Goal: Task Accomplishment & Management: Complete application form

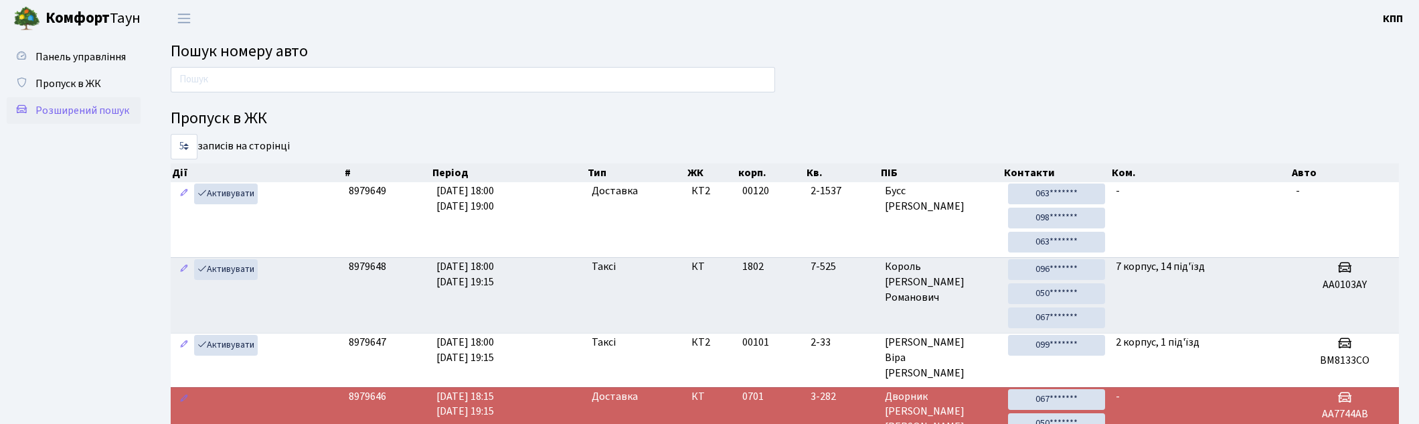
drag, startPoint x: 60, startPoint y: 125, endPoint x: 74, endPoint y: 102, distance: 27.0
click at [62, 118] on ul "Панель управління Пропуск в ЖК Розширений пошук" at bounding box center [74, 349] width 134 height 610
click at [74, 111] on span "Розширений пошук" at bounding box center [82, 110] width 94 height 15
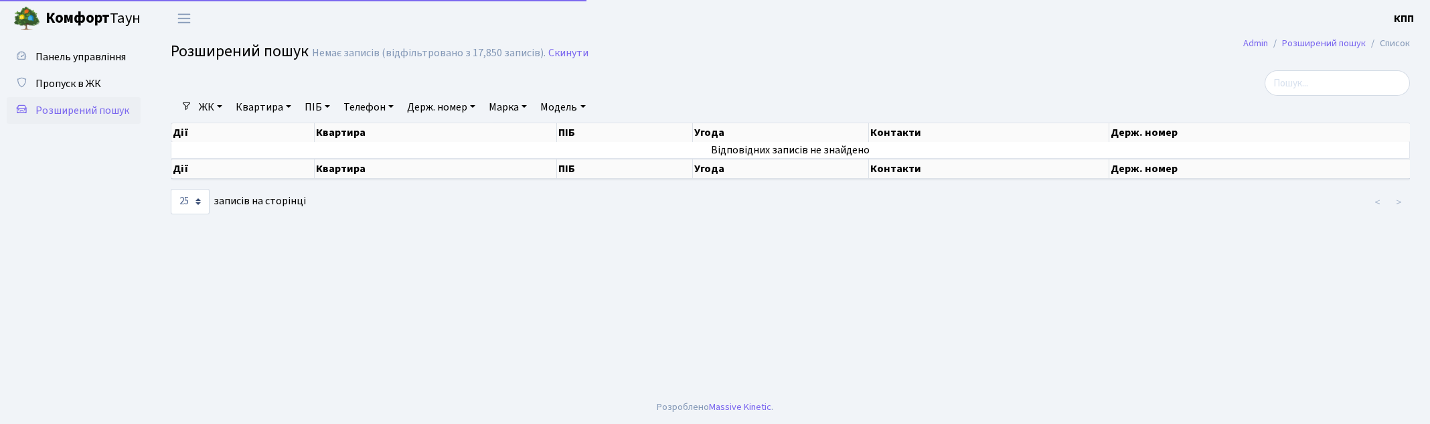
select select "25"
click at [271, 103] on link "Квартира" at bounding box center [263, 107] width 66 height 23
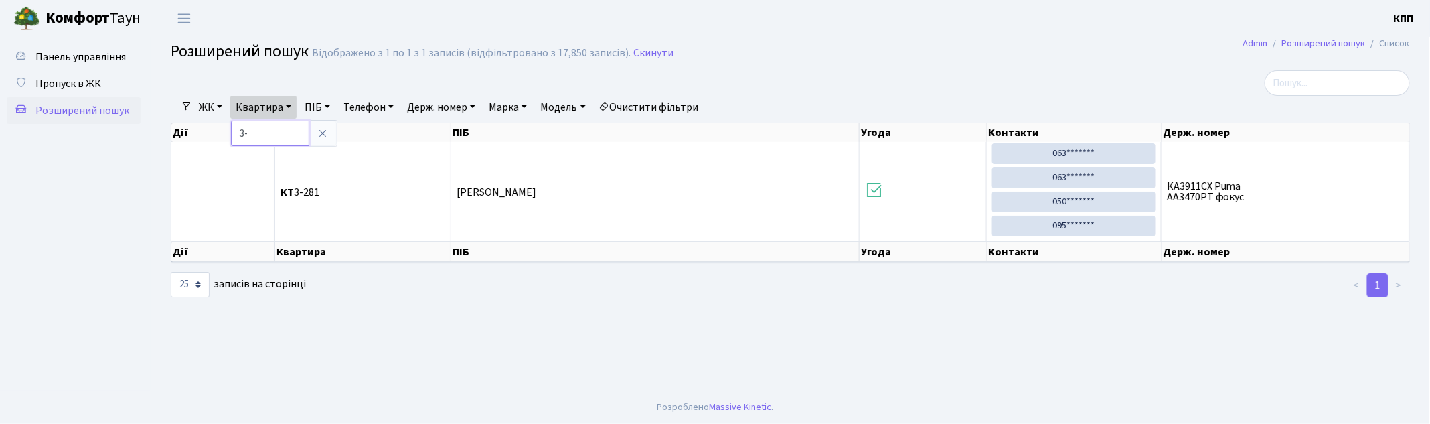
type input "3"
click at [328, 132] on icon at bounding box center [322, 133] width 11 height 11
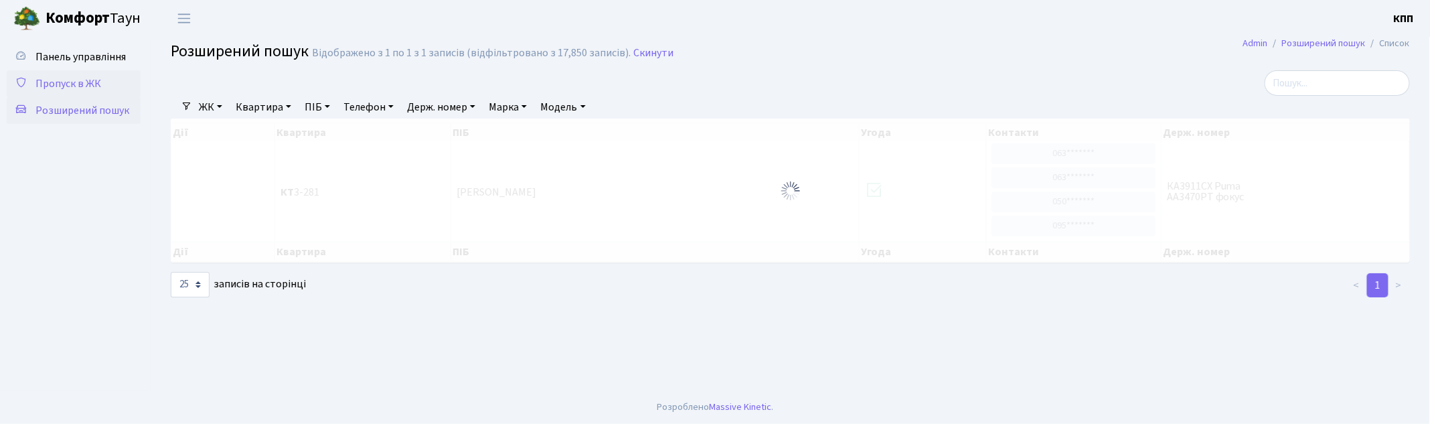
click at [86, 78] on span "Пропуск в ЖК" at bounding box center [68, 83] width 66 height 15
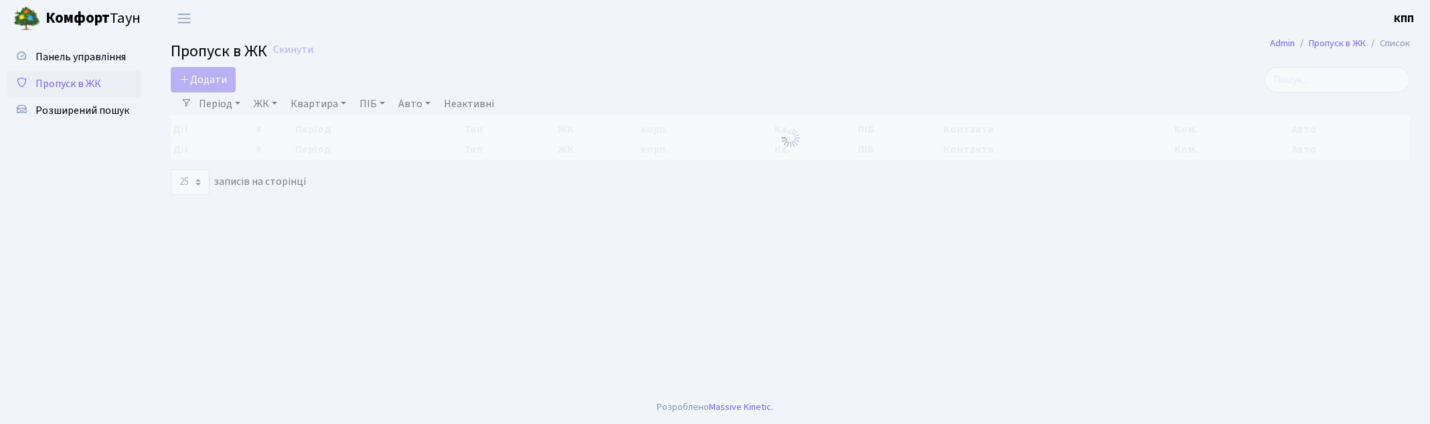
select select "25"
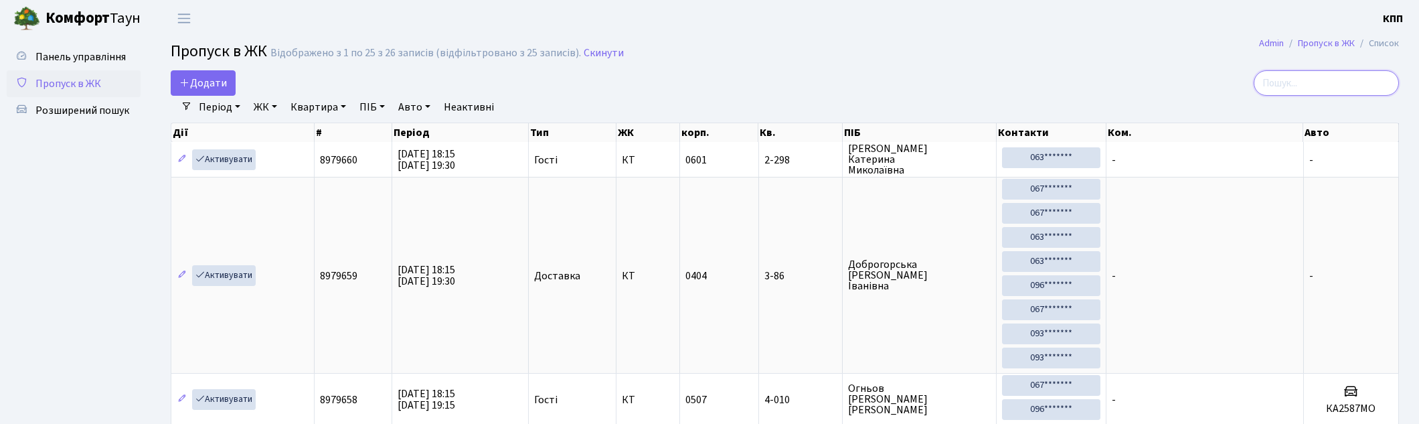
click at [1353, 81] on input "search" at bounding box center [1326, 82] width 145 height 25
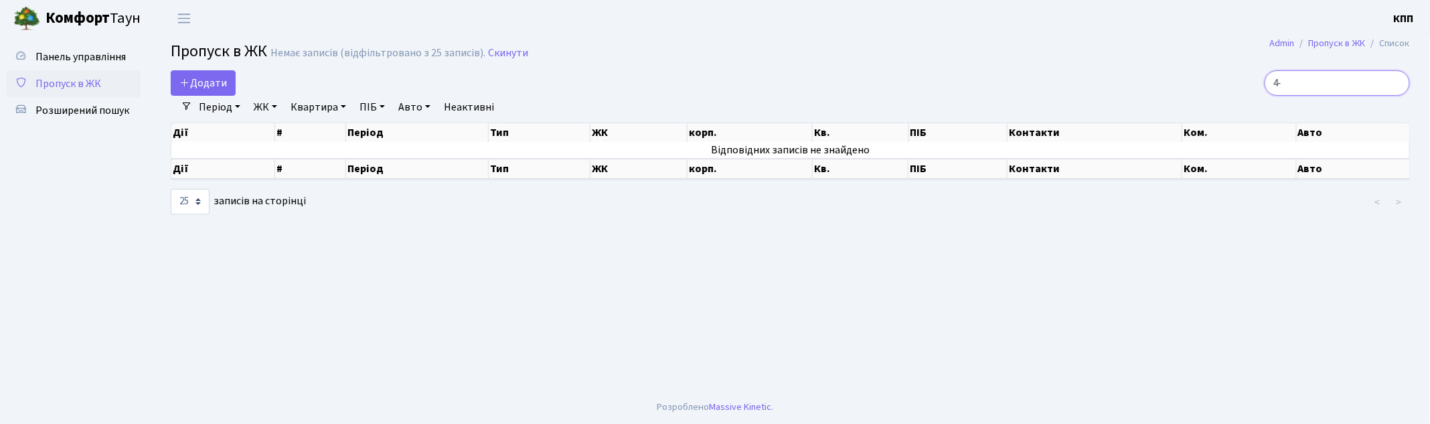
type input "4"
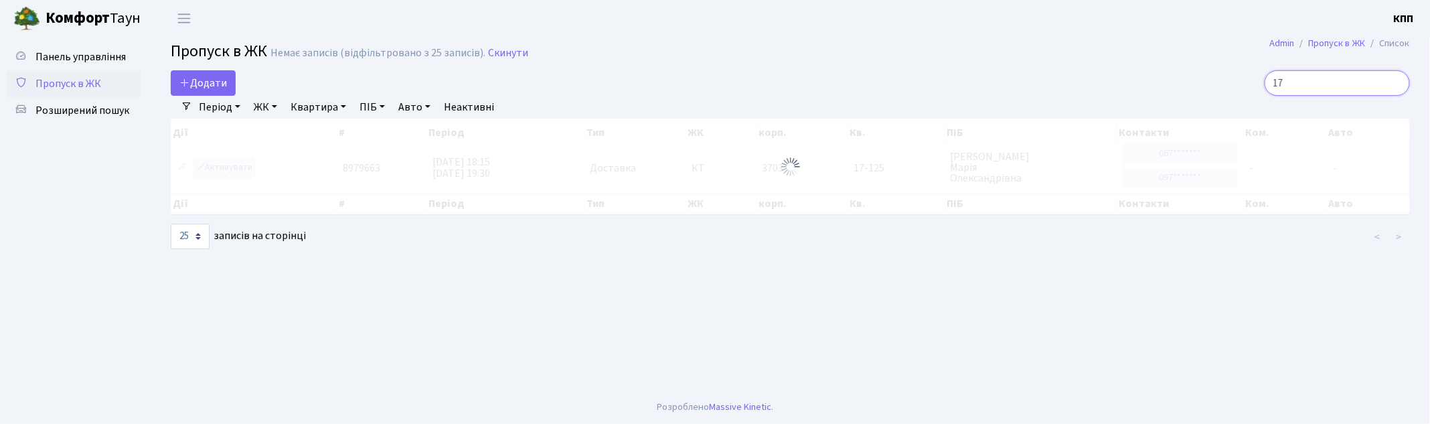
type input "1"
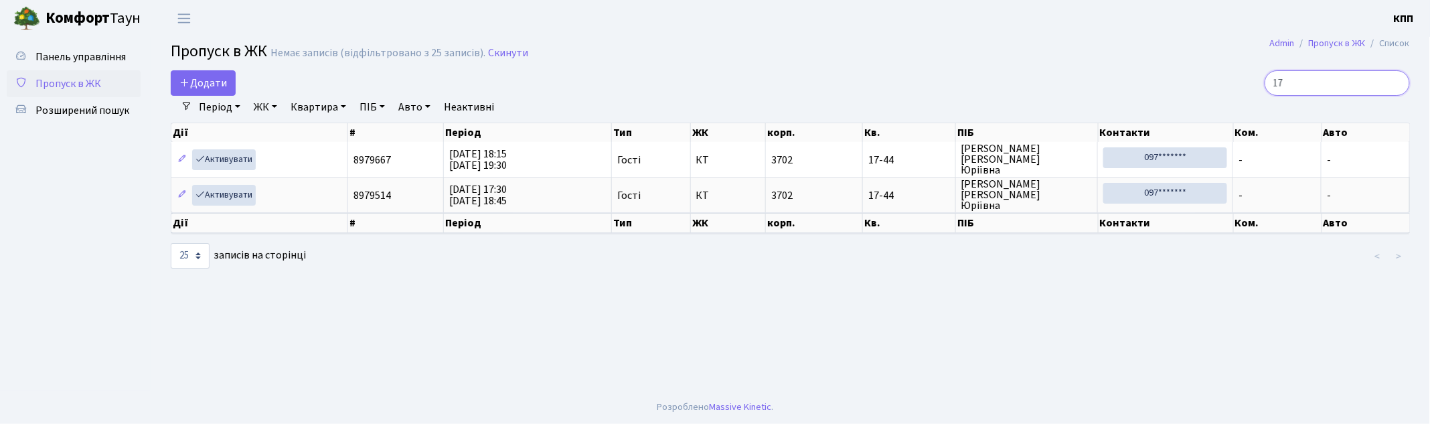
type input "1"
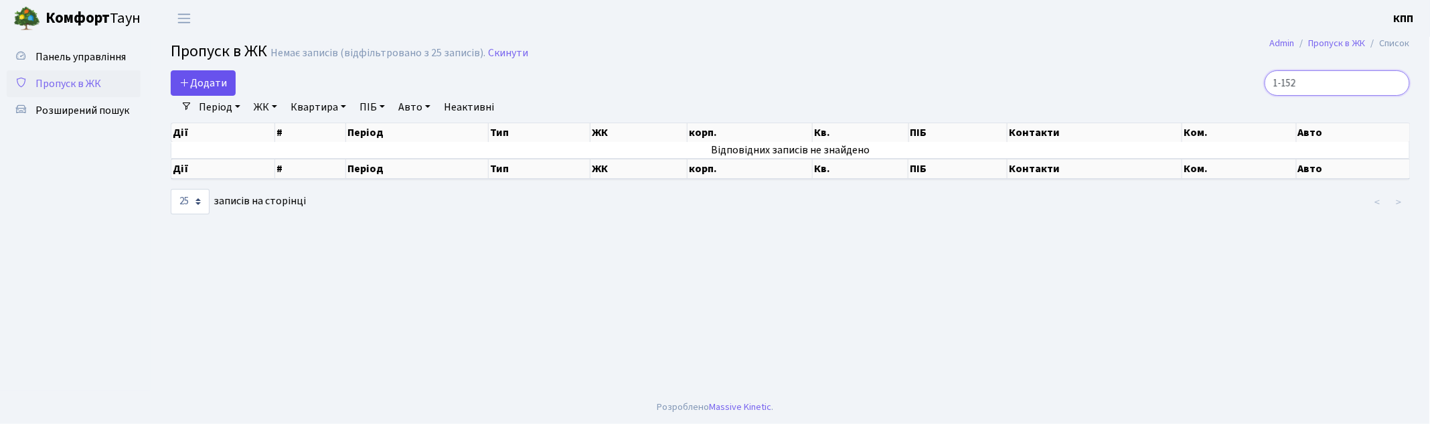
type input "1-152"
click at [197, 76] on span "Додати" at bounding box center [203, 83] width 48 height 15
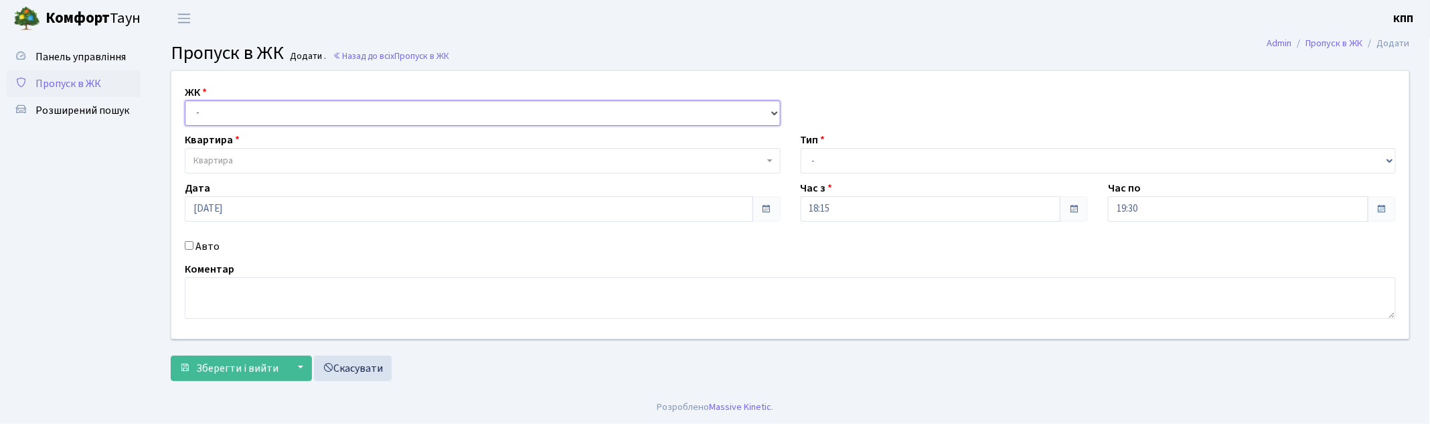
drag, startPoint x: 252, startPoint y: 117, endPoint x: 264, endPoint y: 120, distance: 11.9
click at [252, 116] on select "- КТ, вул. Регенераторна, 4 КТ2, просп. Соборності, 17 КТ3, вул. Березнева, 16 …" at bounding box center [483, 112] width 596 height 25
select select "271"
click at [185, 100] on select "- КТ, вул. Регенераторна, 4 КТ2, просп. Соборності, 17 КТ3, вул. Березнева, 16 …" at bounding box center [483, 112] width 596 height 25
select select
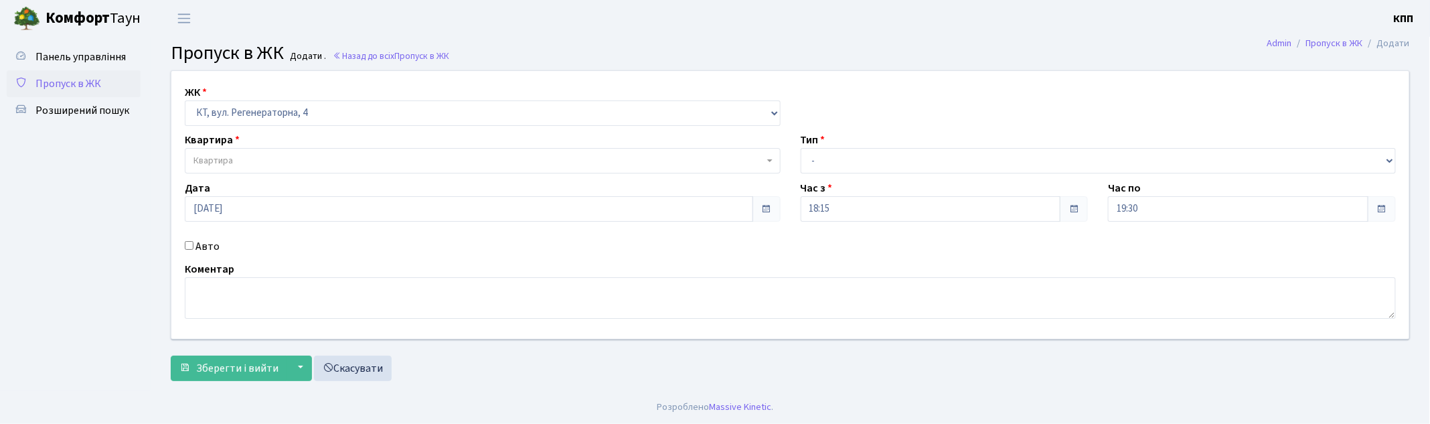
click at [252, 159] on span "Квартира" at bounding box center [478, 160] width 570 height 13
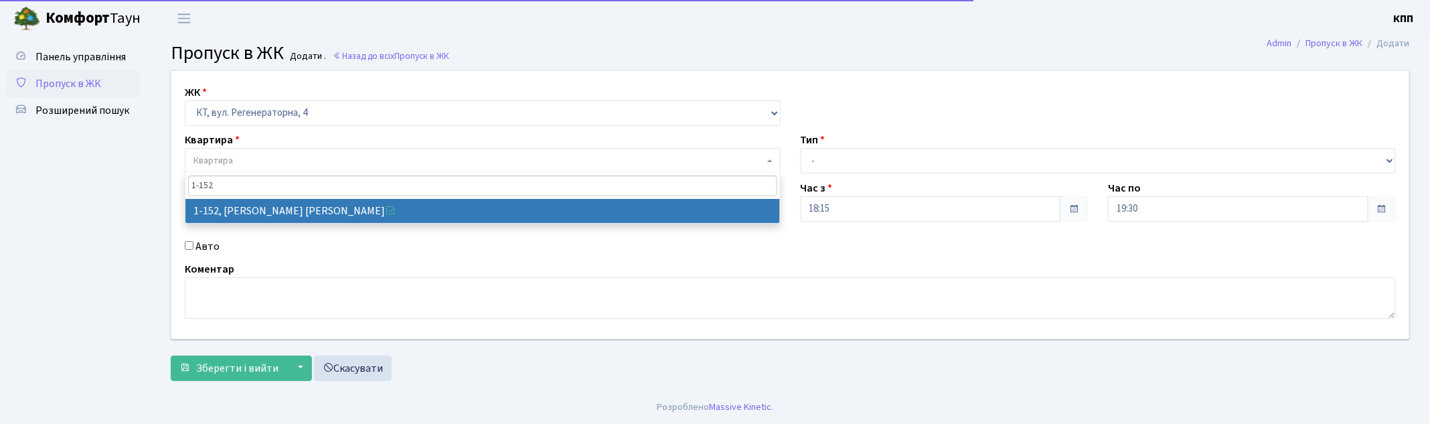
type input "1-152"
select select "152"
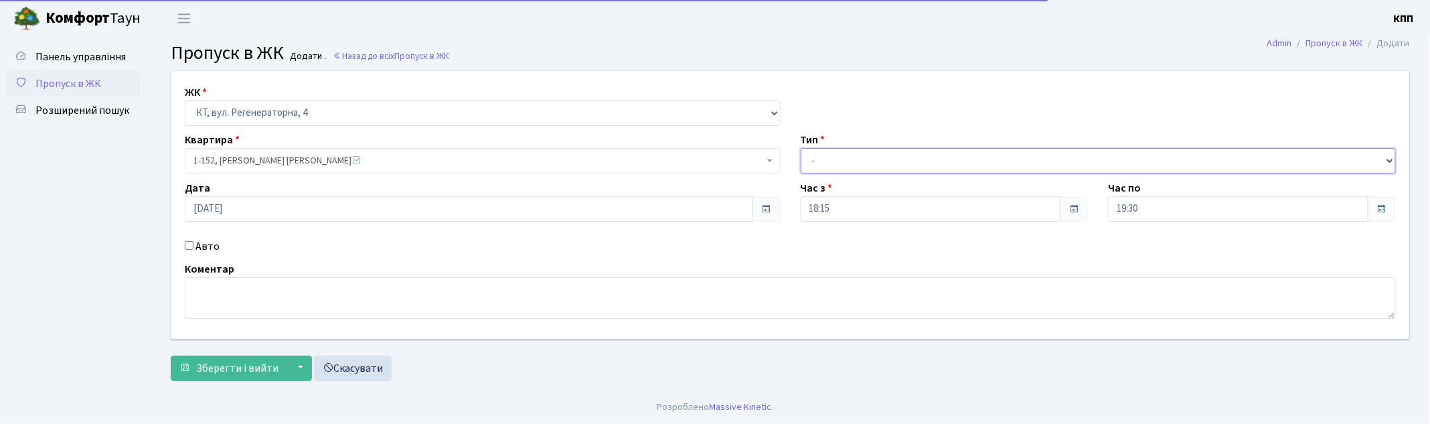
drag, startPoint x: 934, startPoint y: 159, endPoint x: 929, endPoint y: 165, distance: 8.1
click at [934, 161] on select "- Доставка Таксі Гості Сервіс" at bounding box center [1099, 160] width 596 height 25
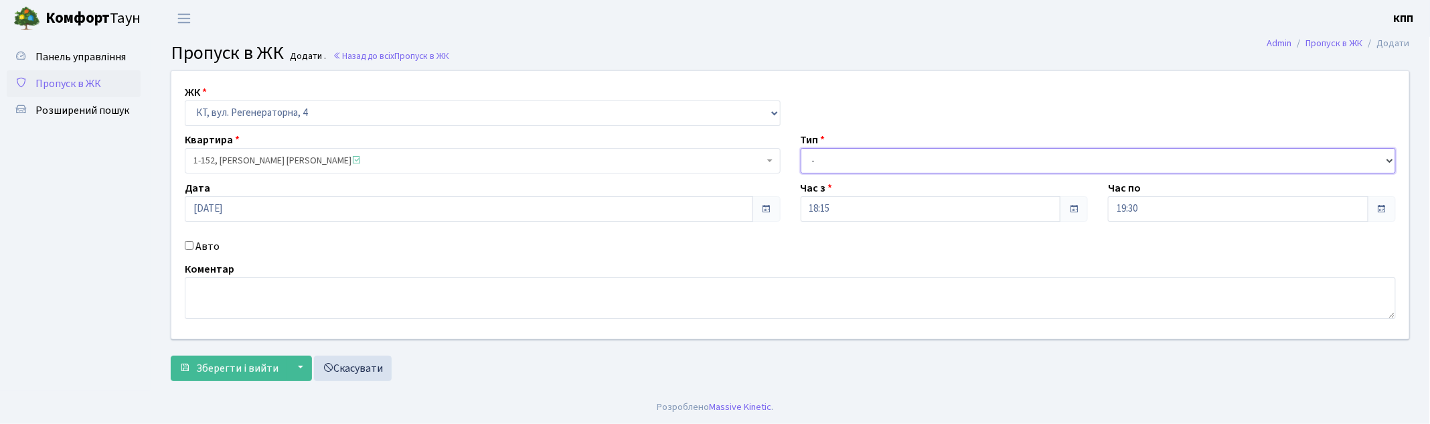
select select "18"
click at [801, 148] on select "- Доставка Таксі Гості Сервіс" at bounding box center [1099, 160] width 596 height 25
click at [265, 357] on button "Зберегти і вийти" at bounding box center [229, 367] width 116 height 25
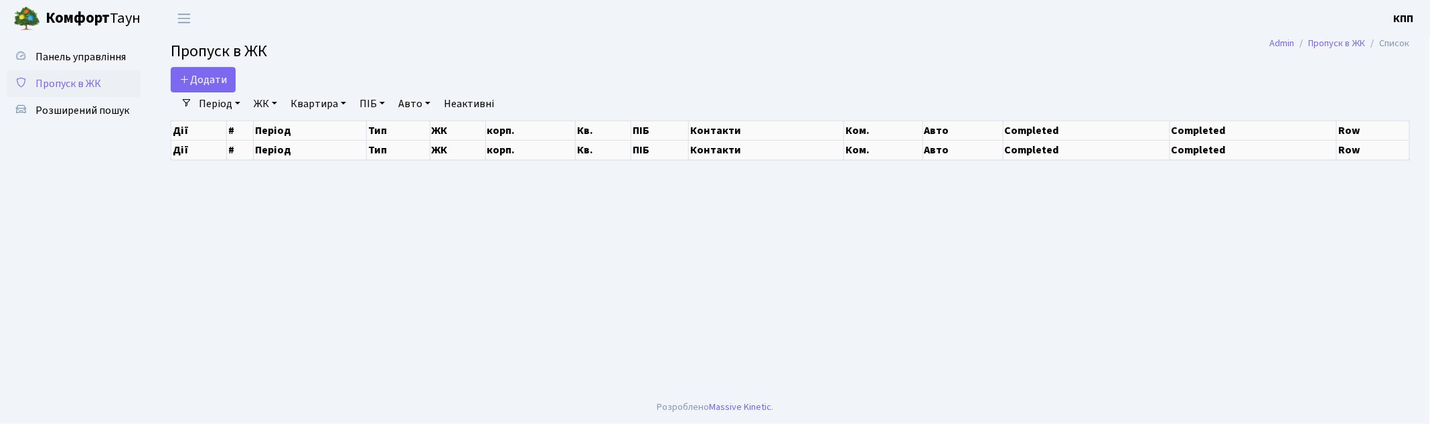
select select "25"
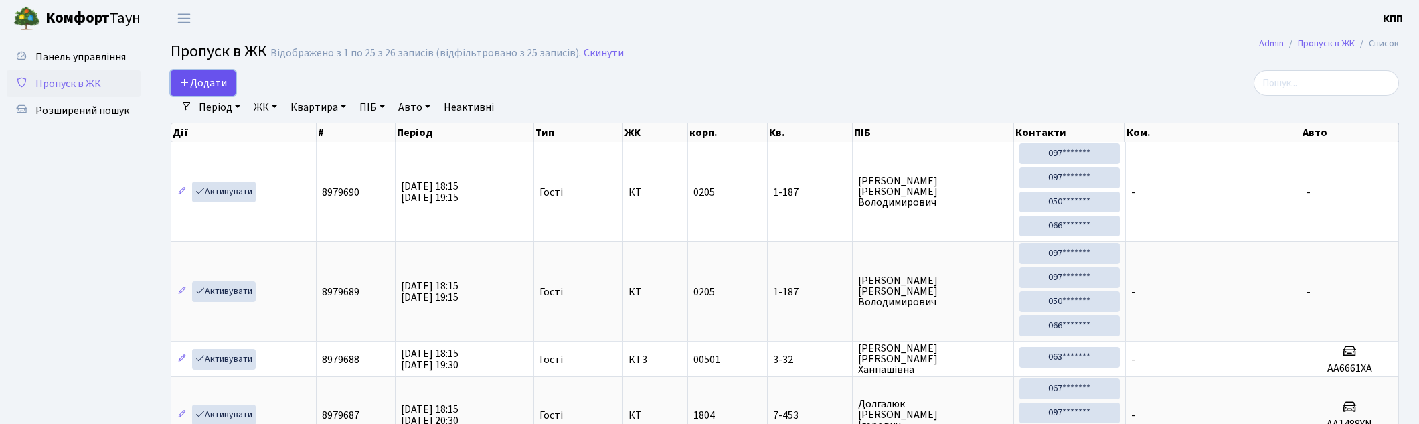
click at [195, 88] on span "Додати" at bounding box center [203, 83] width 48 height 15
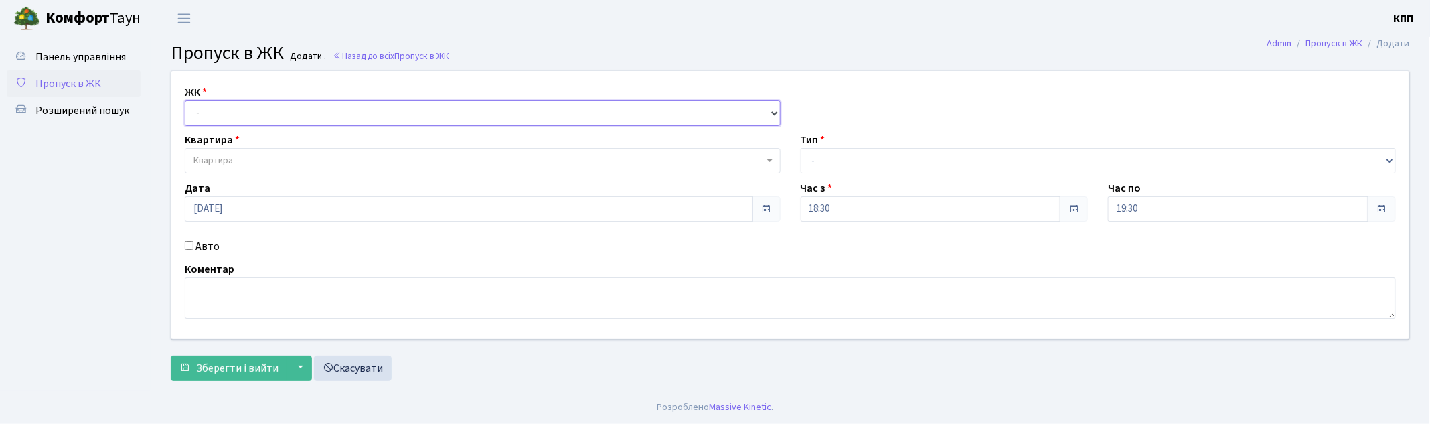
click at [263, 114] on select "- КТ, вул. Регенераторна, 4 КТ2, просп. [STREET_ADDRESS] [STREET_ADDRESS] [PERS…" at bounding box center [483, 112] width 596 height 25
select select "271"
click at [185, 100] on select "- КТ, вул. Регенераторна, 4 КТ2, просп. [STREET_ADDRESS] [STREET_ADDRESS] [PERS…" at bounding box center [483, 112] width 596 height 25
select select
click at [188, 246] on input "Авто" at bounding box center [189, 245] width 9 height 9
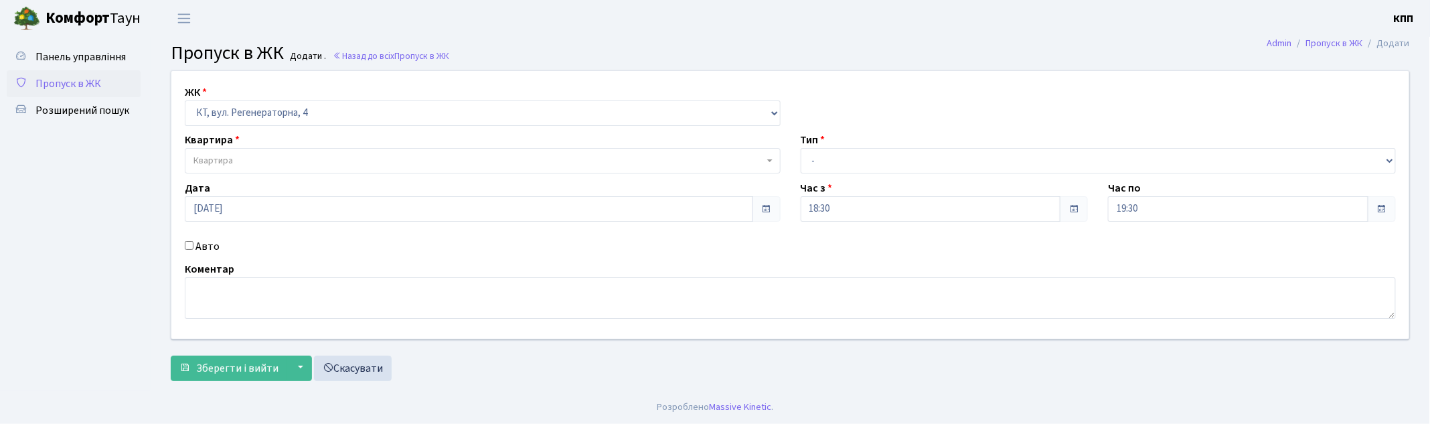
checkbox input "true"
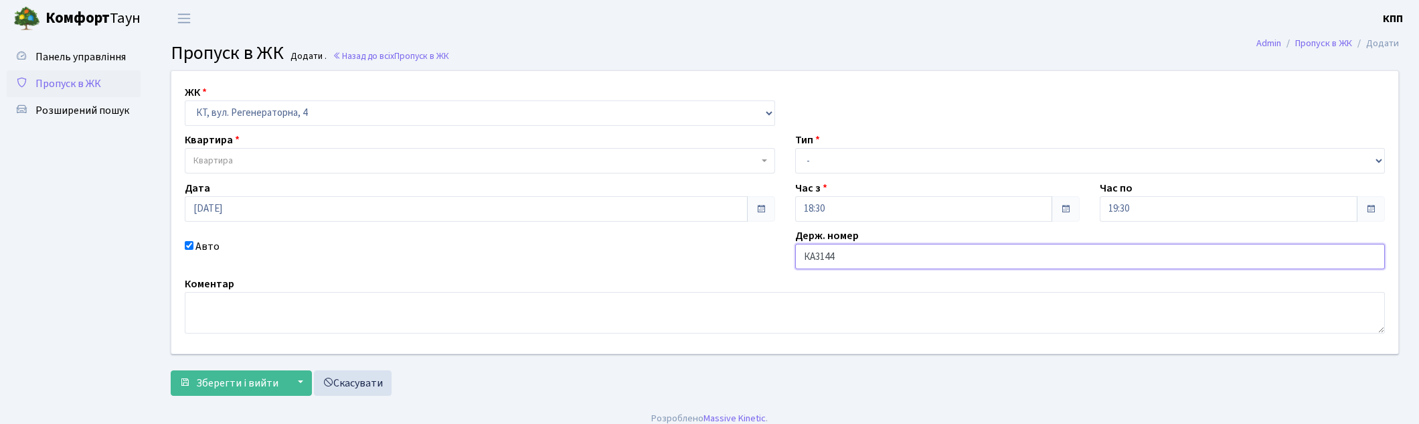
type input "КА3144РК"
click at [293, 159] on span "Квартира" at bounding box center [475, 160] width 565 height 13
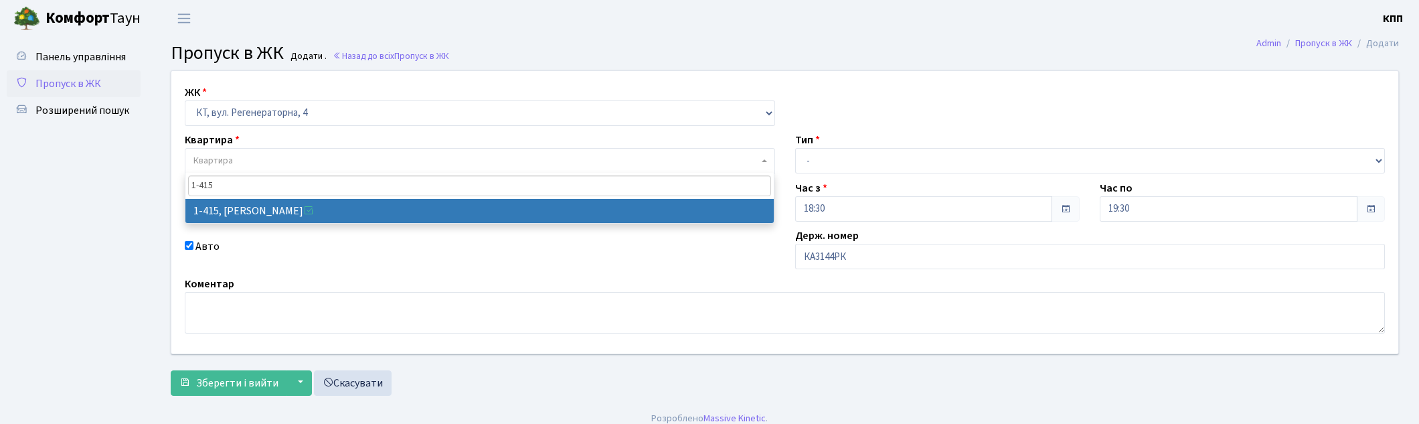
type input "1-415"
select select "466"
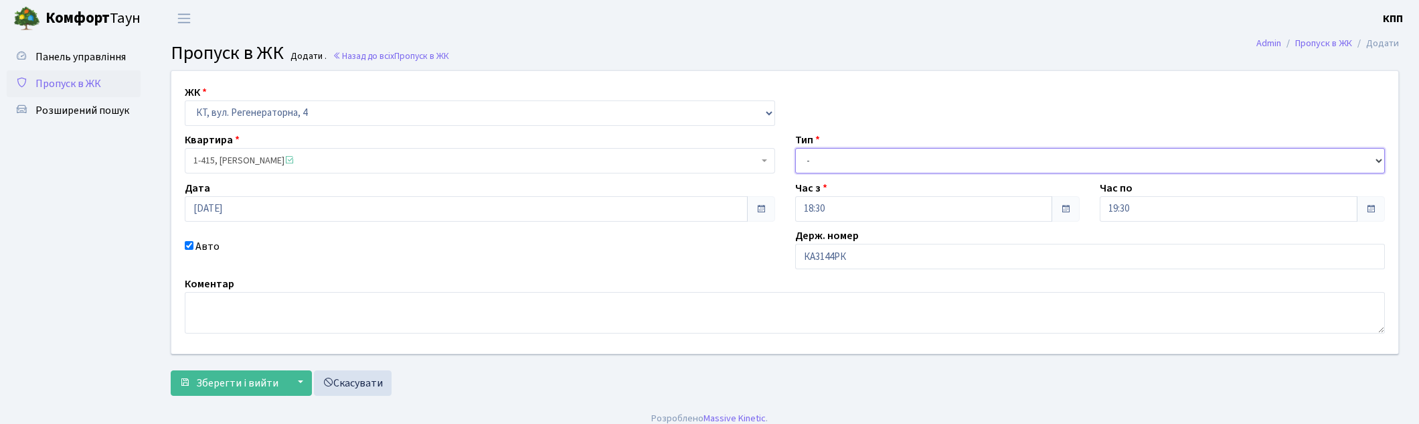
click at [924, 165] on select "- Доставка Таксі Гості Сервіс" at bounding box center [1090, 160] width 590 height 25
select select "3"
click at [795, 148] on select "- Доставка Таксі Гості Сервіс" at bounding box center [1090, 160] width 590 height 25
click at [237, 376] on span "Зберегти і вийти" at bounding box center [237, 383] width 82 height 15
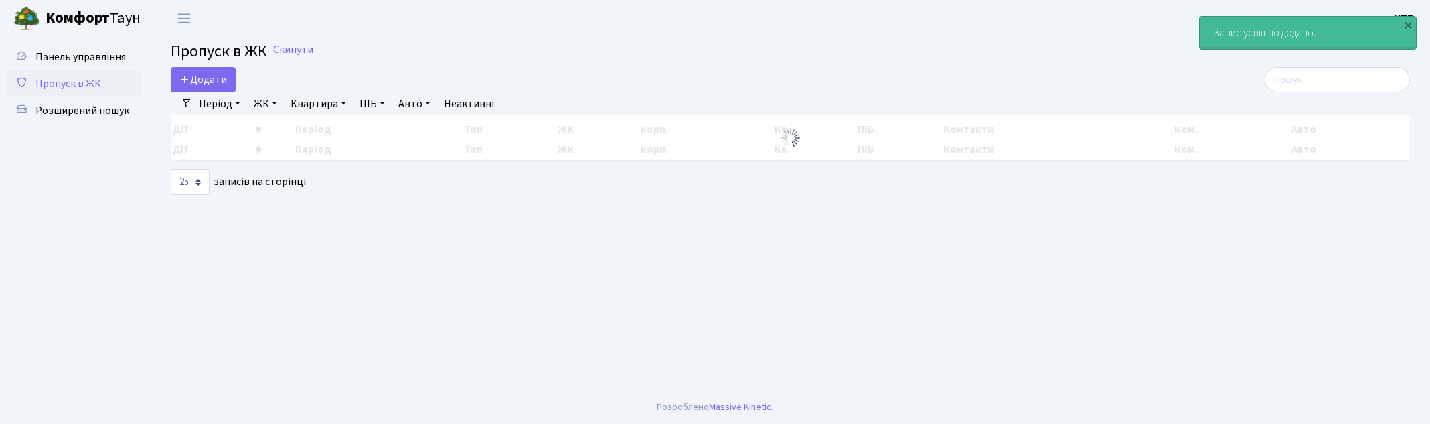
select select "25"
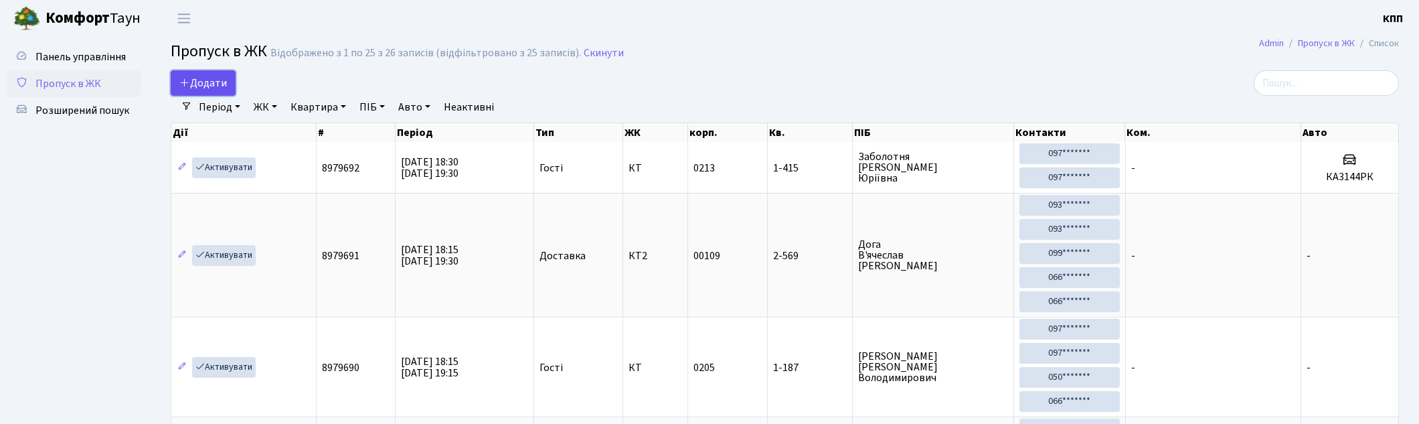
click at [208, 86] on span "Додати" at bounding box center [203, 83] width 48 height 15
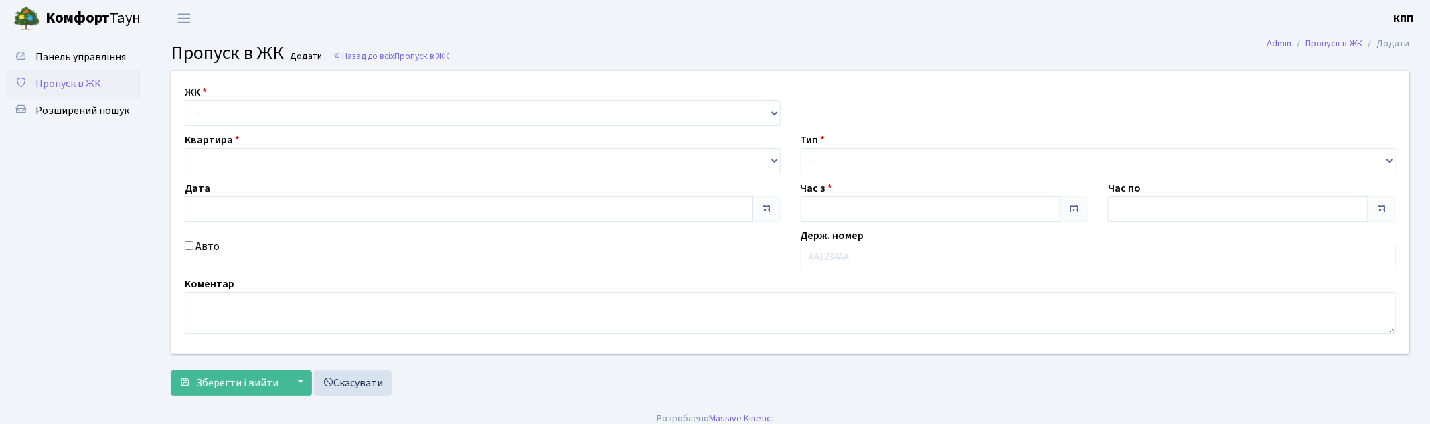
type input "[DATE]"
type input "18:30"
type input "19:30"
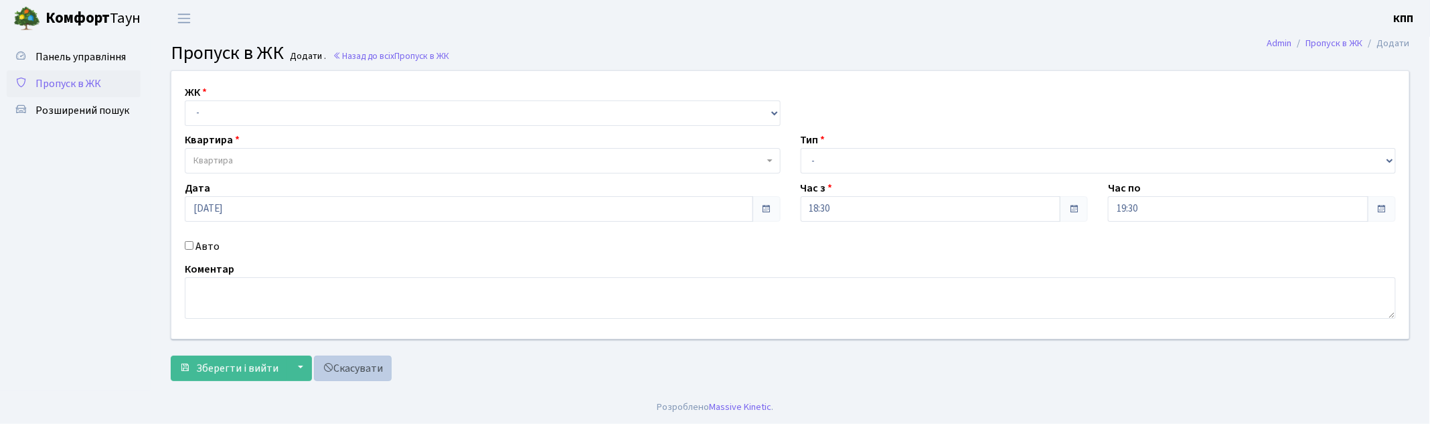
drag, startPoint x: 352, startPoint y: 347, endPoint x: 353, endPoint y: 365, distance: 18.8
click at [353, 349] on form "ЖК - КТ, вул. Регенераторна, 4 КТ2, просп. [STREET_ADDRESS] [STREET_ADDRESS] [P…" at bounding box center [790, 225] width 1239 height 311
click at [353, 371] on link "Скасувати" at bounding box center [353, 367] width 78 height 25
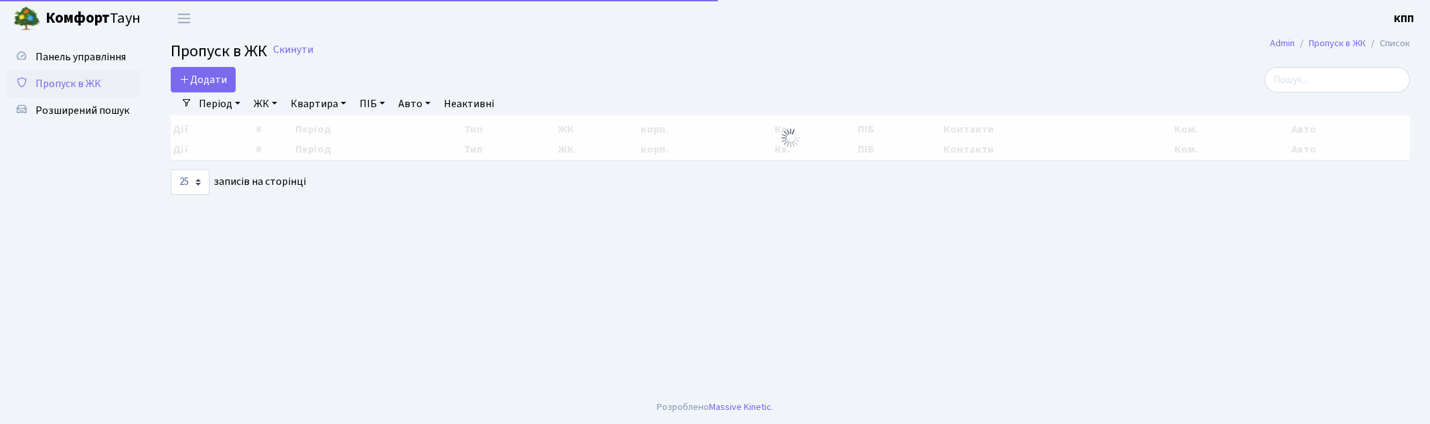
select select "25"
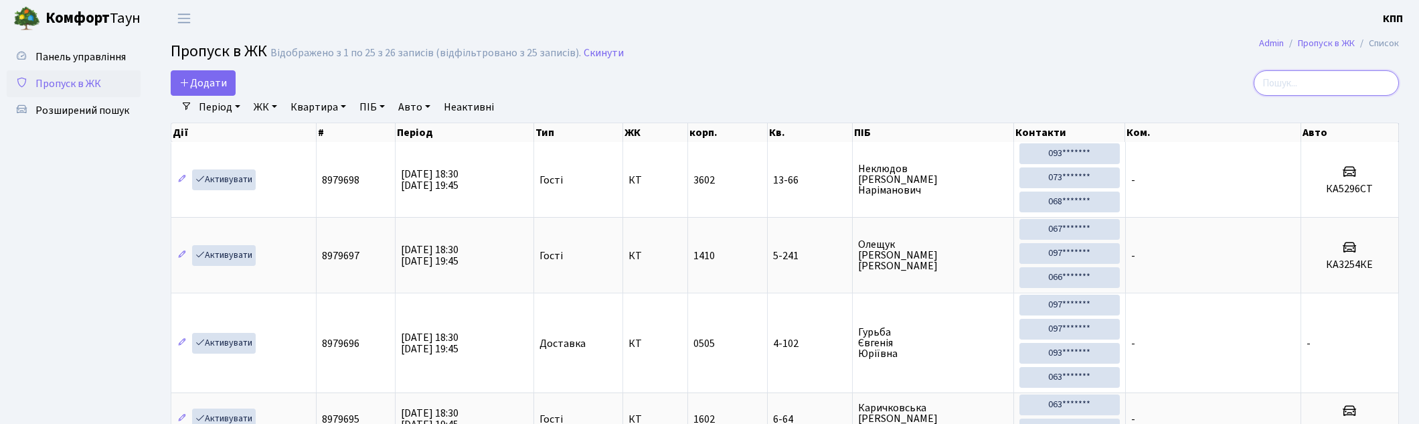
click at [1306, 83] on input "search" at bounding box center [1326, 82] width 145 height 25
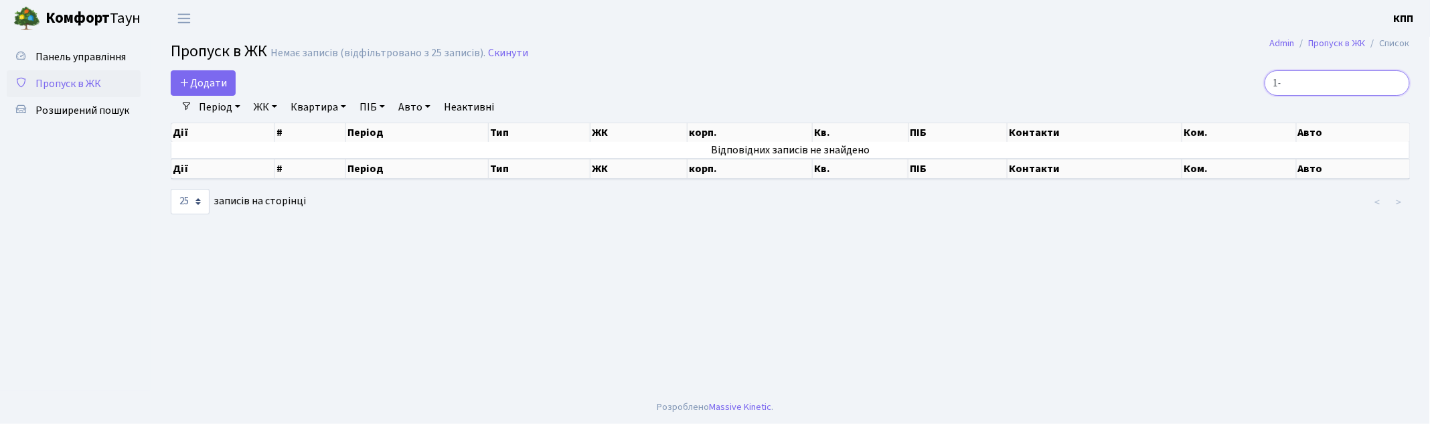
type input "1"
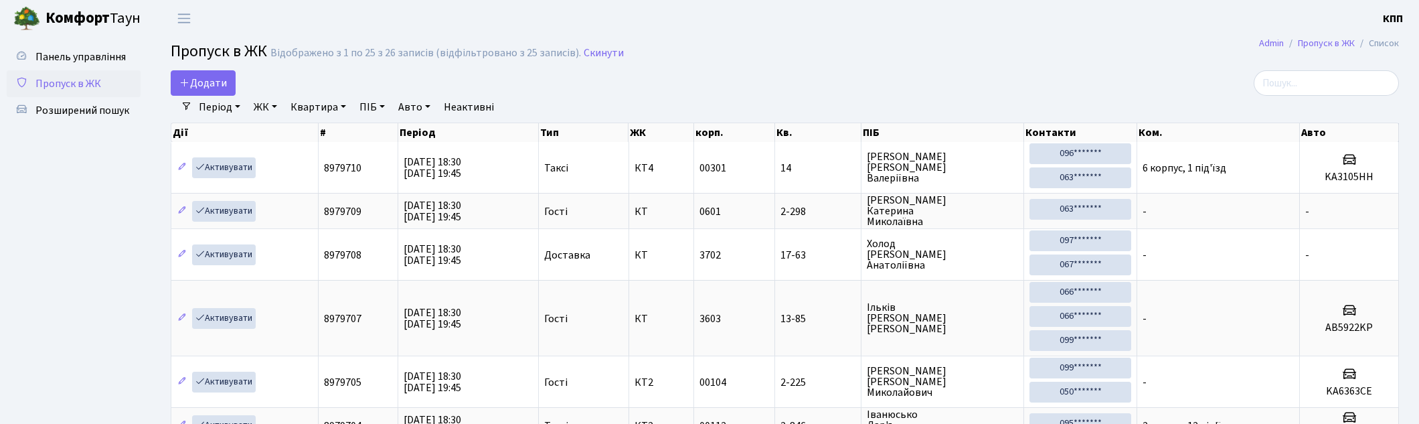
drag, startPoint x: 1321, startPoint y: 79, endPoint x: 1013, endPoint y: 76, distance: 307.3
click at [1013, 76] on div at bounding box center [1201, 82] width 396 height 25
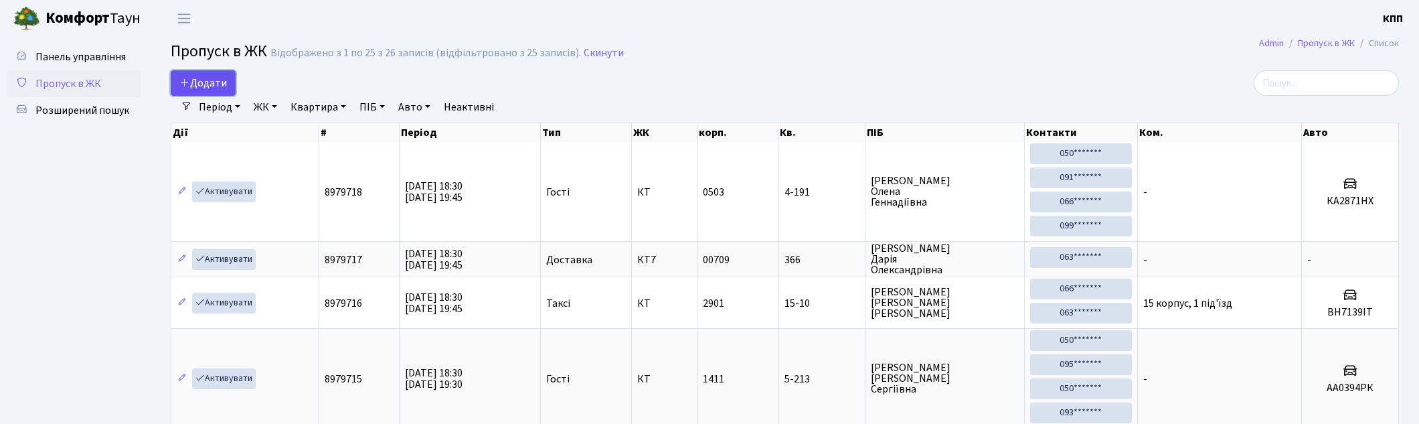
click at [218, 82] on span "Додати" at bounding box center [203, 83] width 48 height 15
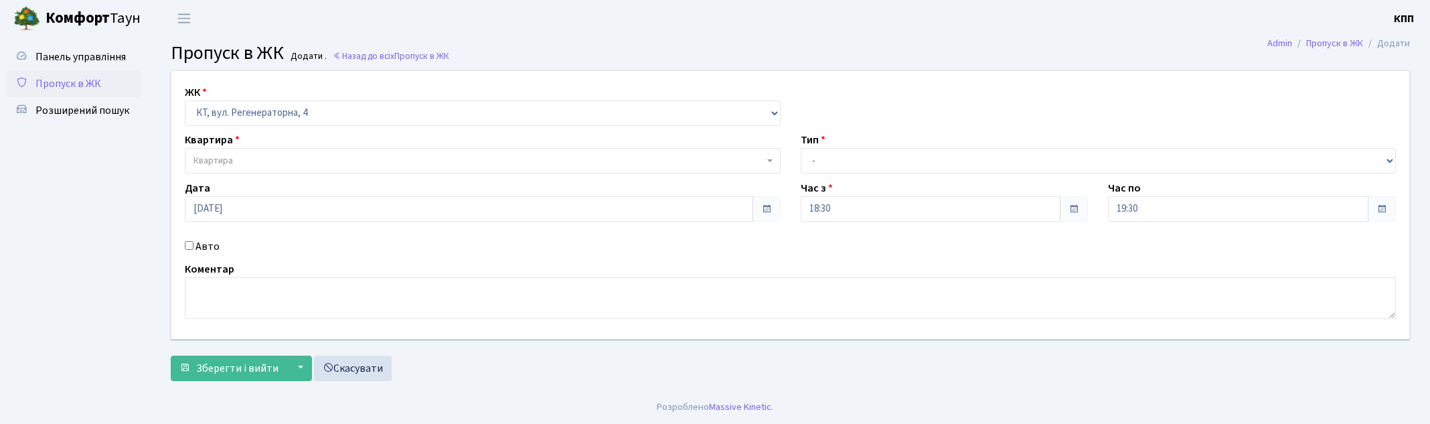
select select "271"
click at [278, 163] on span "Квартира" at bounding box center [478, 160] width 570 height 13
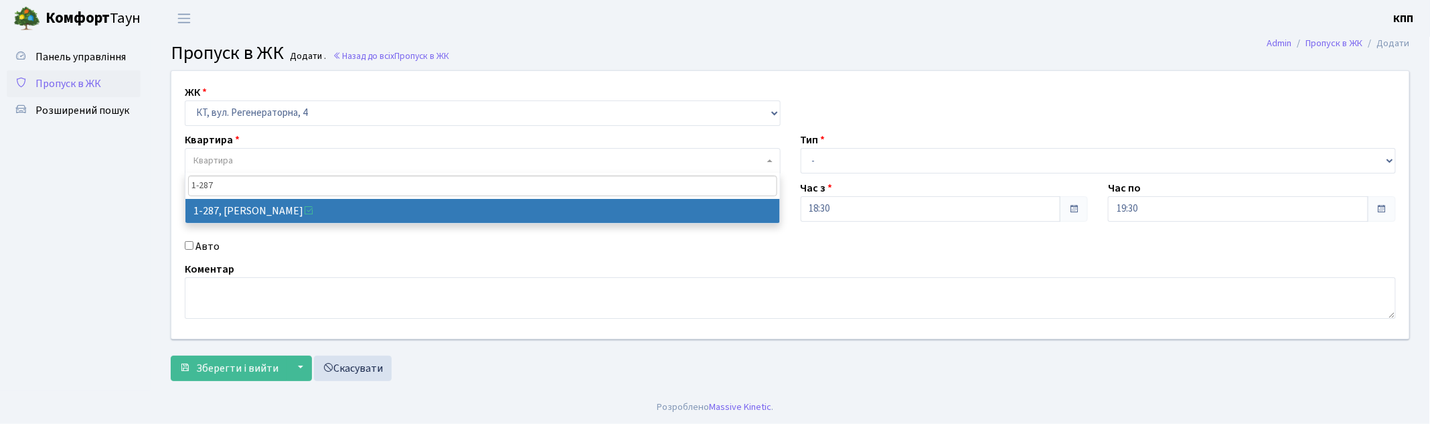
type input "1-287"
select select "287"
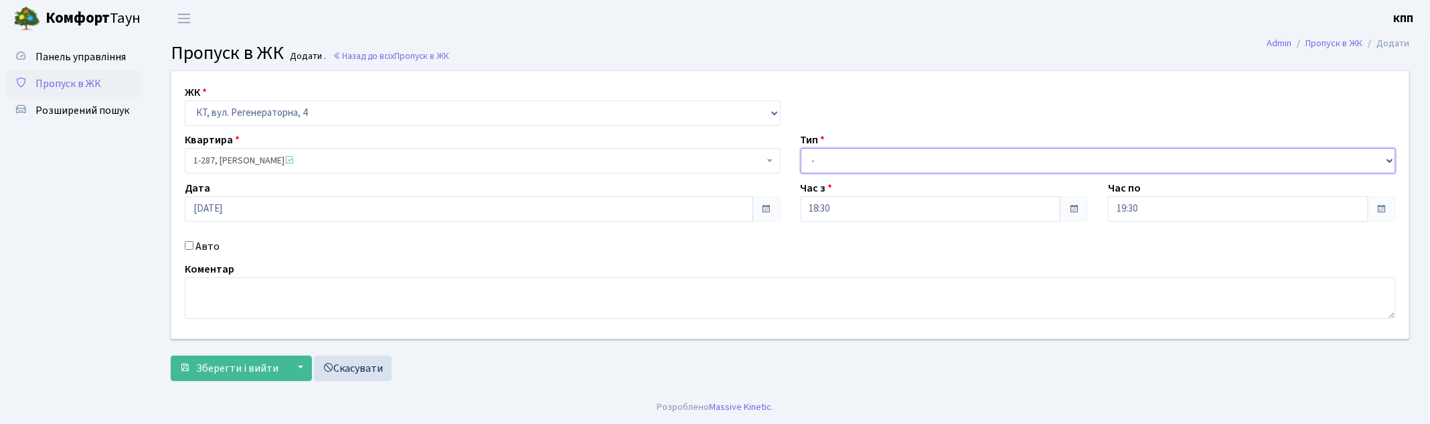
drag, startPoint x: 904, startPoint y: 163, endPoint x: 898, endPoint y: 168, distance: 8.2
click at [904, 163] on select "- Доставка Таксі Гості Сервіс" at bounding box center [1099, 160] width 596 height 25
select select "3"
click at [801, 148] on select "- Доставка Таксі Гості Сервіс" at bounding box center [1099, 160] width 596 height 25
click at [205, 363] on span "Зберегти і вийти" at bounding box center [237, 368] width 82 height 15
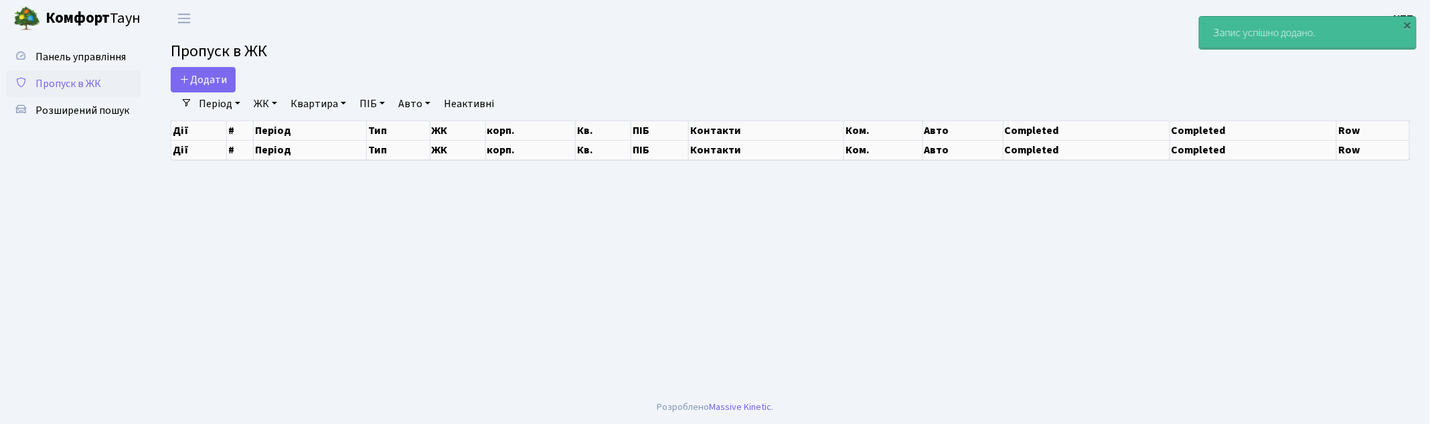
select select "25"
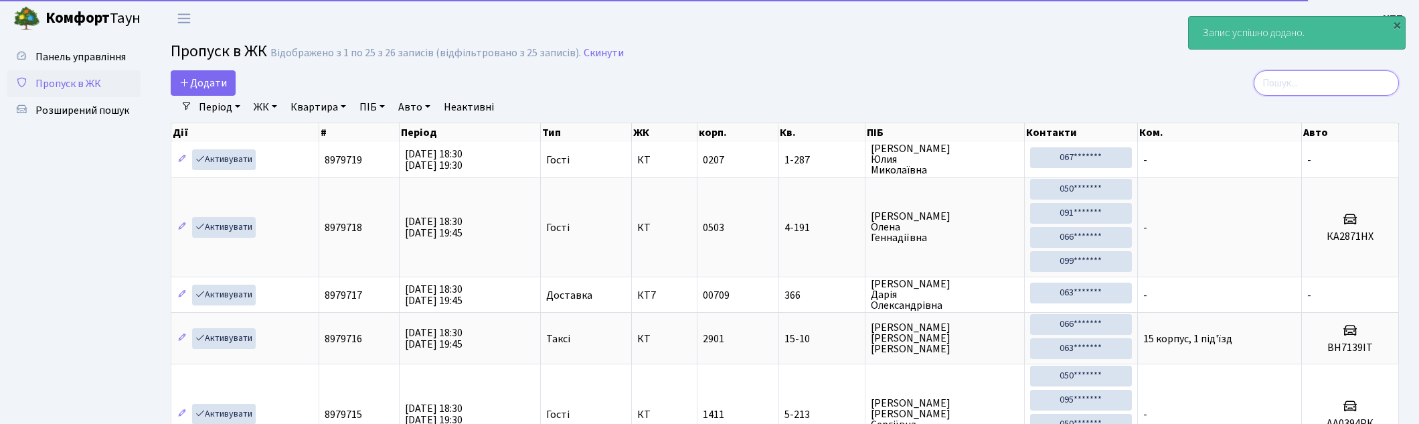
click at [1332, 86] on input "search" at bounding box center [1326, 82] width 145 height 25
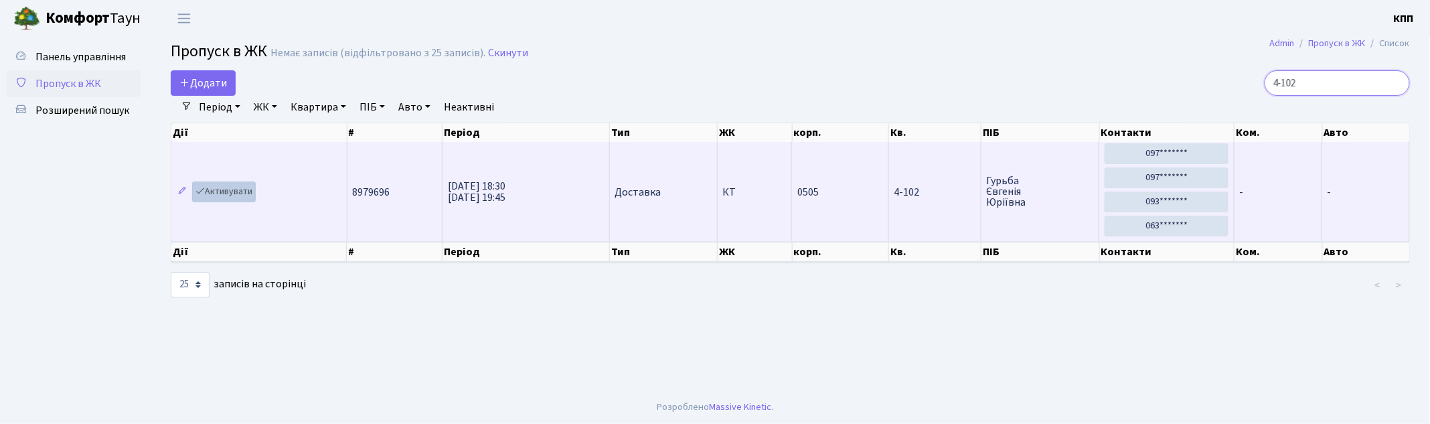
type input "4-102"
click at [221, 183] on link "Активувати" at bounding box center [224, 191] width 64 height 21
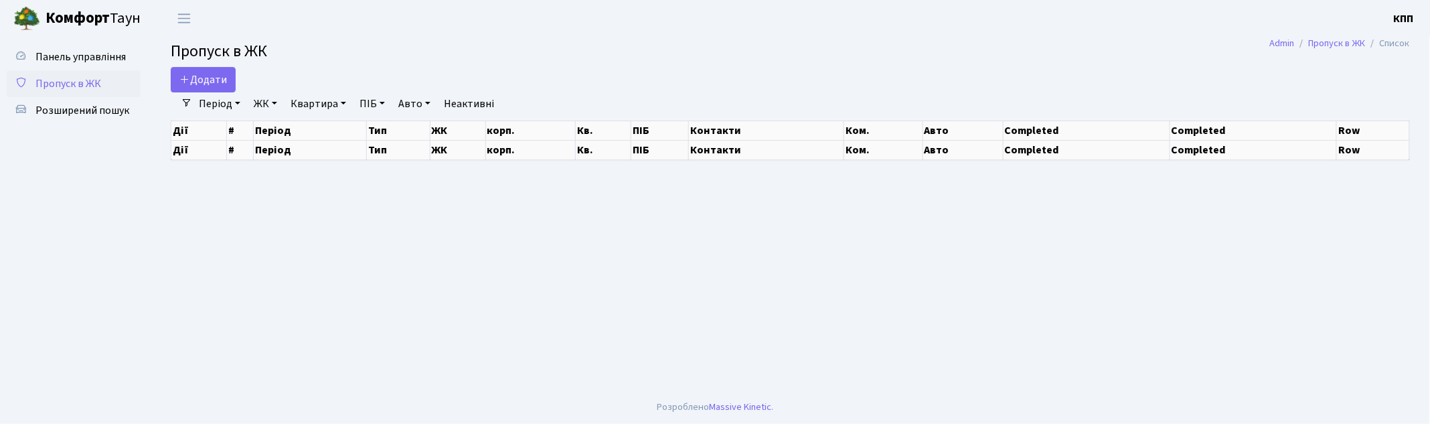
select select "25"
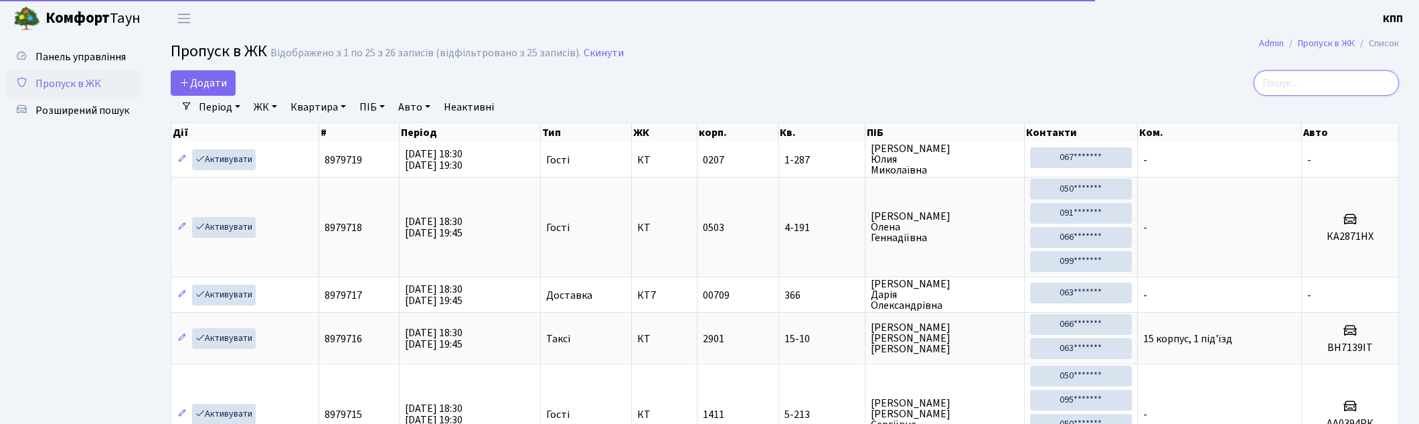
drag, startPoint x: 1321, startPoint y: 84, endPoint x: 1027, endPoint y: 111, distance: 295.1
click at [1311, 94] on input "search" at bounding box center [1326, 82] width 145 height 25
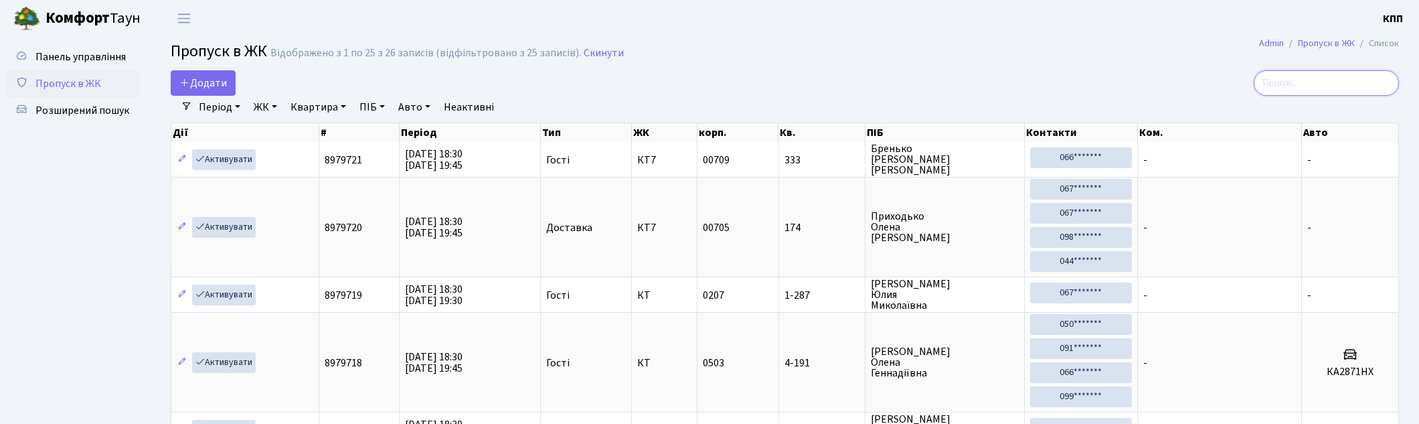
click at [1304, 87] on input "search" at bounding box center [1326, 82] width 145 height 25
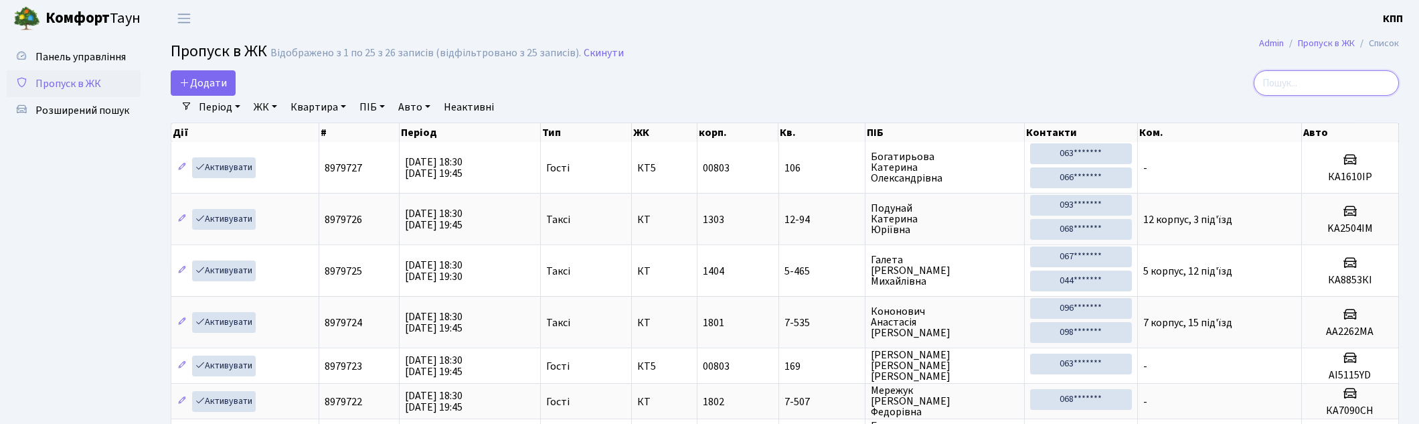
drag, startPoint x: 1301, startPoint y: 72, endPoint x: 748, endPoint y: 72, distance: 552.9
click at [1281, 72] on input "search" at bounding box center [1326, 82] width 145 height 25
click at [80, 61] on span "Панель управління" at bounding box center [80, 57] width 90 height 15
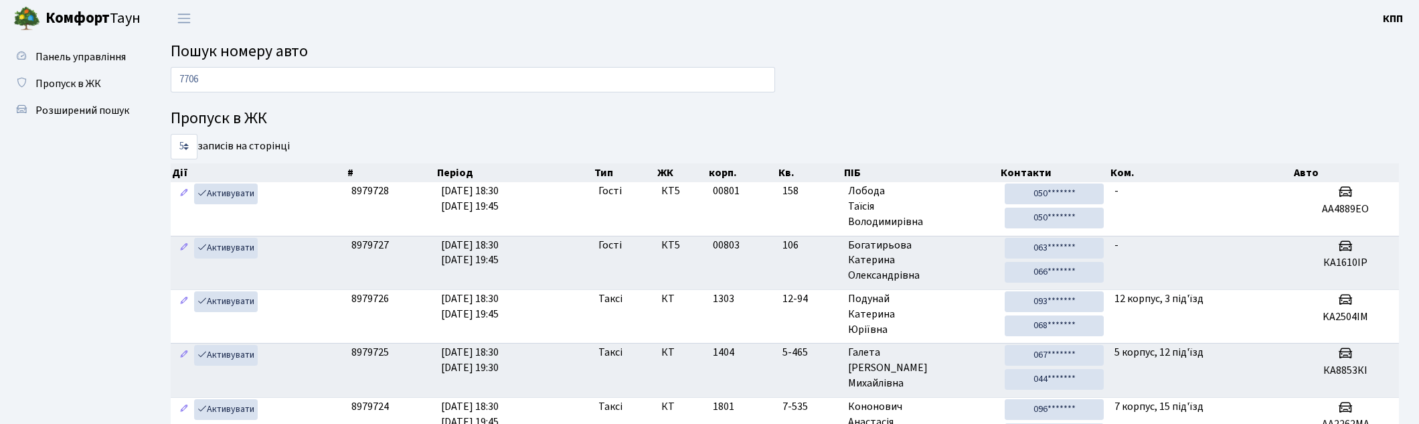
type input "7706"
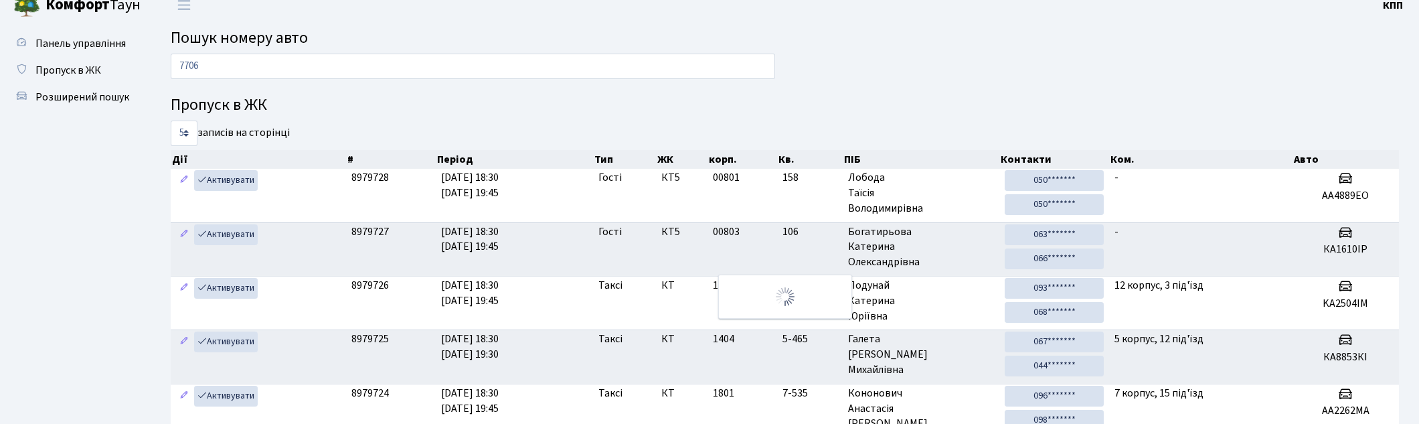
scroll to position [12, 0]
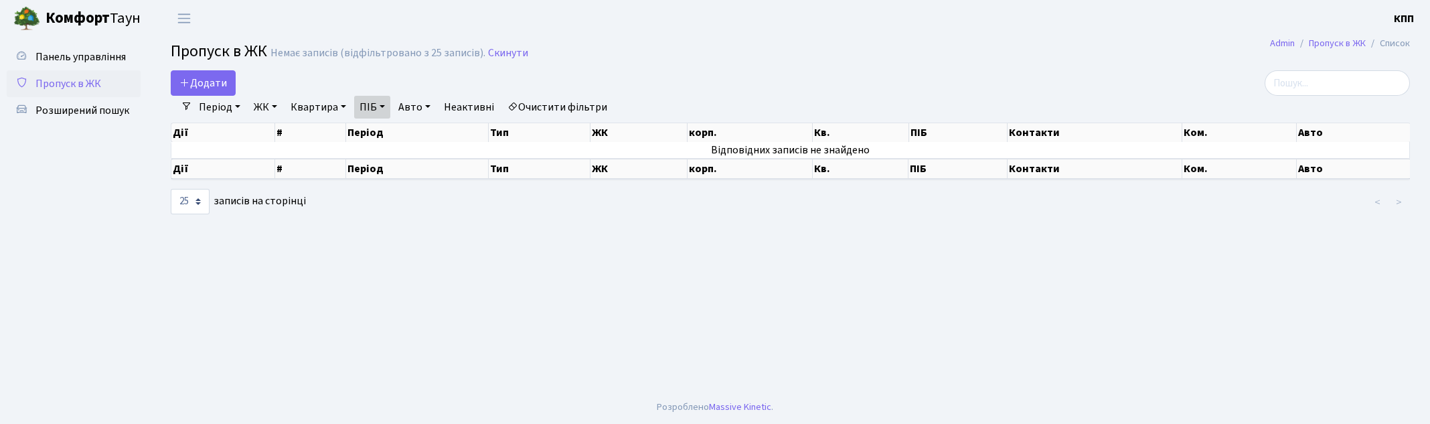
select select "25"
click at [1344, 77] on input "search" at bounding box center [1337, 82] width 145 height 25
click at [90, 82] on span "Пропуск в ЖК" at bounding box center [68, 83] width 66 height 15
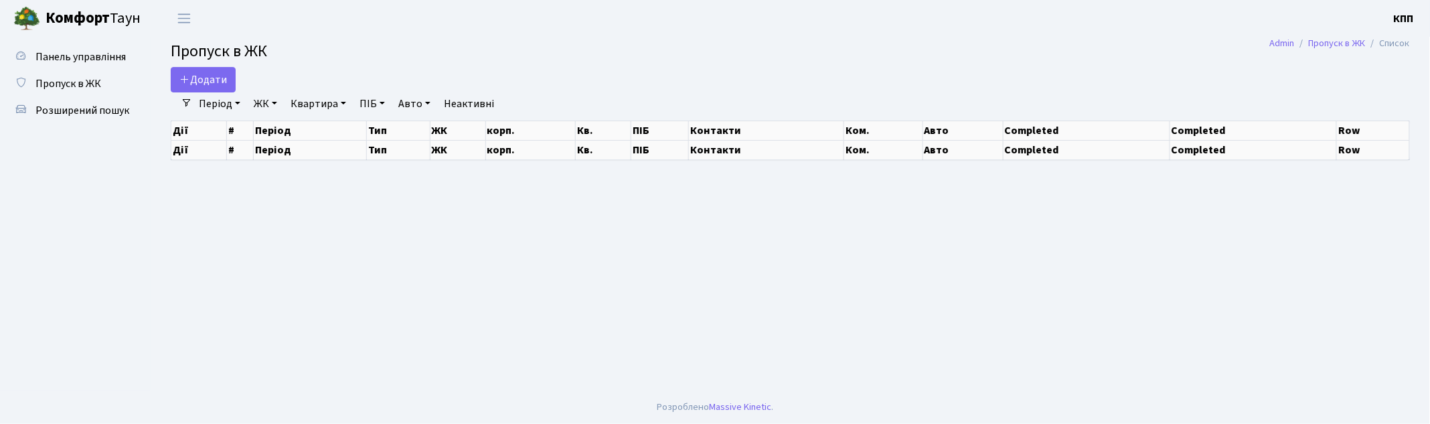
click at [1351, 77] on div at bounding box center [1210, 79] width 420 height 25
select select "25"
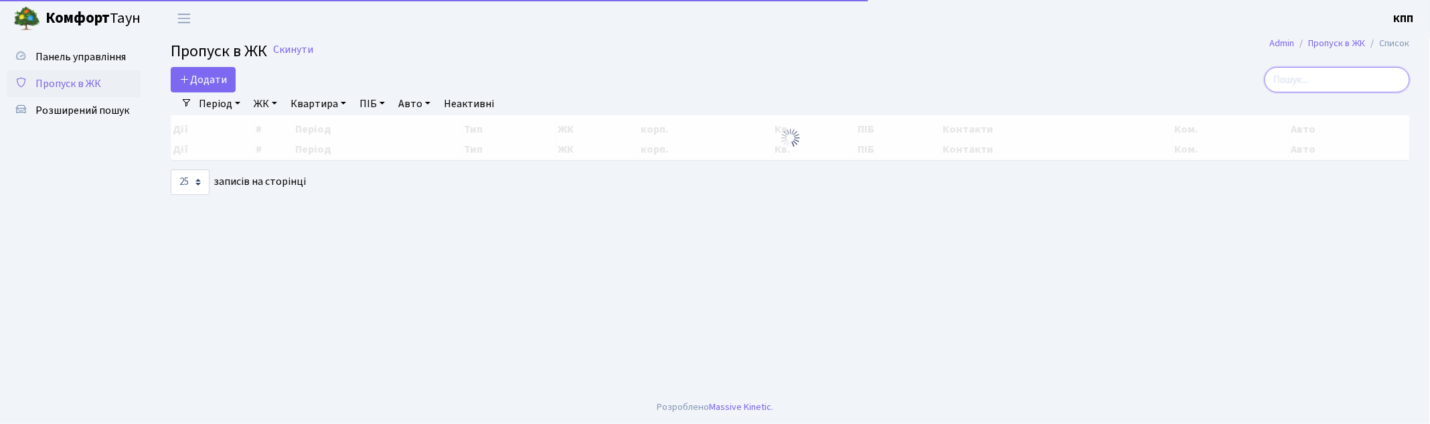
click at [1340, 88] on input "search" at bounding box center [1337, 79] width 145 height 25
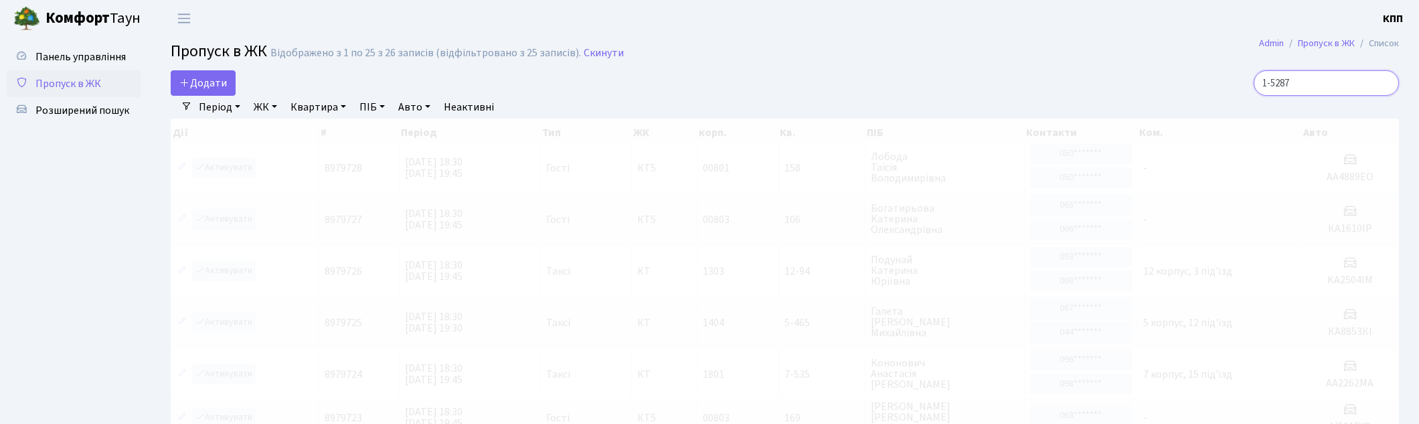
click at [1297, 89] on input "1-5287" at bounding box center [1326, 82] width 145 height 25
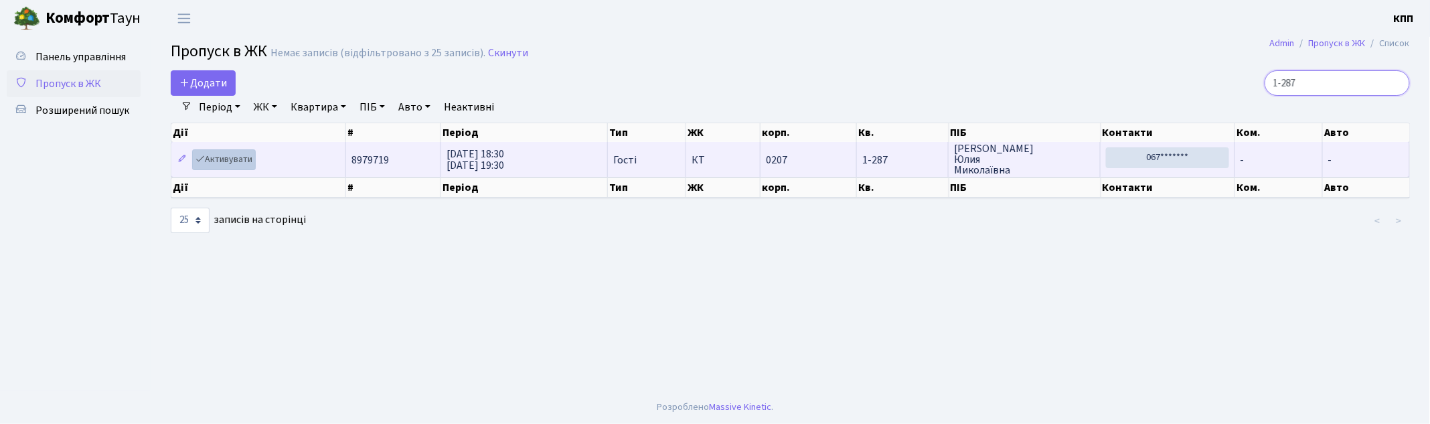
type input "1-287"
click at [229, 157] on link "Активувати" at bounding box center [224, 159] width 64 height 21
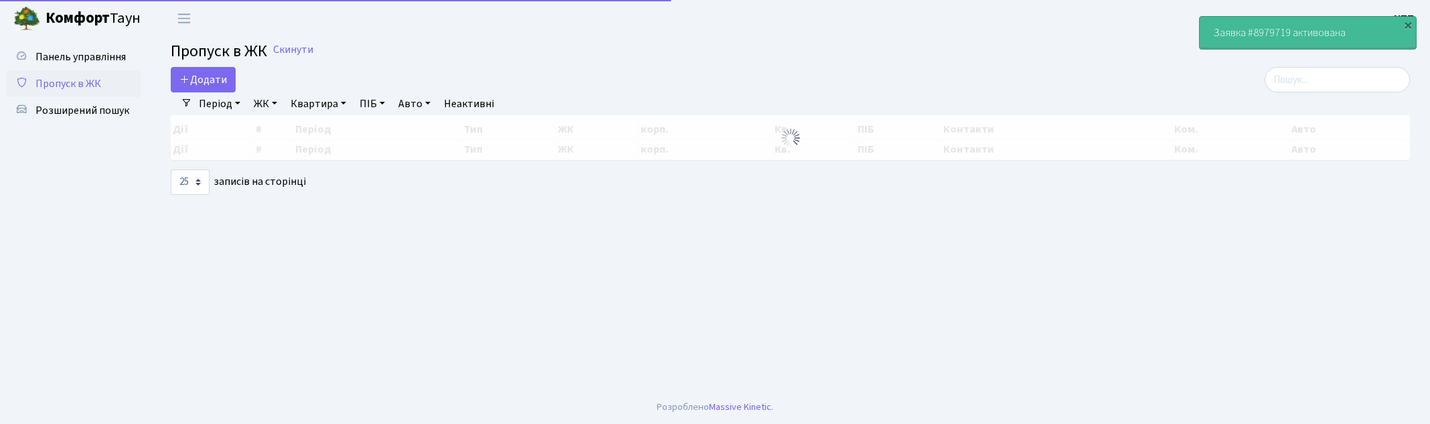
select select "25"
click at [1350, 77] on input "search" at bounding box center [1337, 79] width 145 height 25
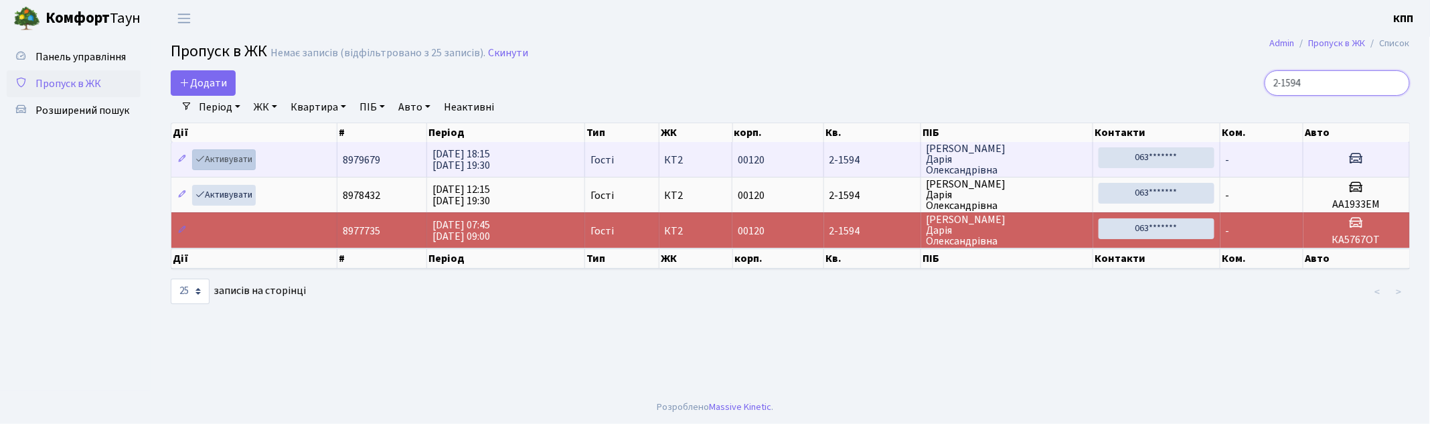
type input "2-1594"
click at [221, 158] on link "Активувати" at bounding box center [224, 159] width 64 height 21
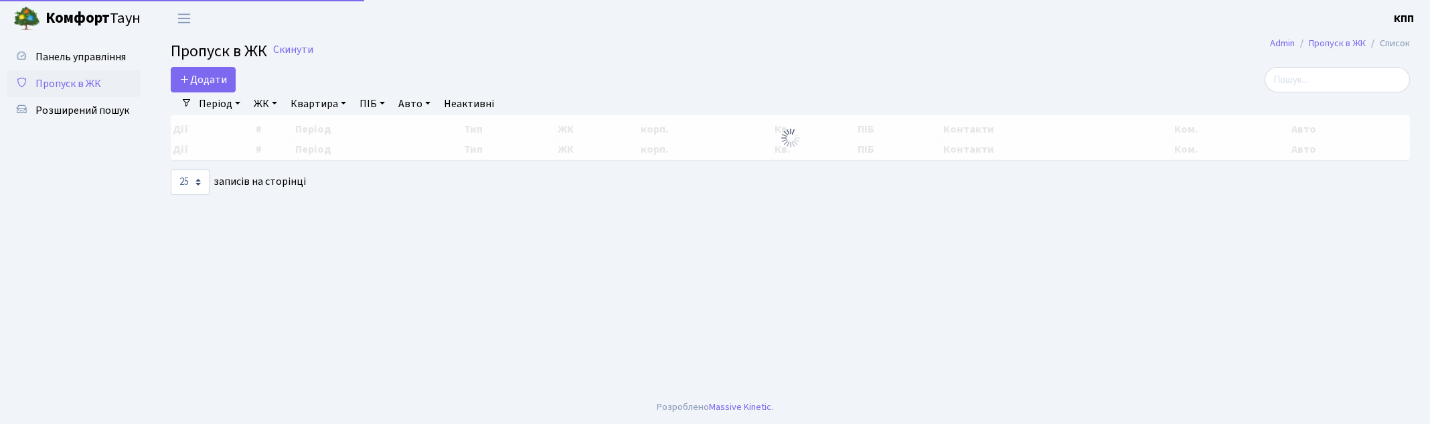
select select "25"
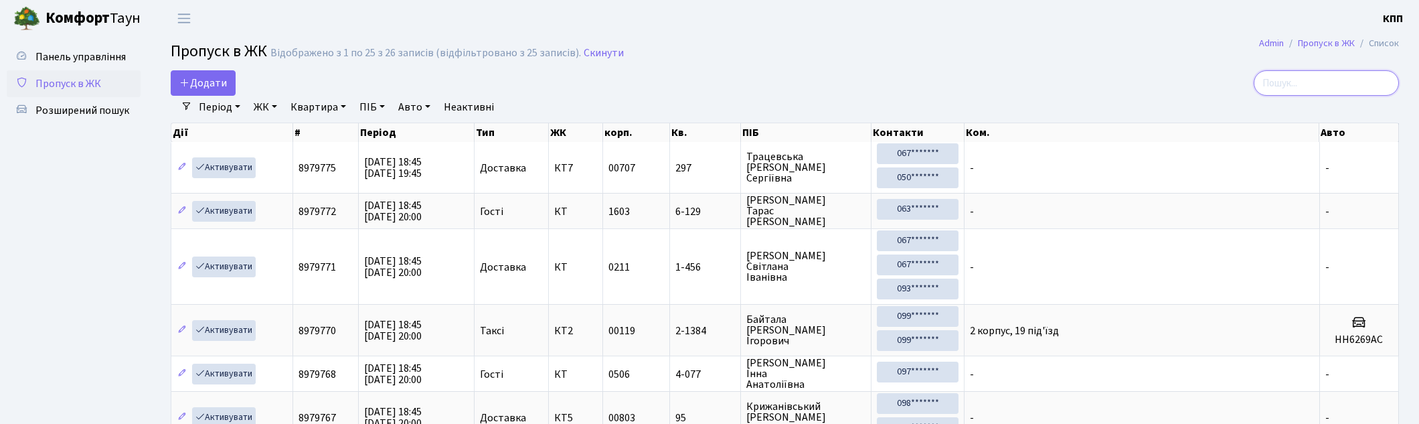
click at [1316, 80] on input "search" at bounding box center [1326, 82] width 145 height 25
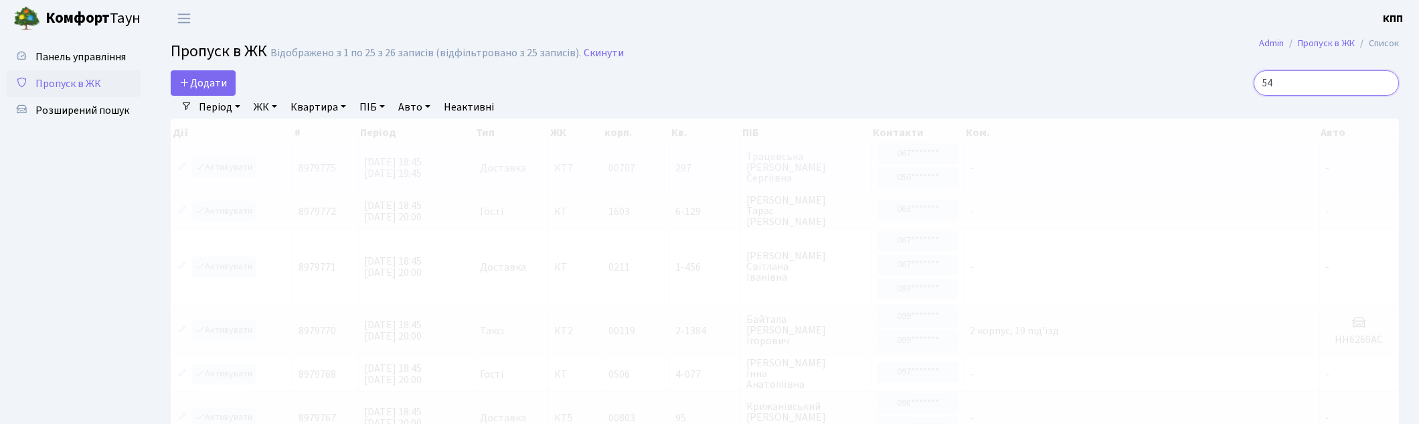
type input "5"
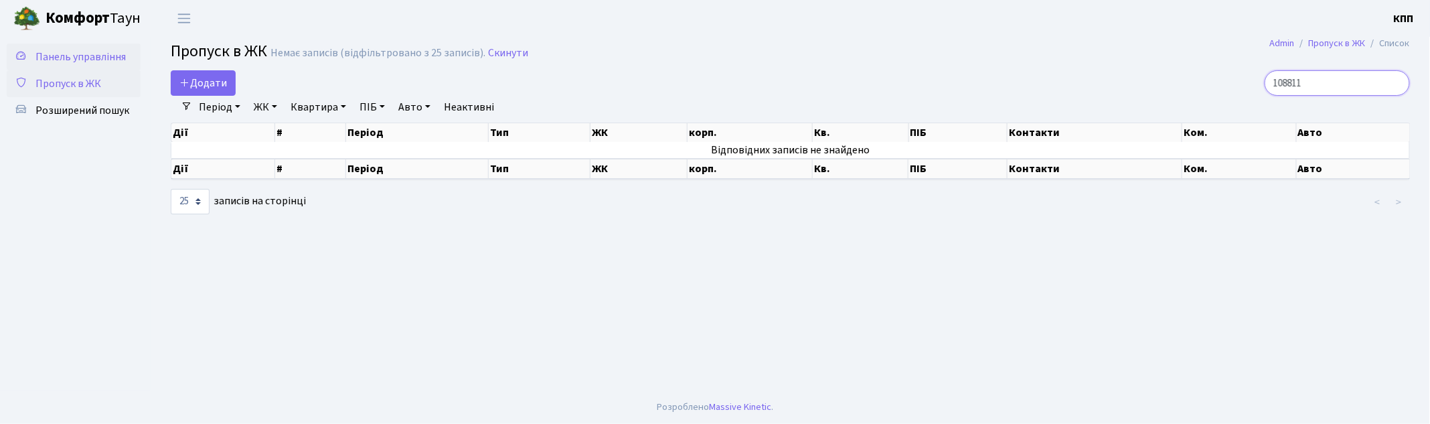
type input "108811"
click at [82, 61] on span "Панель управління" at bounding box center [80, 57] width 90 height 15
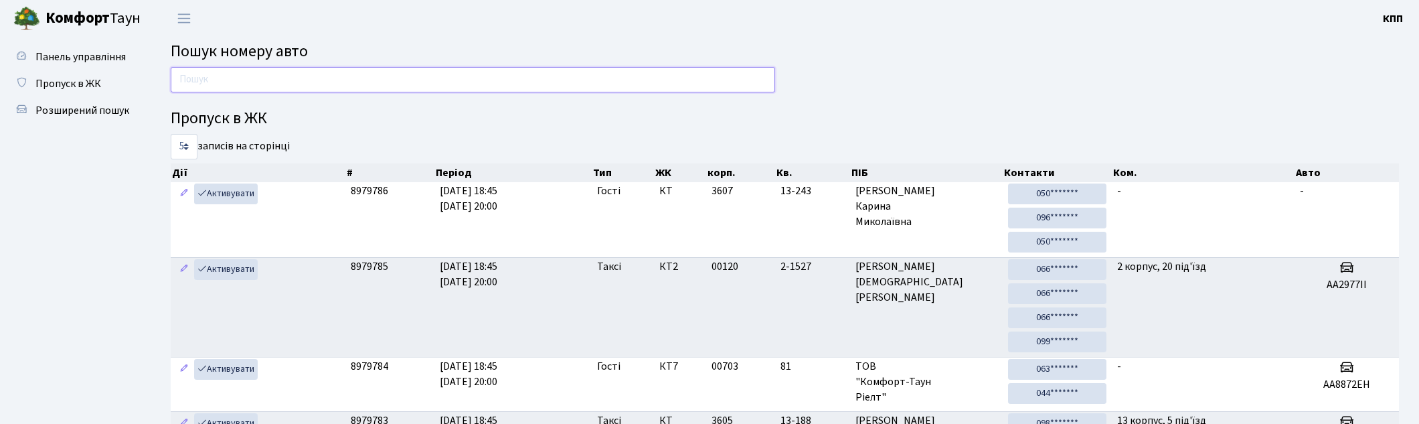
click at [378, 79] on input "text" at bounding box center [473, 79] width 604 height 25
type input "8"
click at [124, 77] on link "Пропуск в ЖК" at bounding box center [74, 83] width 134 height 27
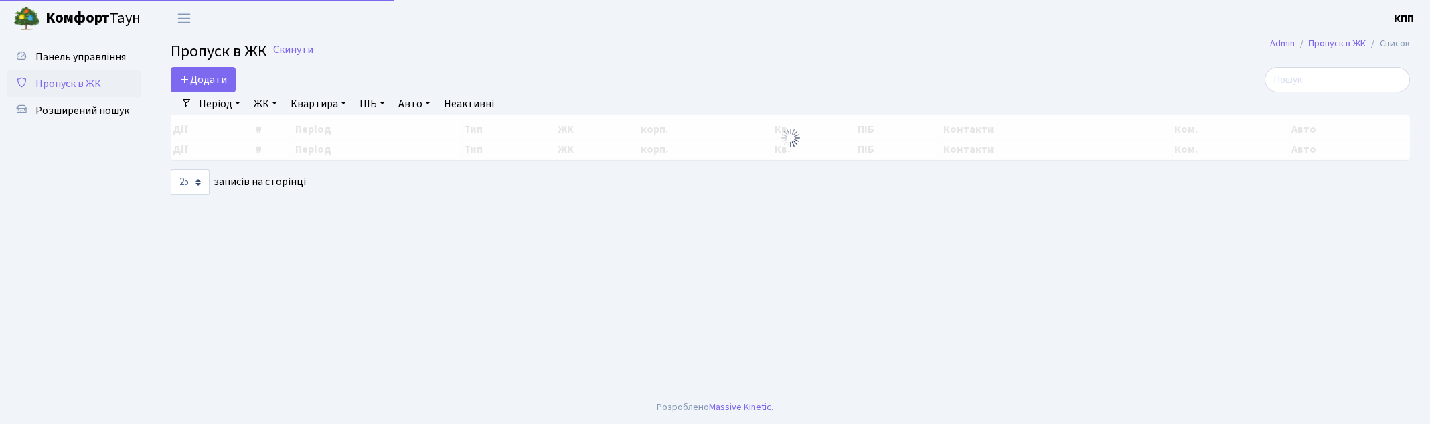
select select "25"
click at [1326, 77] on input "search" at bounding box center [1337, 79] width 145 height 25
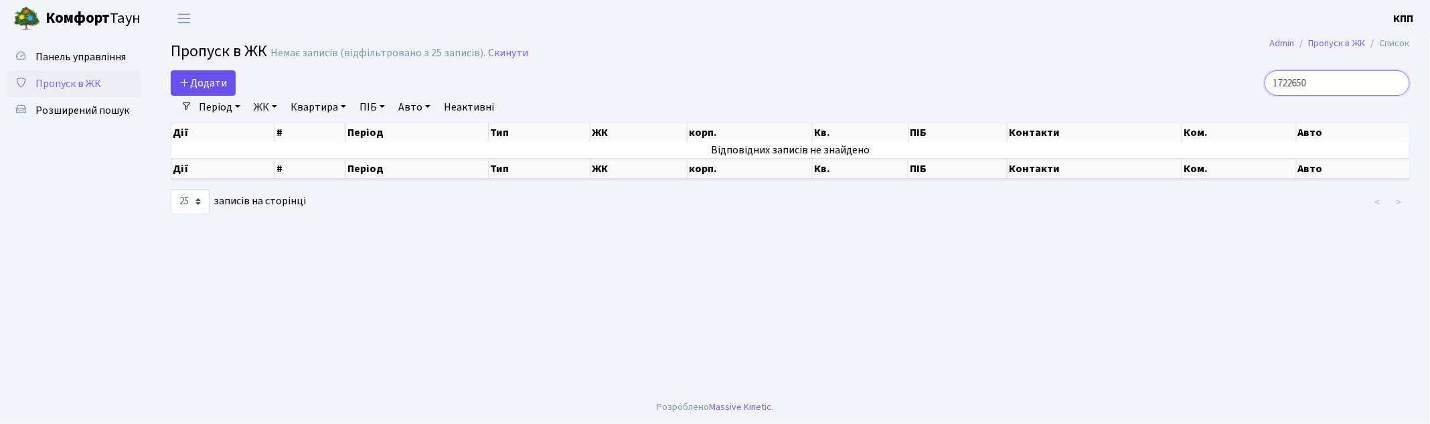
type input "1722650"
click at [211, 87] on span "Додати" at bounding box center [203, 83] width 48 height 15
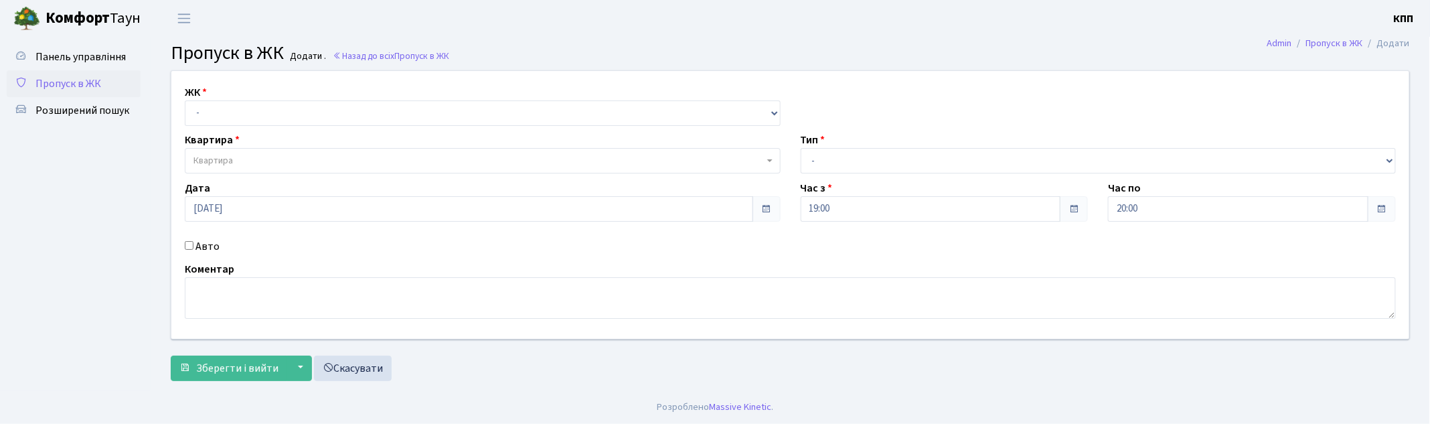
click at [186, 249] on input "Авто" at bounding box center [189, 245] width 9 height 9
checkbox input "true"
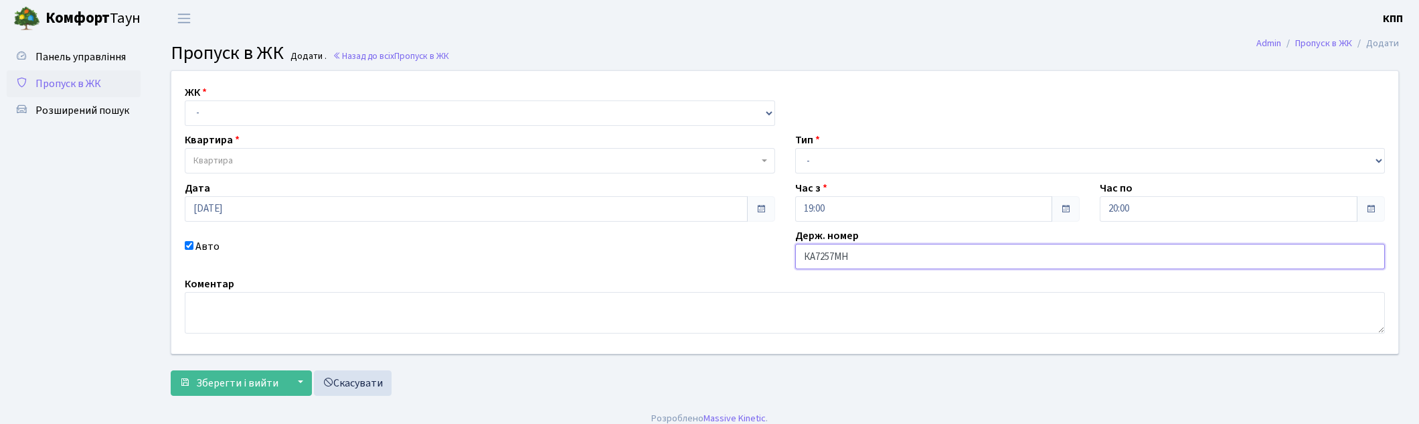
type input "КА7257МН"
click at [257, 128] on div "ЖК - КТ, вул. Регенераторна, 4 КТ2, просп. [STREET_ADDRESS] [STREET_ADDRESS] [P…" at bounding box center [784, 212] width 1247 height 282
click at [259, 123] on select "- КТ, вул. Регенераторна, 4 КТ2, просп. [STREET_ADDRESS] [STREET_ADDRESS] [PERS…" at bounding box center [480, 112] width 590 height 25
select select "295"
click at [185, 100] on select "- КТ, вул. Регенераторна, 4 КТ2, просп. [STREET_ADDRESS] [STREET_ADDRESS] [PERS…" at bounding box center [480, 112] width 590 height 25
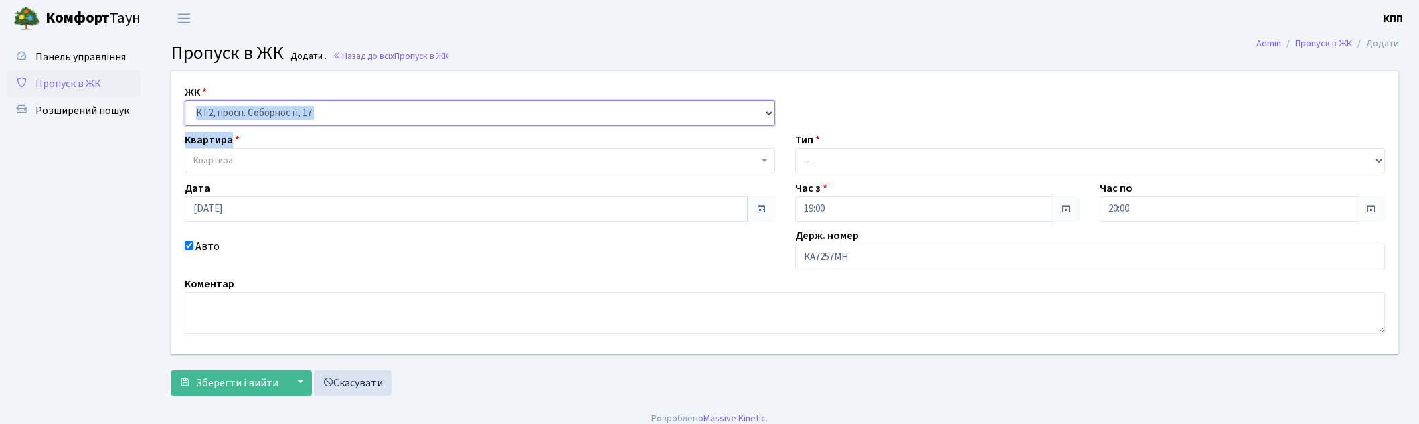
select select
click at [306, 109] on select "- КТ, вул. Регенераторна, 4 КТ2, просп. [STREET_ADDRESS] [STREET_ADDRESS] [PERS…" at bounding box center [480, 112] width 590 height 25
select select "271"
click at [185, 100] on select "- КТ, вул. Регенераторна, 4 КТ2, просп. [STREET_ADDRESS] [STREET_ADDRESS] [PERS…" at bounding box center [480, 112] width 590 height 25
select select
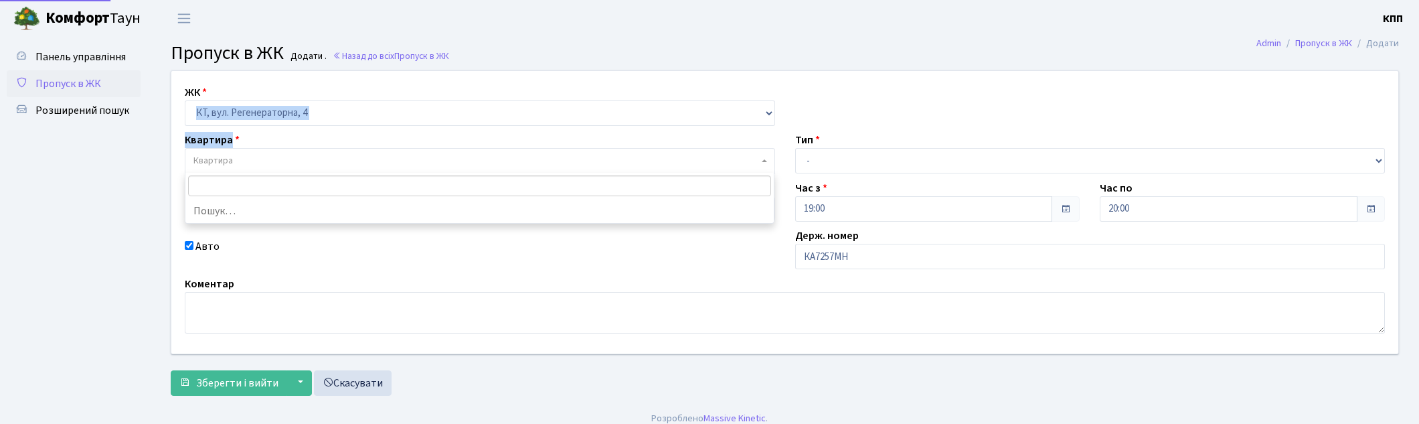
click at [297, 167] on span "Квартира" at bounding box center [475, 160] width 565 height 13
type input "1-162"
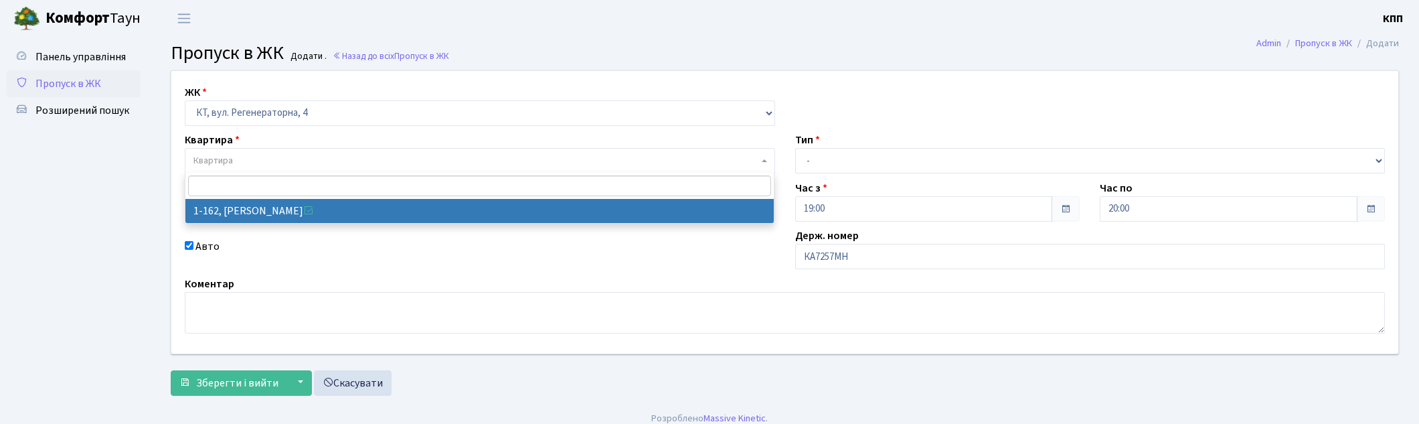
select select "162"
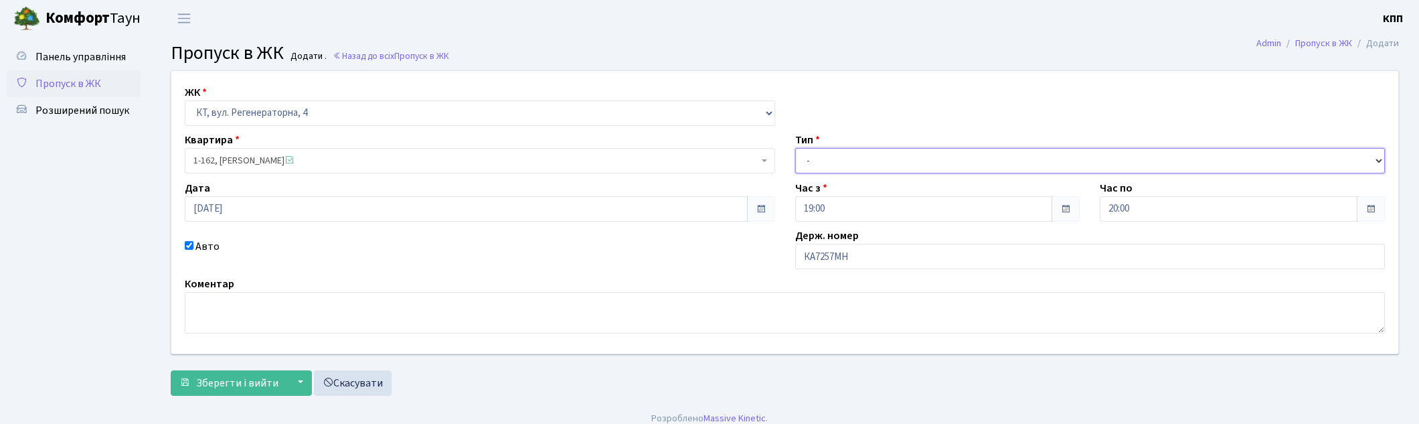
click at [1001, 154] on select "- Доставка Таксі Гості Сервіс" at bounding box center [1090, 160] width 590 height 25
click at [795, 148] on select "- Доставка Таксі Гості Сервіс" at bounding box center [1090, 160] width 590 height 25
drag, startPoint x: 1052, startPoint y: 171, endPoint x: 1046, endPoint y: 172, distance: 6.8
click at [1046, 171] on select "- Доставка Таксі Гості Сервіс" at bounding box center [1090, 160] width 590 height 25
select select "3"
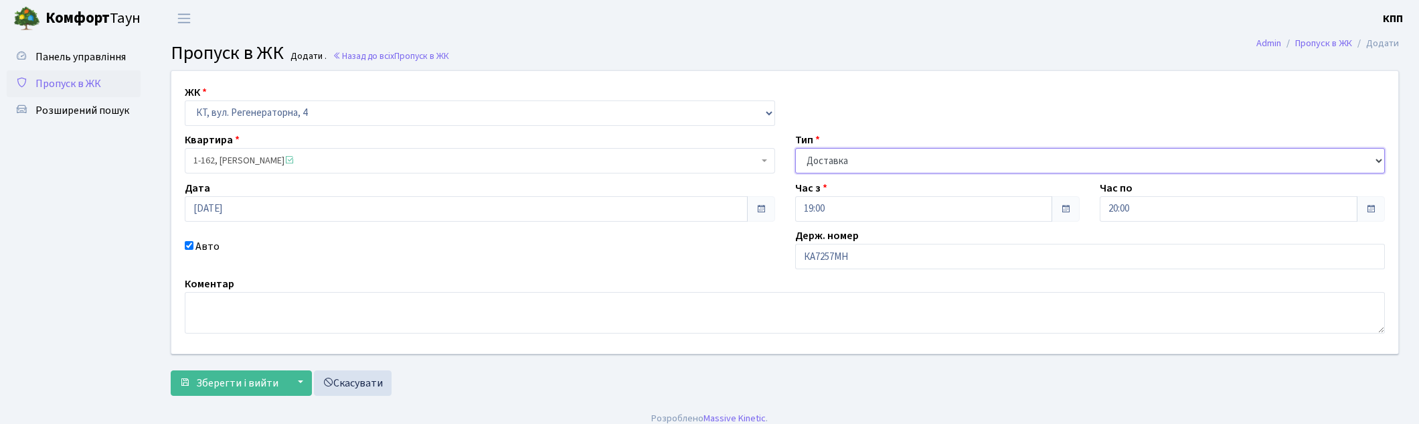
click at [795, 148] on select "- Доставка Таксі Гості Сервіс" at bounding box center [1090, 160] width 590 height 25
click at [208, 376] on span "Зберегти і вийти" at bounding box center [237, 383] width 82 height 15
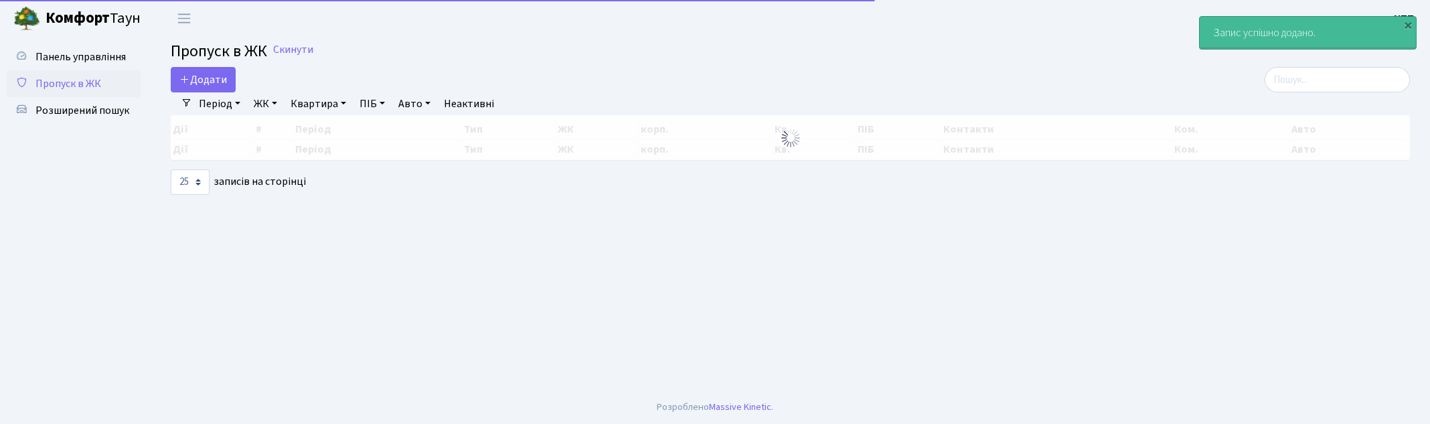
select select "25"
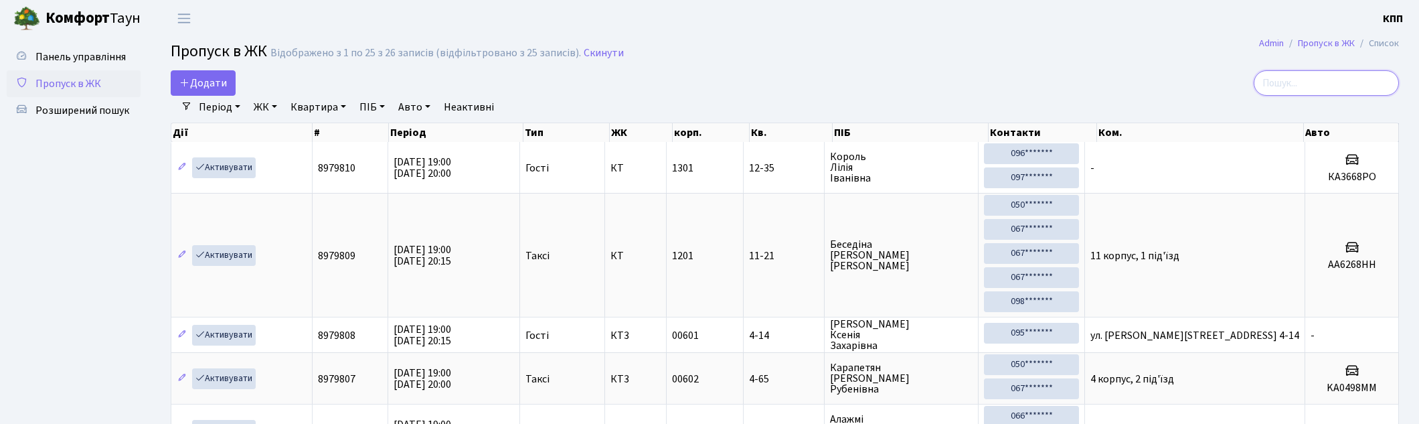
click at [1326, 91] on input "search" at bounding box center [1326, 82] width 145 height 25
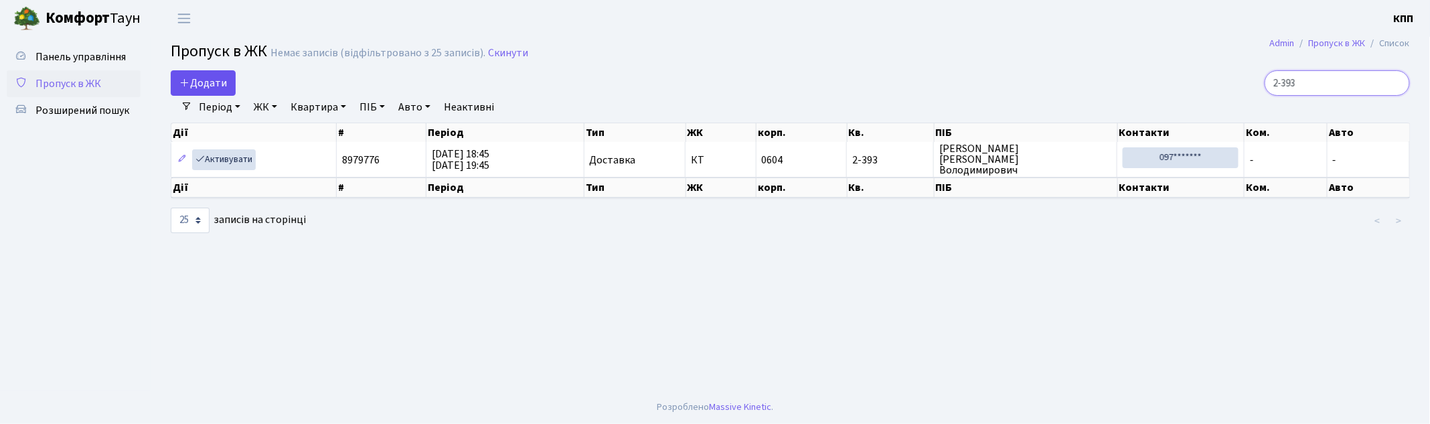
type input "2-393"
click at [218, 74] on link "Додати" at bounding box center [203, 82] width 65 height 25
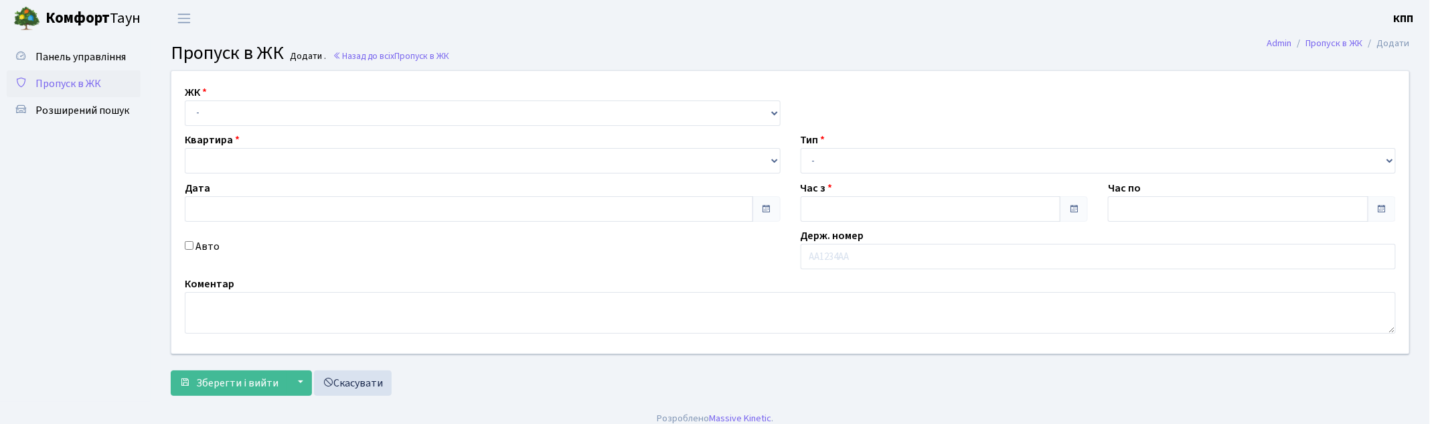
type input "[DATE]"
type input "19:00"
type input "20:00"
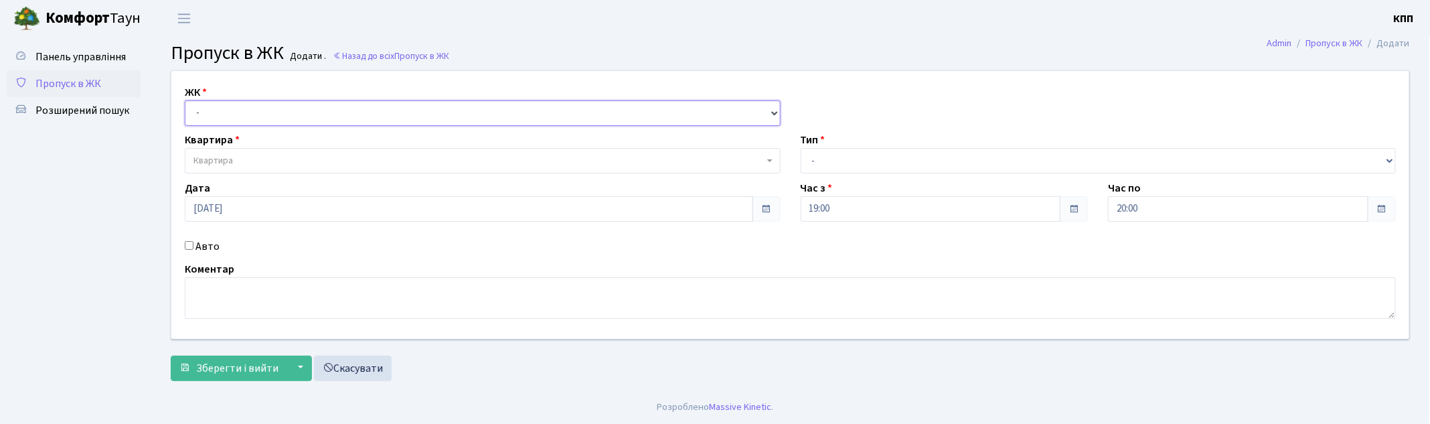
click at [246, 109] on select "- КТ, вул. Регенераторна, 4 КТ2, просп. [STREET_ADDRESS] [STREET_ADDRESS] [PERS…" at bounding box center [483, 112] width 596 height 25
select select "271"
click at [185, 100] on select "- КТ, вул. Регенераторна, 4 КТ2, просп. [STREET_ADDRESS] [STREET_ADDRESS] [PERS…" at bounding box center [483, 112] width 596 height 25
select select
click at [189, 242] on input "Авто" at bounding box center [189, 245] width 9 height 9
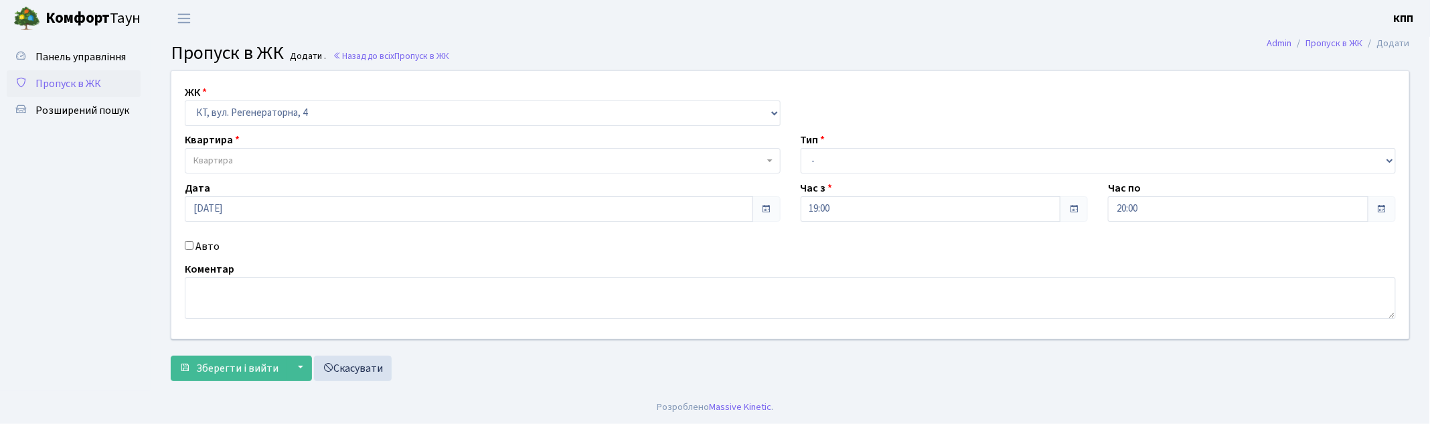
checkbox input "true"
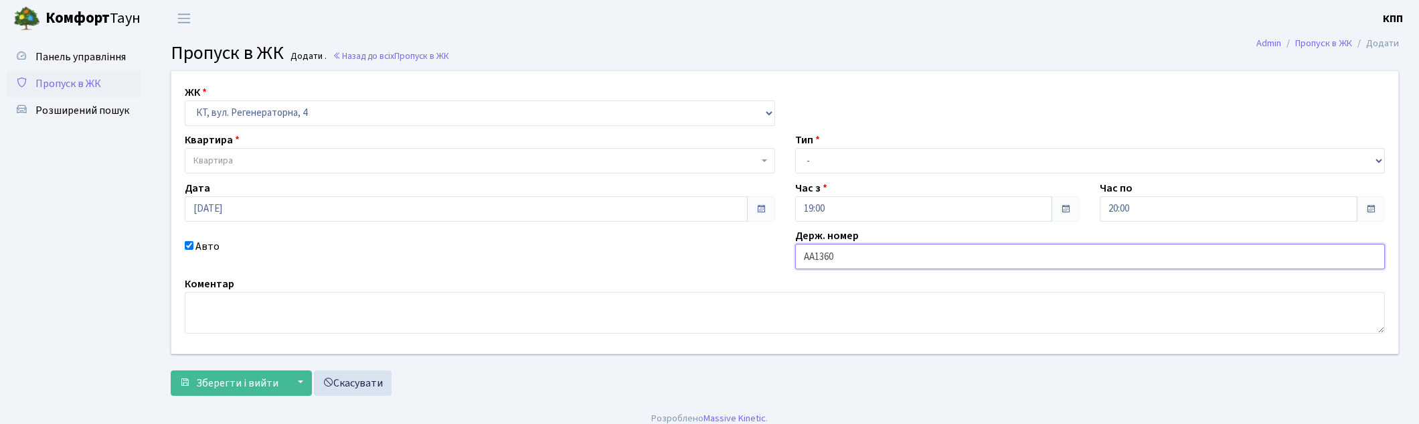
type input "АА1360СХ"
drag, startPoint x: 864, startPoint y: 155, endPoint x: 864, endPoint y: 167, distance: 12.0
click at [864, 155] on select "- Доставка Таксі Гості Сервіс" at bounding box center [1090, 160] width 590 height 25
select select "1"
click at [795, 148] on select "- Доставка Таксі Гості Сервіс" at bounding box center [1090, 160] width 590 height 25
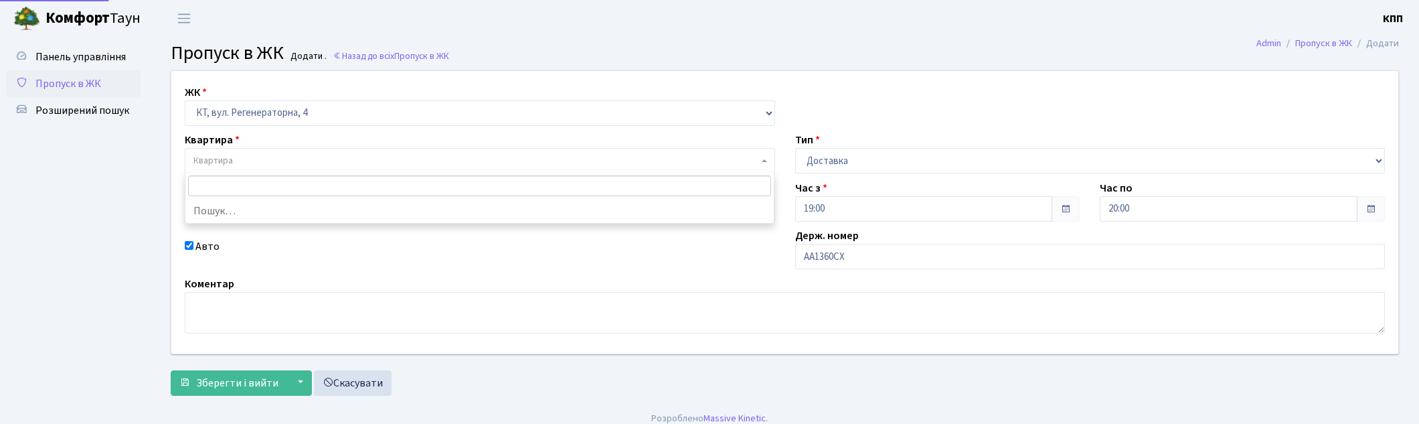
click at [310, 162] on span "Квартира" at bounding box center [475, 160] width 565 height 13
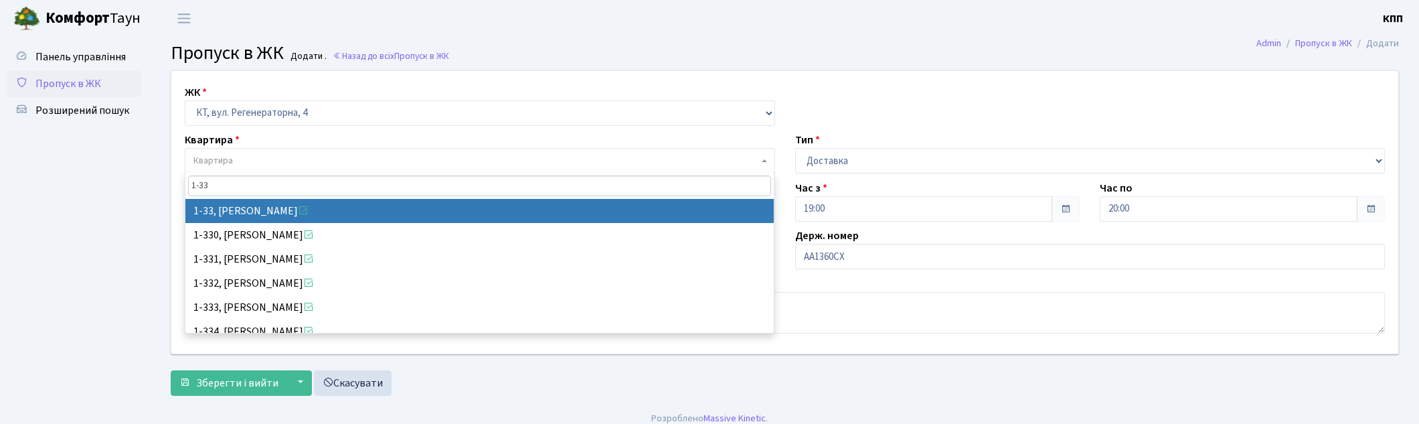
type input "1-33"
select select "33"
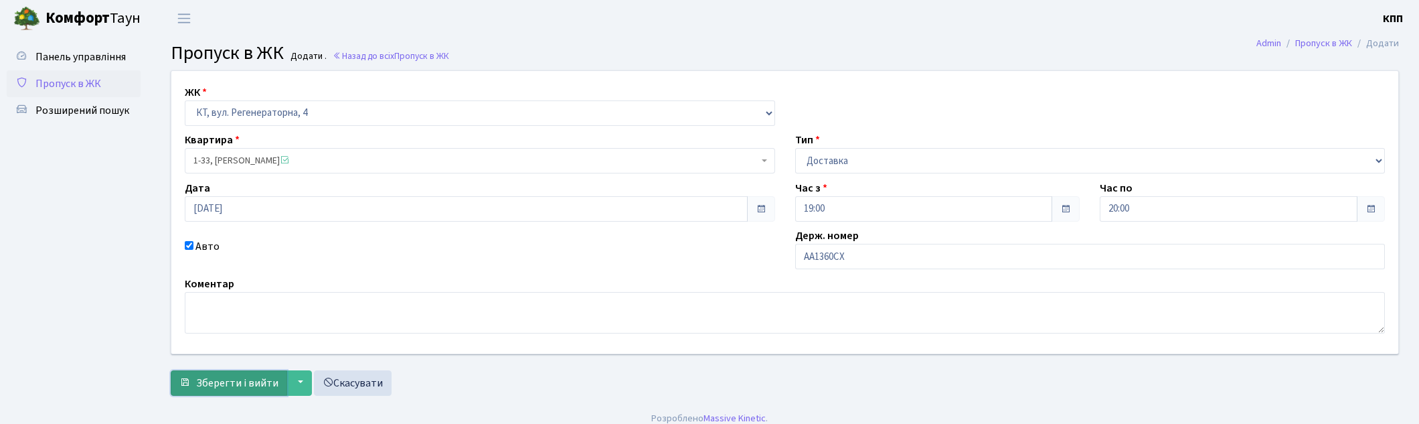
click at [216, 386] on span "Зберегти і вийти" at bounding box center [237, 383] width 82 height 15
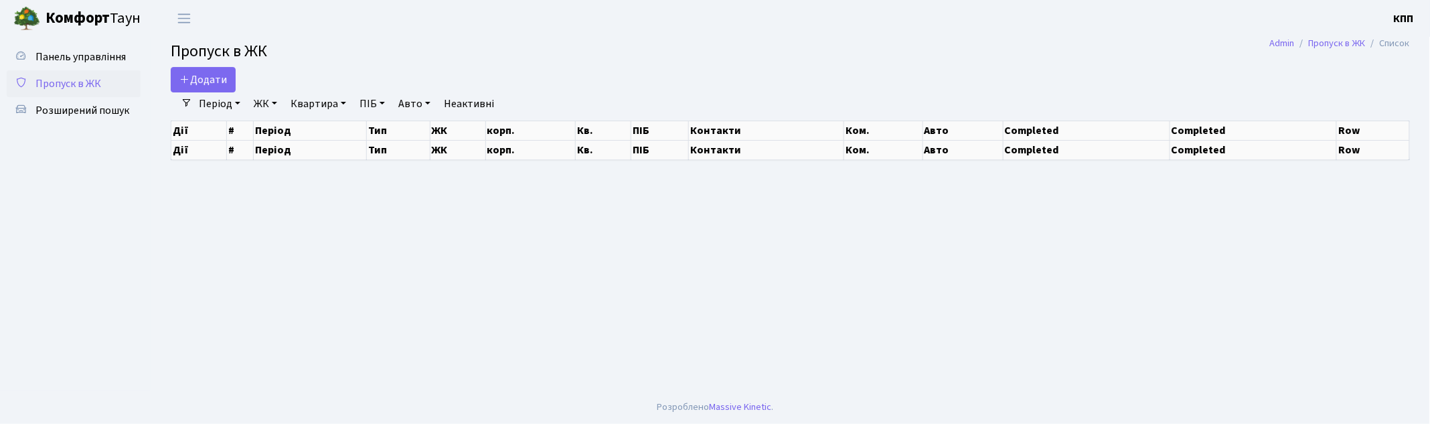
select select "25"
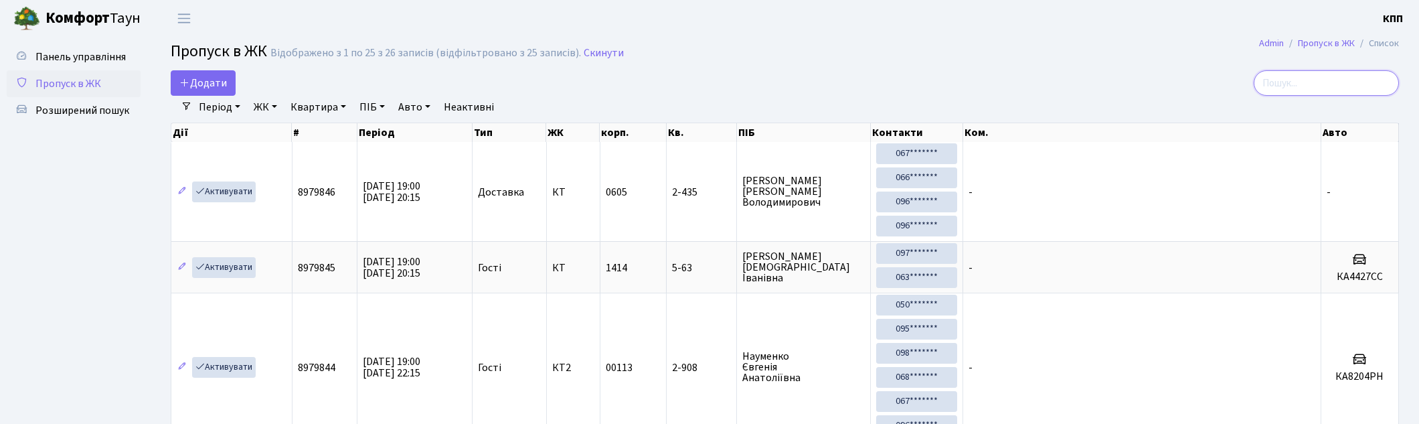
click at [1343, 92] on input "search" at bounding box center [1326, 82] width 145 height 25
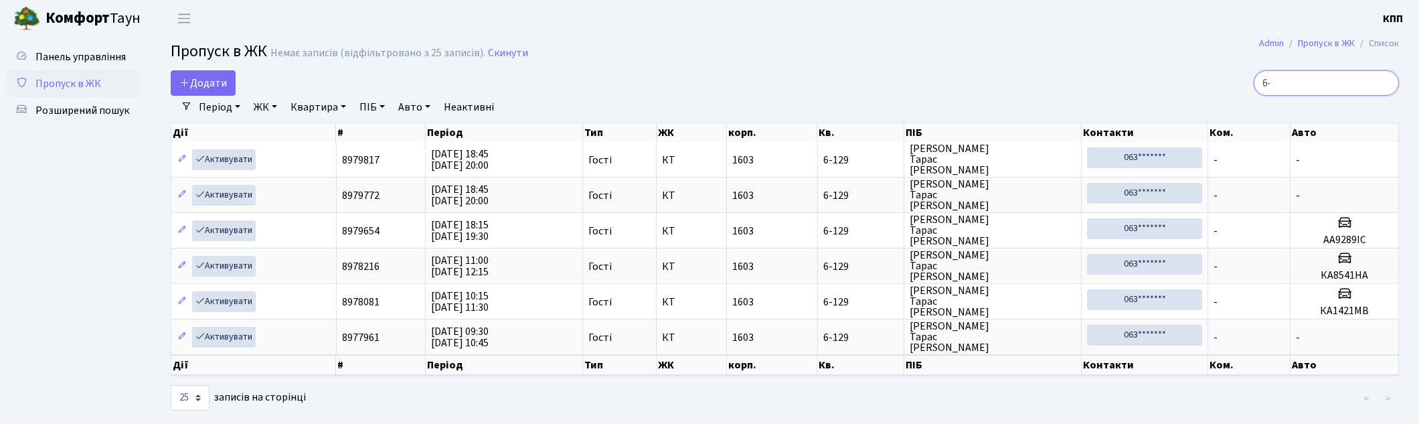
type input "6"
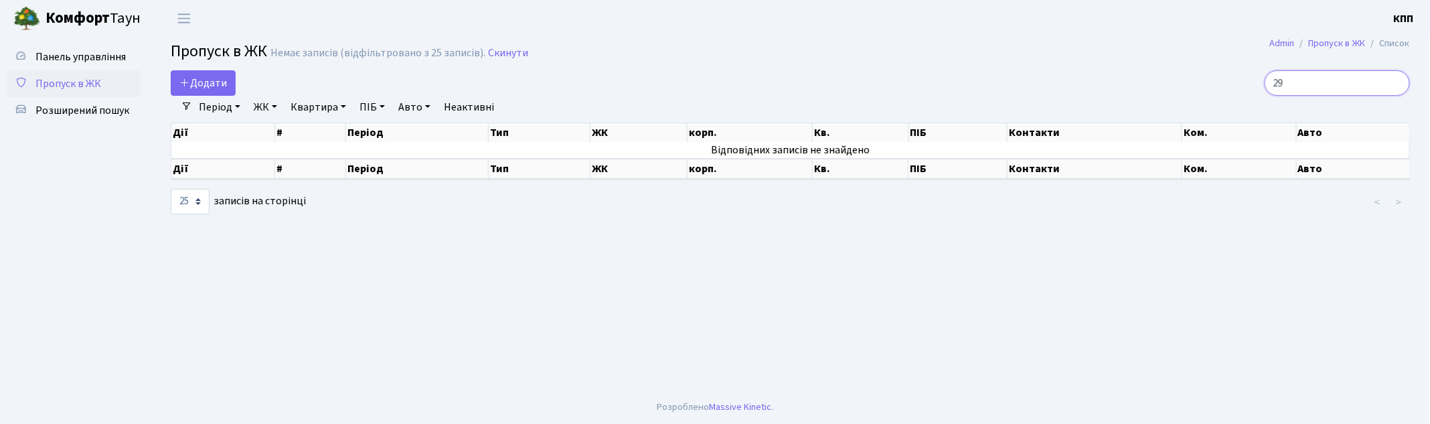
type input "2"
type input "0"
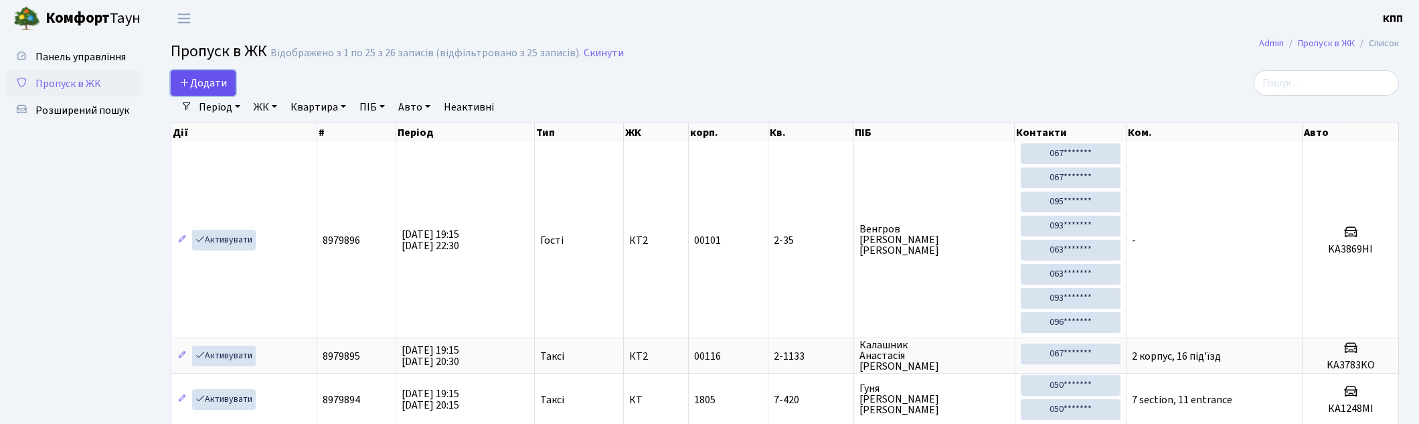
click at [214, 90] on span "Додати" at bounding box center [203, 83] width 48 height 15
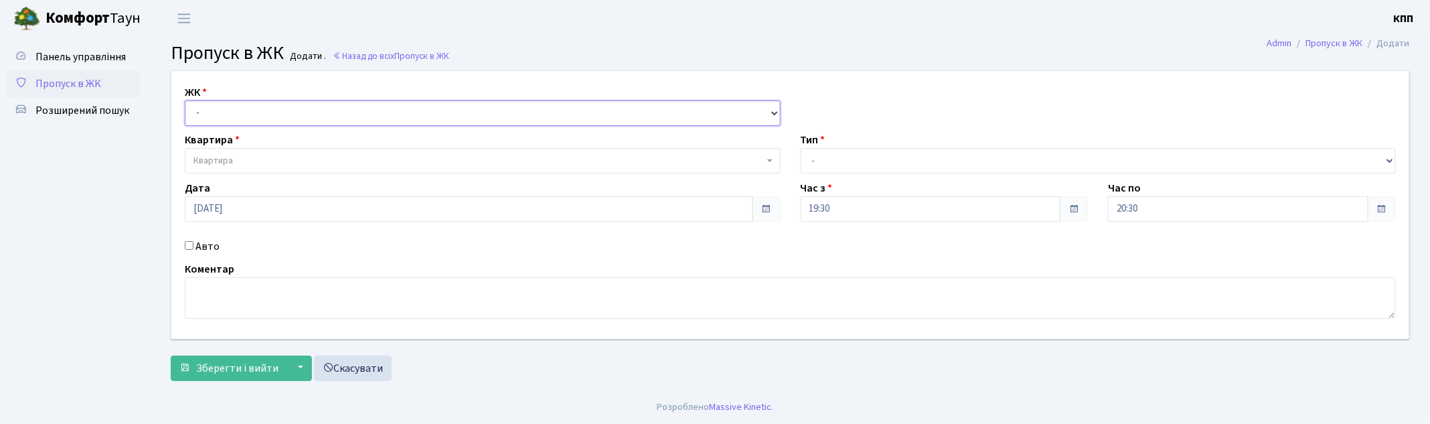
click at [210, 105] on select "- КТ, вул. Регенераторна, 4 КТ2, просп. [STREET_ADDRESS] [STREET_ADDRESS] [PERS…" at bounding box center [483, 112] width 596 height 25
select select "271"
click at [185, 100] on select "- КТ, вул. Регенераторна, 4 КТ2, просп. [STREET_ADDRESS] [STREET_ADDRESS] [PERS…" at bounding box center [483, 112] width 596 height 25
select select
click at [229, 165] on span "Квартира" at bounding box center [212, 160] width 39 height 13
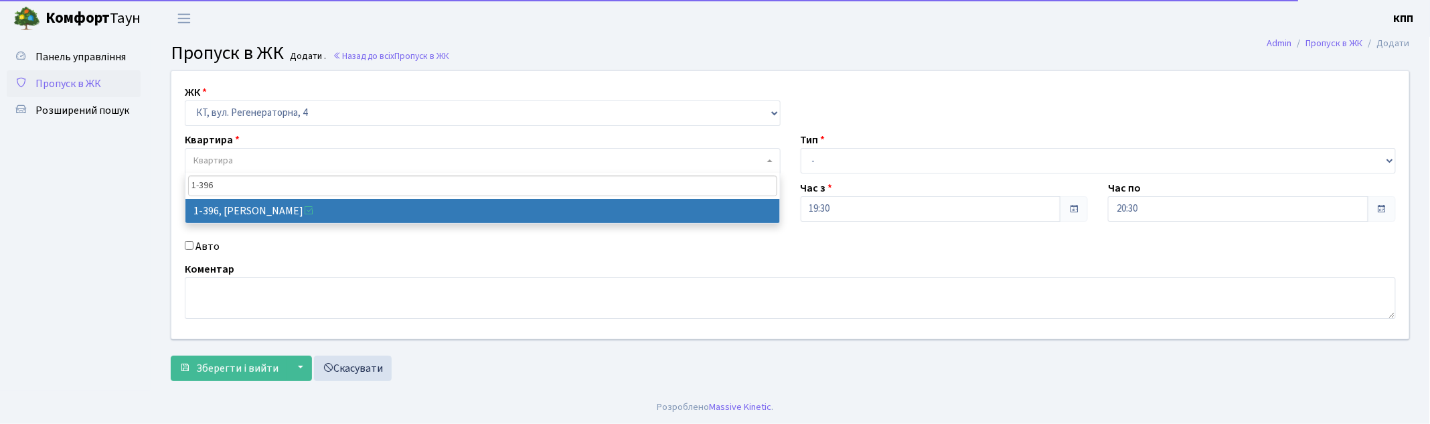
type input "1-396"
select select "448"
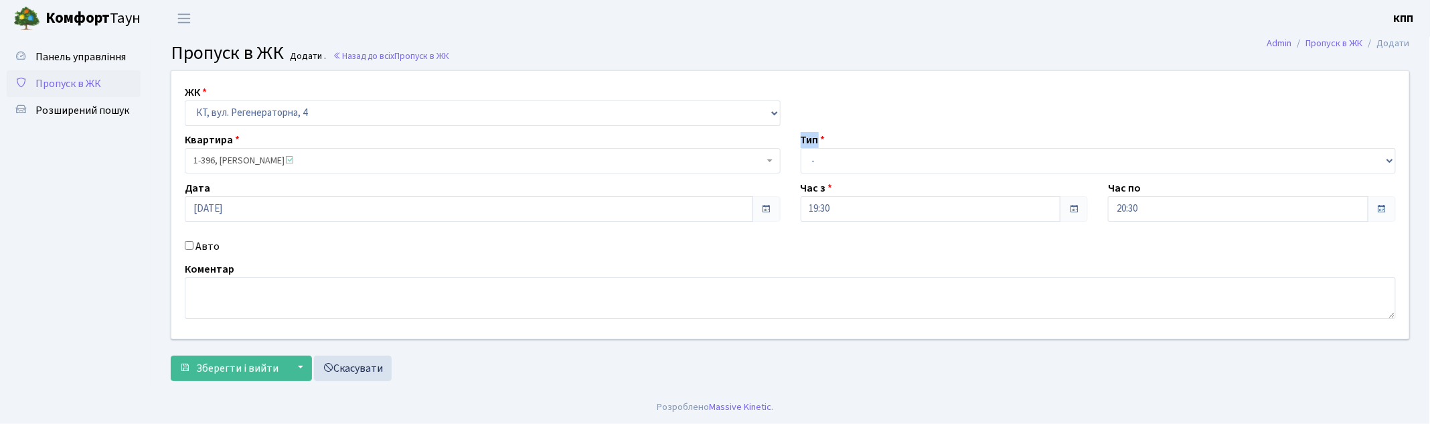
drag, startPoint x: 782, startPoint y: 146, endPoint x: 838, endPoint y: 159, distance: 57.7
click at [802, 158] on div "ЖК - КТ, вул. Регенераторна, 4 КТ2, просп. Соборності, 17 КТ3, вул. Березнева, …" at bounding box center [790, 205] width 1258 height 268
click at [838, 158] on select "- Доставка Таксі Гості Сервіс" at bounding box center [1099, 160] width 596 height 25
select select "1"
click at [801, 148] on select "- Доставка Таксі Гості Сервіс" at bounding box center [1099, 160] width 596 height 25
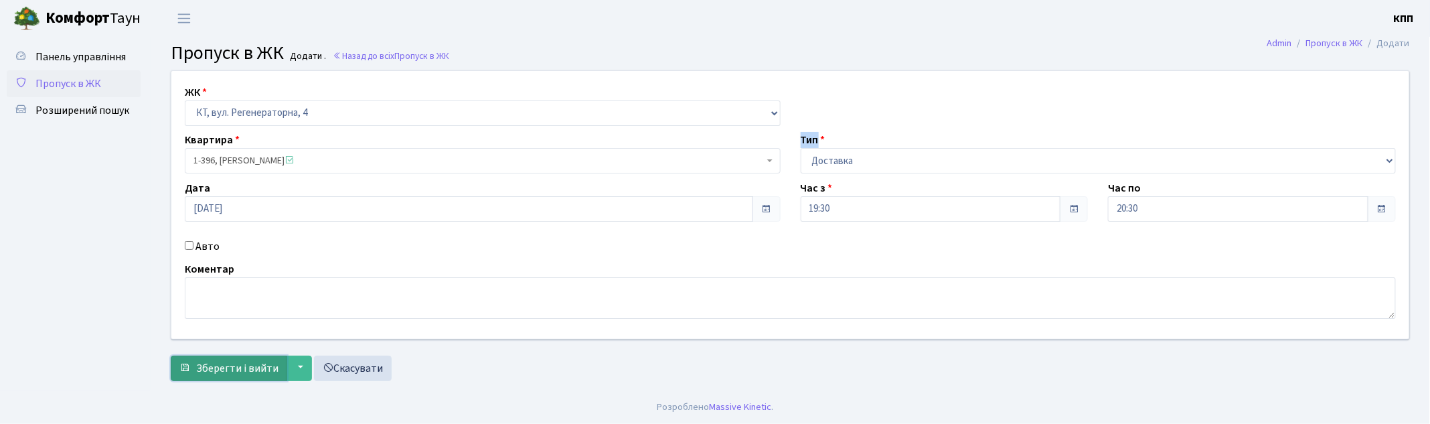
click at [231, 372] on span "Зберегти і вийти" at bounding box center [237, 368] width 82 height 15
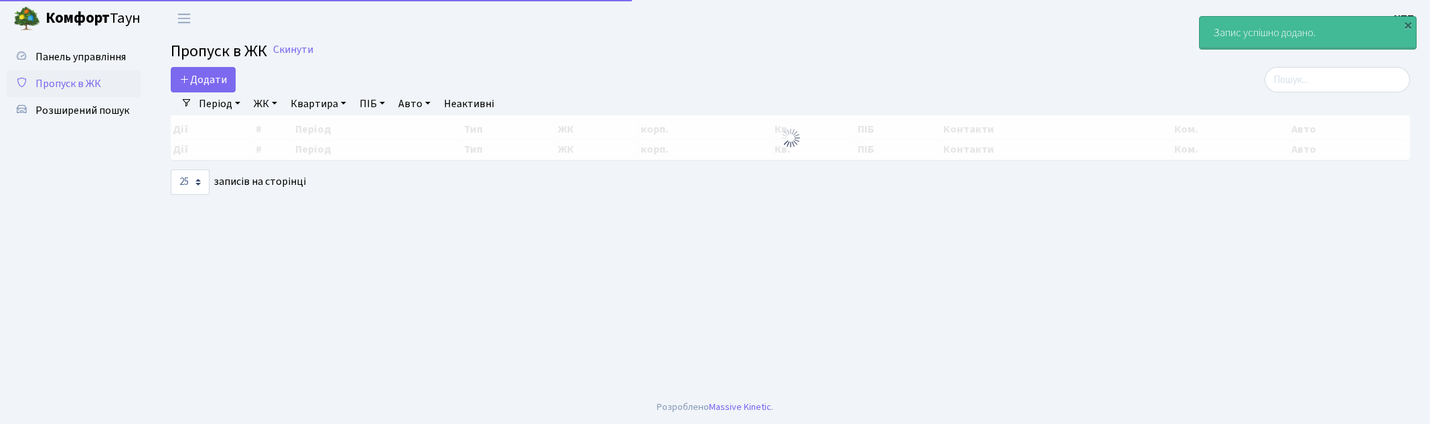
select select "25"
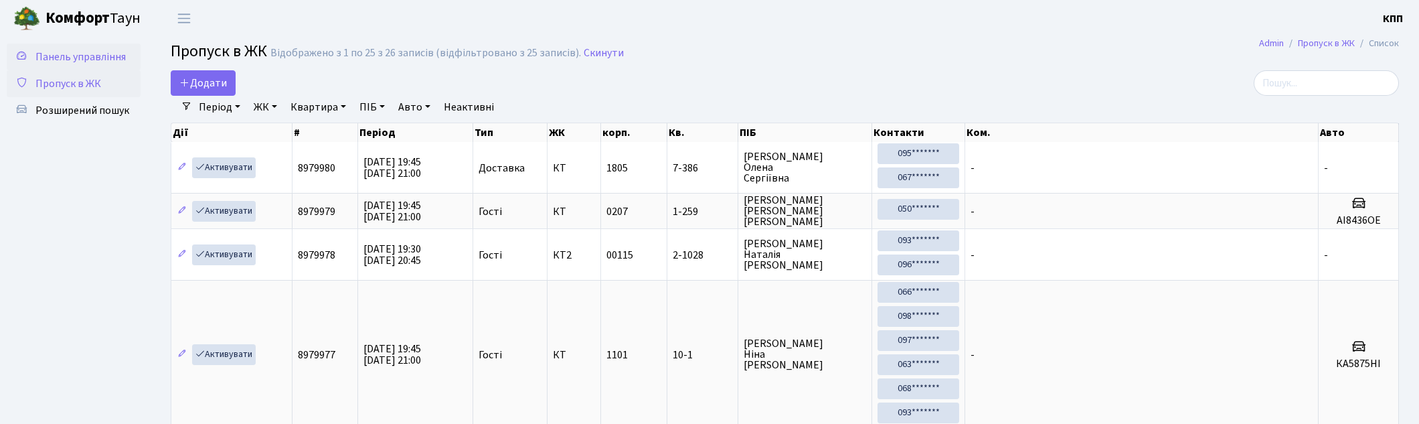
click at [74, 50] on span "Панель управління" at bounding box center [80, 57] width 90 height 15
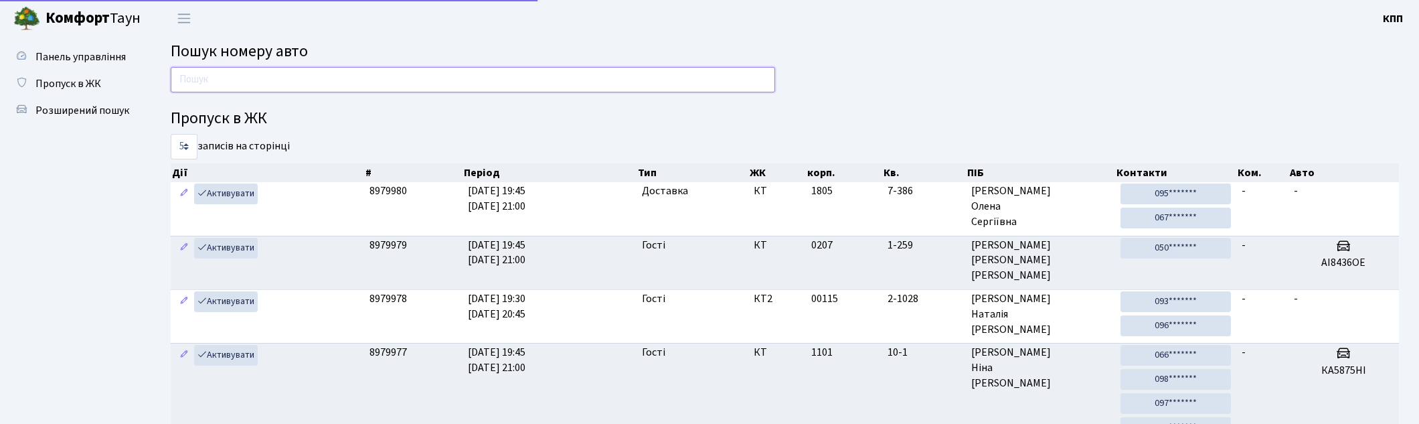
drag, startPoint x: 272, startPoint y: 88, endPoint x: 263, endPoint y: 83, distance: 10.5
click at [272, 86] on input "text" at bounding box center [473, 79] width 604 height 25
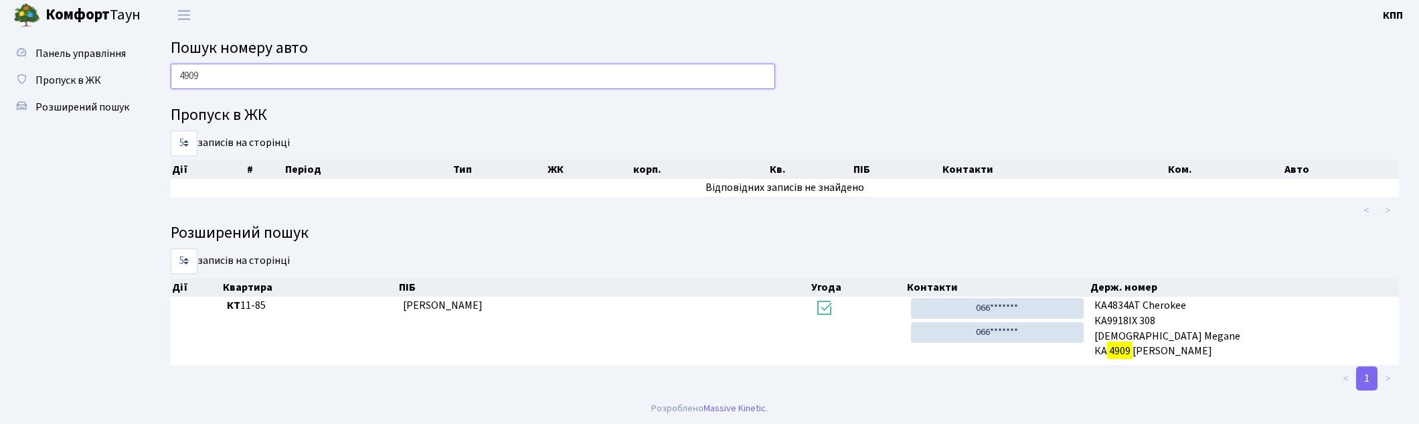
scroll to position [4, 0]
type input "4909"
click at [75, 81] on span "Пропуск в ЖК" at bounding box center [68, 79] width 66 height 15
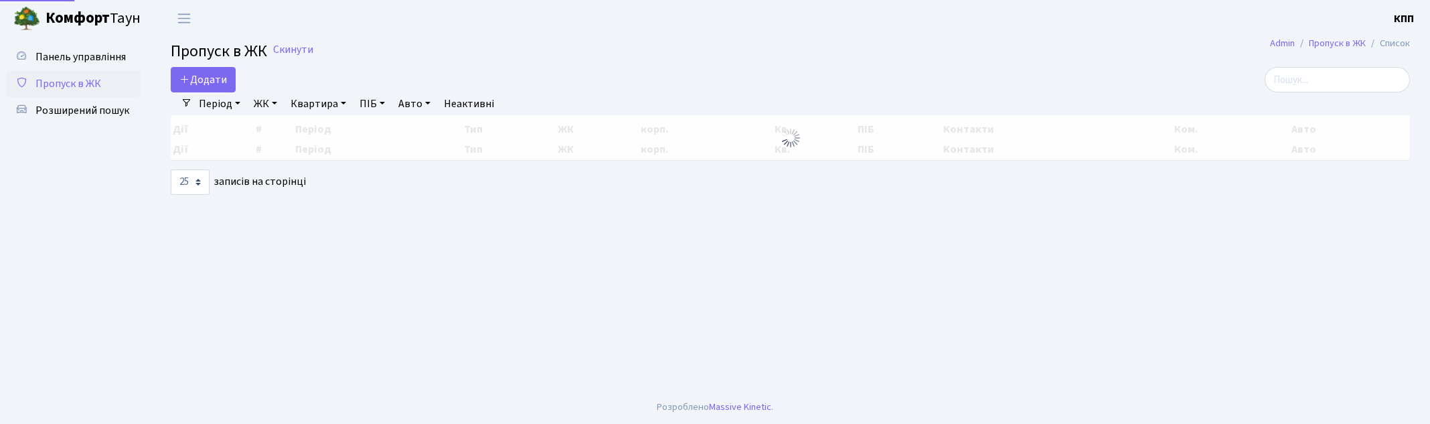
select select "25"
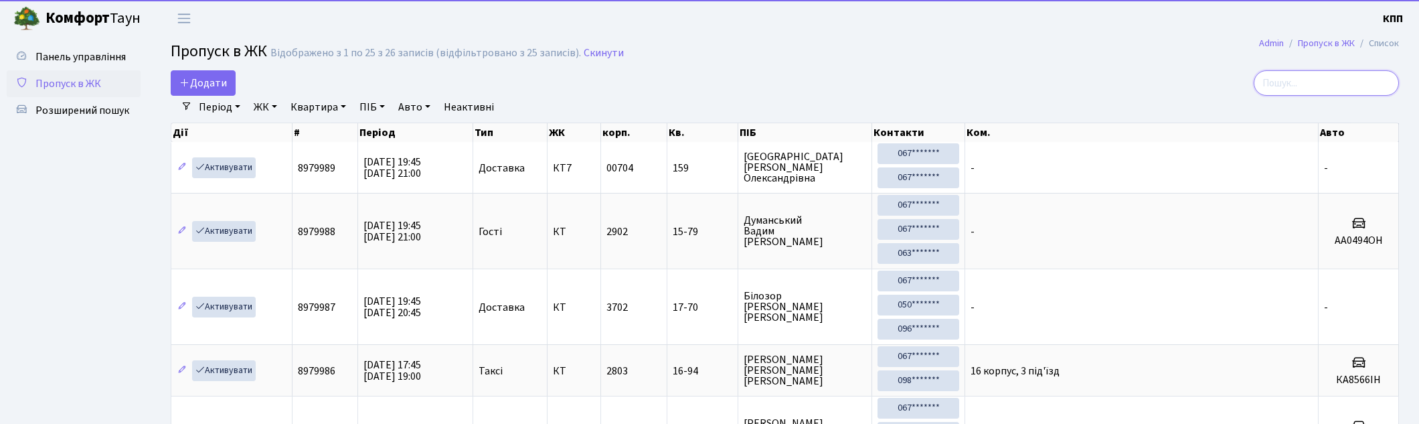
click at [1306, 76] on input "search" at bounding box center [1326, 82] width 145 height 25
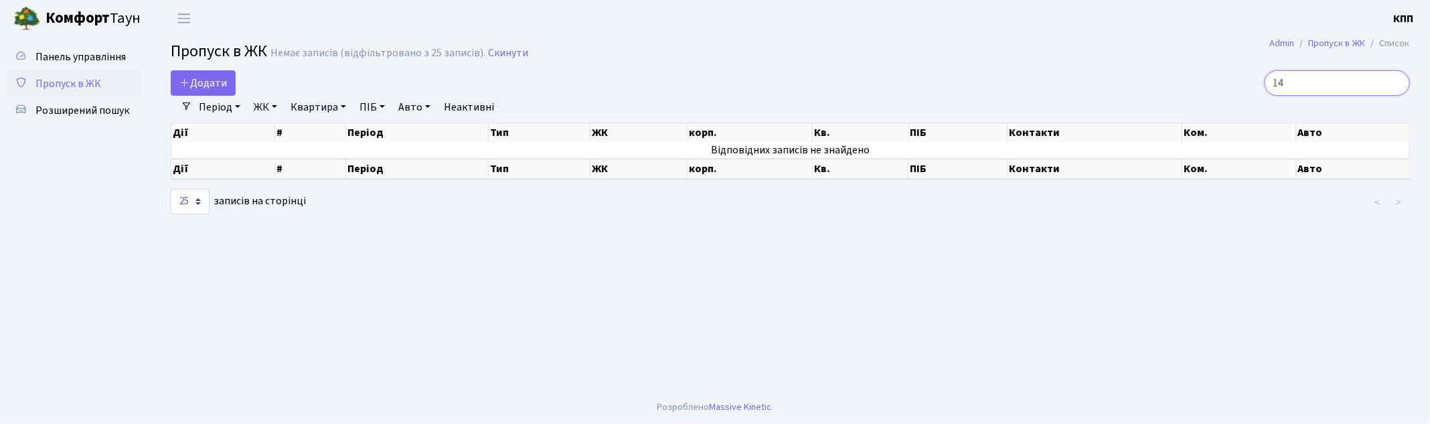
type input "1"
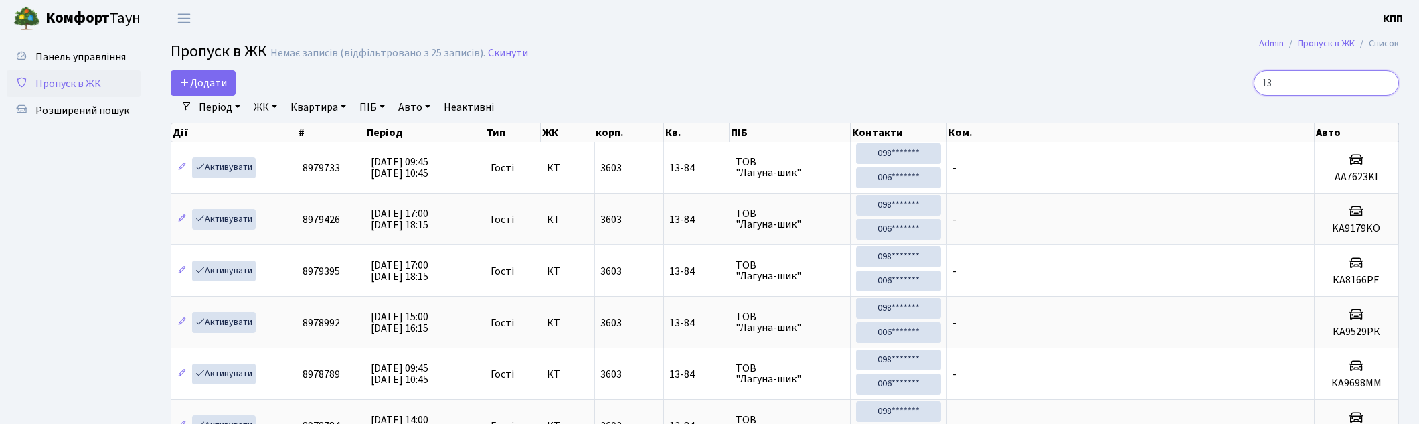
type input "1"
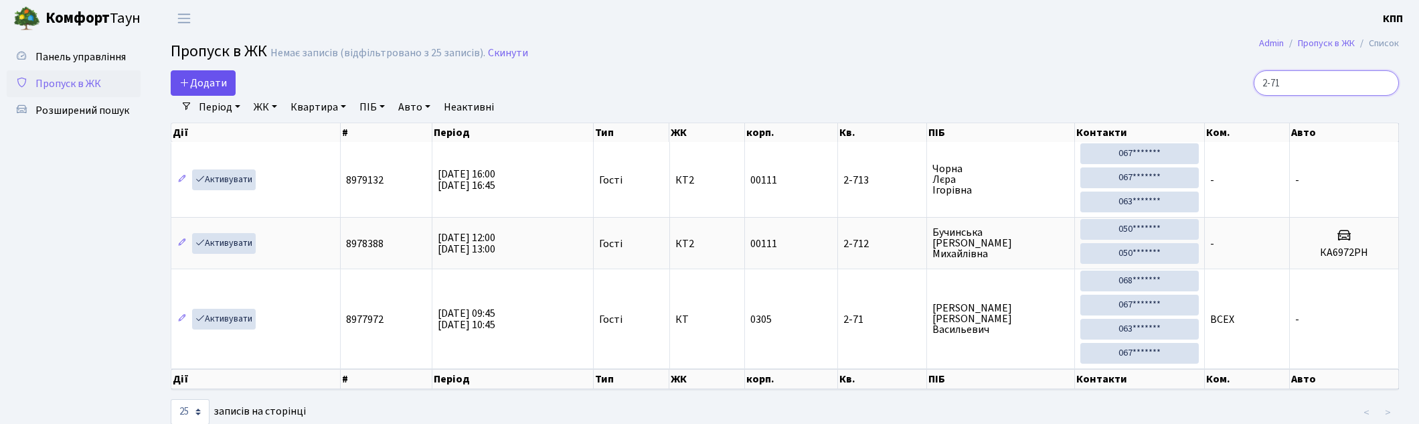
type input "2-71"
click at [212, 83] on span "Додати" at bounding box center [203, 83] width 48 height 15
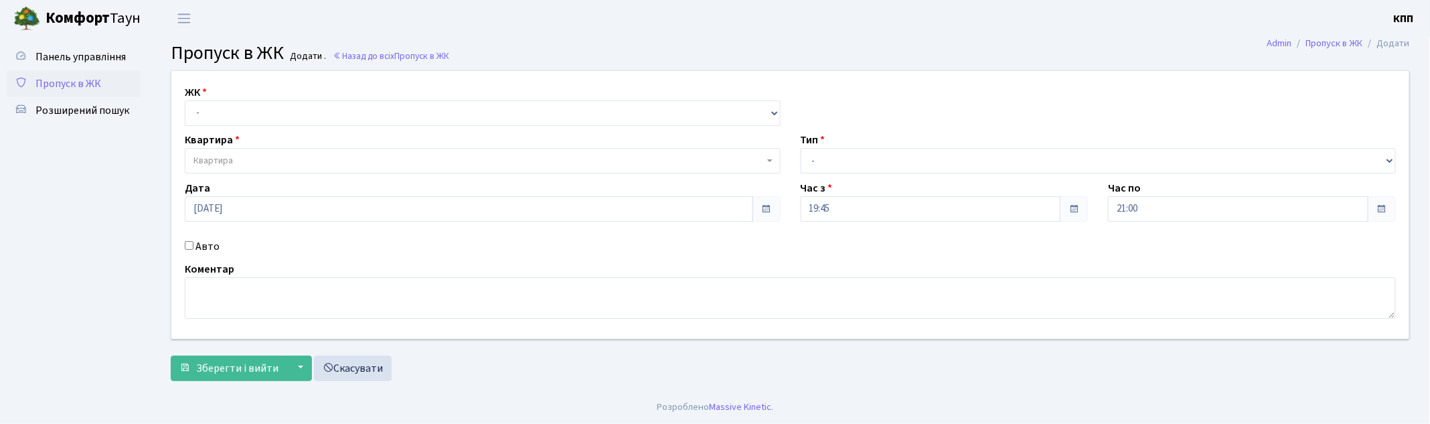
select select "271"
click at [185, 100] on select "- КТ, вул. Регенераторна, 4 КТ2, просп. [STREET_ADDRESS] [STREET_ADDRESS] [PERS…" at bounding box center [483, 112] width 596 height 25
select select
click at [244, 155] on span "Квартира" at bounding box center [478, 160] width 570 height 13
click at [191, 245] on input "Авто" at bounding box center [189, 245] width 9 height 9
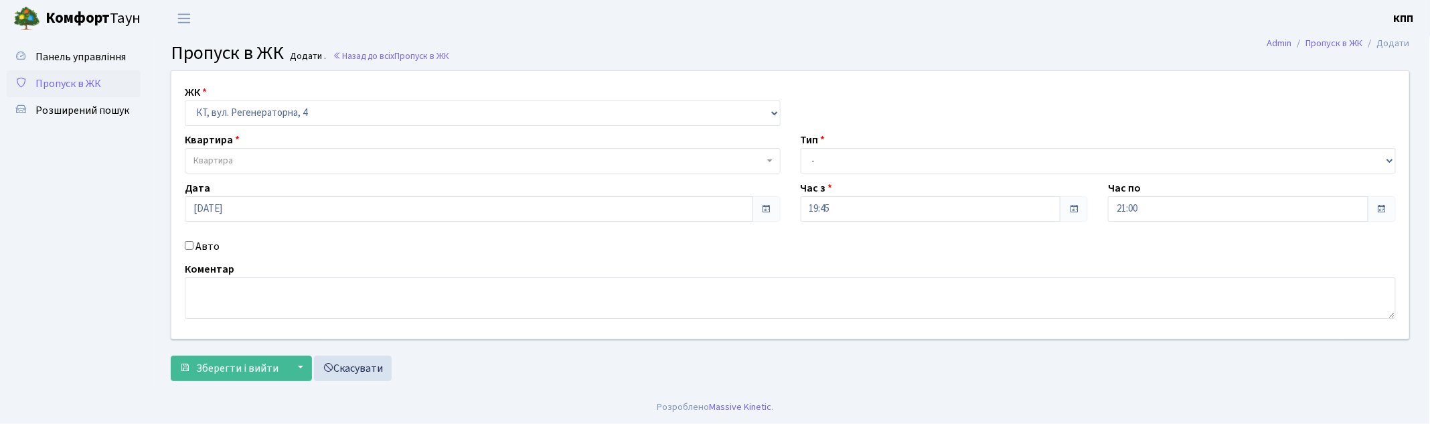
checkbox input "true"
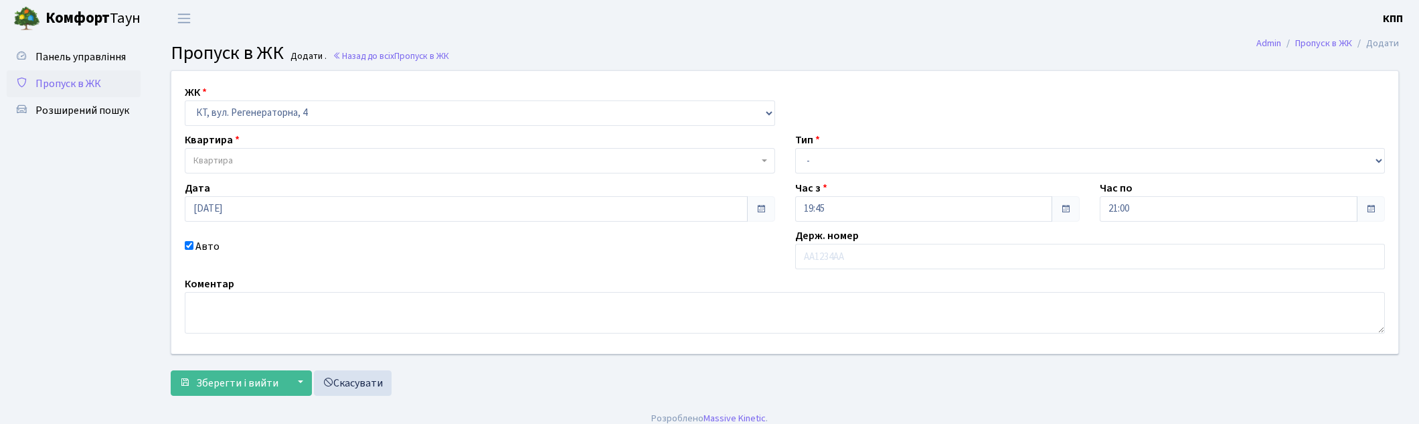
click at [251, 158] on span "Квартира" at bounding box center [475, 160] width 565 height 13
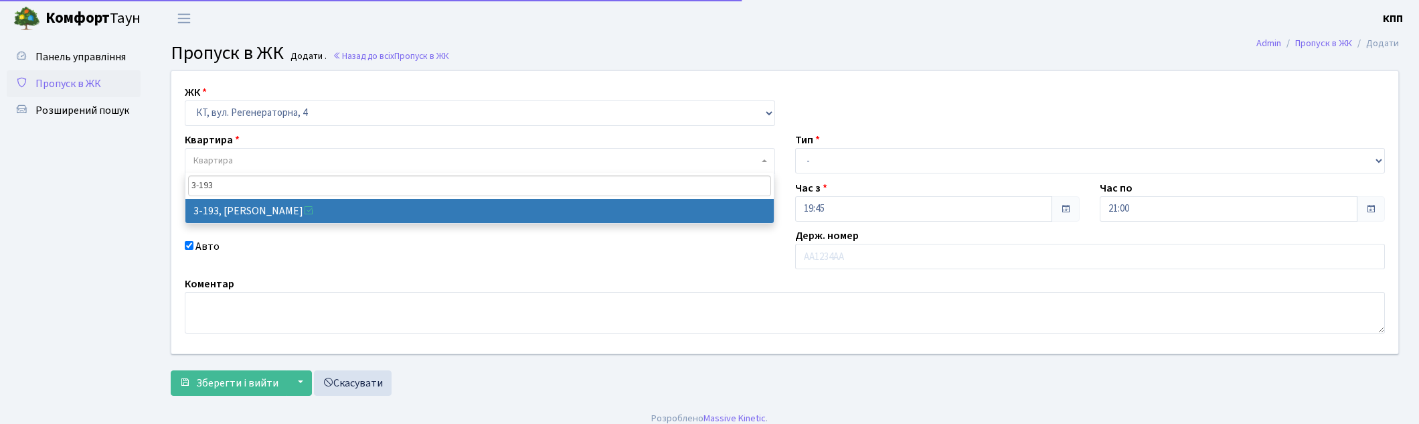
type input "3-193"
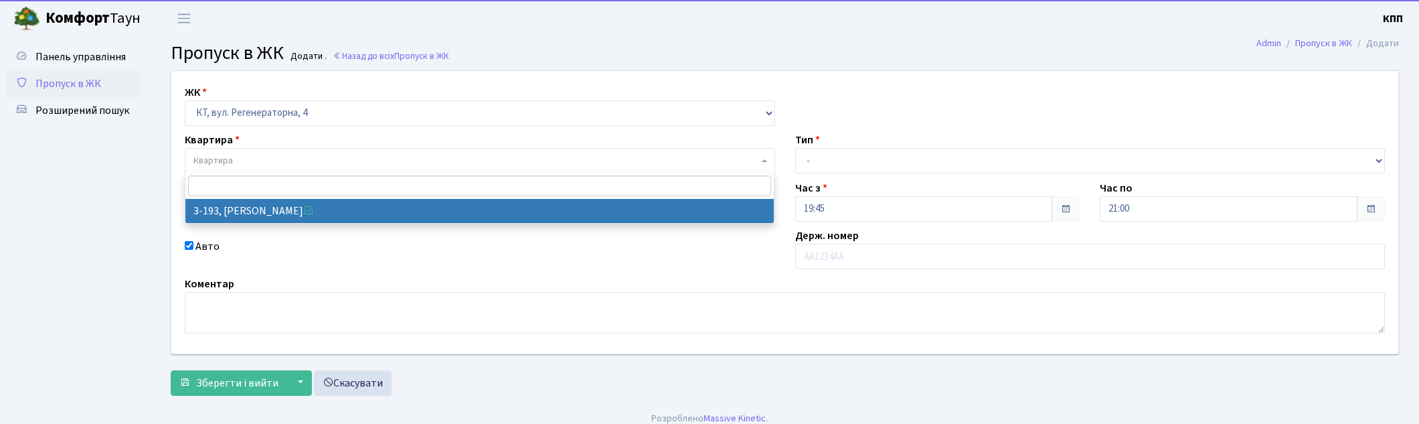
select select "860"
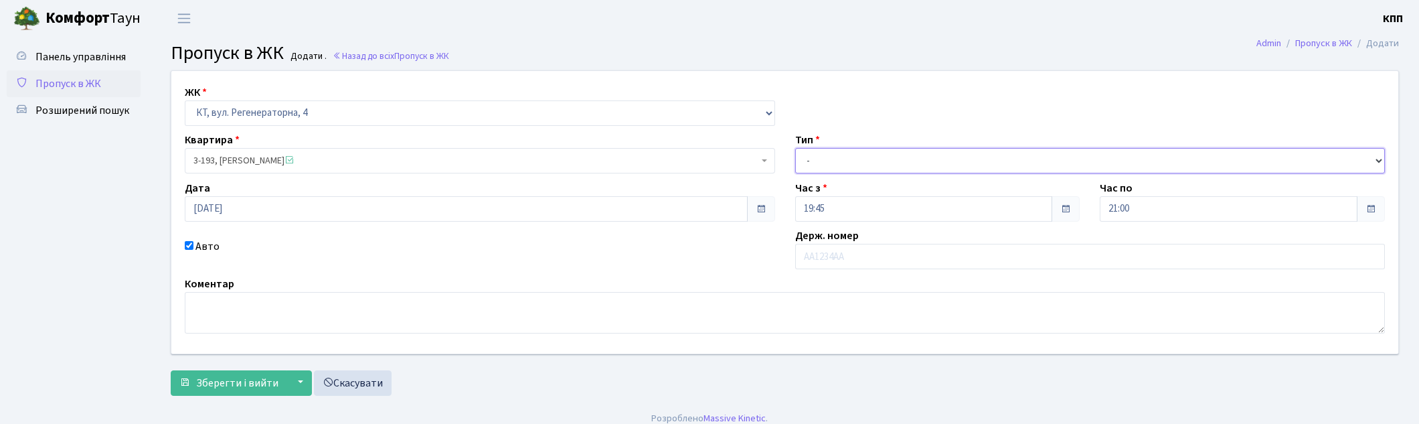
click at [824, 169] on select "- Доставка Таксі Гості Сервіс" at bounding box center [1090, 160] width 590 height 25
select select "1"
click at [795, 148] on select "- Доставка Таксі Гості Сервіс" at bounding box center [1090, 160] width 590 height 25
click at [199, 376] on span "Зберегти і вийти" at bounding box center [237, 383] width 82 height 15
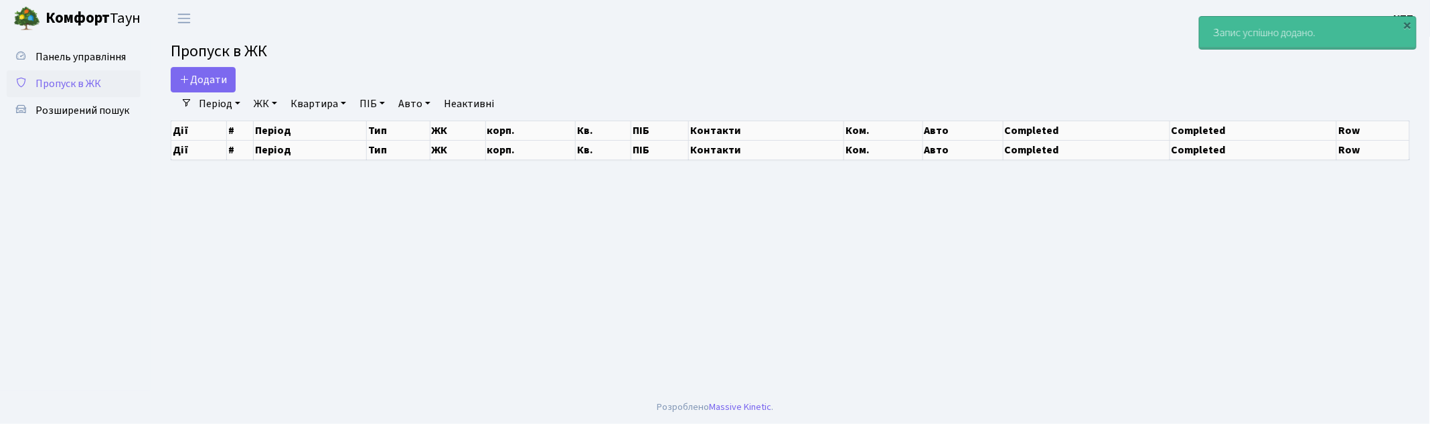
select select "25"
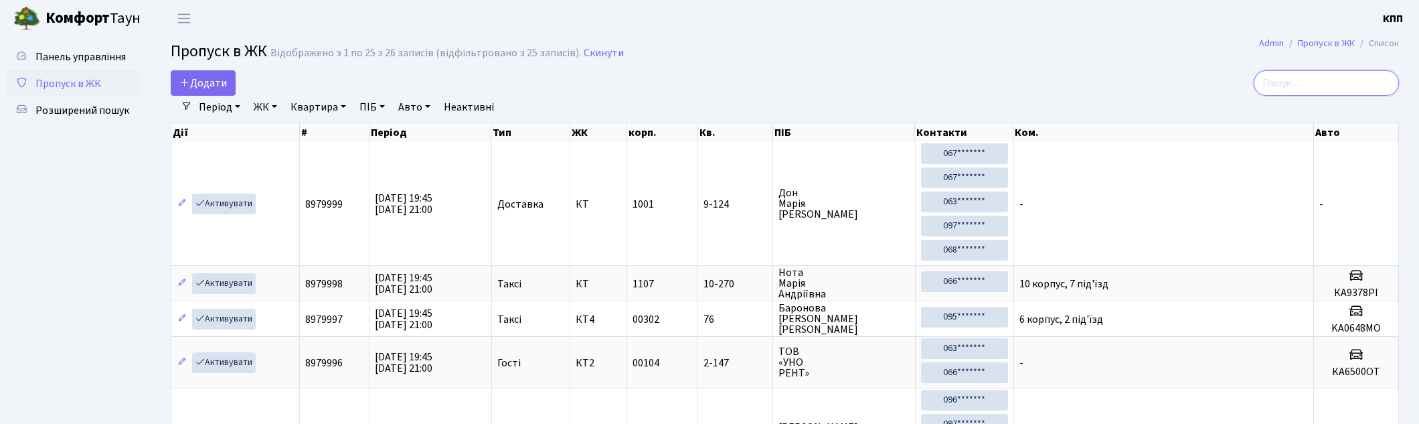
click at [1335, 92] on input "search" at bounding box center [1326, 82] width 145 height 25
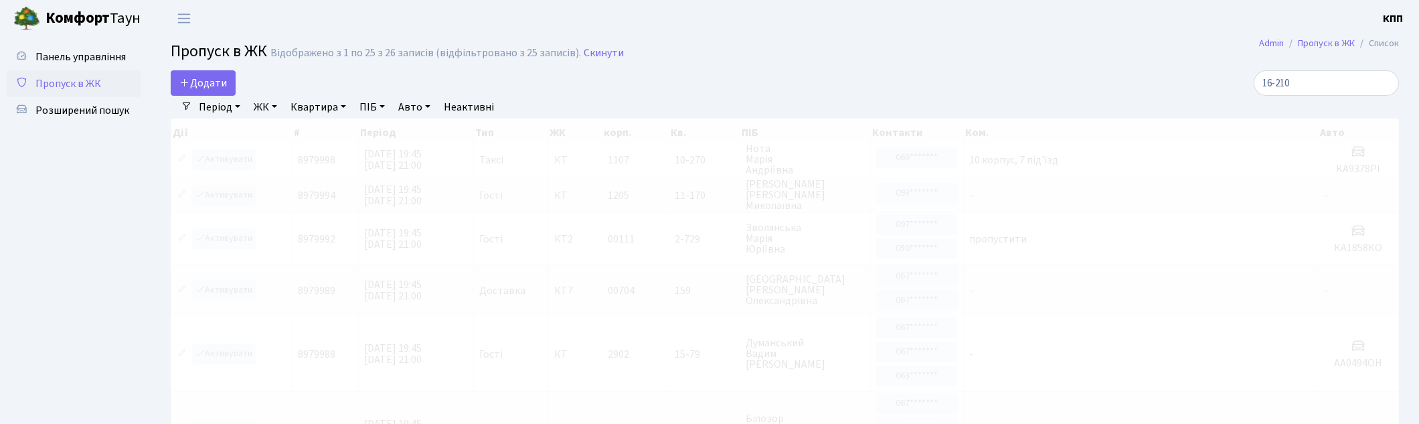
drag, startPoint x: 1329, startPoint y: 110, endPoint x: 1084, endPoint y: 50, distance: 252.3
click at [1084, 50] on h2 "Пропуск в ЖК Відображено з 1 по 25 з 26 записів (відфільтровано з 25 записів). …" at bounding box center [785, 53] width 1228 height 23
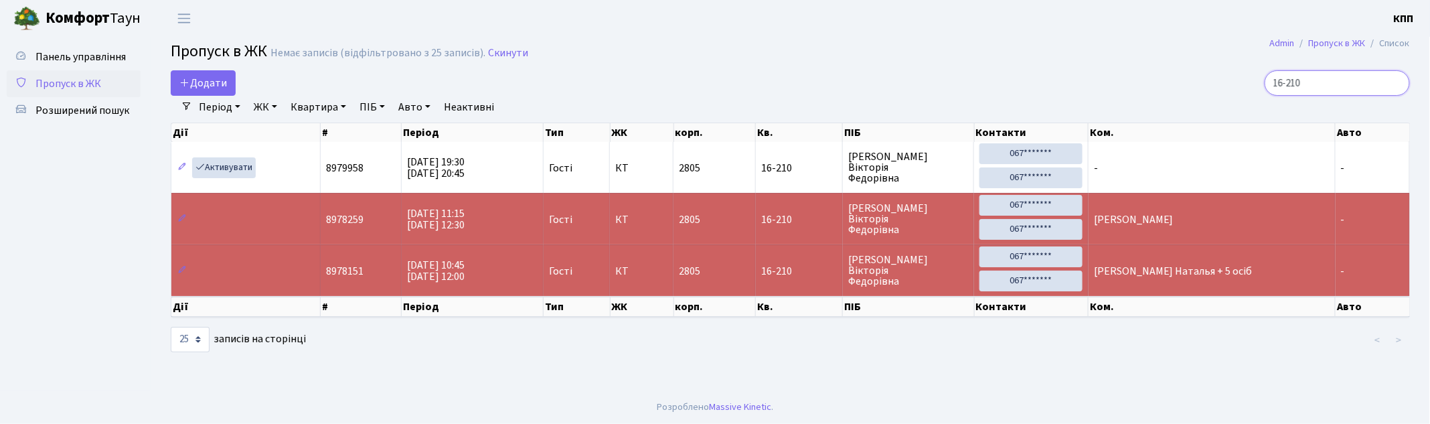
click at [1371, 88] on input "16-210" at bounding box center [1337, 82] width 145 height 25
type input "1"
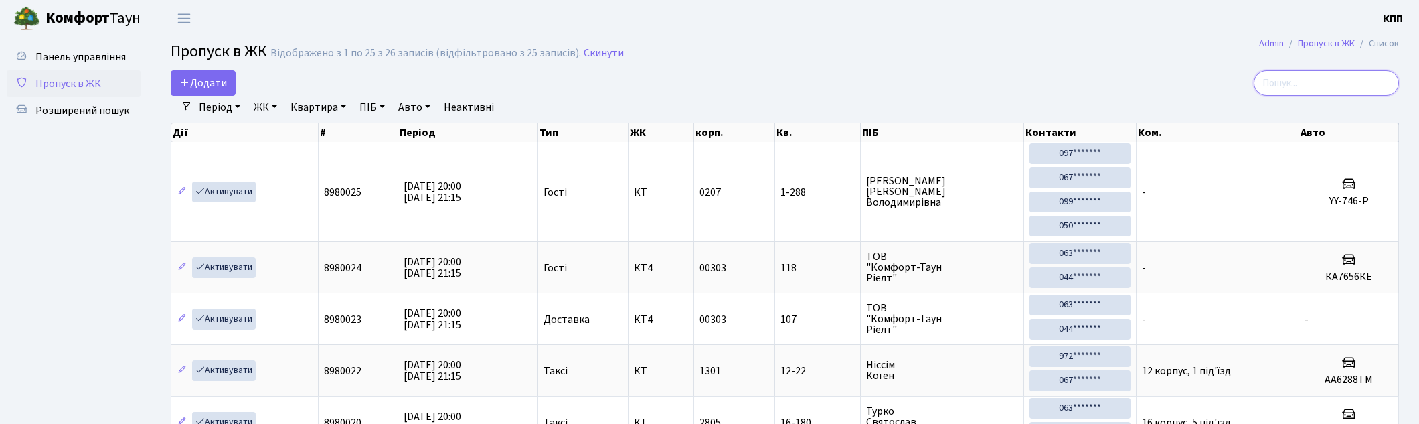
type input "6"
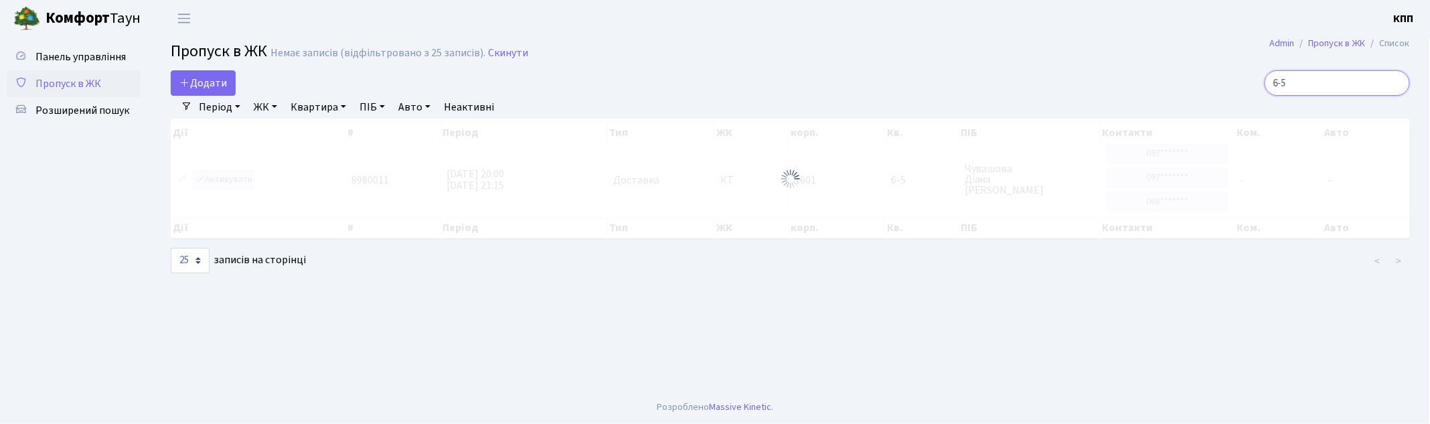
type input "6-5"
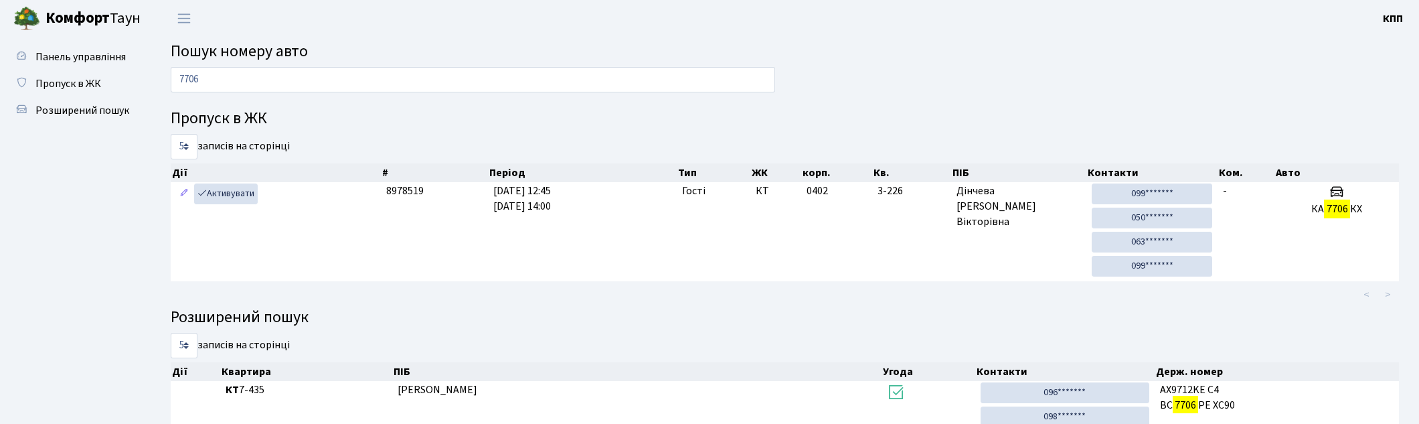
scroll to position [12, 0]
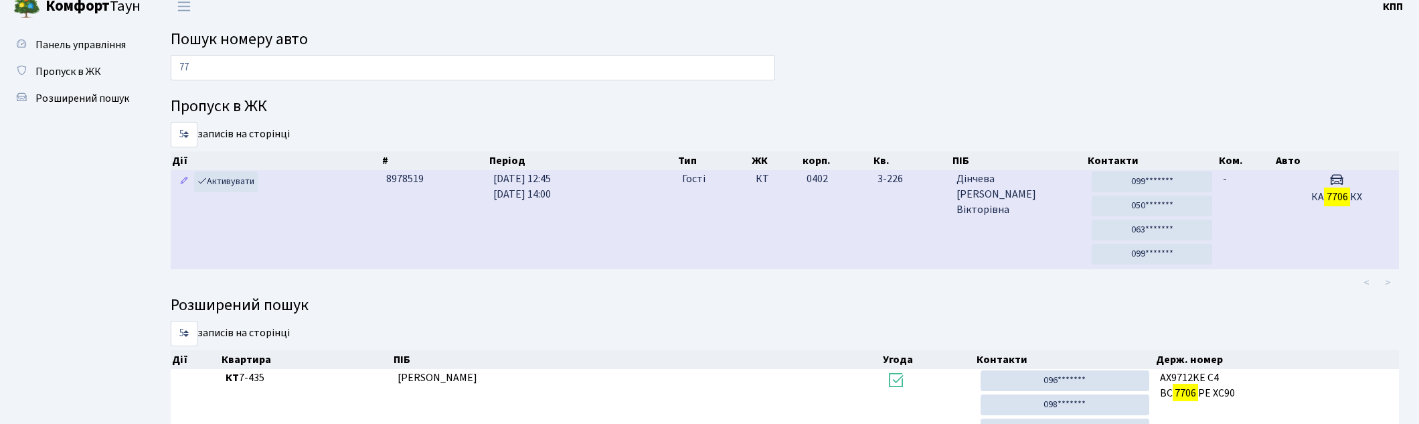
type input "7"
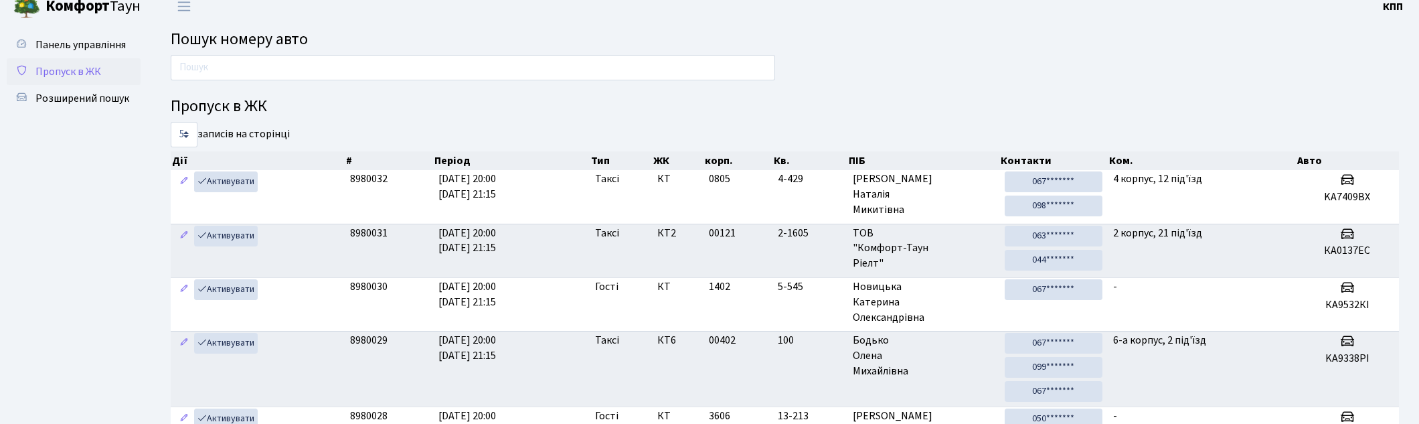
click at [109, 72] on link "Пропуск в ЖК" at bounding box center [74, 71] width 134 height 27
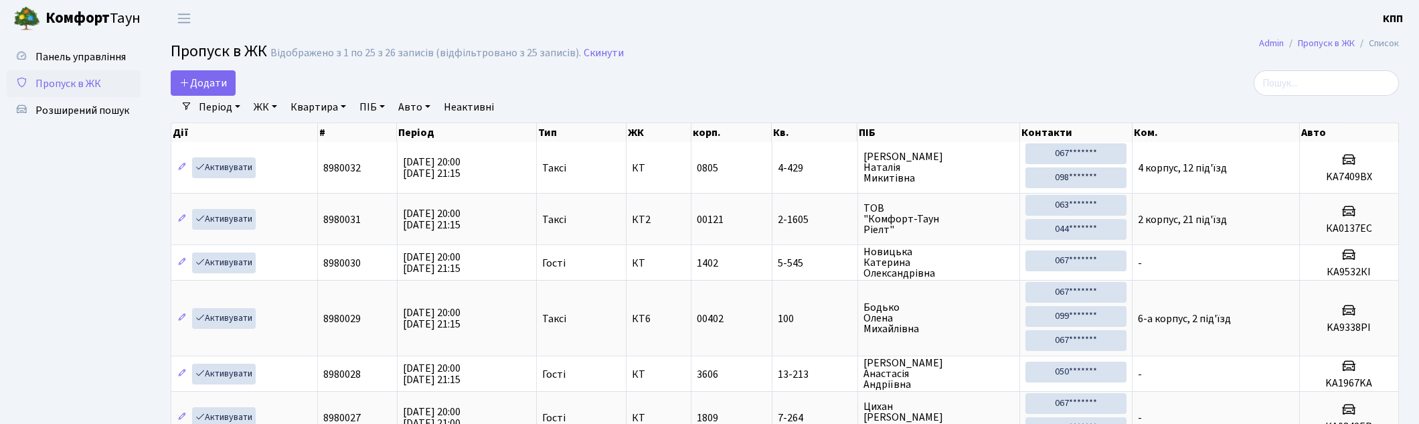
select select "25"
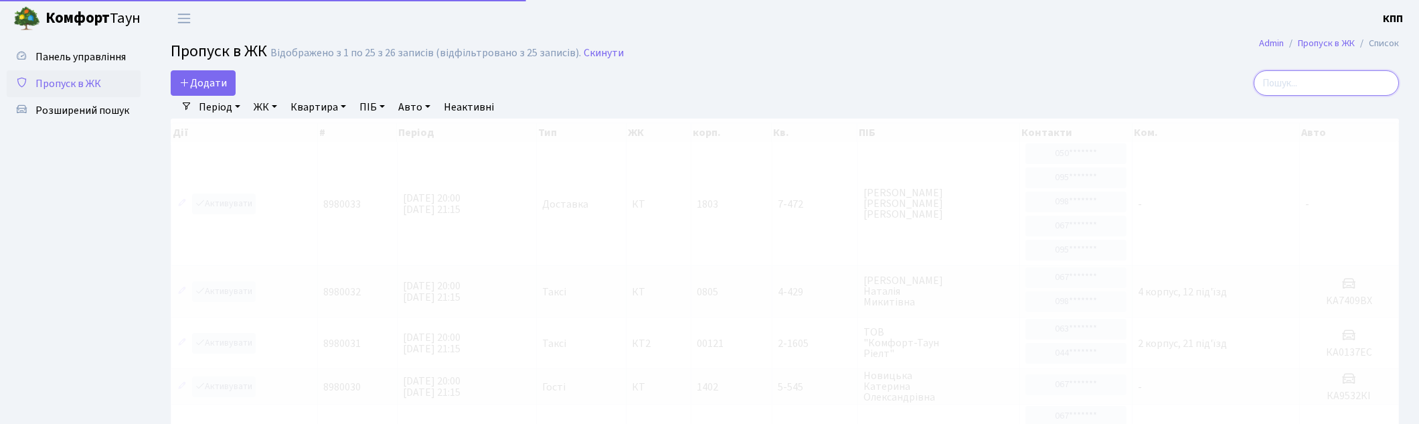
drag, startPoint x: 1315, startPoint y: 71, endPoint x: 1321, endPoint y: 7, distance: 63.9
click at [1315, 75] on input "search" at bounding box center [1326, 82] width 145 height 25
type input "6-103"
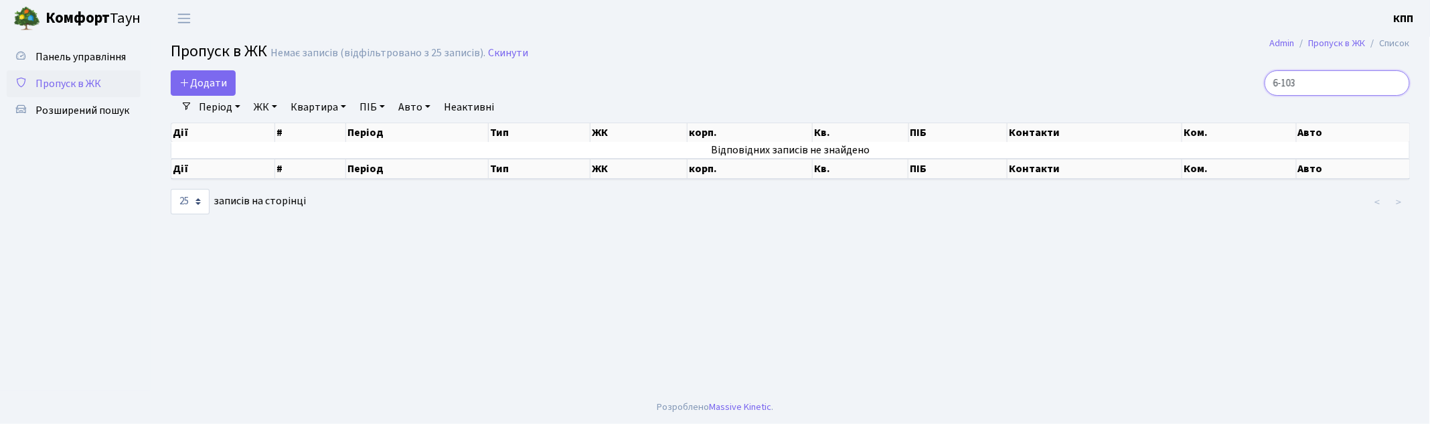
click at [1394, 81] on input "6-103" at bounding box center [1337, 82] width 145 height 25
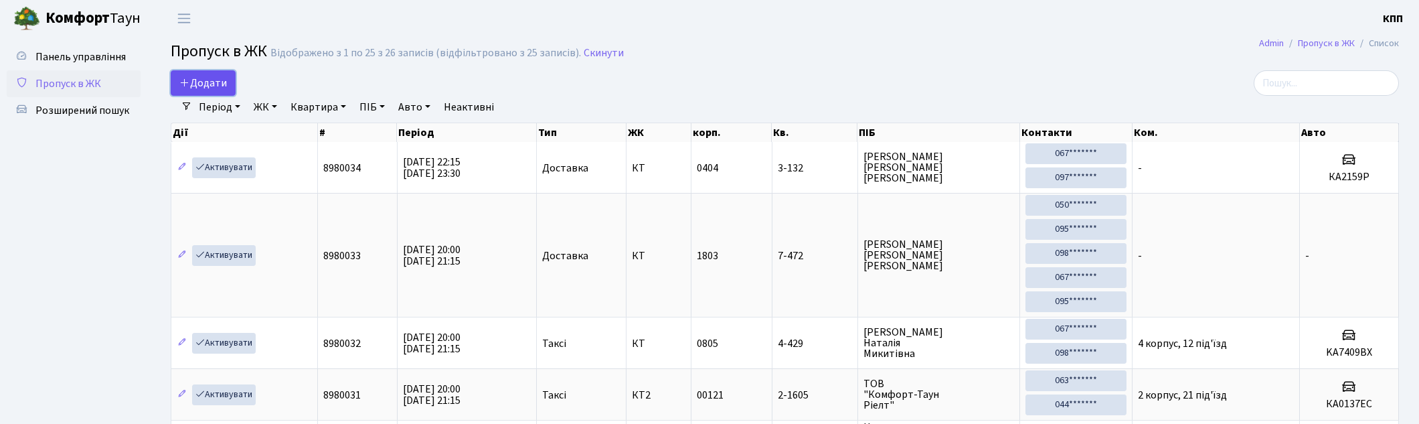
click at [226, 87] on link "Додати" at bounding box center [203, 82] width 65 height 25
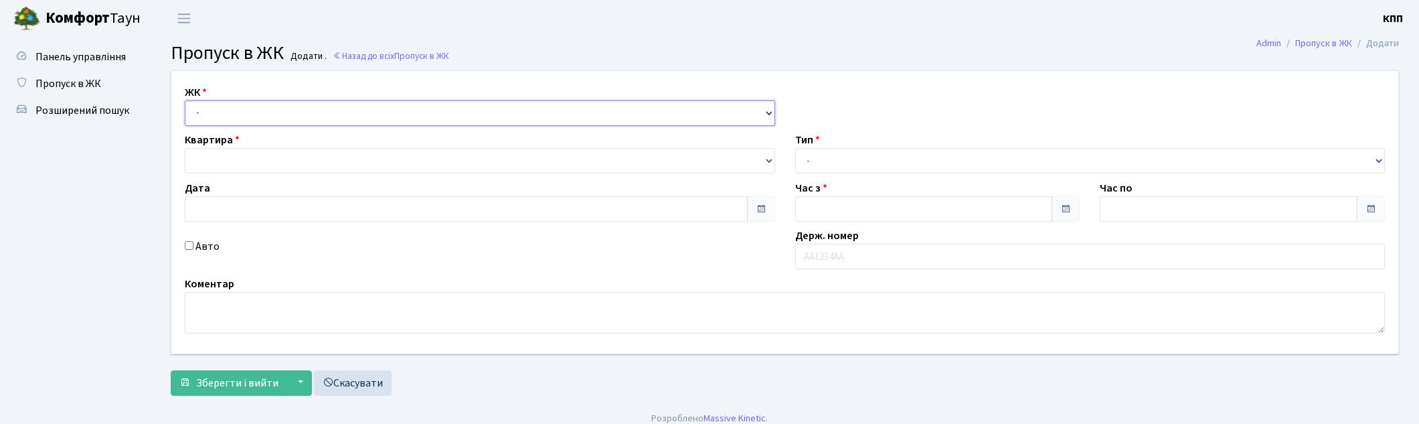
click at [209, 106] on select "- КТ, вул. Регенераторна, 4 КТ2, просп. [STREET_ADDRESS] [STREET_ADDRESS] [PERS…" at bounding box center [480, 112] width 590 height 25
select select "271"
click at [185, 100] on select "- КТ, вул. Регенераторна, 4 КТ2, просп. [STREET_ADDRESS] [STREET_ADDRESS] [PERS…" at bounding box center [480, 112] width 590 height 25
click at [280, 159] on div "Квартира" at bounding box center [480, 153] width 610 height 42
type input "[DATE]"
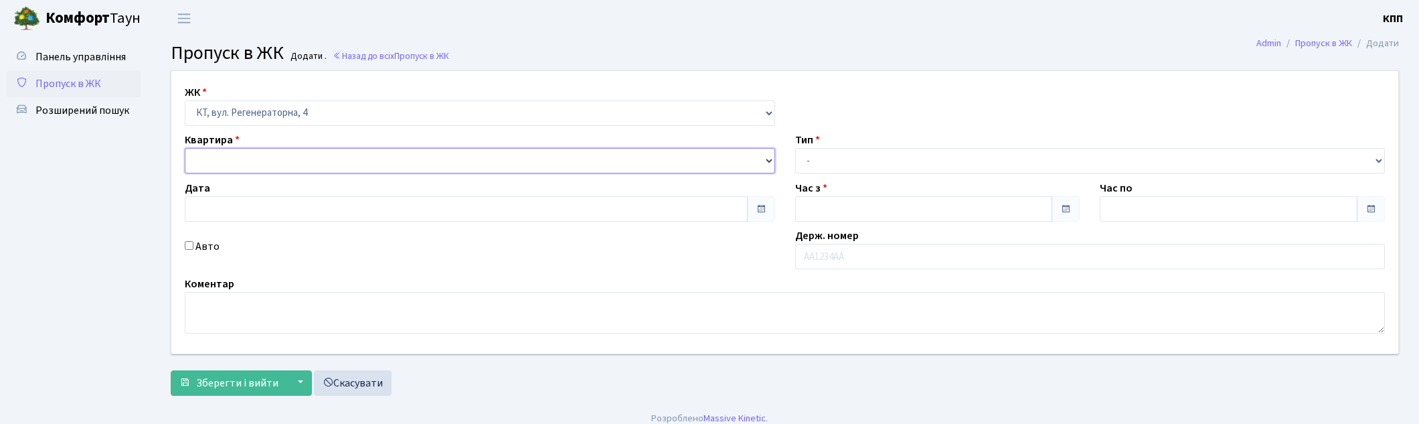
type input "20:00"
type input "21:15"
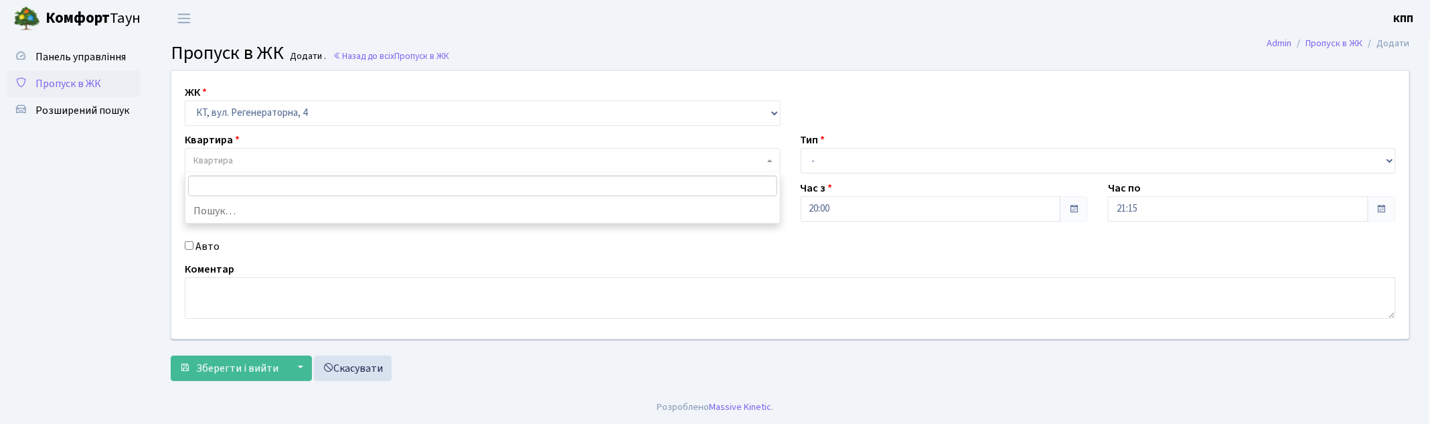
click at [258, 161] on span "Квартира" at bounding box center [478, 160] width 570 height 13
click at [189, 245] on input "Авто" at bounding box center [189, 245] width 9 height 9
checkbox input "true"
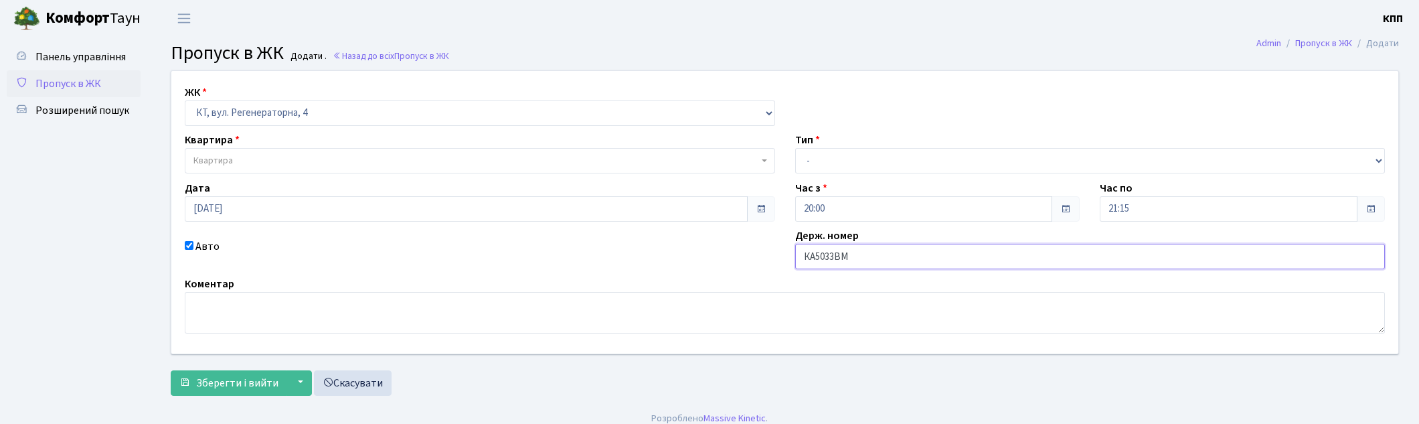
type input "КА5033ВМ"
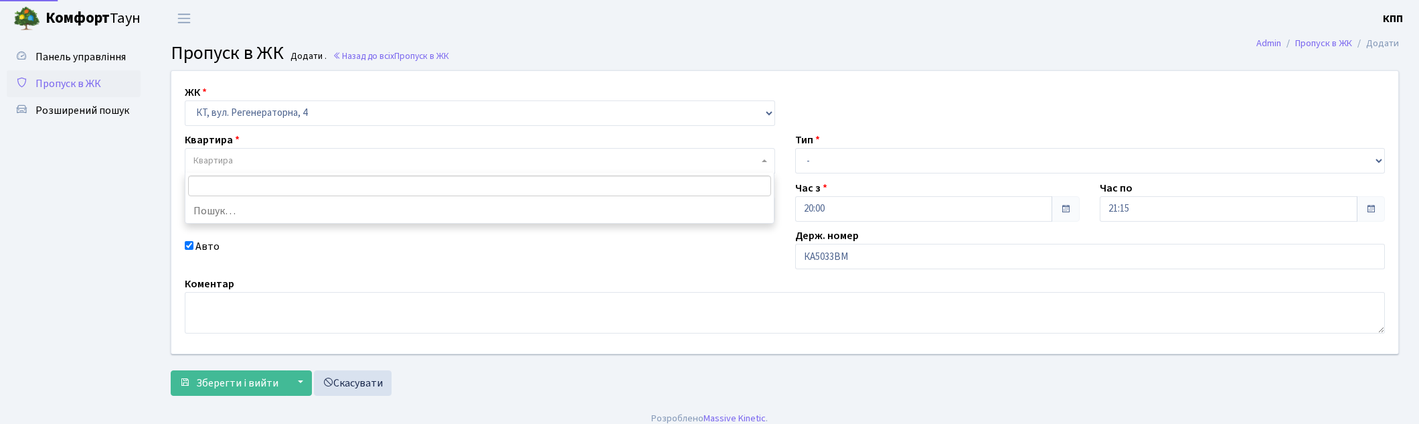
click at [250, 164] on span "Квартира" at bounding box center [475, 160] width 565 height 13
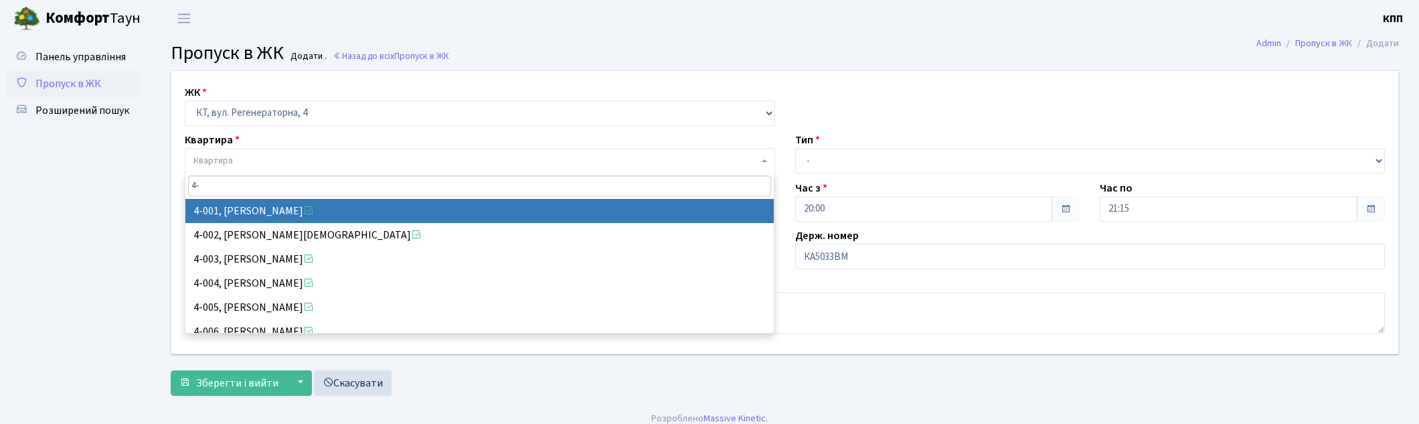
type input "4"
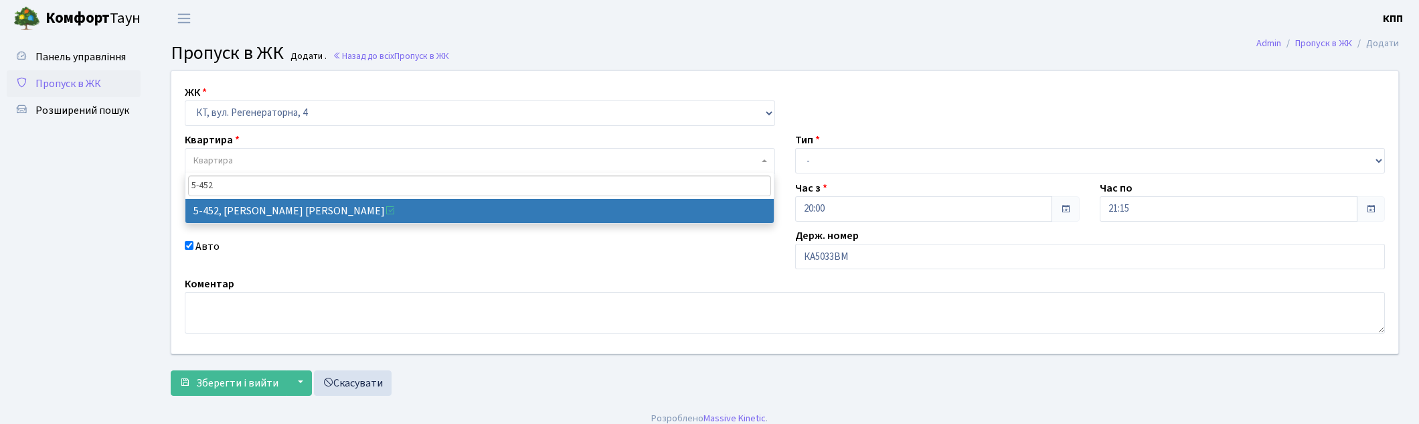
type input "5-452"
select select "2060"
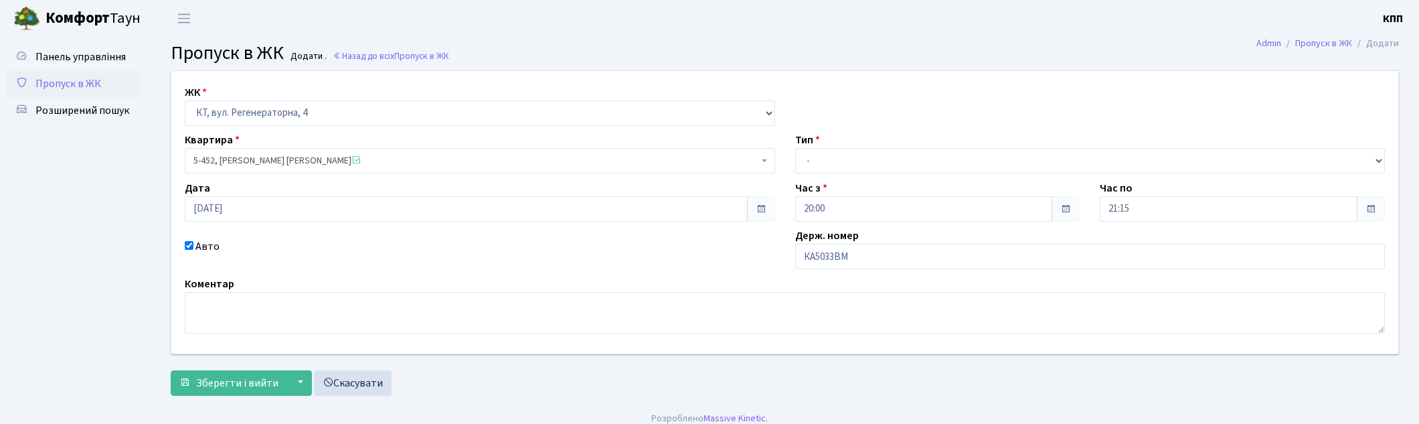
click at [1369, 210] on span at bounding box center [1371, 208] width 11 height 11
drag, startPoint x: 886, startPoint y: 173, endPoint x: 886, endPoint y: 165, distance: 7.4
click at [886, 165] on select "- Доставка Таксі Гості Сервіс" at bounding box center [1090, 160] width 590 height 25
select select "1"
click at [795, 148] on select "- Доставка Таксі Гості Сервіс" at bounding box center [1090, 160] width 590 height 25
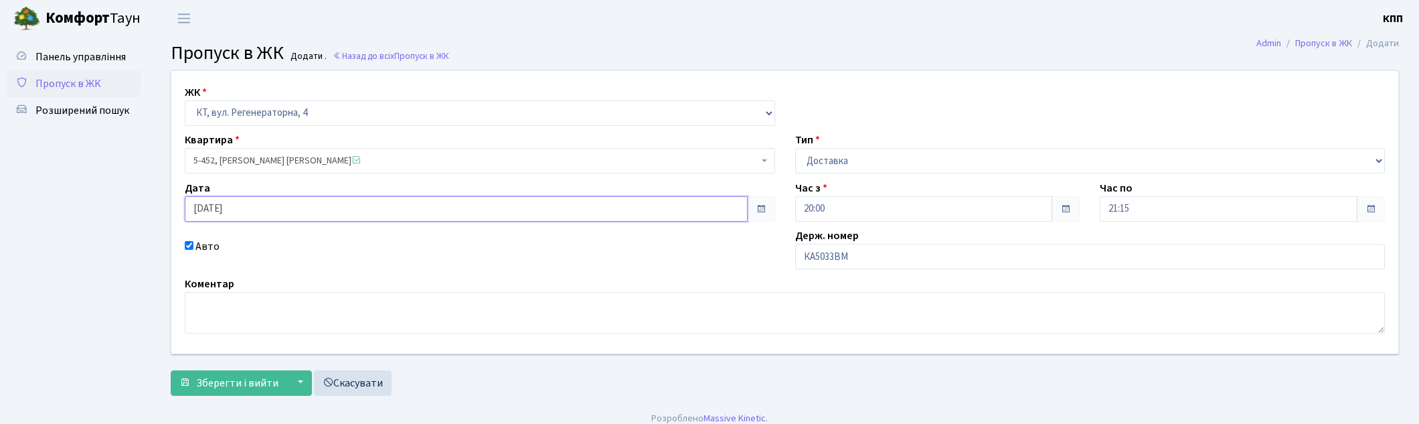
click at [201, 208] on input "14.09.2025" at bounding box center [466, 208] width 563 height 25
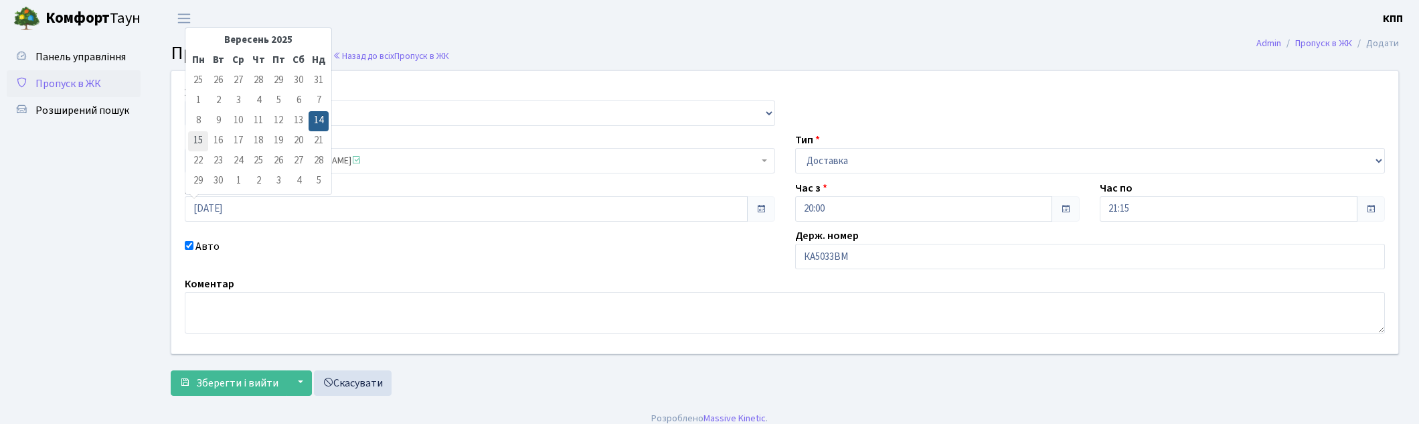
click at [199, 141] on td "15" at bounding box center [198, 141] width 20 height 20
type input "15.09.2025"
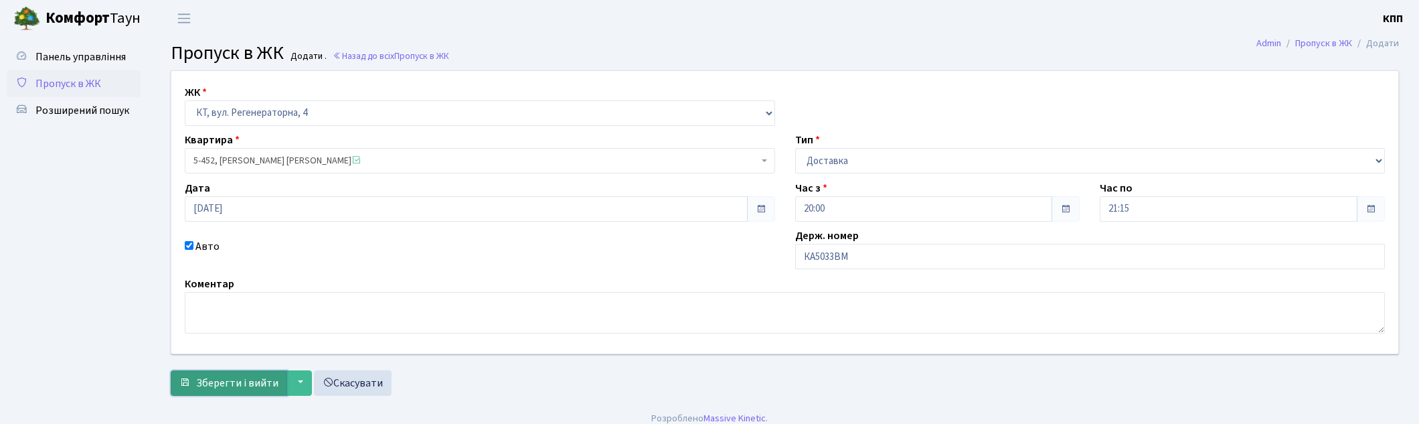
click at [212, 376] on span "Зберегти і вийти" at bounding box center [237, 383] width 82 height 15
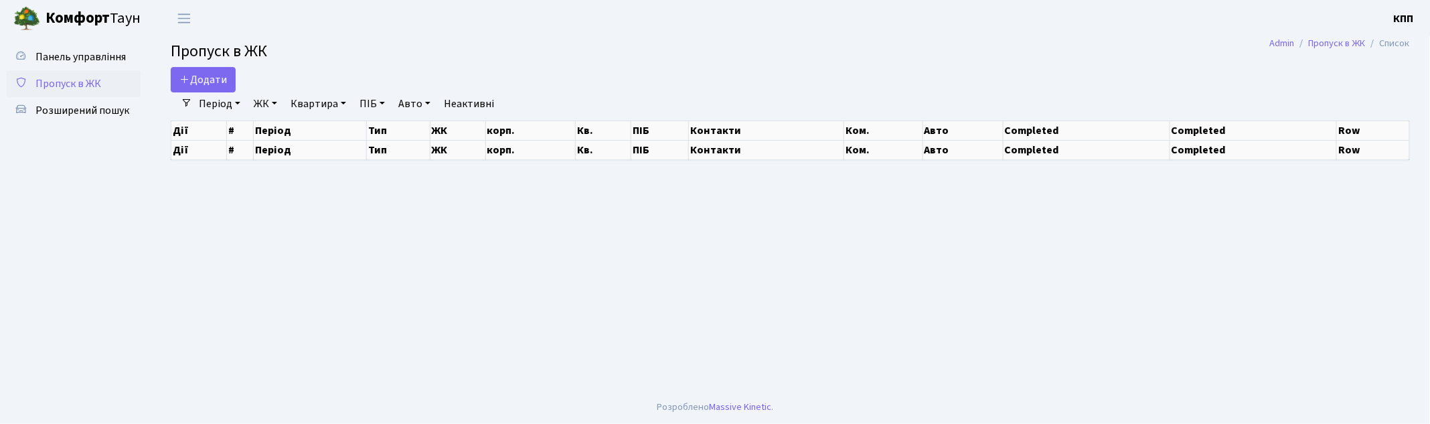
select select "25"
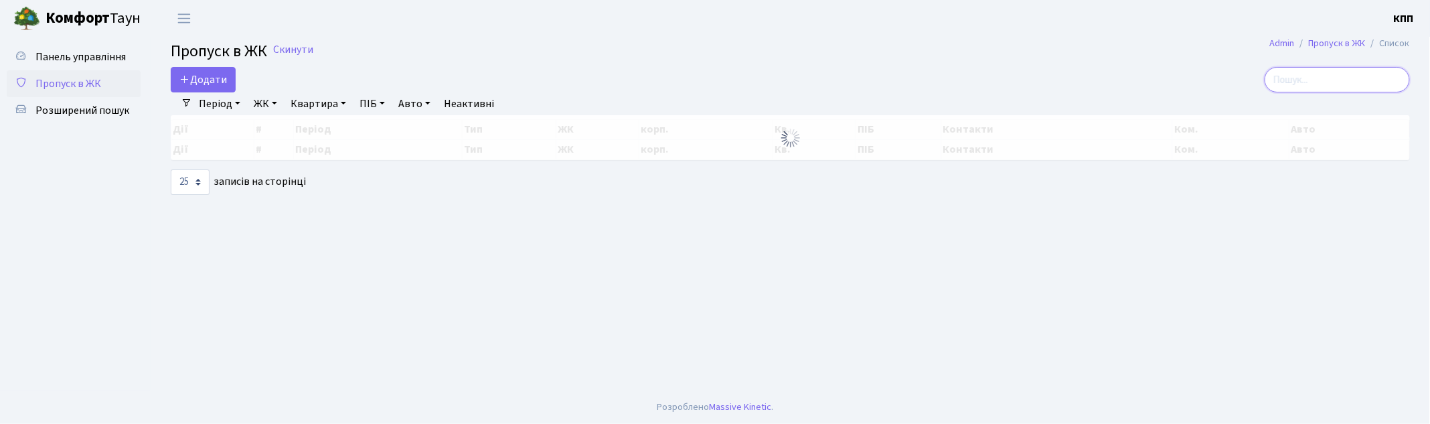
click at [1339, 84] on input "search" at bounding box center [1337, 79] width 145 height 25
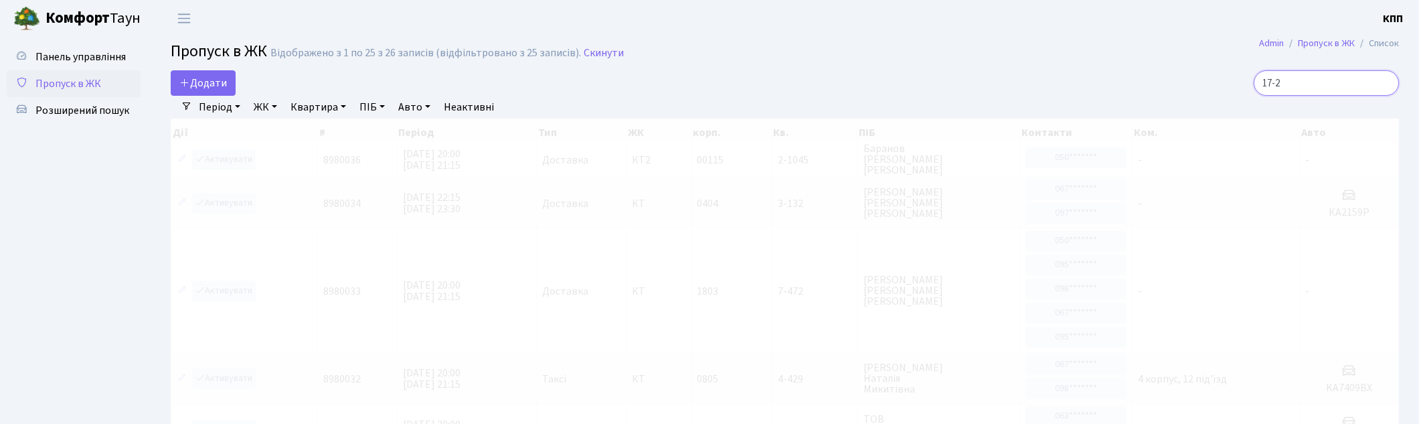
type input "17-27"
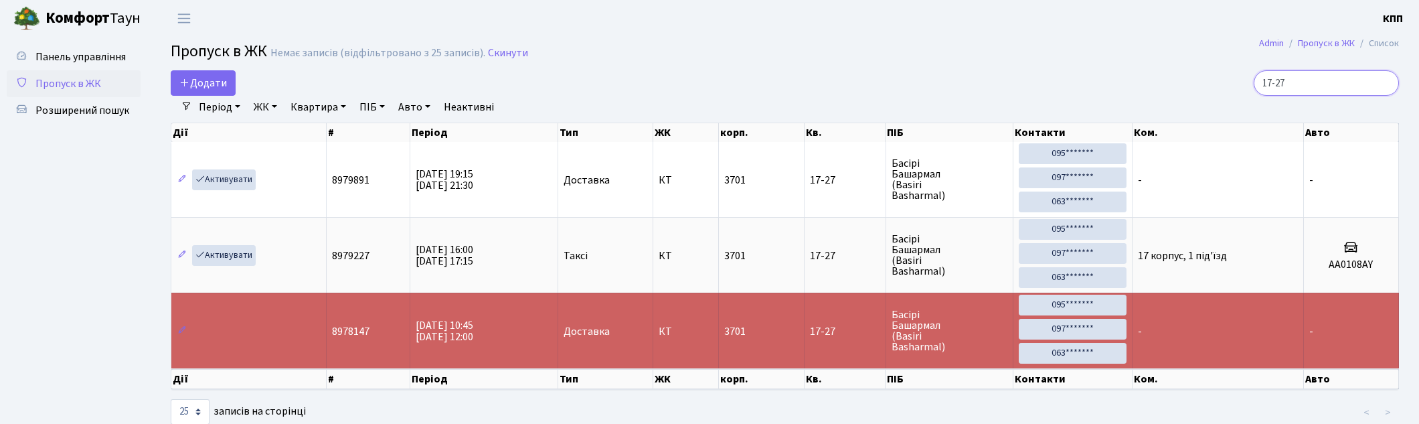
click at [1390, 84] on input "17-27" at bounding box center [1326, 82] width 145 height 25
click at [1384, 84] on input "17-27" at bounding box center [1326, 82] width 145 height 25
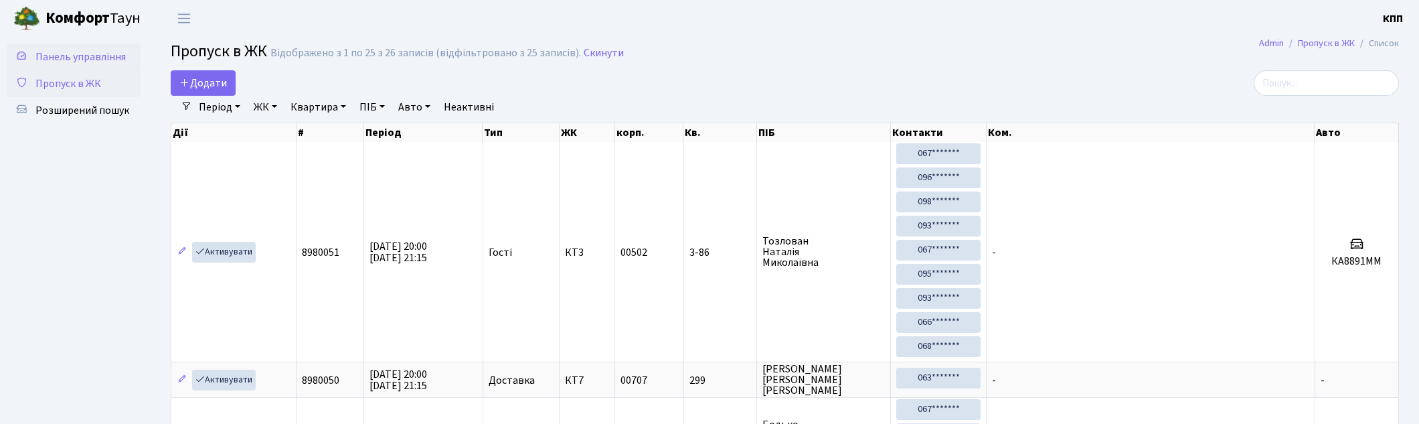
click at [58, 64] on link "Панель управління" at bounding box center [74, 57] width 134 height 27
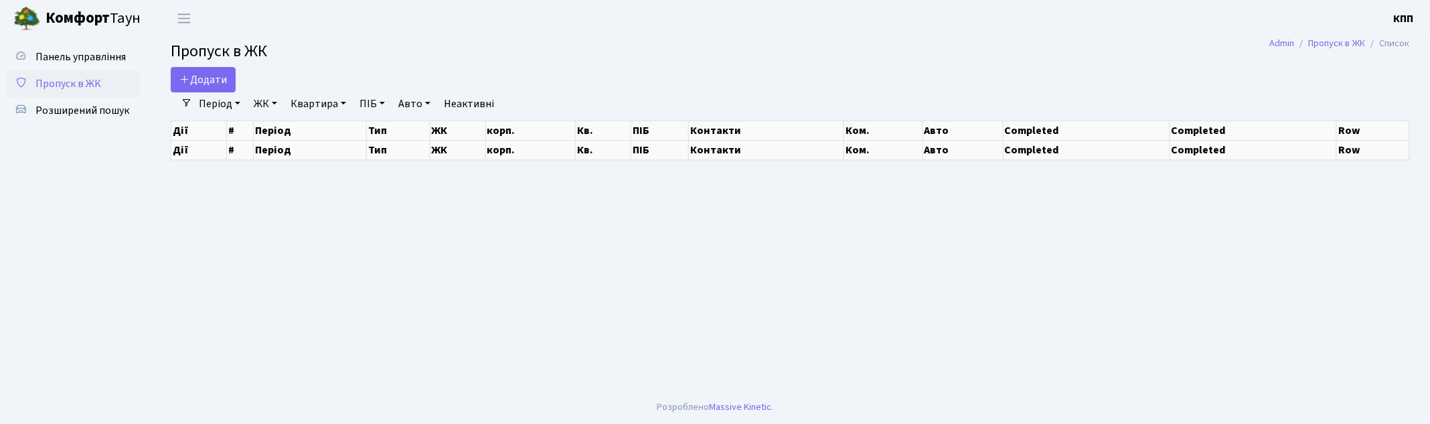
select select "25"
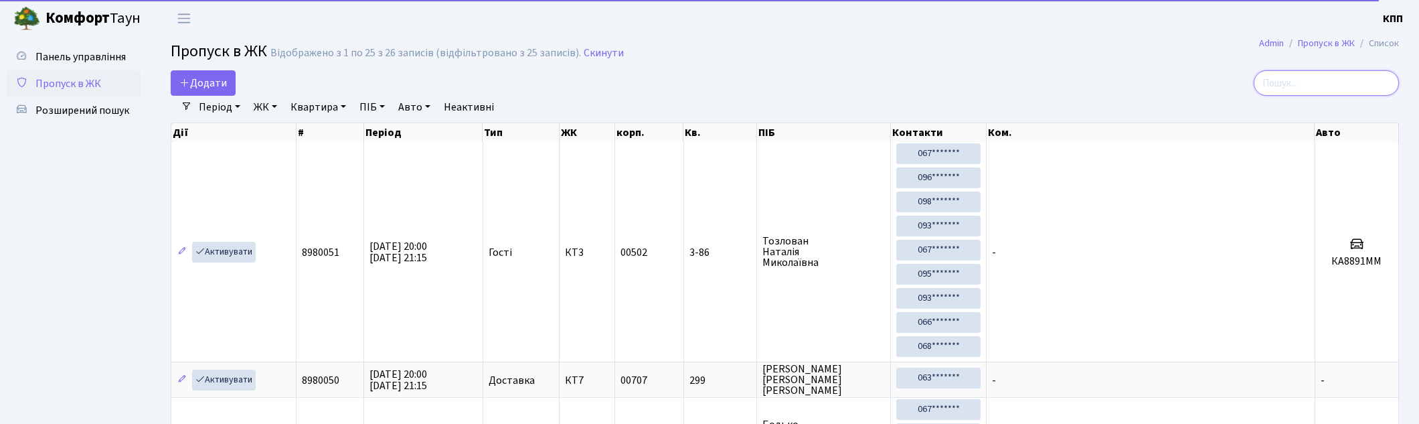
click at [1339, 70] on input "search" at bounding box center [1326, 82] width 145 height 25
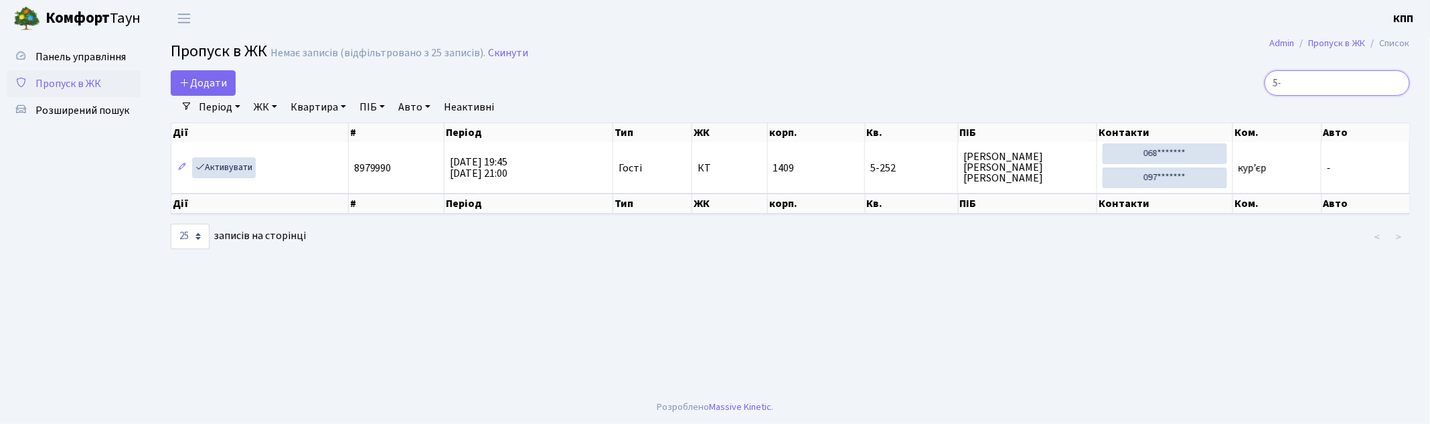
type input "5"
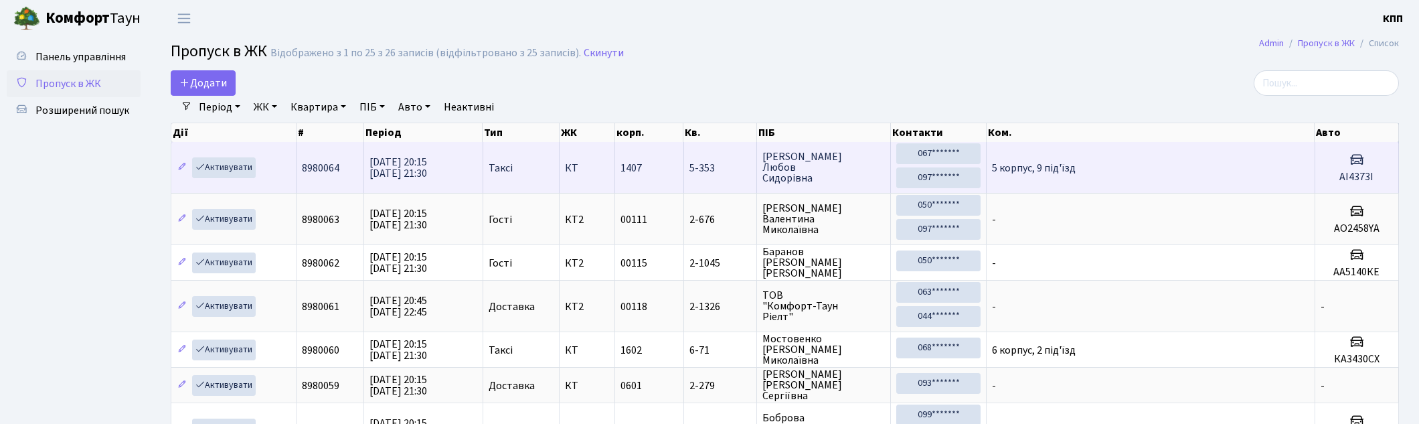
click at [1145, 167] on td "5 корпус, 9 під'їзд" at bounding box center [1151, 167] width 328 height 51
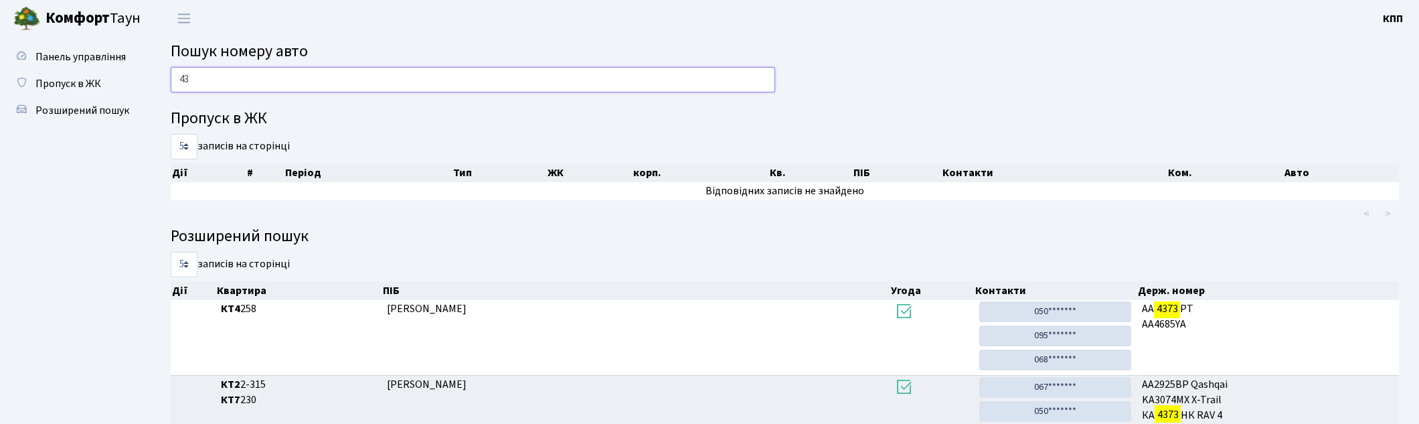
type input "4"
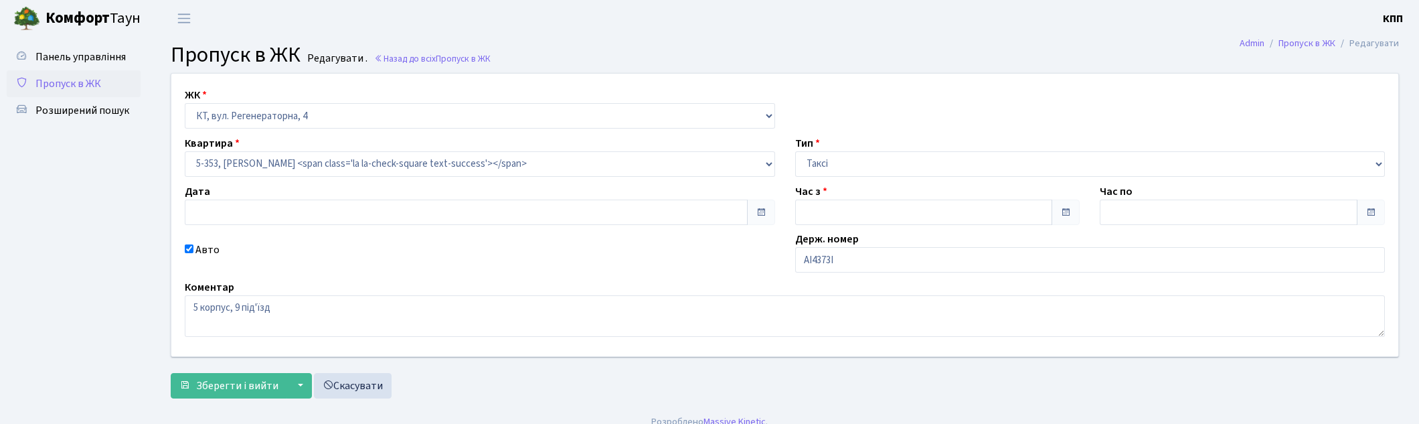
type input "[DATE]"
type input "20:15"
type input "21:30"
checkbox input "true"
click at [1001, 254] on input "АІ4373І" at bounding box center [1090, 259] width 590 height 25
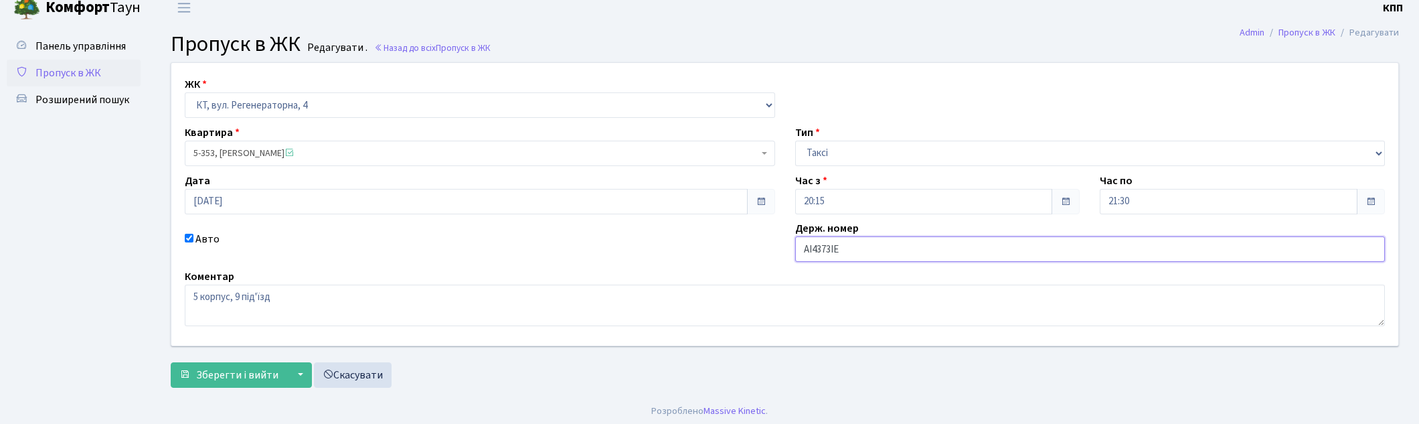
scroll to position [15, 0]
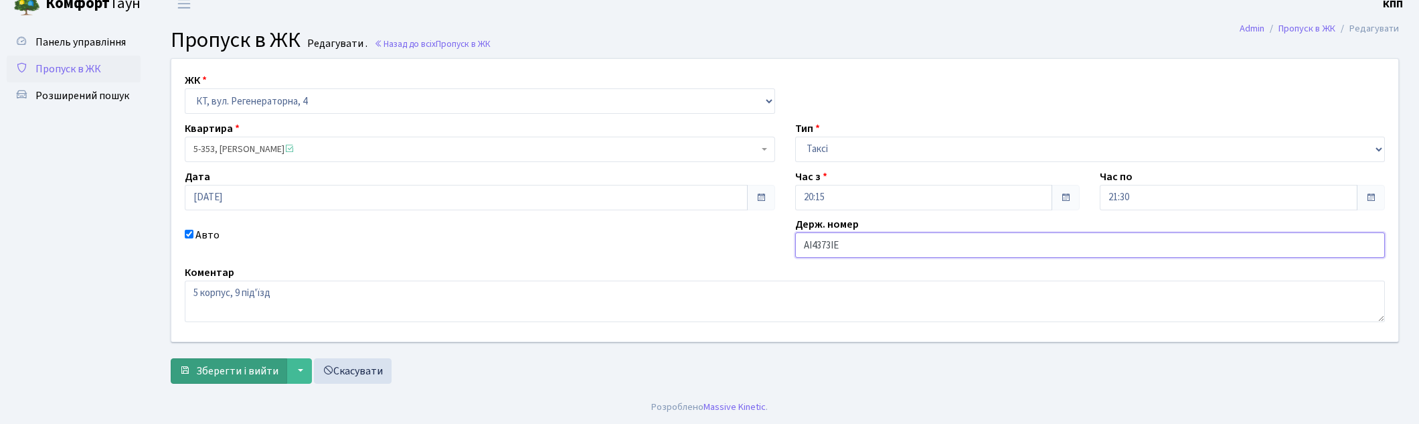
type input "АІ4373ІЕ"
drag, startPoint x: 250, startPoint y: 363, endPoint x: 260, endPoint y: 355, distance: 12.5
click at [250, 363] on span "Зберегти і вийти" at bounding box center [237, 370] width 82 height 15
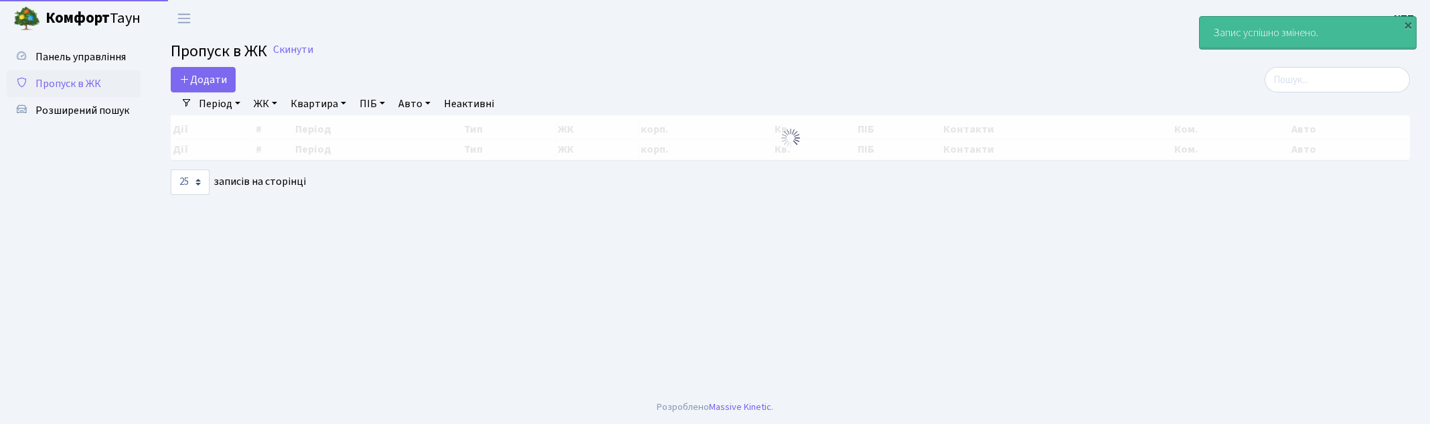
select select "25"
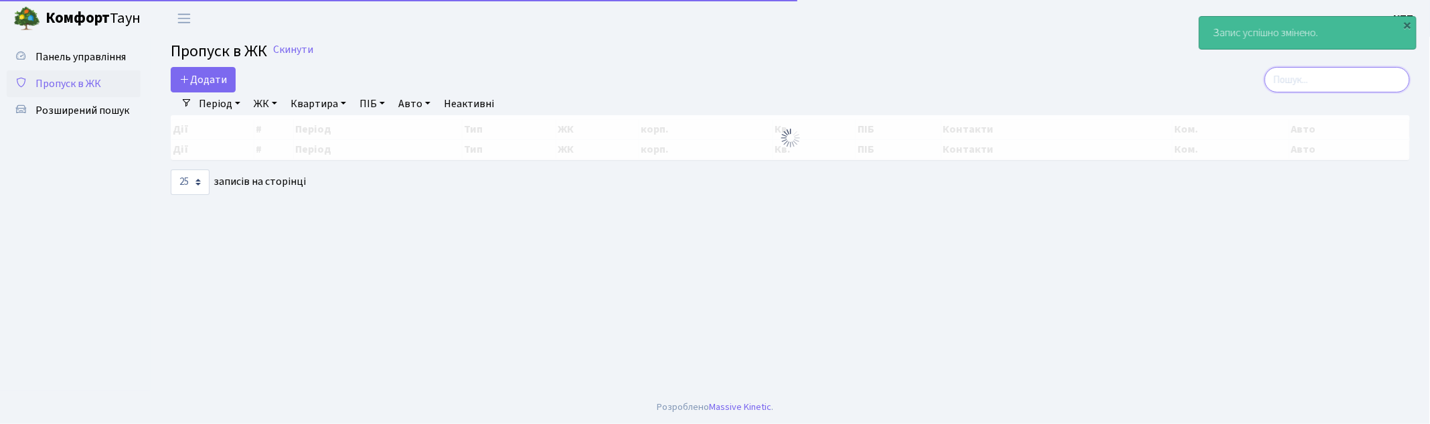
click at [1316, 78] on input "search" at bounding box center [1337, 79] width 145 height 25
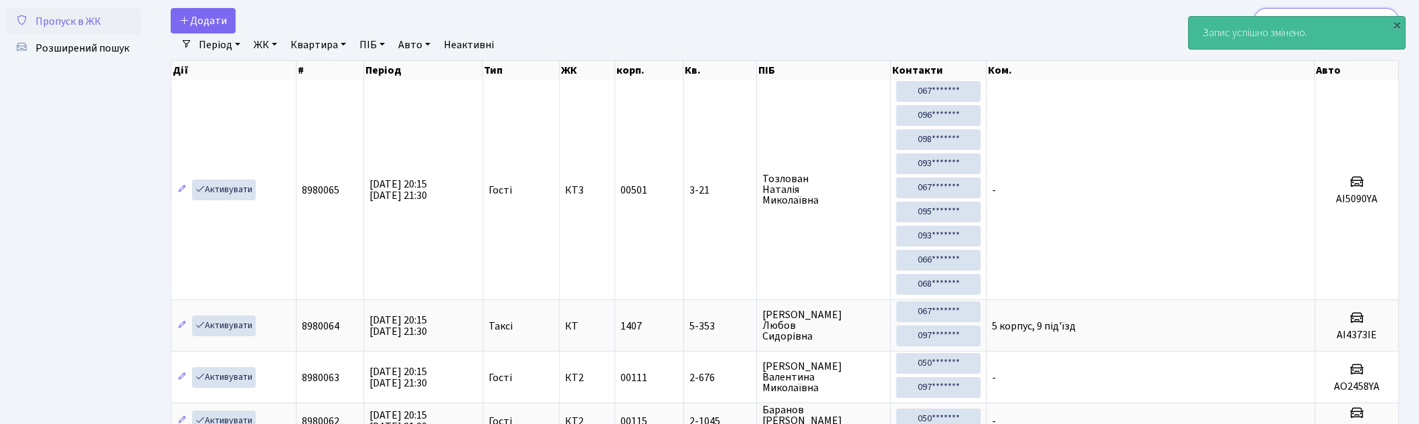
scroll to position [149, 0]
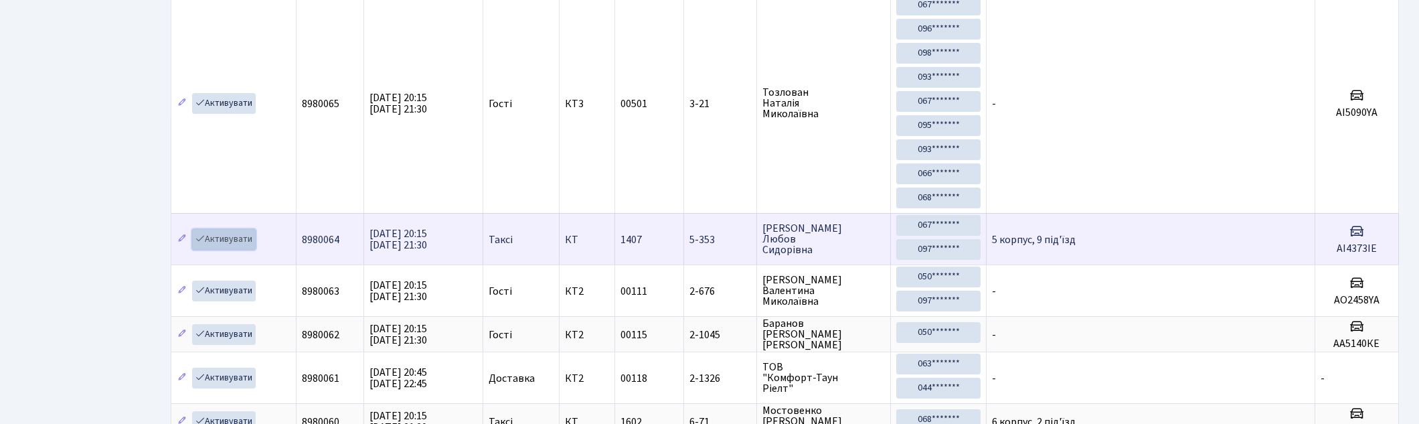
click at [238, 244] on link "Активувати" at bounding box center [224, 239] width 64 height 21
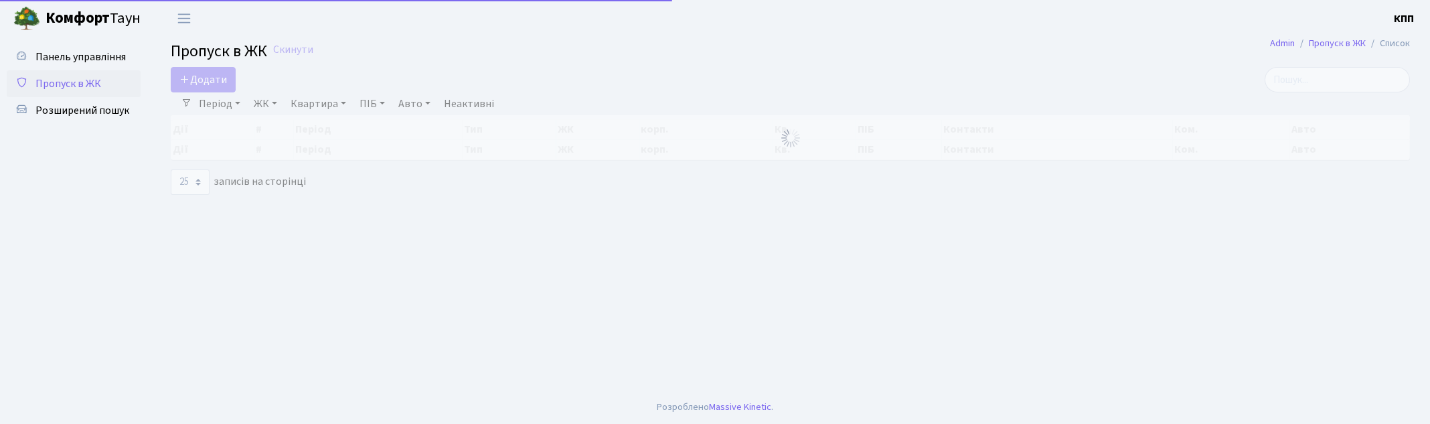
select select "25"
click at [1321, 81] on input "search" at bounding box center [1337, 79] width 145 height 25
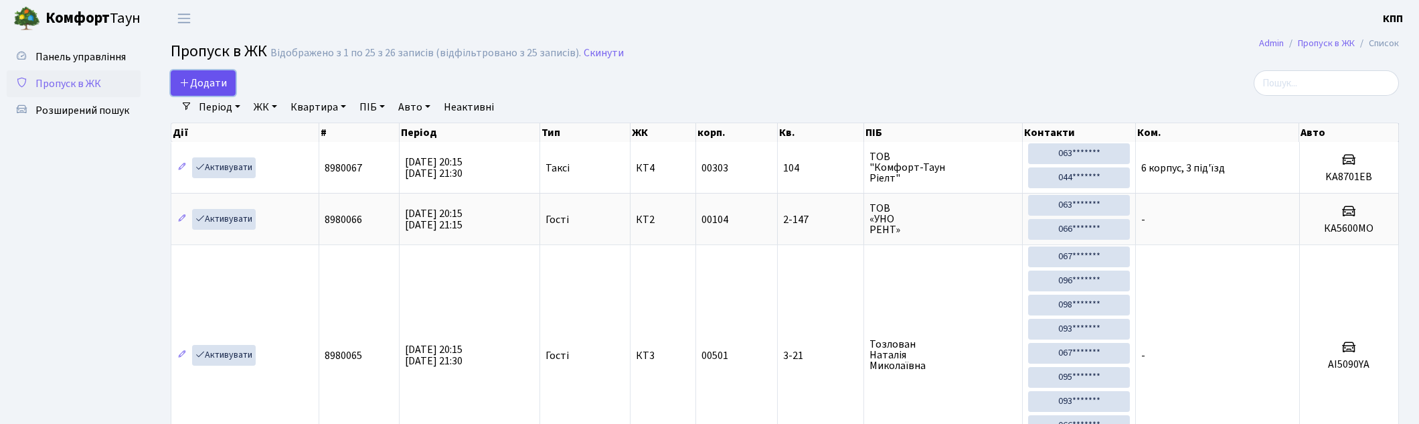
click at [213, 74] on link "Додати" at bounding box center [203, 82] width 65 height 25
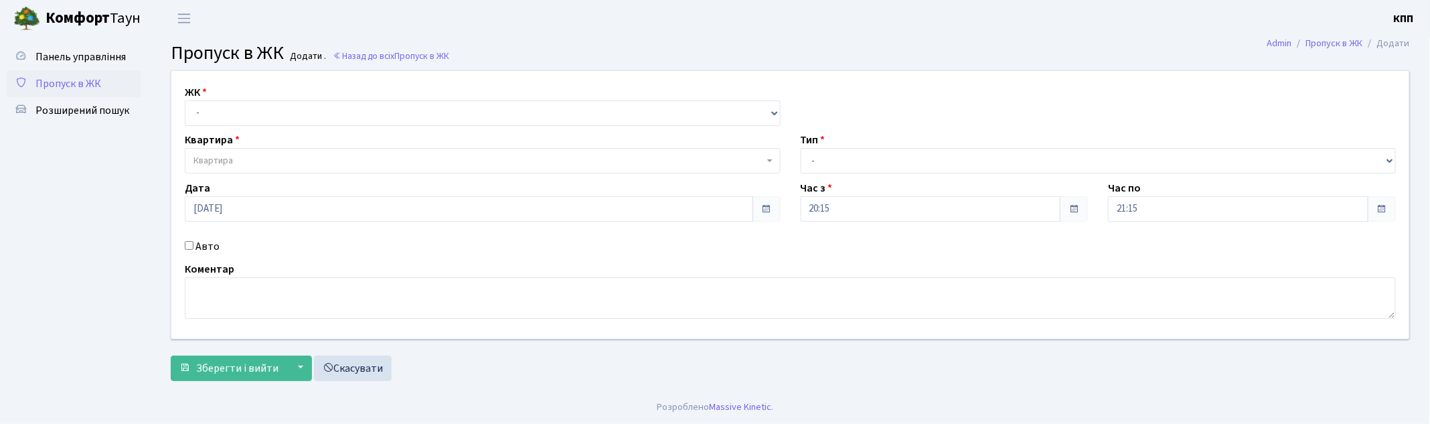
select select "271"
click at [185, 100] on select "- КТ, вул. Регенераторна, 4 КТ2, просп. Соборності, 17 КТ3, вул. Березнева, 16 …" at bounding box center [483, 112] width 596 height 25
select select
click at [234, 159] on span "Квартира" at bounding box center [478, 160] width 570 height 13
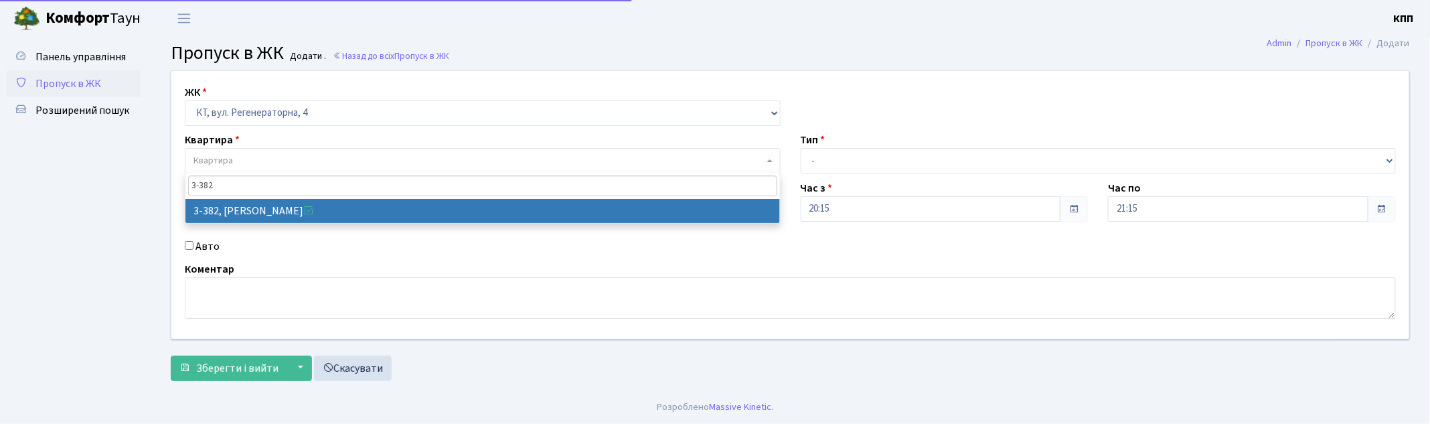
type input "3-382"
select select "1600"
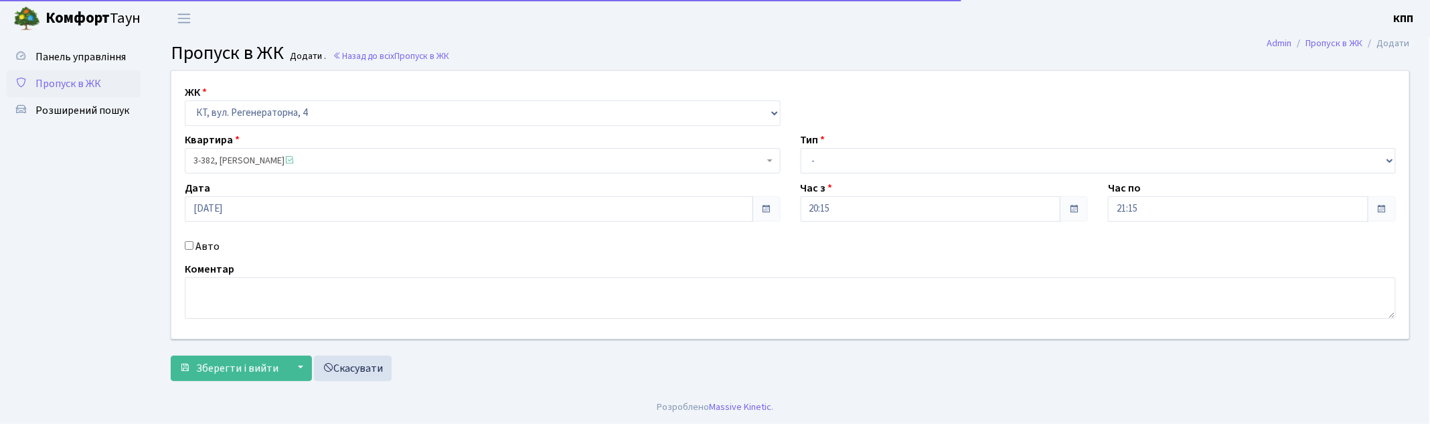
click at [209, 250] on label "Авто" at bounding box center [207, 246] width 24 height 16
click at [193, 250] on input "Авто" at bounding box center [189, 245] width 9 height 9
checkbox input "true"
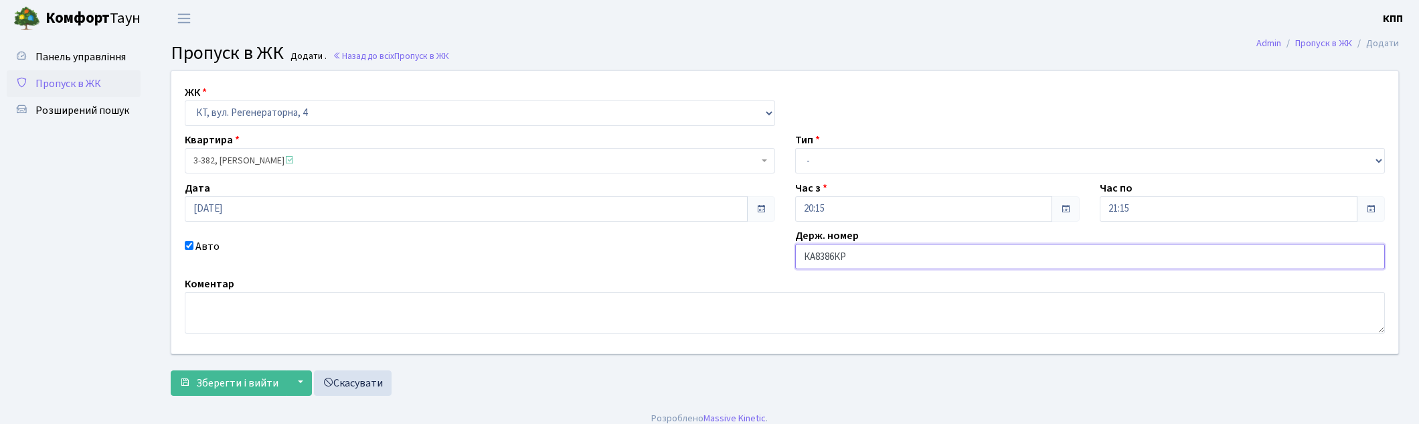
type input "КА8386КР"
click at [825, 169] on select "- Доставка Таксі Гості Сервіс" at bounding box center [1090, 160] width 590 height 25
select select "2"
click at [795, 148] on select "- Доставка Таксі Гості Сервіс" at bounding box center [1090, 160] width 590 height 25
drag, startPoint x: 238, startPoint y: 382, endPoint x: 302, endPoint y: 380, distance: 63.6
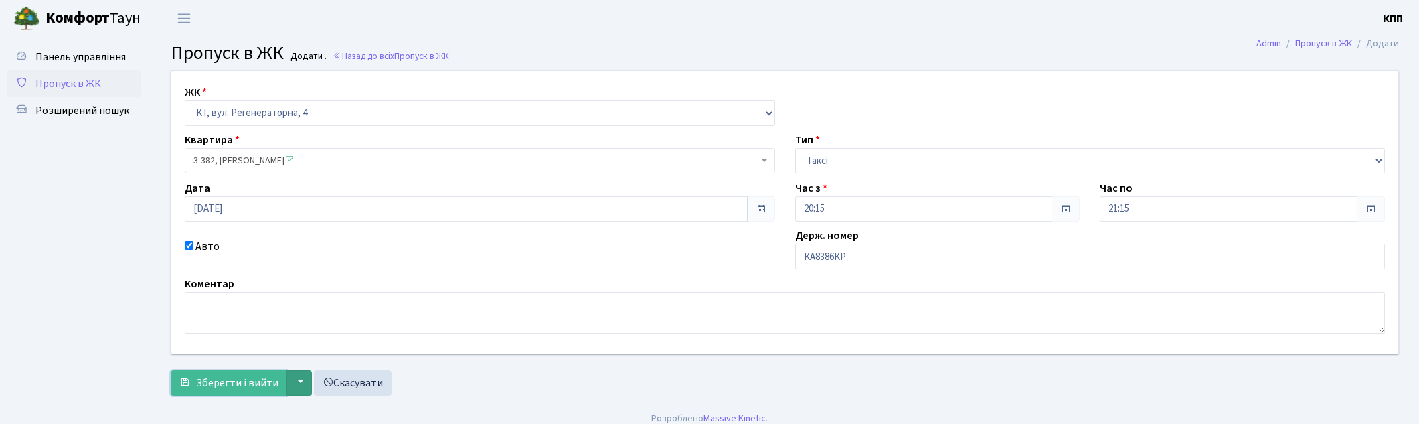
click at [246, 380] on span "Зберегти і вийти" at bounding box center [237, 383] width 82 height 15
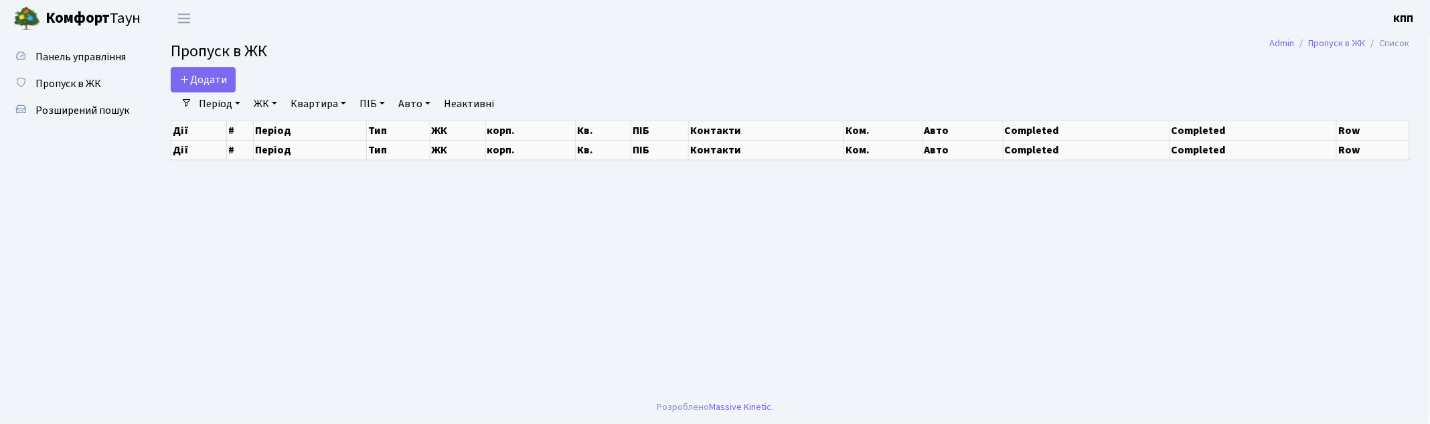
select select "25"
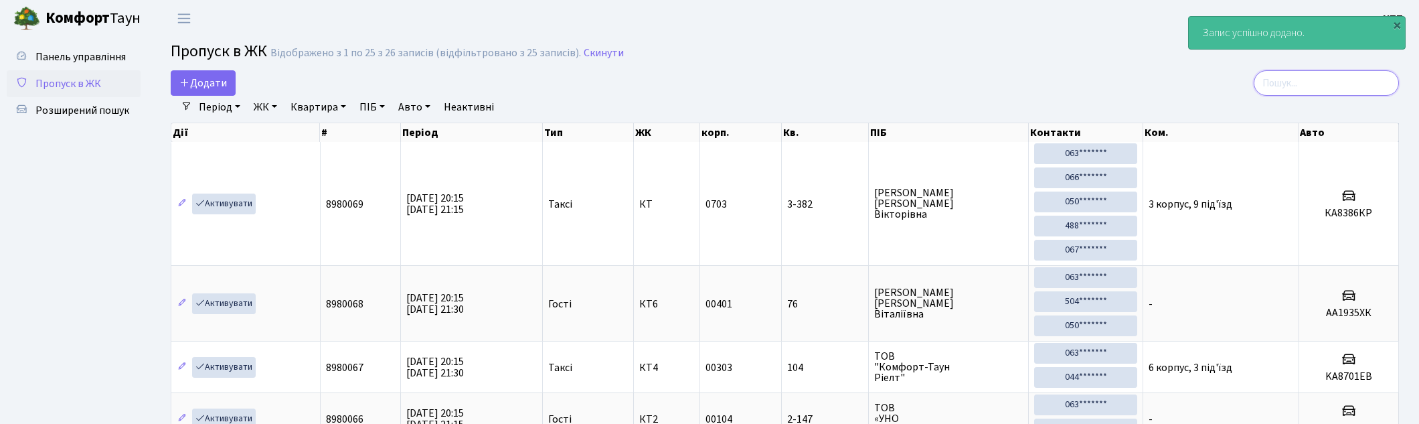
click at [1341, 94] on input "search" at bounding box center [1326, 82] width 145 height 25
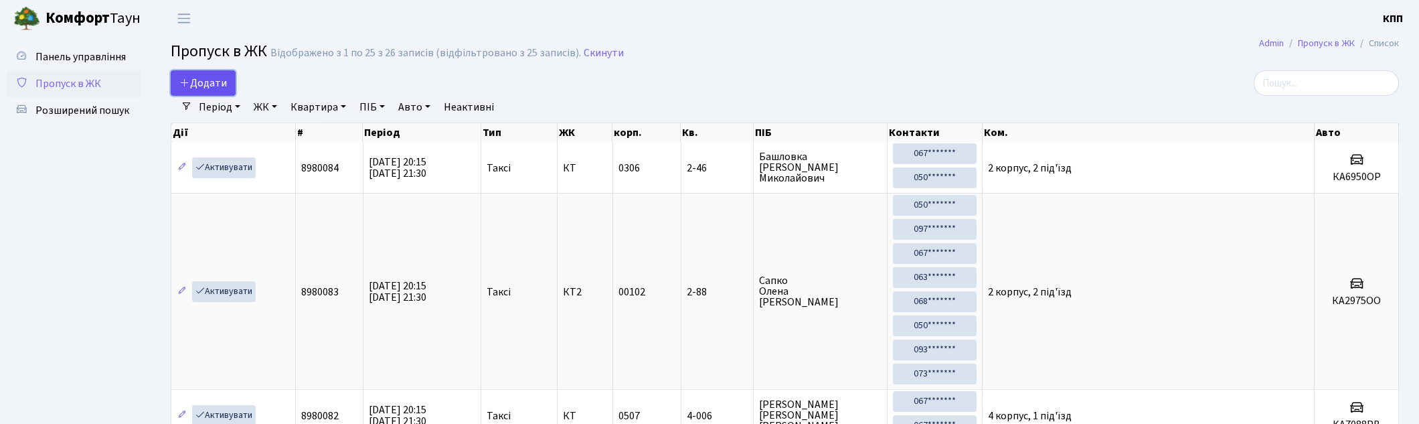
click at [212, 85] on span "Додати" at bounding box center [203, 83] width 48 height 15
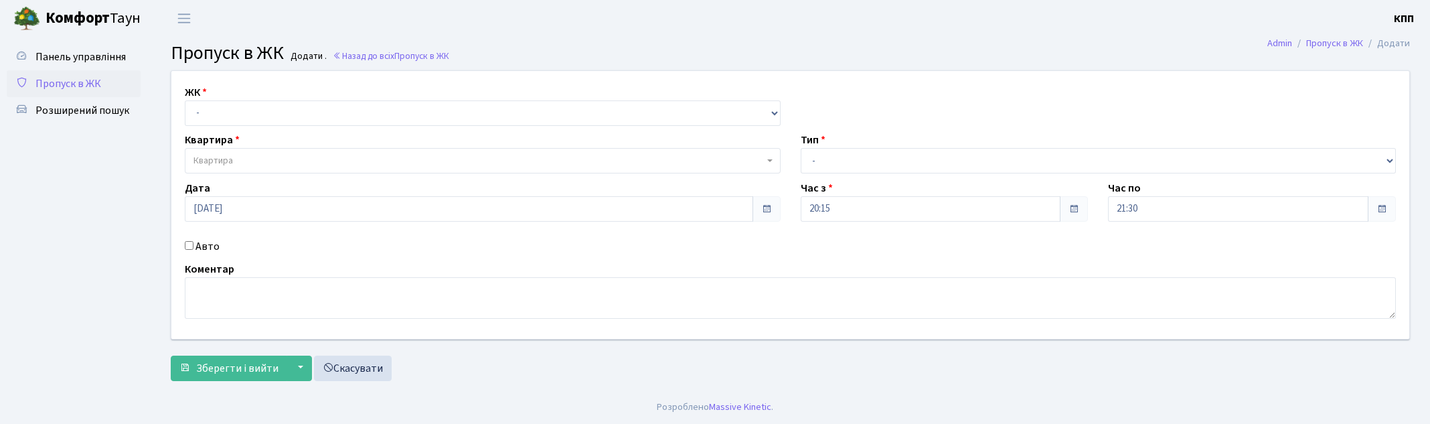
select select "271"
click at [185, 100] on select "- КТ, вул. Регенераторна, 4 КТ2, просп. [STREET_ADDRESS] [STREET_ADDRESS] [PERS…" at bounding box center [483, 112] width 596 height 25
select select
click at [262, 163] on span "Квартира" at bounding box center [478, 160] width 570 height 13
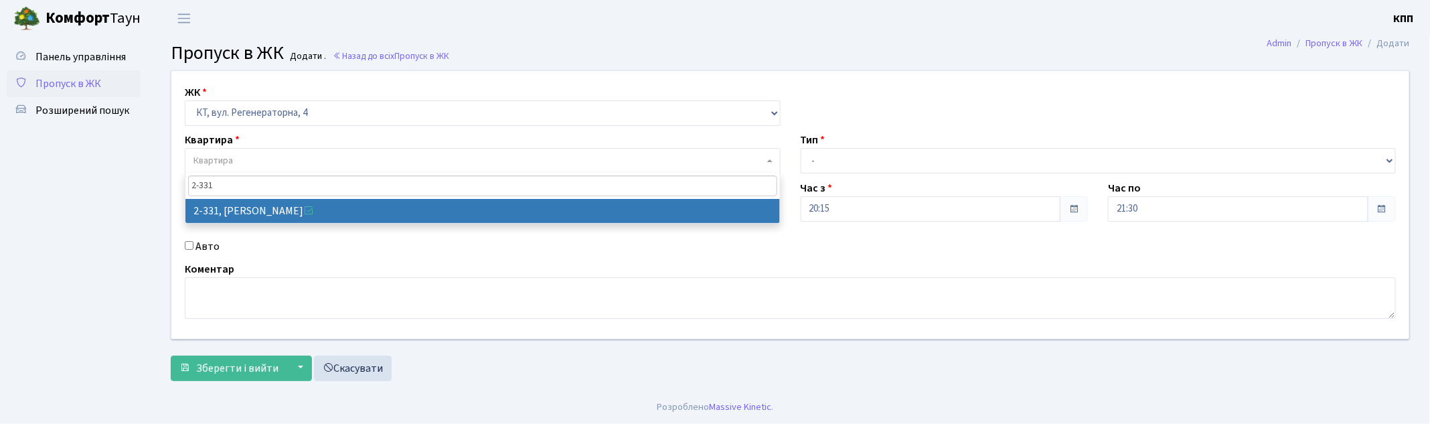
type input "2-331"
select select "1345"
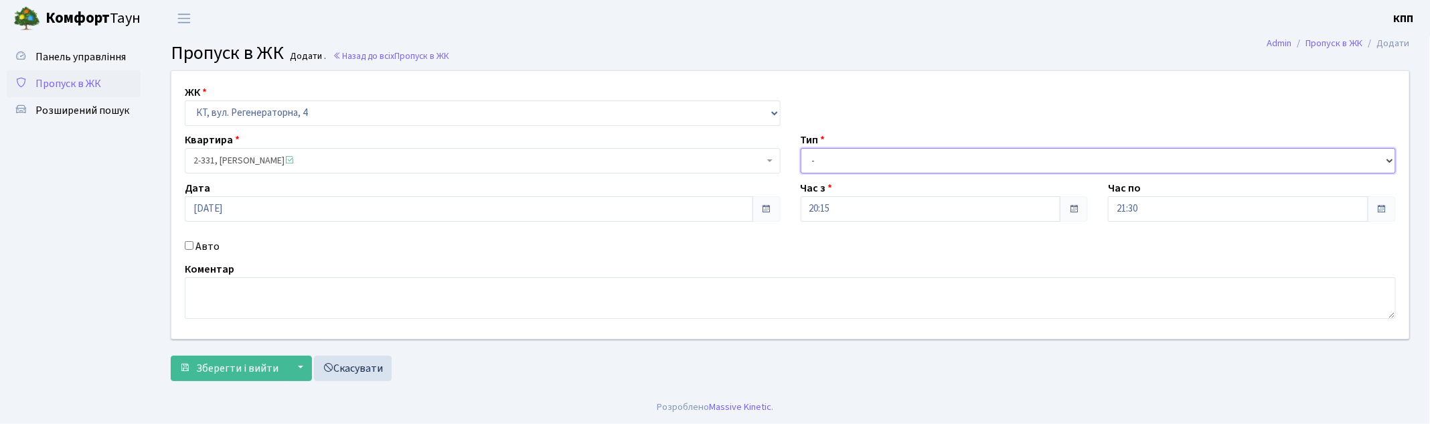
click at [907, 152] on select "- Доставка Таксі Гості Сервіс" at bounding box center [1099, 160] width 596 height 25
select select "1"
click at [801, 148] on select "- Доставка Таксі Гості Сервіс" at bounding box center [1099, 160] width 596 height 25
click at [238, 353] on form "ЖК - КТ, вул. Регенераторна, 4 КТ2, просп. Соборності, 17 КТ3, вул. Березнева, …" at bounding box center [790, 225] width 1239 height 311
click at [238, 364] on span "Зберегти і вийти" at bounding box center [237, 368] width 82 height 15
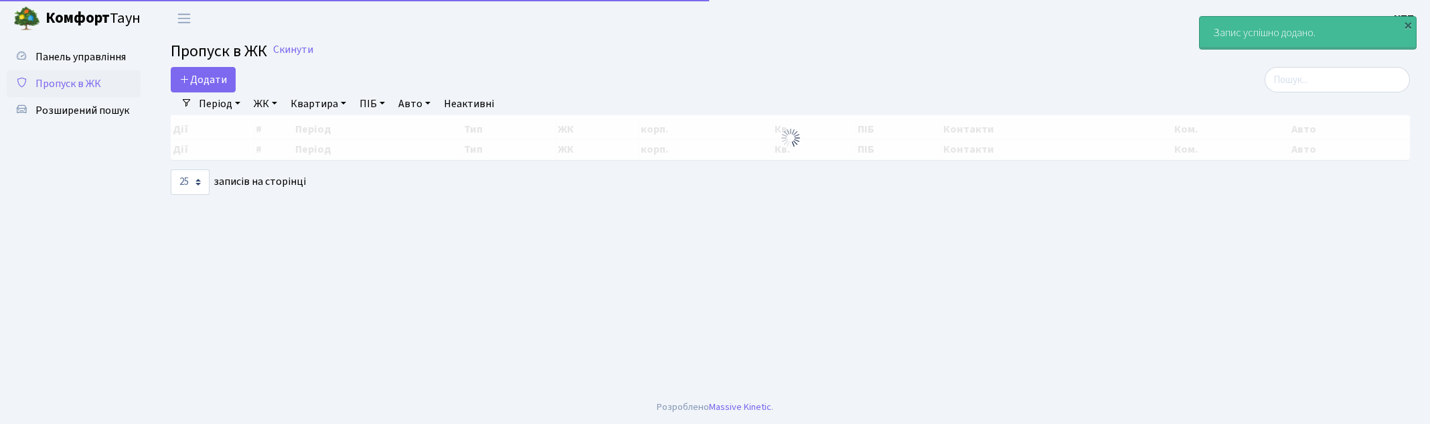
select select "25"
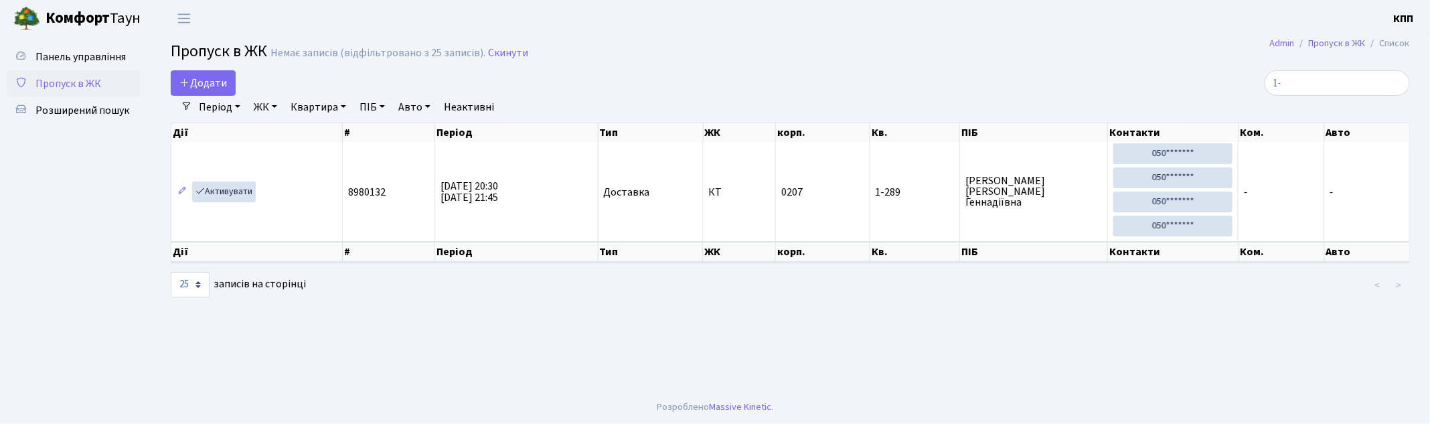
type input "1"
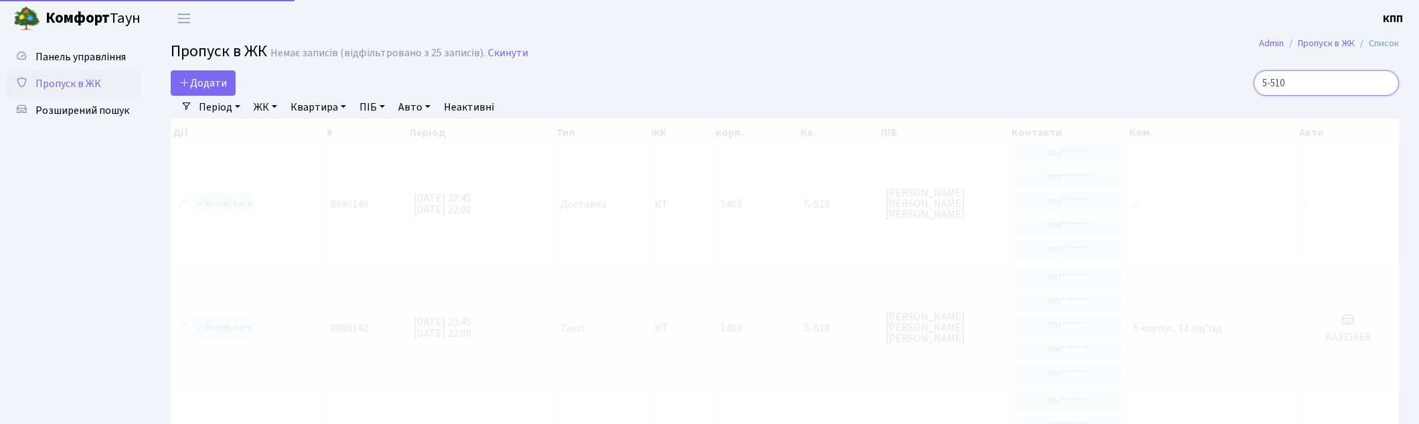
type input "5-510"
drag, startPoint x: 1346, startPoint y: 94, endPoint x: 1045, endPoint y: 111, distance: 301.0
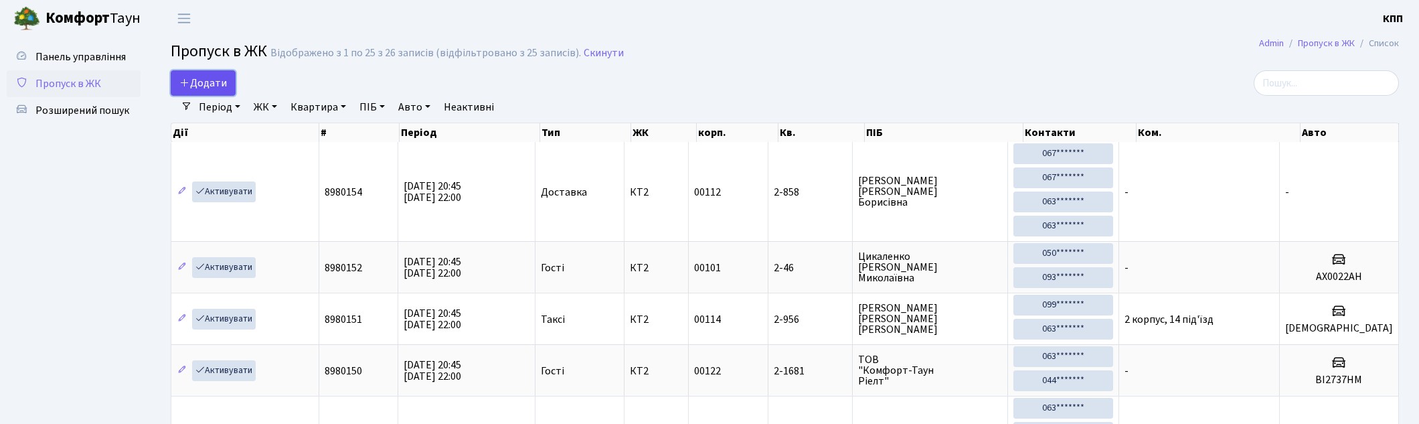
click at [232, 82] on link "Додати" at bounding box center [203, 82] width 65 height 25
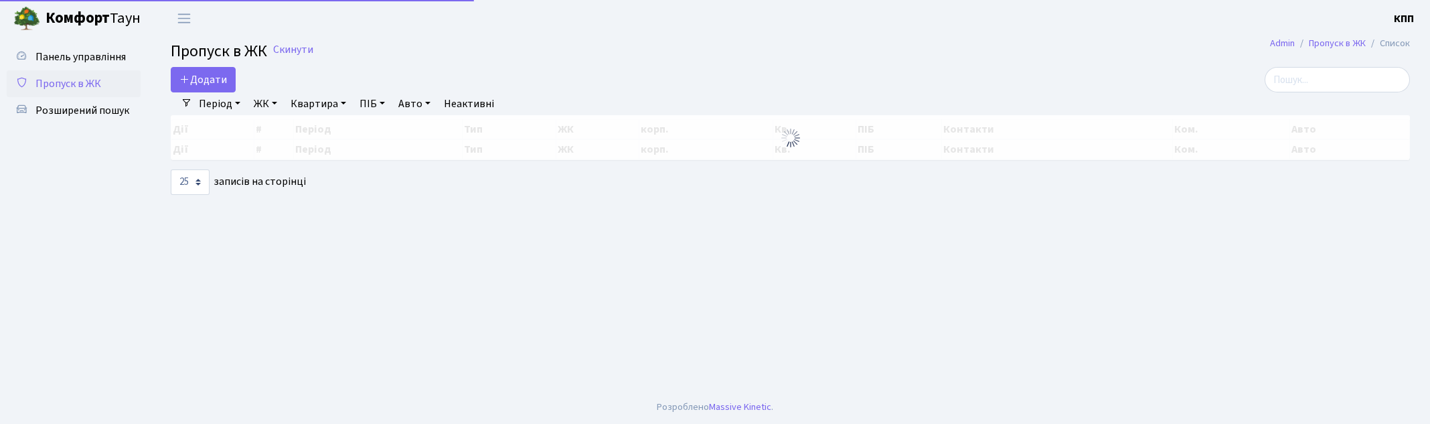
select select "25"
click at [61, 112] on span "Розширений пошук" at bounding box center [82, 110] width 94 height 15
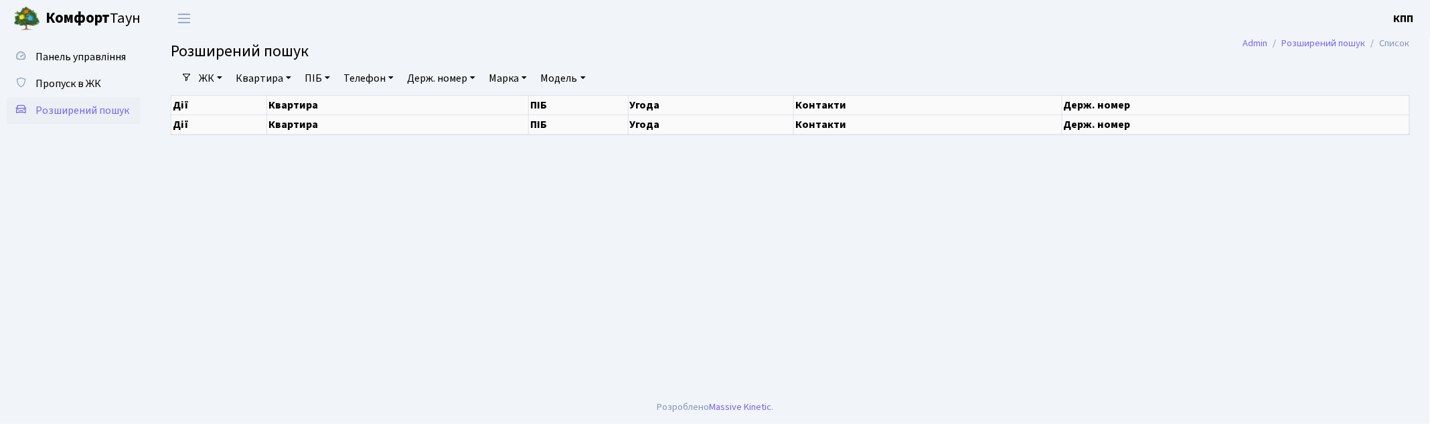
select select "25"
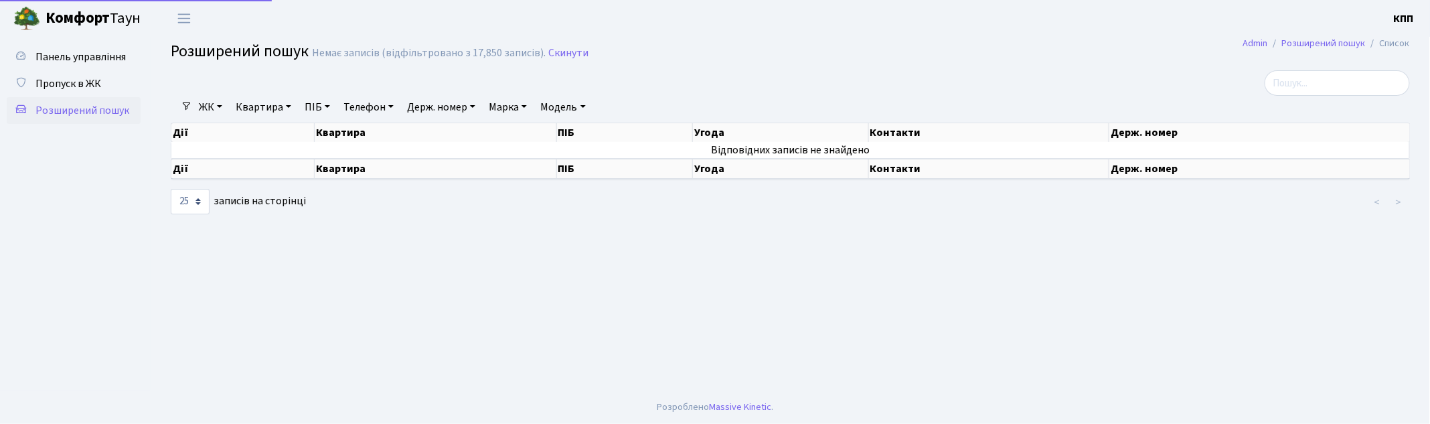
click at [276, 84] on div at bounding box center [580, 82] width 839 height 25
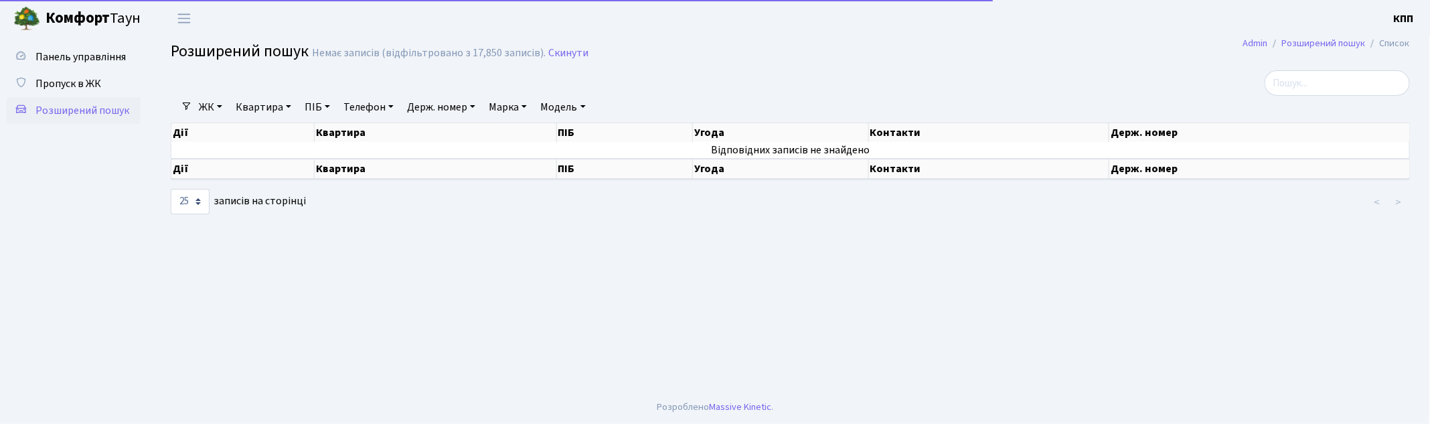
click at [280, 100] on link "Квартира" at bounding box center [263, 107] width 66 height 23
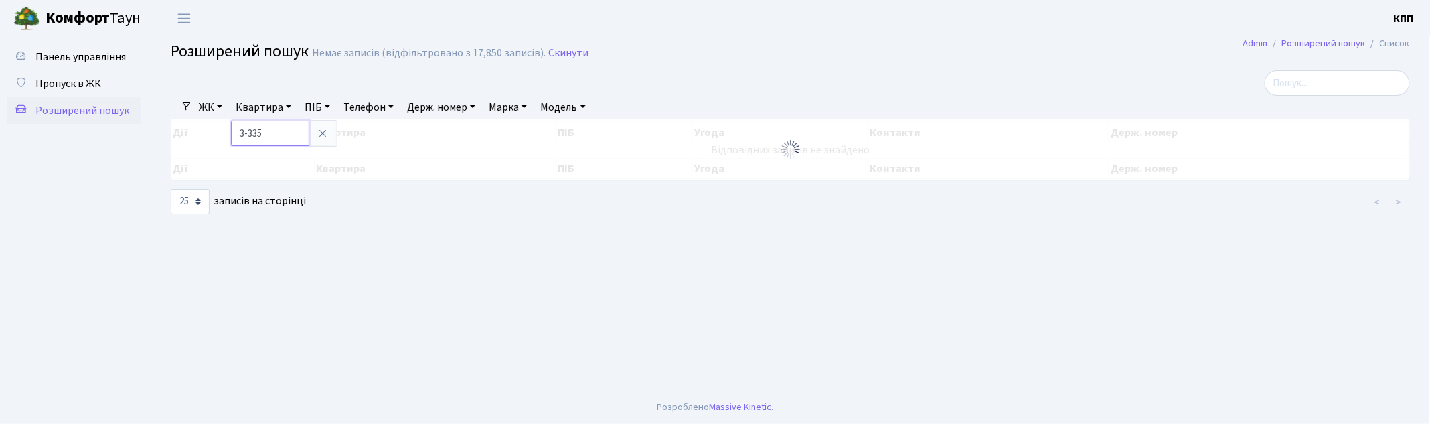
type input "3-335"
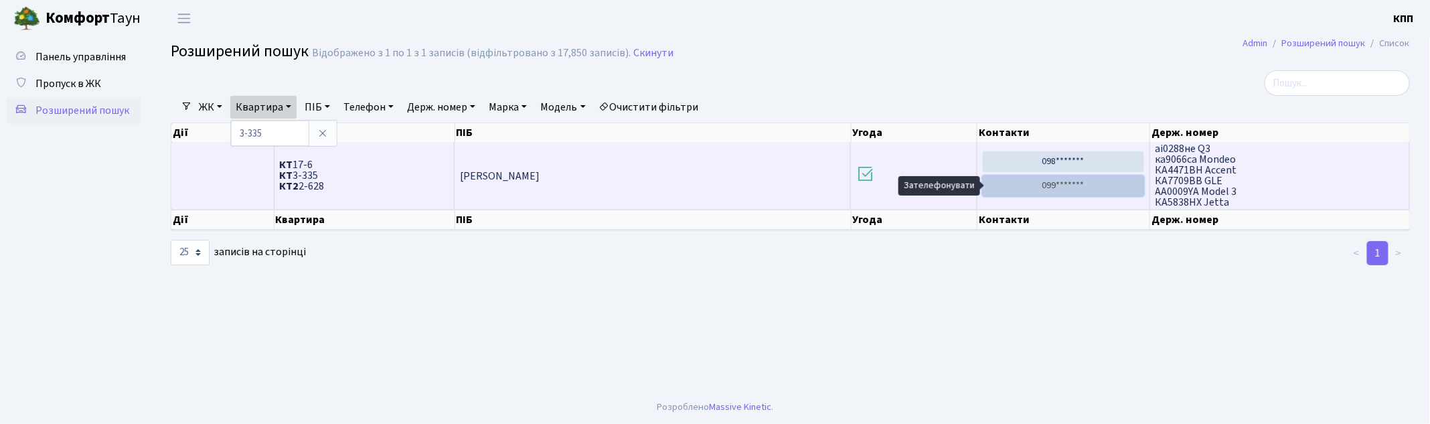
click at [1072, 181] on link "099*******" at bounding box center [1063, 185] width 161 height 21
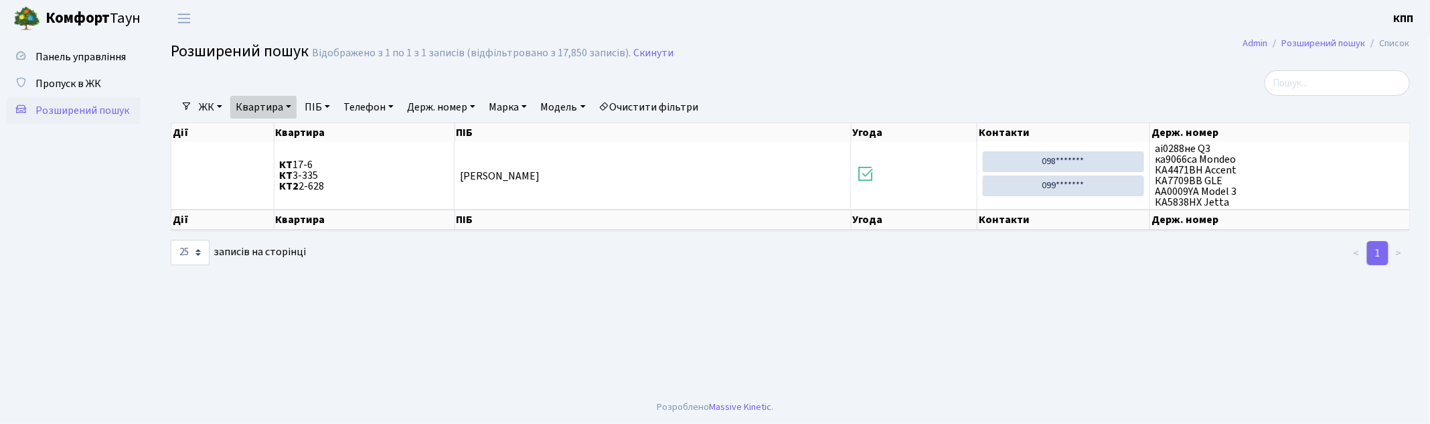
click at [289, 104] on link "Квартира" at bounding box center [263, 107] width 66 height 23
click at [328, 141] on link at bounding box center [323, 132] width 28 height 25
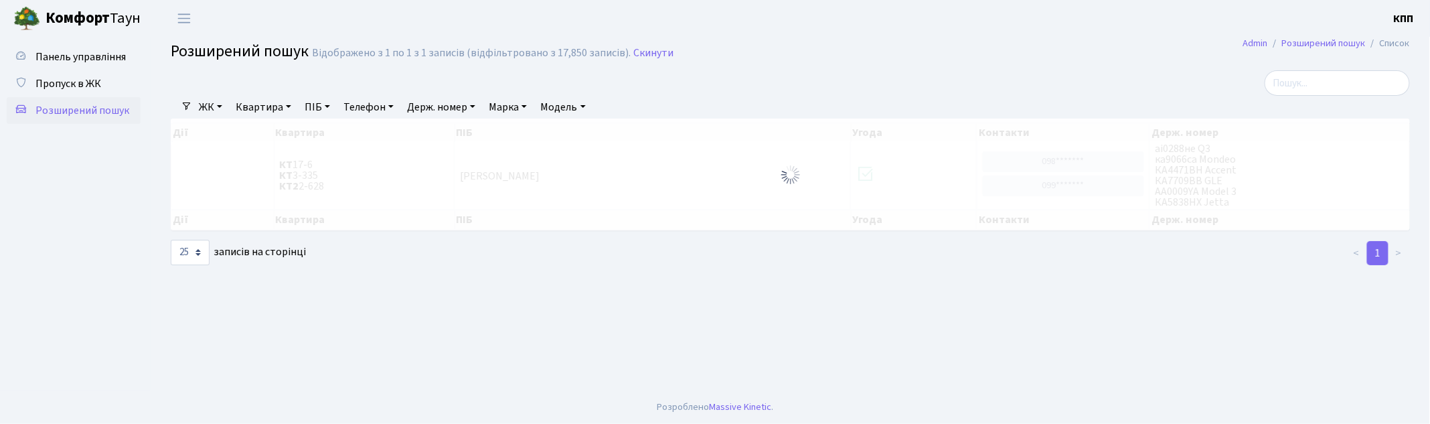
drag, startPoint x: 272, startPoint y: 92, endPoint x: 271, endPoint y: 112, distance: 19.5
click at [272, 94] on div at bounding box center [580, 82] width 839 height 25
click at [271, 115] on link "Квартира" at bounding box center [263, 107] width 66 height 23
click at [282, 138] on input "text" at bounding box center [270, 132] width 78 height 25
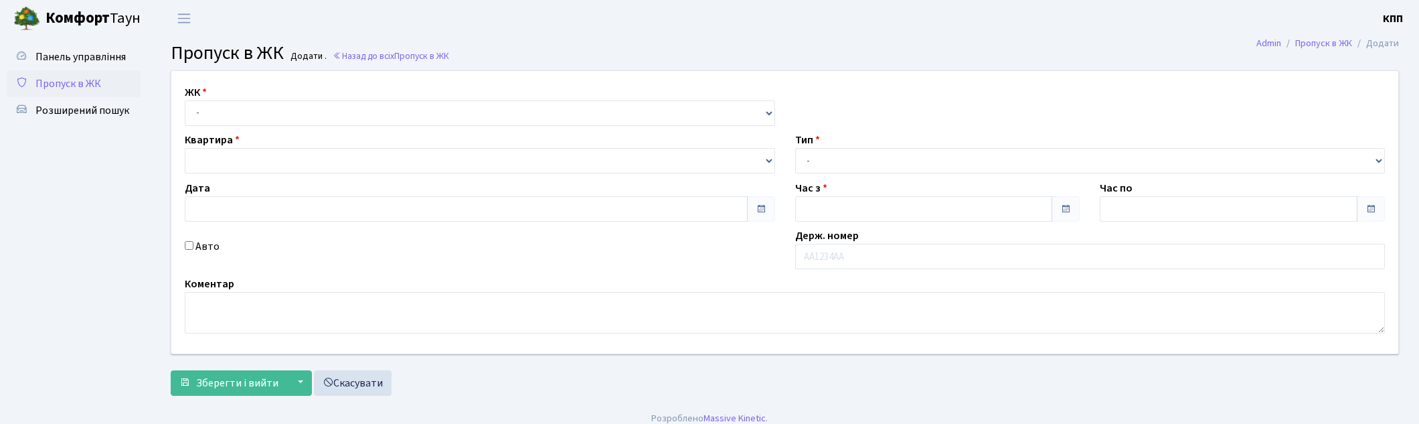
type input "[DATE]"
type input "20:45"
type input "22:00"
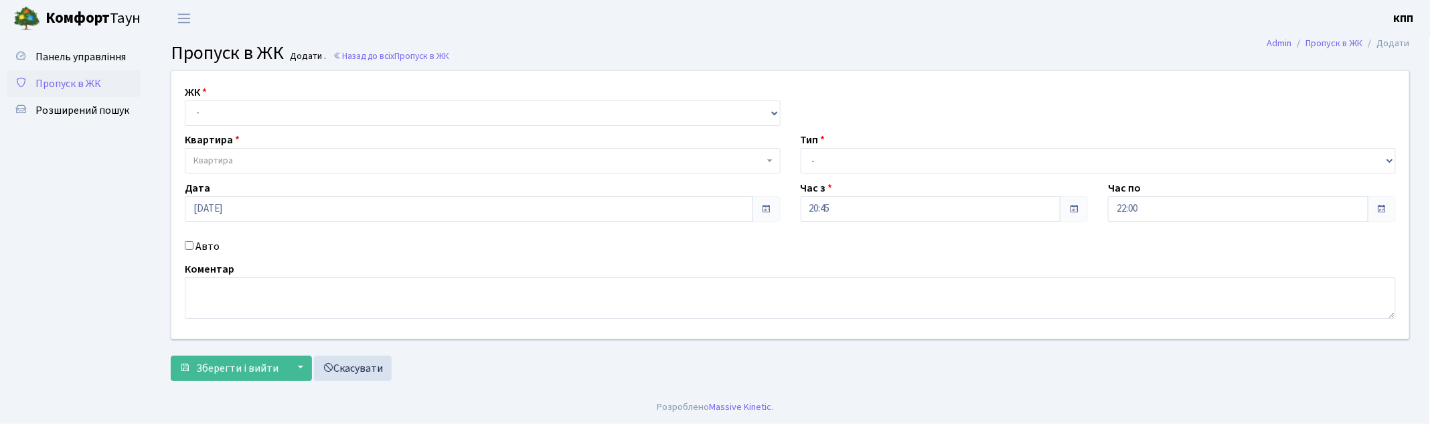
select select "271"
click at [185, 100] on select "- КТ, вул. Регенераторна, 4 КТ2, просп. Соборності, 17 КТ3, вул. Березнева, 16 …" at bounding box center [483, 112] width 596 height 25
select select
click at [283, 161] on span "Квартира" at bounding box center [478, 160] width 570 height 13
click at [191, 185] on input "202" at bounding box center [482, 185] width 589 height 21
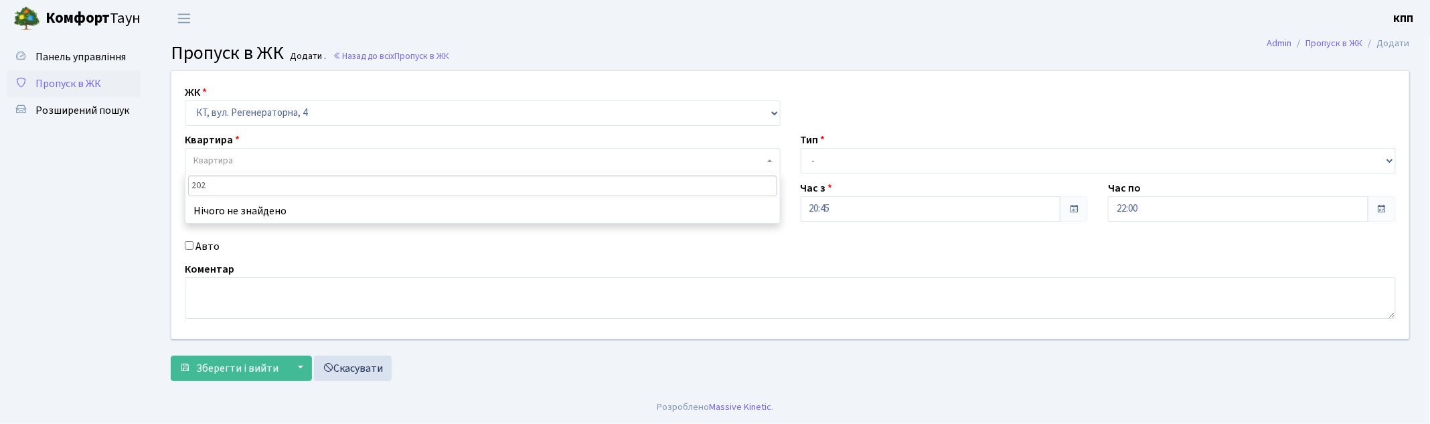
type input "202"
click at [246, 120] on select "- КТ, вул. Регенераторна, 4 КТ2, просп. Соборності, 17 КТ3, вул. Березнева, 16 …" at bounding box center [483, 112] width 596 height 25
select select "302"
click at [185, 100] on select "- КТ, вул. Регенераторна, 4 КТ2, просп. Соборності, 17 КТ3, вул. Березнева, 16 …" at bounding box center [483, 112] width 596 height 25
select select
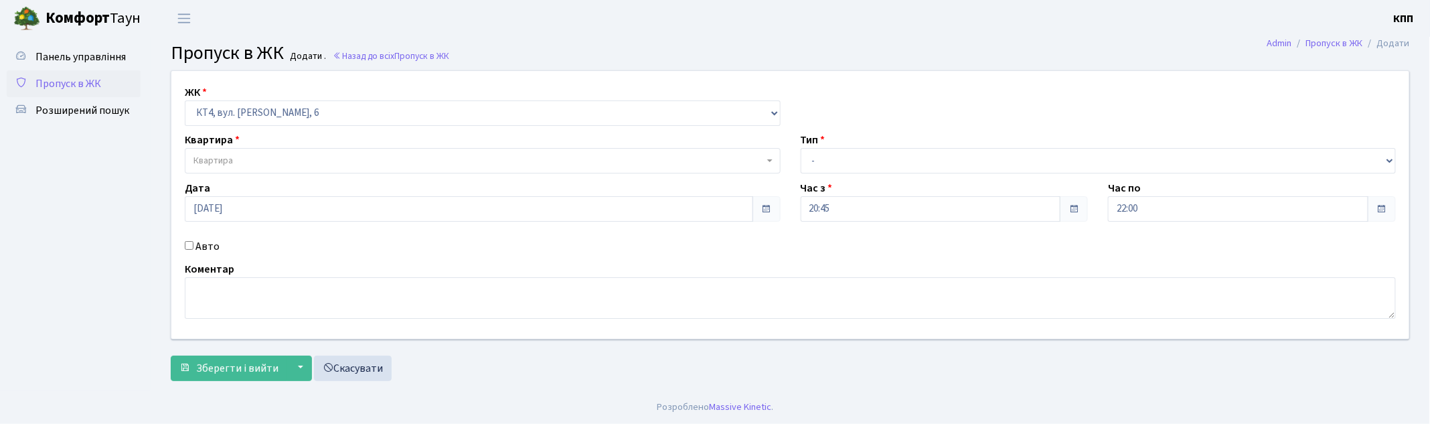
click at [276, 154] on span "Квартира" at bounding box center [478, 160] width 570 height 13
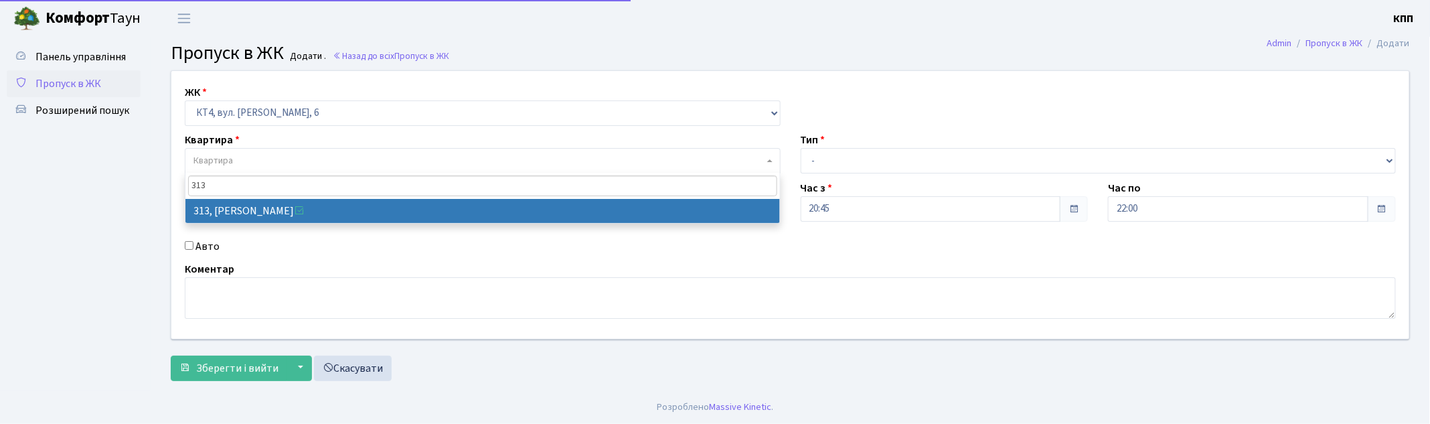
type input "313"
select select "17024"
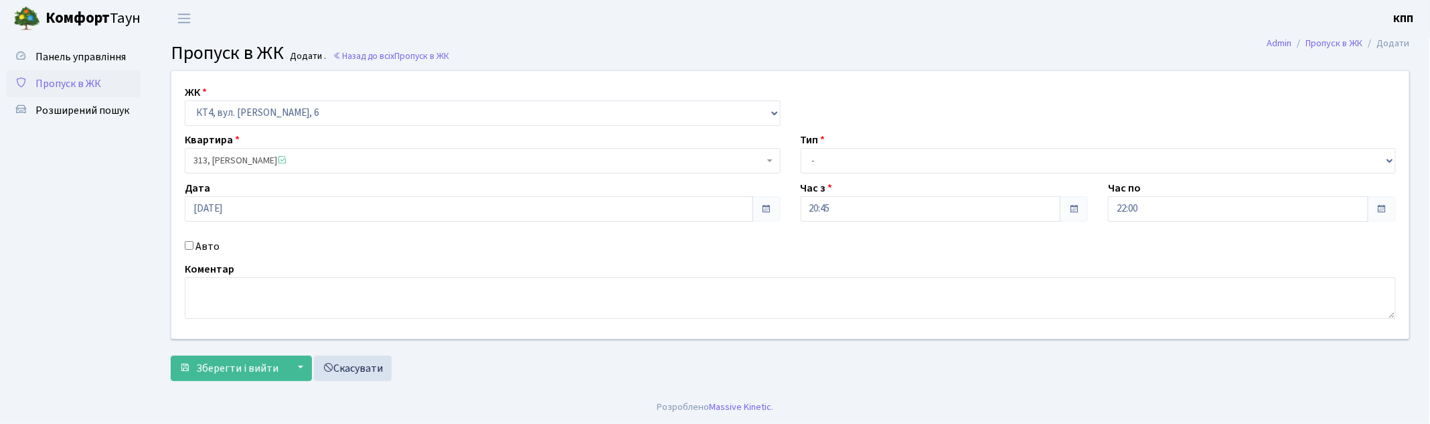
click at [865, 135] on div "Тип - Доставка Таксі Гості Сервіс" at bounding box center [1099, 153] width 616 height 42
click at [858, 161] on select "- Доставка Таксі Гості Сервіс" at bounding box center [1099, 160] width 596 height 25
select select "1"
click at [801, 148] on select "- Доставка Таксі Гості Сервіс" at bounding box center [1099, 160] width 596 height 25
click at [195, 384] on div "ЖК - КТ, вул. Регенераторна, 4 КТ2, просп. Соборності, 17 КТ3, вул. Березнева, …" at bounding box center [790, 228] width 1259 height 317
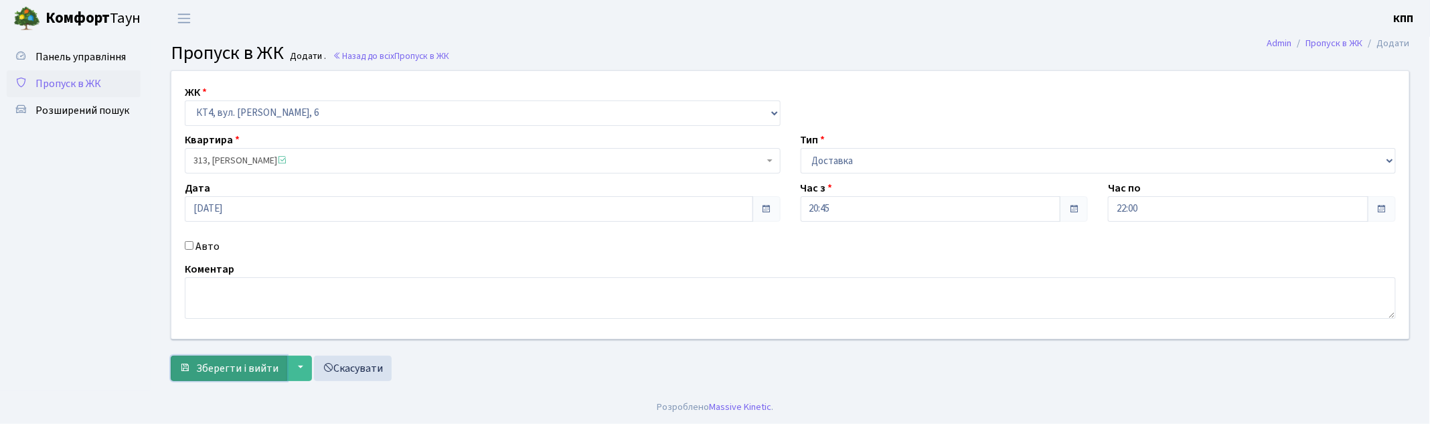
click at [197, 374] on span "Зберегти і вийти" at bounding box center [237, 368] width 82 height 15
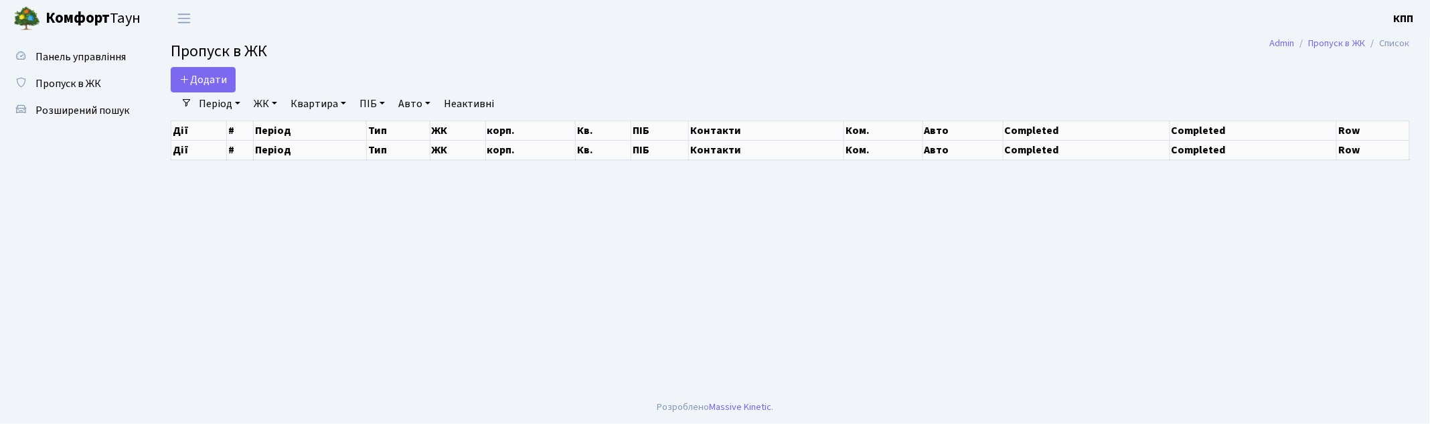
select select "25"
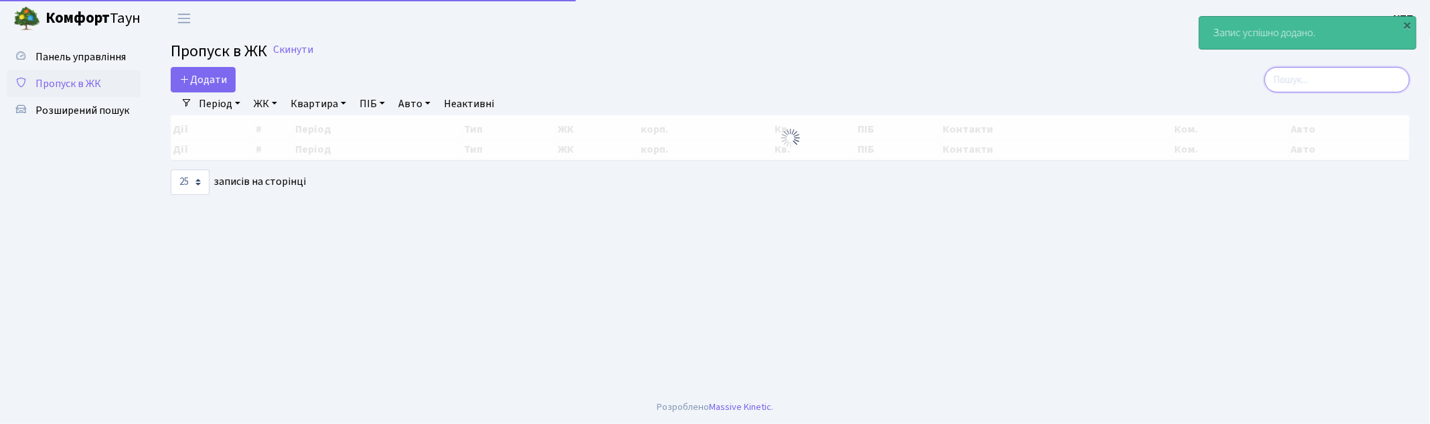
click at [1315, 80] on input "search" at bounding box center [1337, 79] width 145 height 25
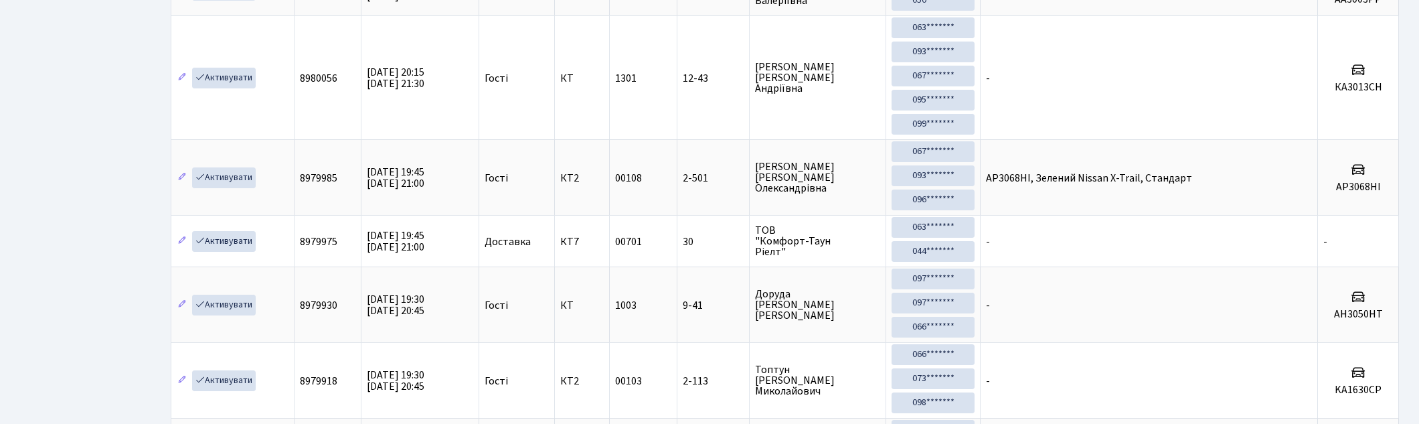
scroll to position [446, 0]
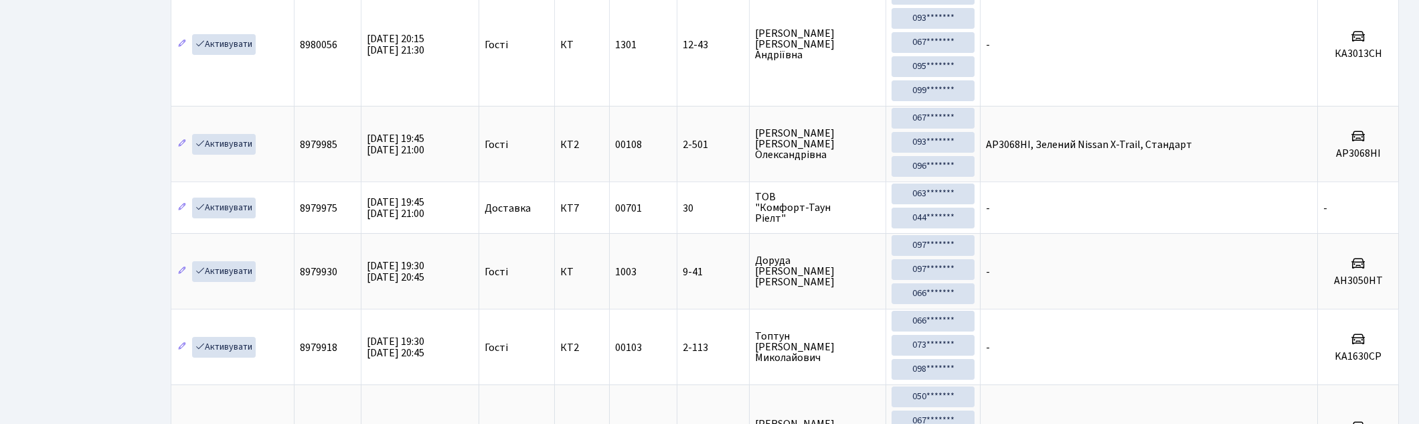
type input "3"
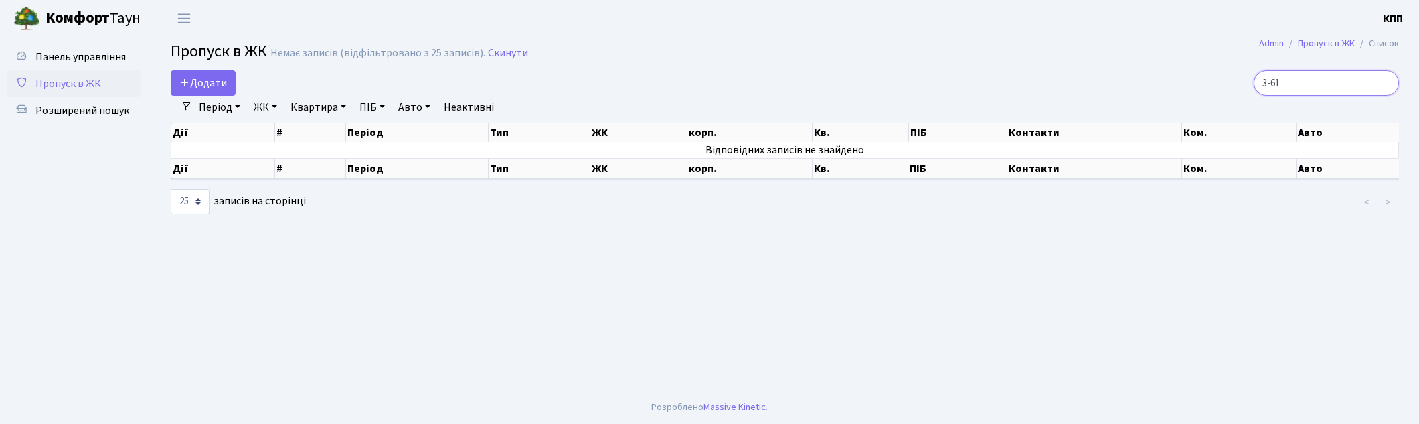
scroll to position [0, 0]
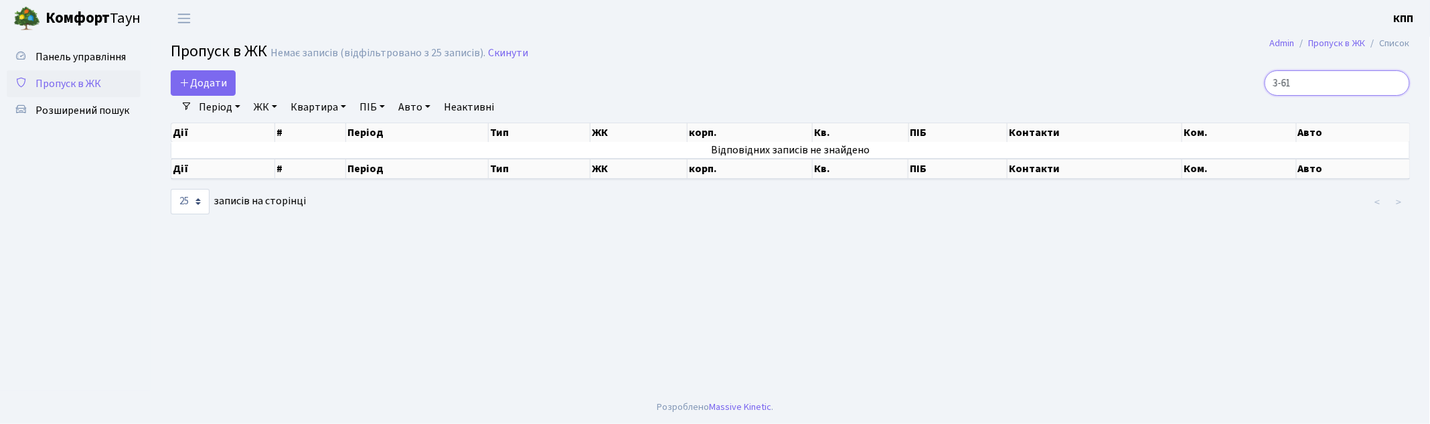
click at [1293, 86] on input "3-61" at bounding box center [1337, 82] width 145 height 25
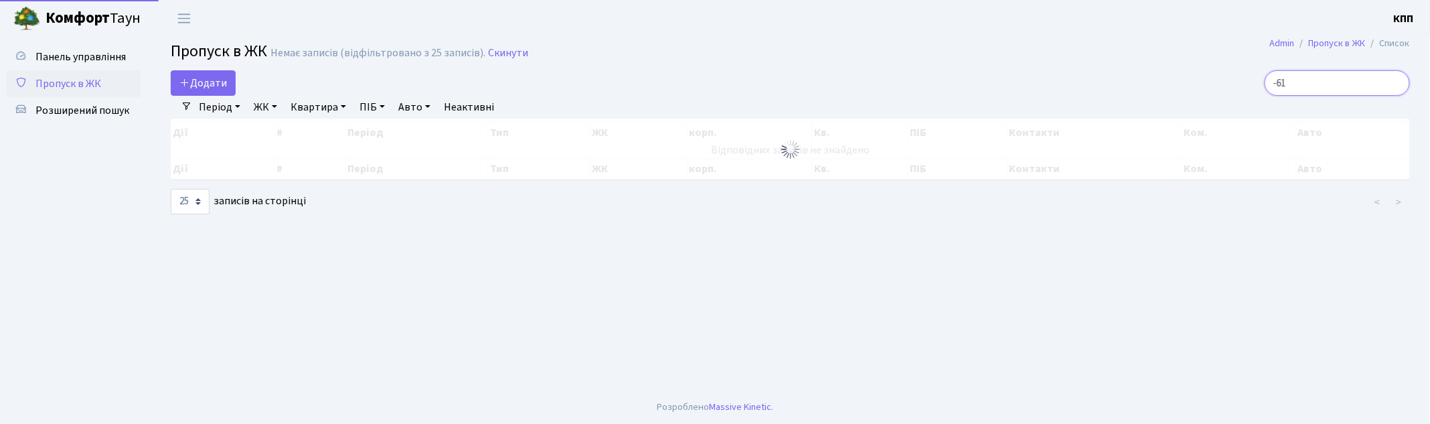
type input "4-61"
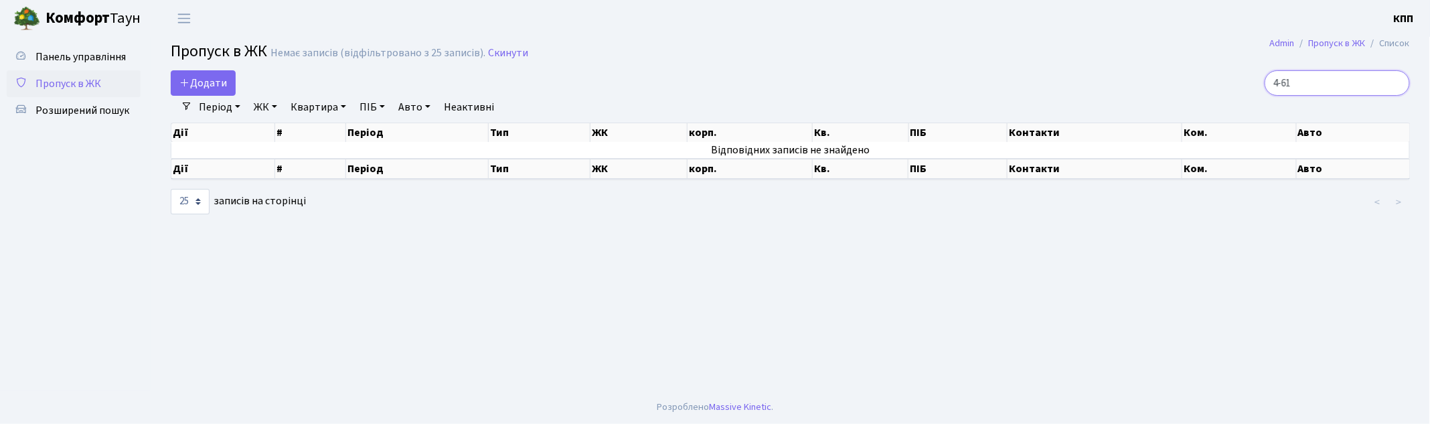
drag, startPoint x: 1293, startPoint y: 82, endPoint x: 1252, endPoint y: 88, distance: 41.9
click at [1252, 88] on div "4-61" at bounding box center [1210, 82] width 400 height 25
drag, startPoint x: 1339, startPoint y: 84, endPoint x: 1173, endPoint y: 95, distance: 166.4
click at [1174, 94] on div "4-61" at bounding box center [1210, 82] width 400 height 25
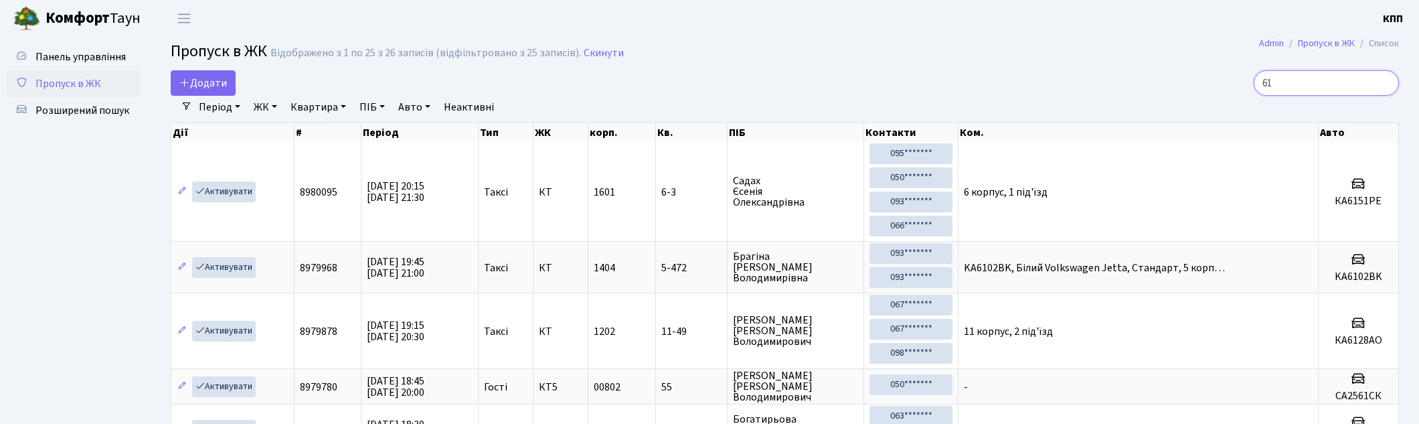
type input "6"
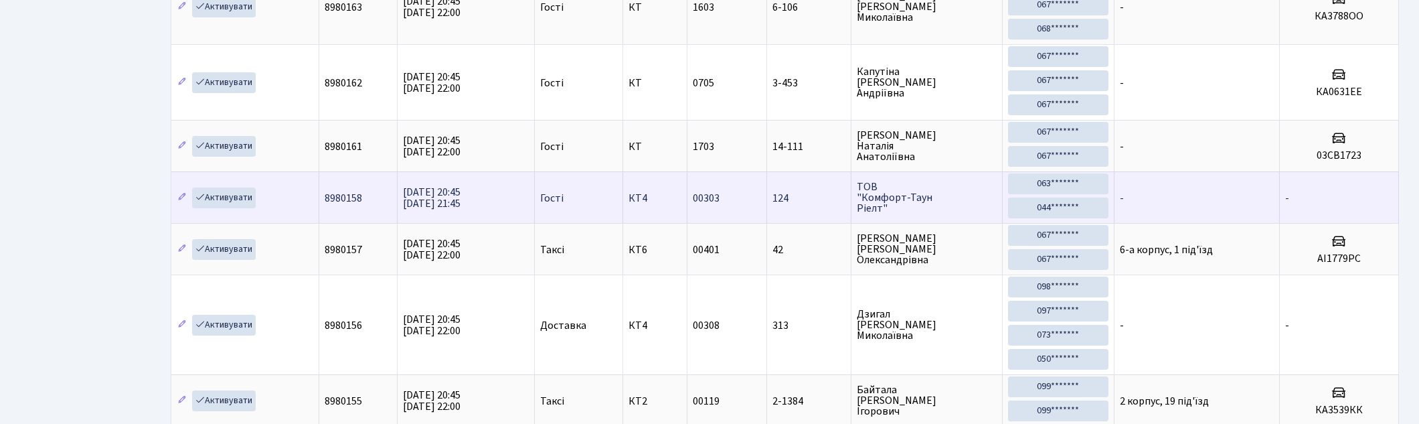
scroll to position [372, 0]
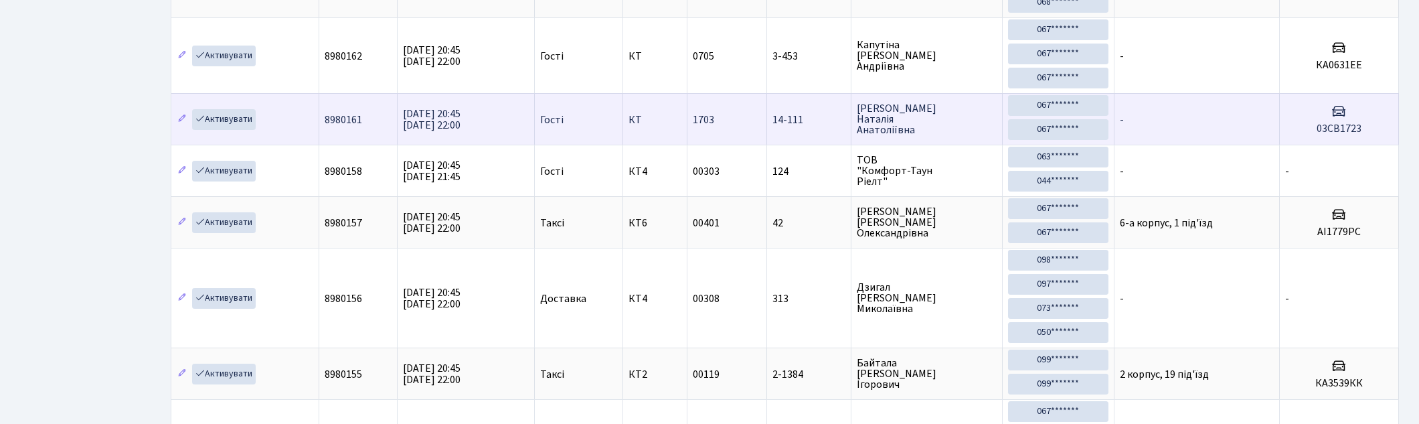
click at [1235, 133] on td "-" at bounding box center [1197, 119] width 165 height 52
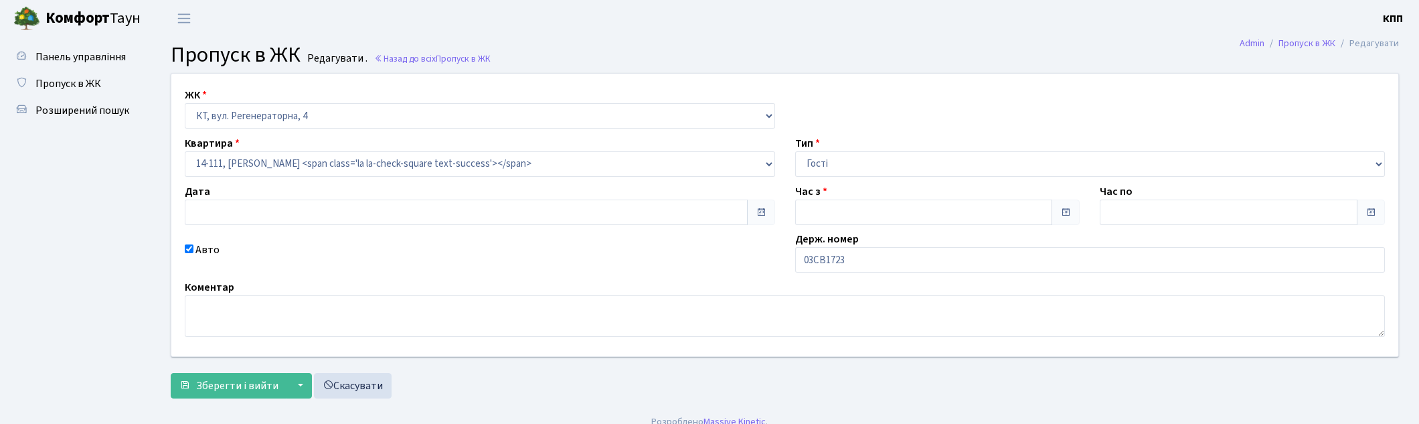
type input "[DATE]"
type input "20:45"
type input "22:00"
checkbox input "true"
click at [813, 260] on input "03СВ1723" at bounding box center [1090, 259] width 590 height 25
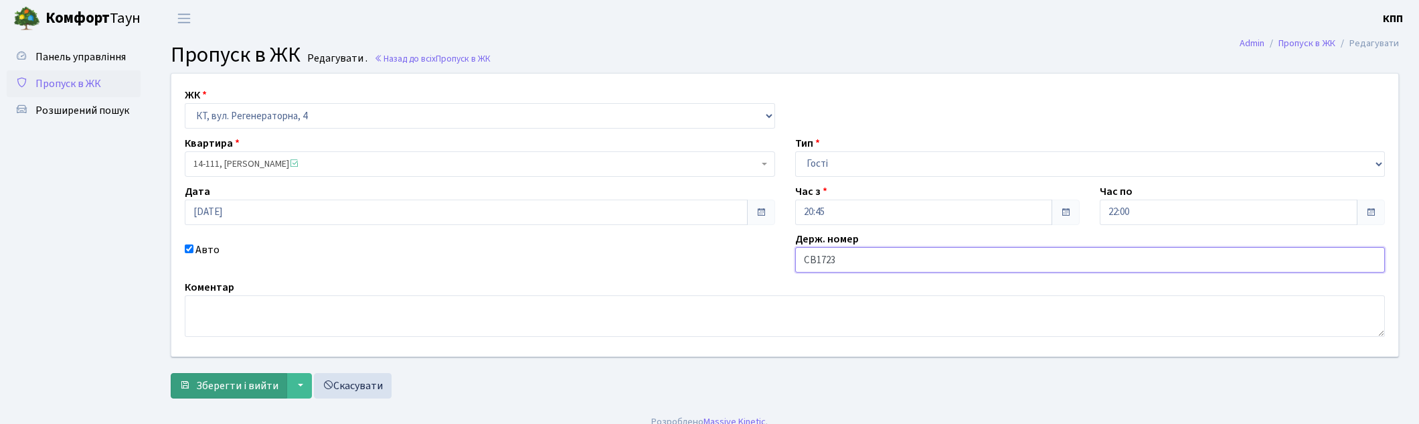
type input "СВ1723"
click at [230, 378] on span "Зберегти і вийти" at bounding box center [237, 385] width 82 height 15
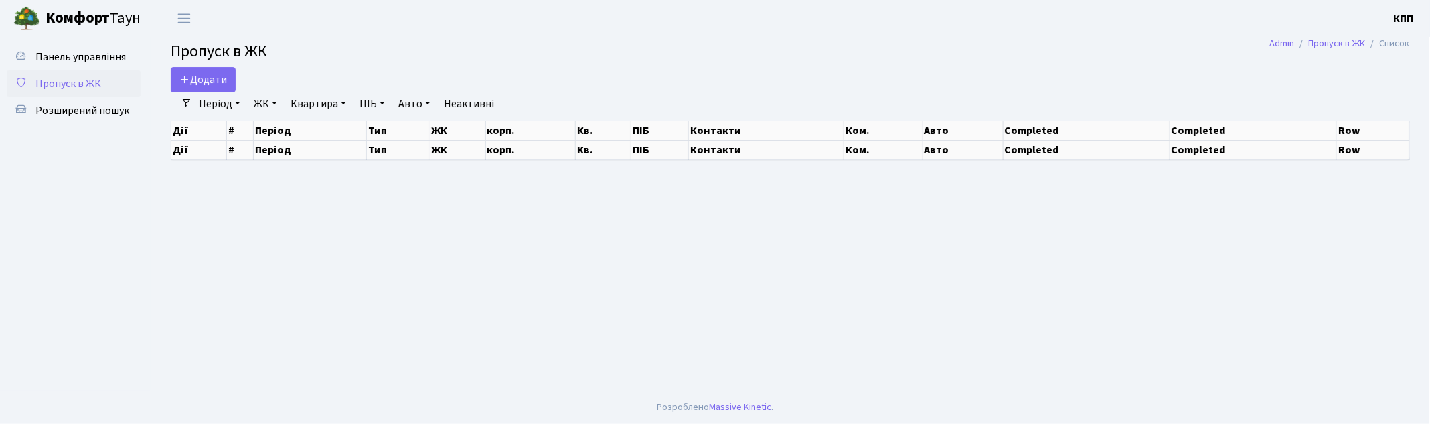
select select "25"
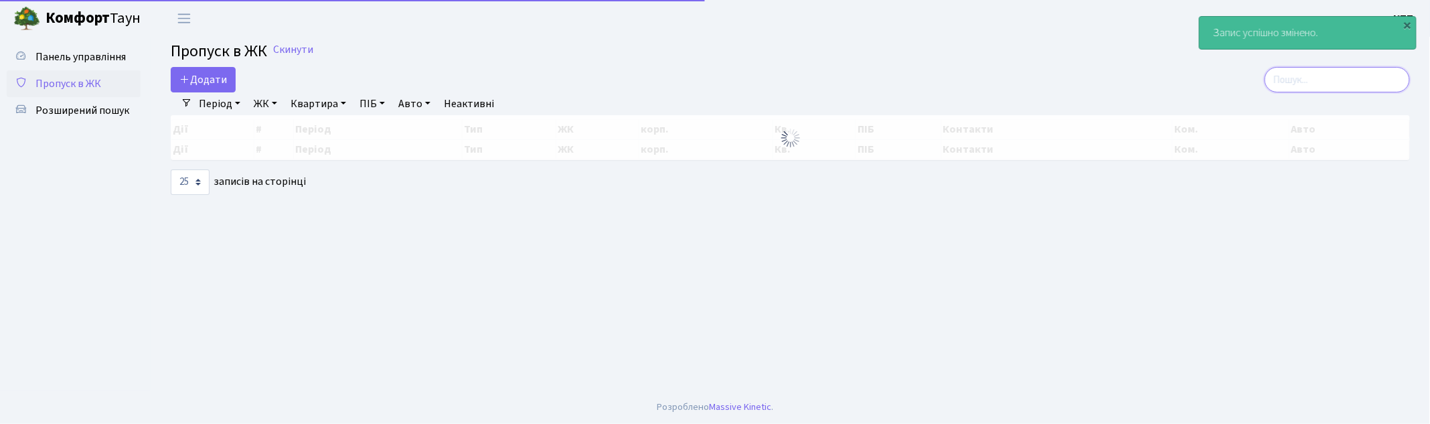
click at [1300, 76] on input "search" at bounding box center [1337, 79] width 145 height 25
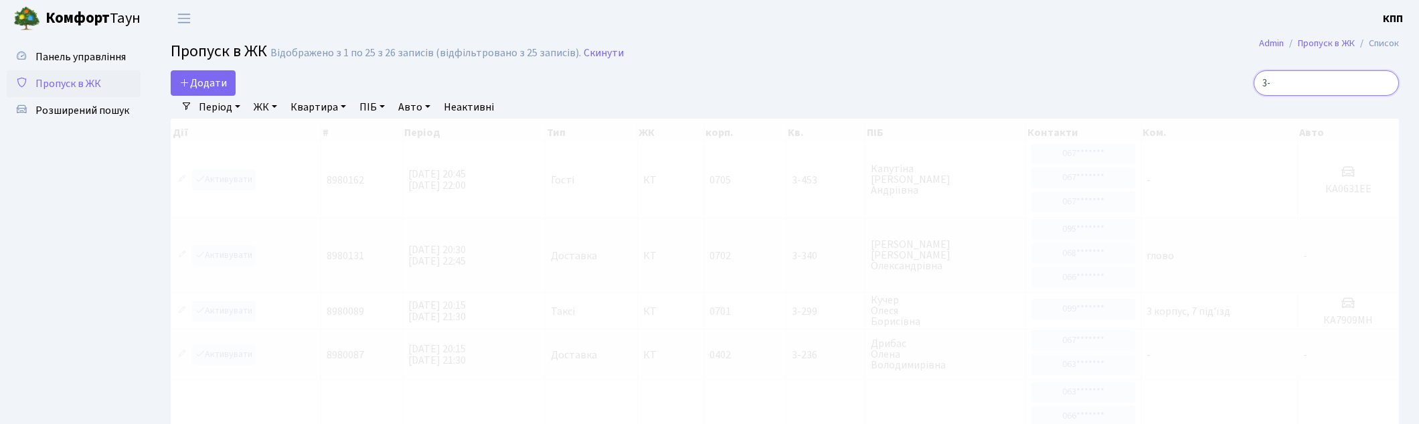
type input "3"
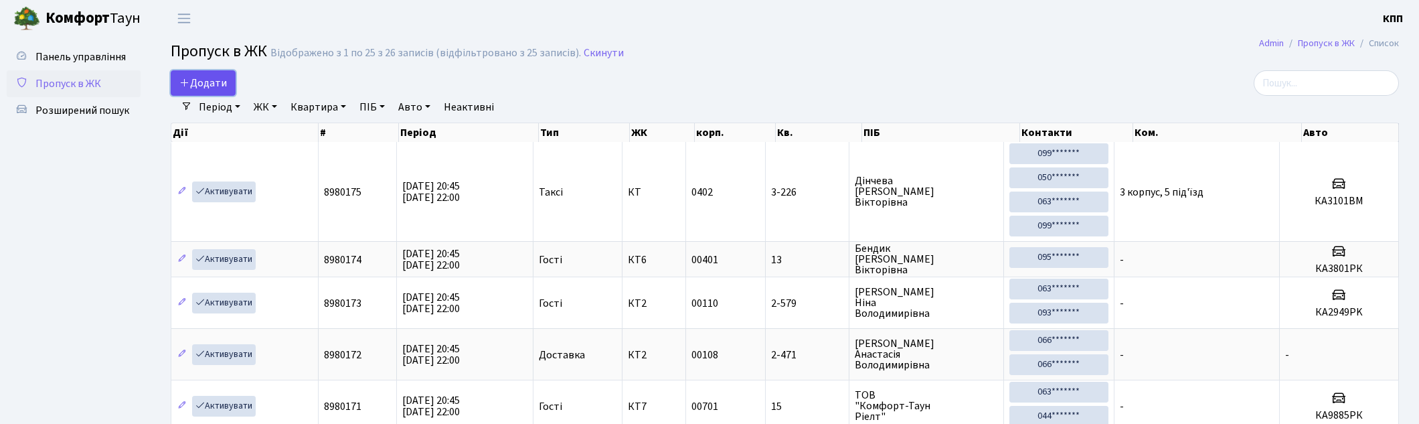
click at [216, 85] on span "Додати" at bounding box center [203, 83] width 48 height 15
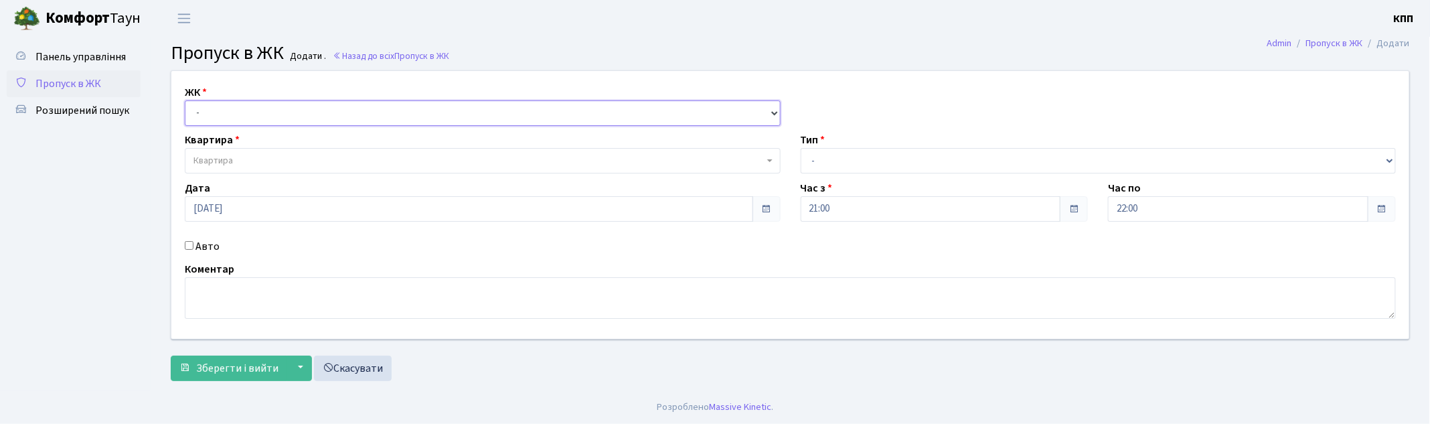
drag, startPoint x: 0, startPoint y: 0, endPoint x: 303, endPoint y: 125, distance: 327.2
click at [303, 124] on select "- КТ, вул. Регенераторна, 4 КТ2, просп. [STREET_ADDRESS] [STREET_ADDRESS] [PERS…" at bounding box center [483, 112] width 596 height 25
select select "271"
click at [185, 100] on select "- КТ, вул. Регенераторна, 4 КТ2, просп. [STREET_ADDRESS] [STREET_ADDRESS] [PERS…" at bounding box center [483, 112] width 596 height 25
select select
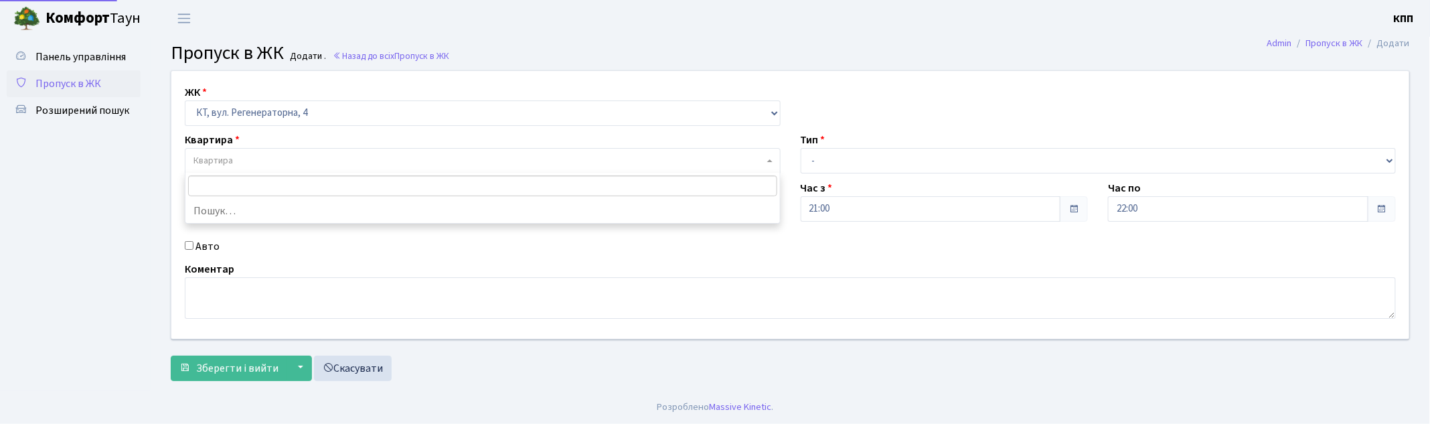
click at [315, 154] on span "Квартира" at bounding box center [483, 160] width 596 height 25
click at [55, 79] on span "Пропуск в ЖК" at bounding box center [68, 83] width 66 height 15
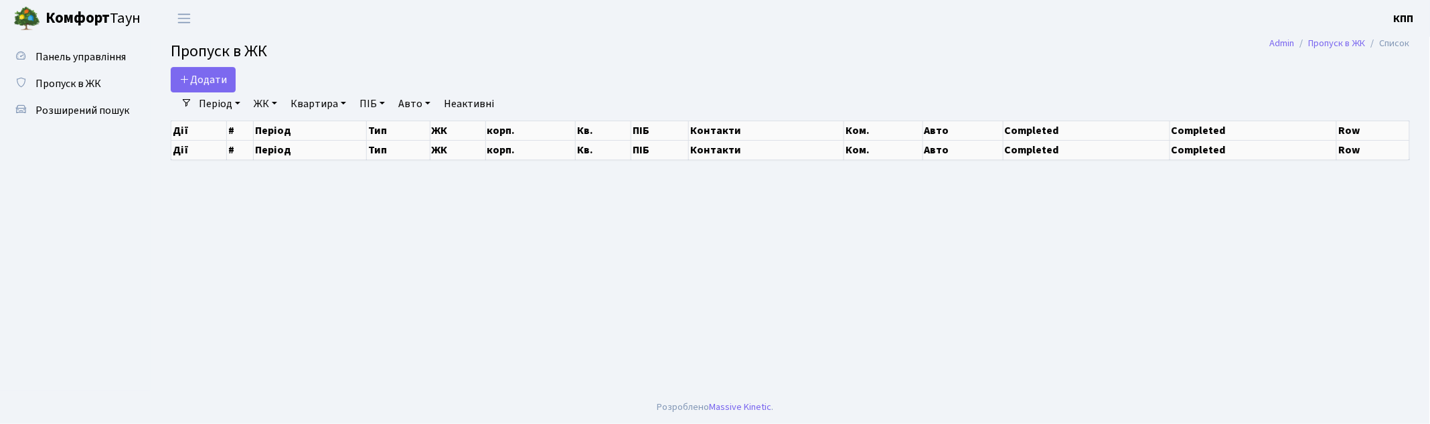
select select "25"
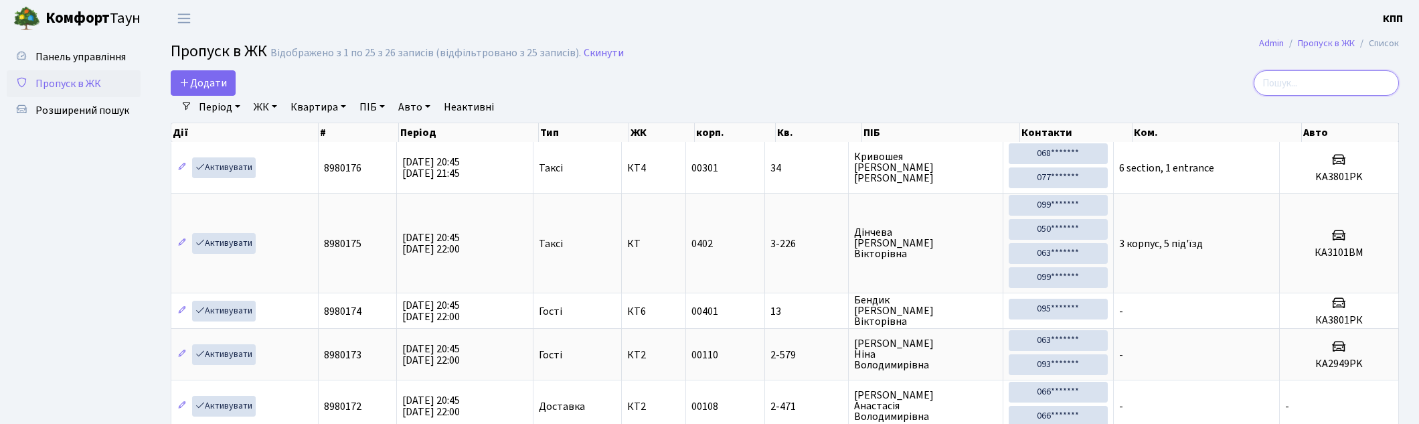
drag, startPoint x: 1362, startPoint y: 82, endPoint x: 1352, endPoint y: 82, distance: 9.4
click at [1361, 82] on input "search" at bounding box center [1326, 82] width 145 height 25
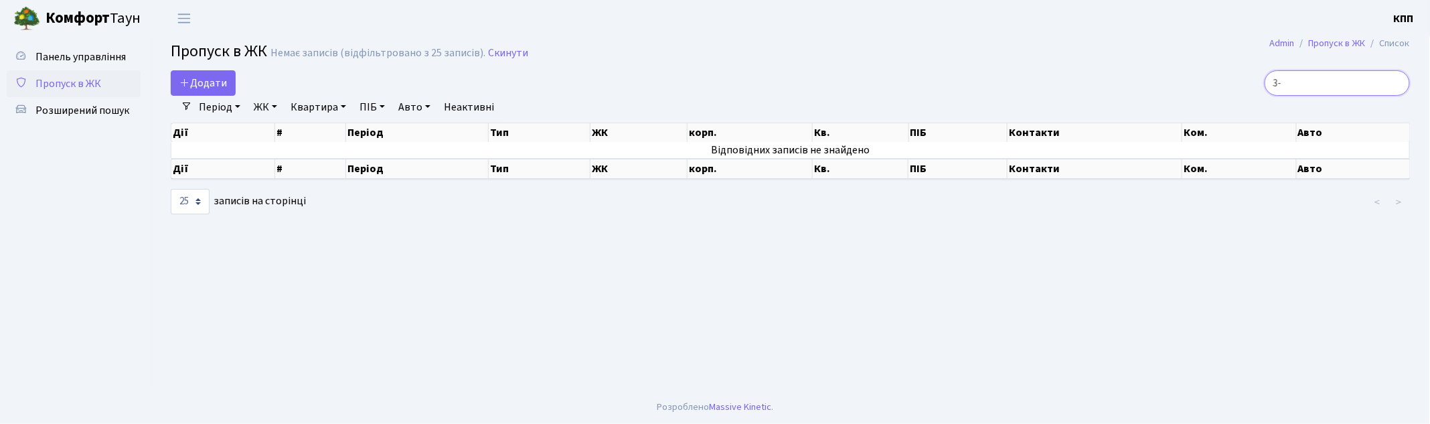
type input "3"
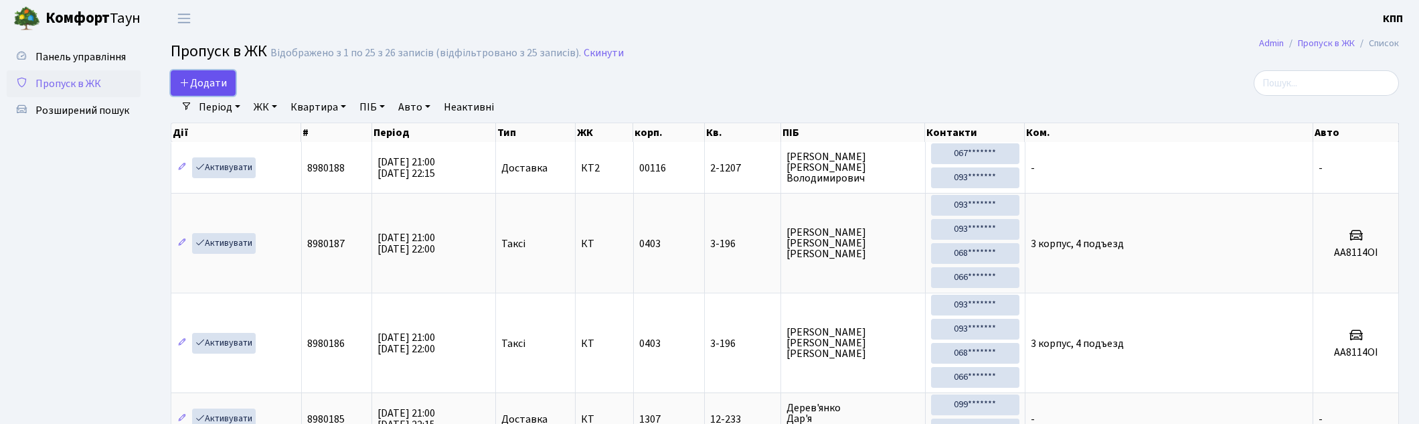
click at [233, 75] on link "Додати" at bounding box center [203, 82] width 65 height 25
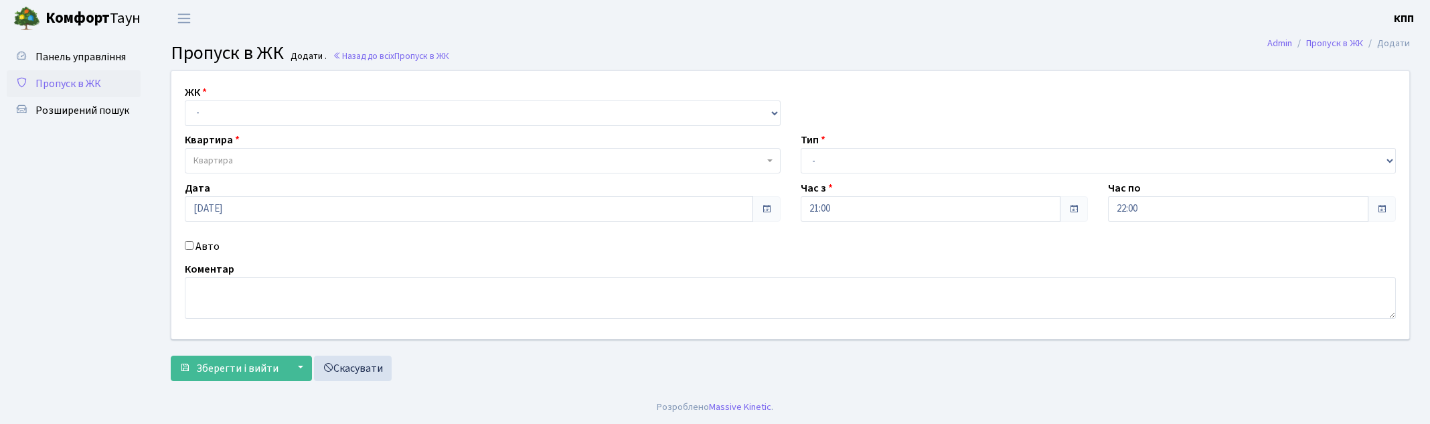
click at [262, 111] on select "- КТ, вул. Регенераторна, 4 КТ2, просп. [STREET_ADDRESS] [STREET_ADDRESS] [PERS…" at bounding box center [483, 112] width 596 height 25
select select "271"
click at [185, 100] on select "- КТ, вул. Регенераторна, 4 КТ2, просп. [STREET_ADDRESS] [STREET_ADDRESS] [PERS…" at bounding box center [483, 112] width 596 height 25
select select
click at [284, 156] on span "Квартира" at bounding box center [478, 160] width 570 height 13
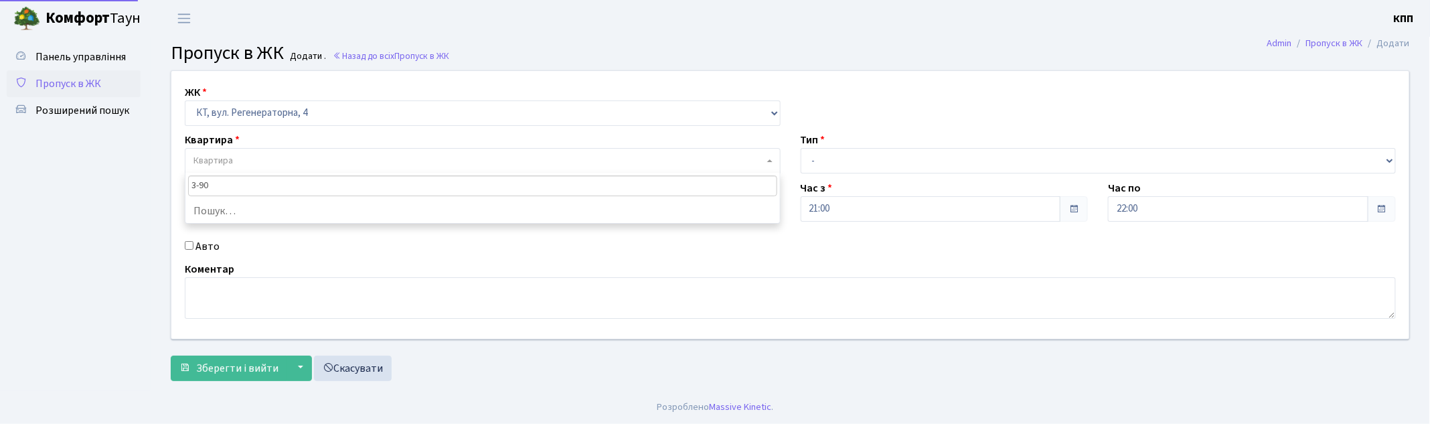
type input "3-90"
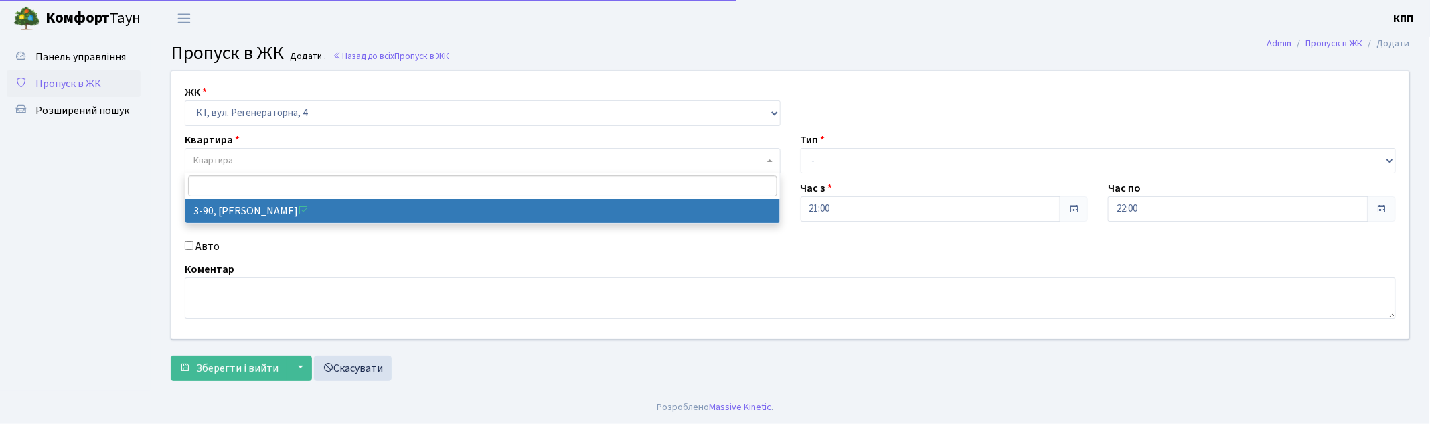
select select "899"
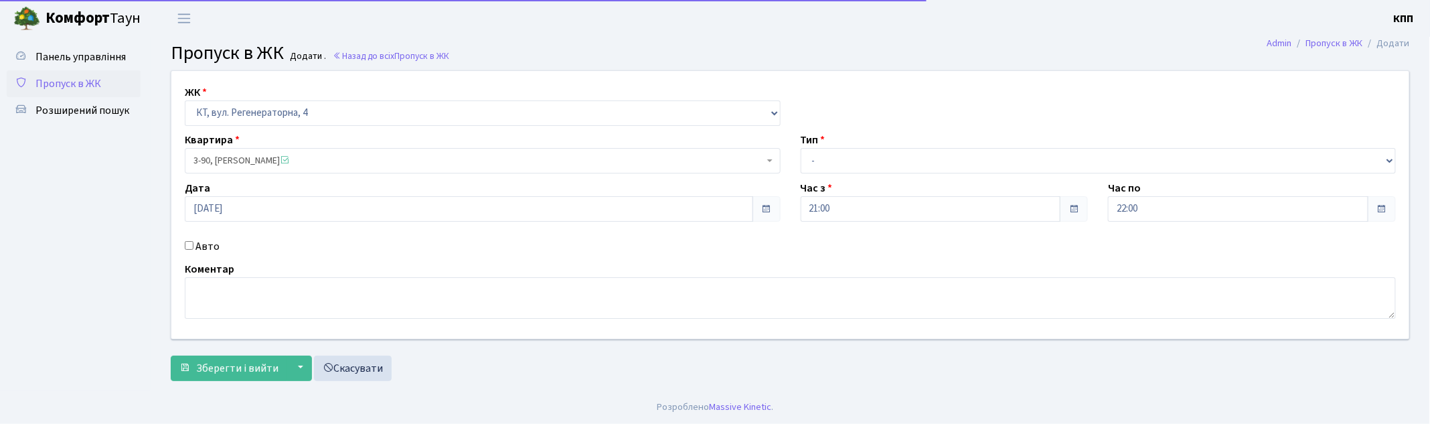
click at [213, 253] on label "Авто" at bounding box center [207, 246] width 24 height 16
click at [193, 250] on input "Авто" at bounding box center [189, 245] width 9 height 9
checkbox input "true"
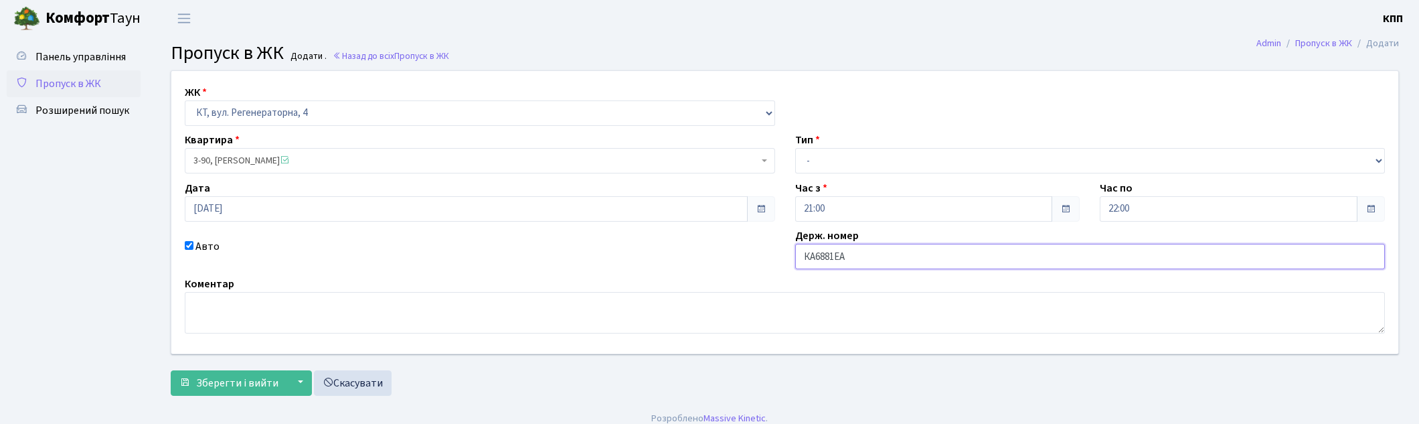
type input "КА6881ЕА"
drag, startPoint x: 824, startPoint y: 155, endPoint x: 825, endPoint y: 171, distance: 16.1
click at [824, 155] on select "- Доставка Таксі Гості Сервіс" at bounding box center [1090, 160] width 590 height 25
select select "2"
click at [795, 148] on select "- Доставка Таксі Гості Сервіс" at bounding box center [1090, 160] width 590 height 25
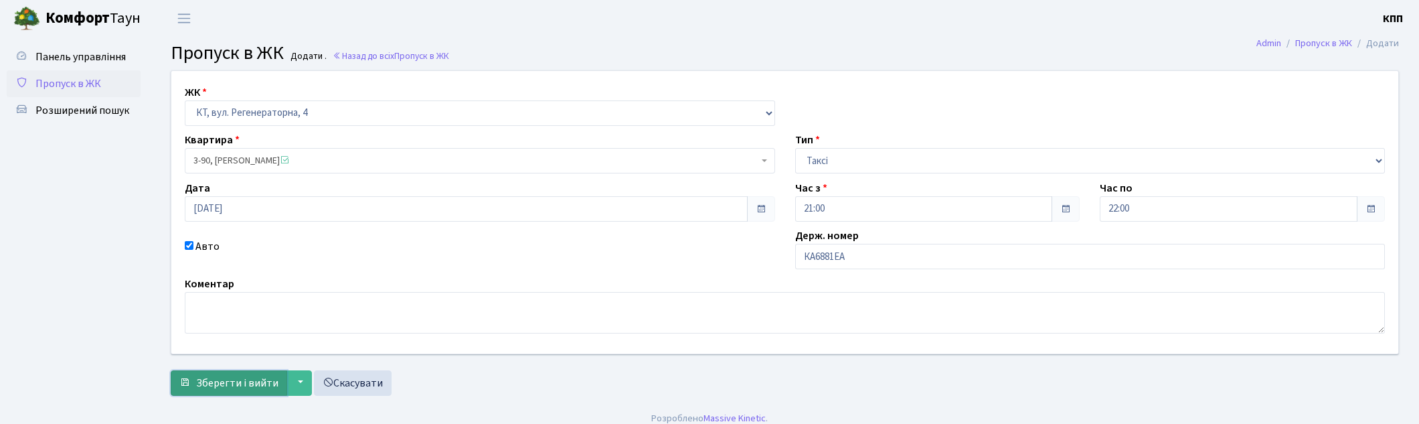
click at [236, 376] on span "Зберегти і вийти" at bounding box center [237, 383] width 82 height 15
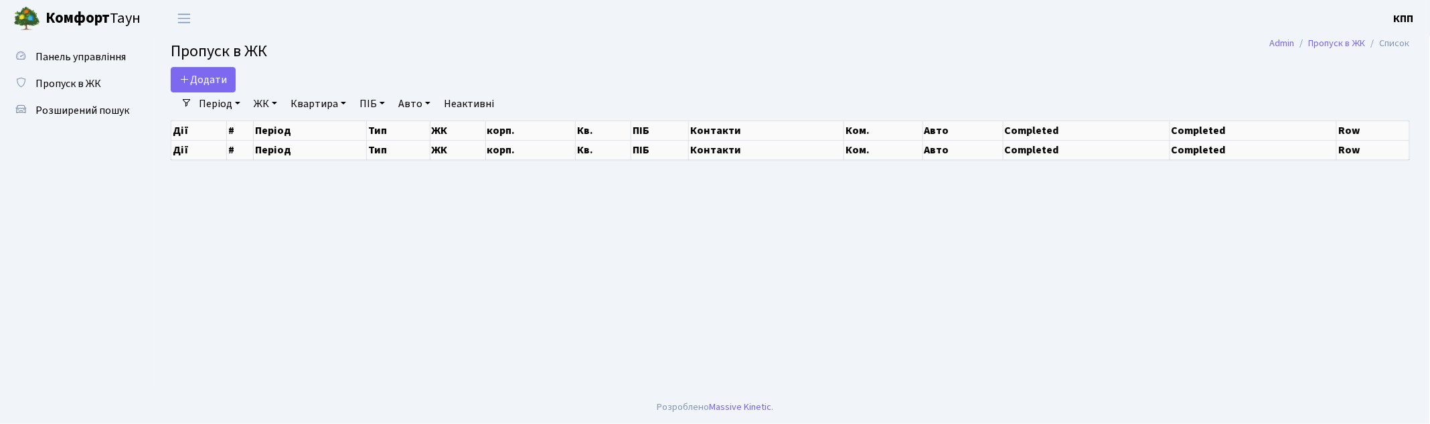
select select "25"
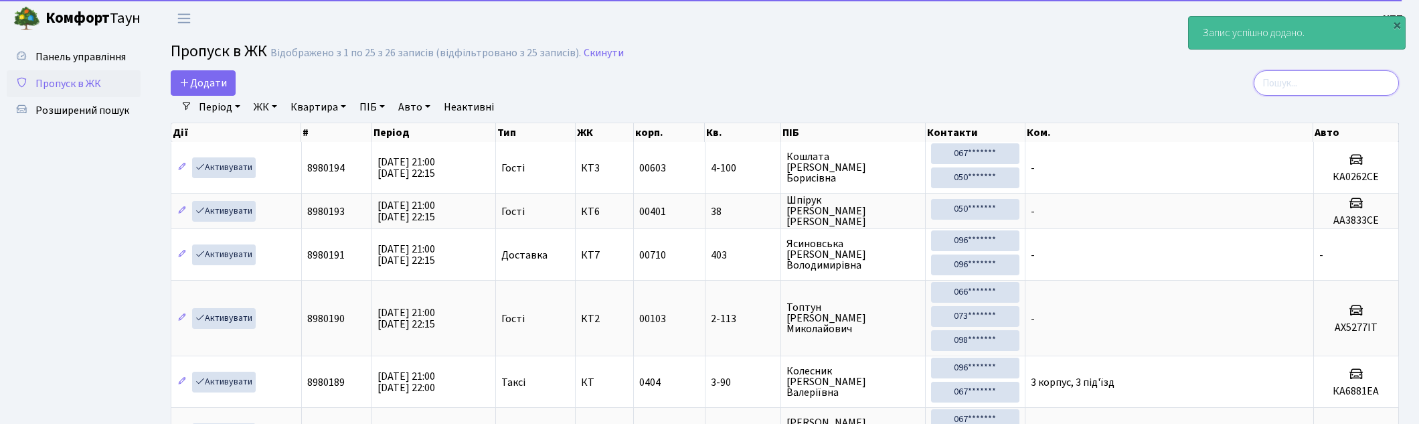
click at [1297, 90] on input "search" at bounding box center [1326, 82] width 145 height 25
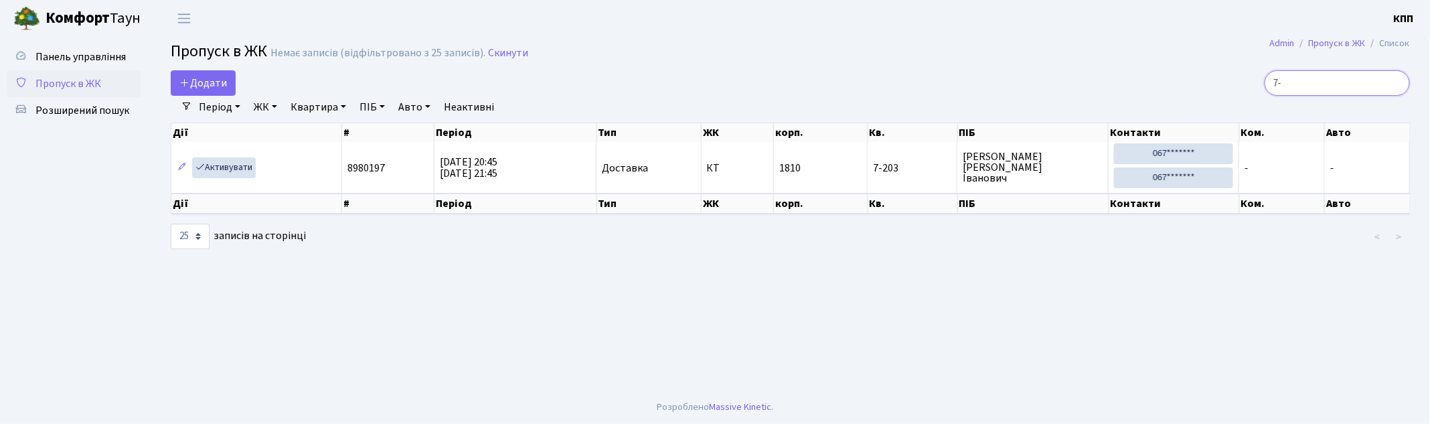
type input "7"
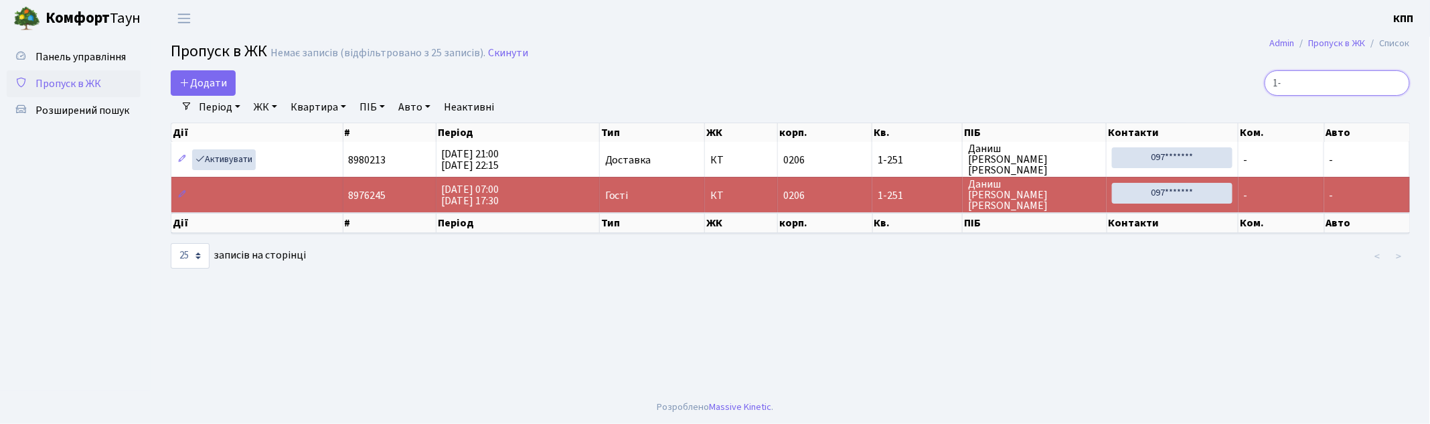
type input "1"
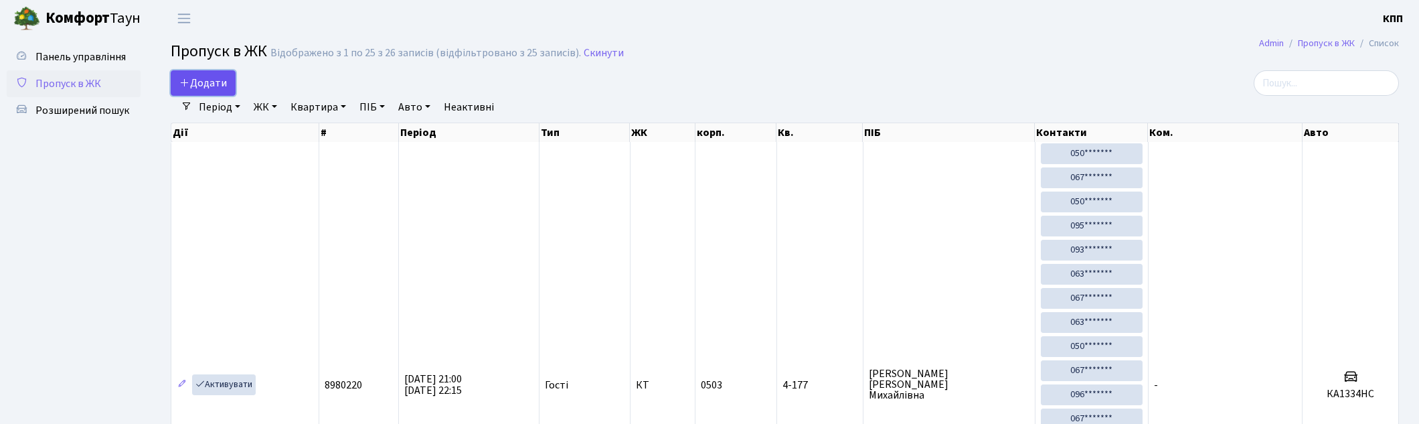
click at [201, 92] on link "Додати" at bounding box center [203, 82] width 65 height 25
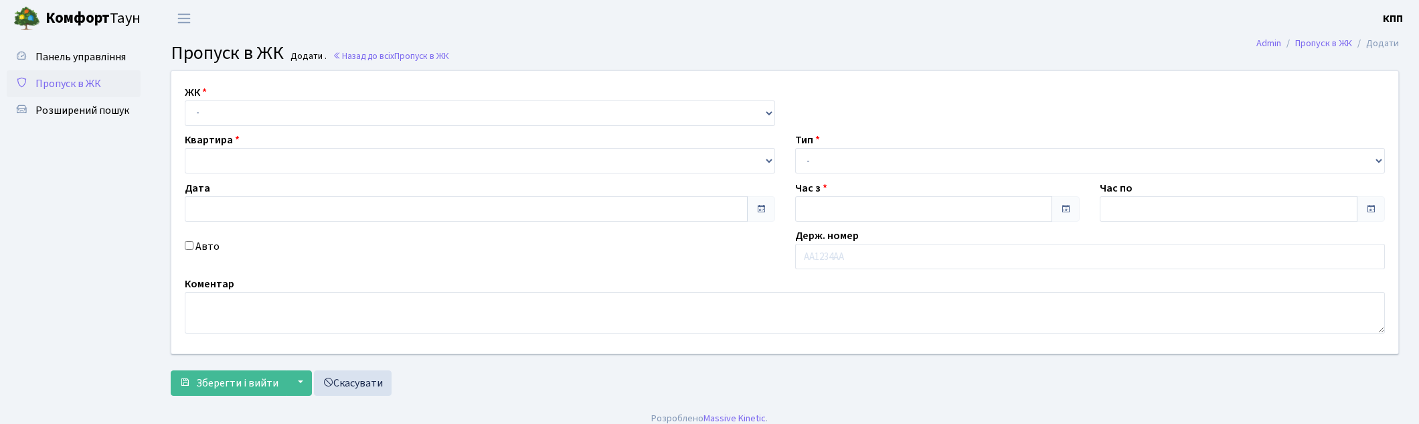
type input "14.09.2025"
type input "21:00"
type input "22:15"
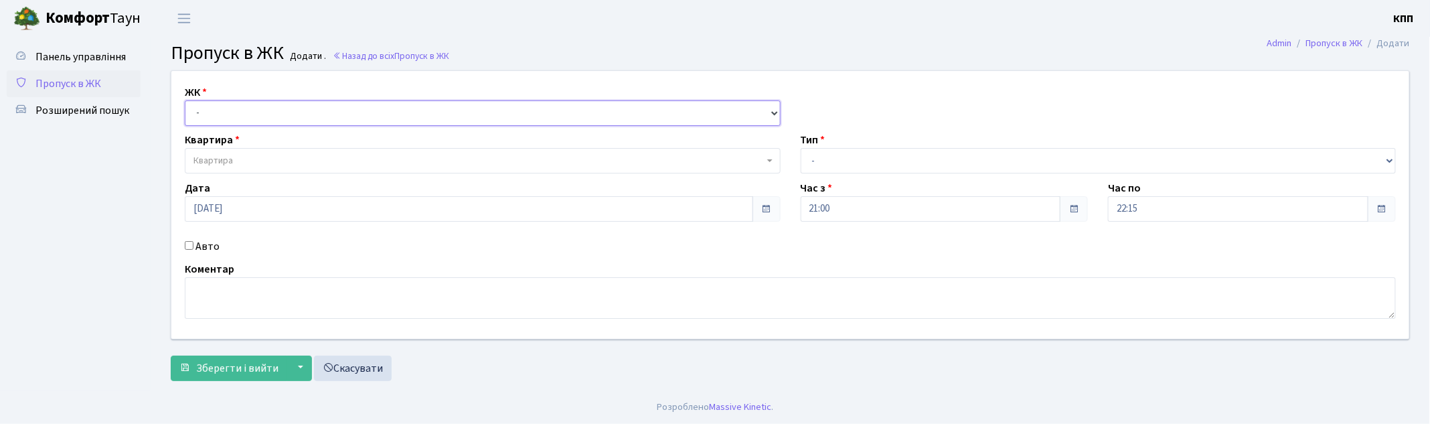
click at [246, 123] on select "- КТ, вул. Регенераторна, 4 КТ2, просп. Соборності, 17 КТ3, вул. Березнева, 16 …" at bounding box center [483, 112] width 596 height 25
click at [185, 100] on select "- КТ, вул. Регенераторна, 4 КТ2, просп. Соборності, 17 КТ3, вул. Березнева, 16 …" at bounding box center [483, 112] width 596 height 25
click at [240, 120] on select "- КТ, вул. Регенераторна, 4 КТ2, просп. Соборності, 17 КТ3, вул. Березнева, 16 …" at bounding box center [483, 112] width 596 height 25
select select "271"
click at [185, 100] on select "- КТ, вул. Регенераторна, 4 КТ2, просп. Соборності, 17 КТ3, вул. Березнева, 16 …" at bounding box center [483, 112] width 596 height 25
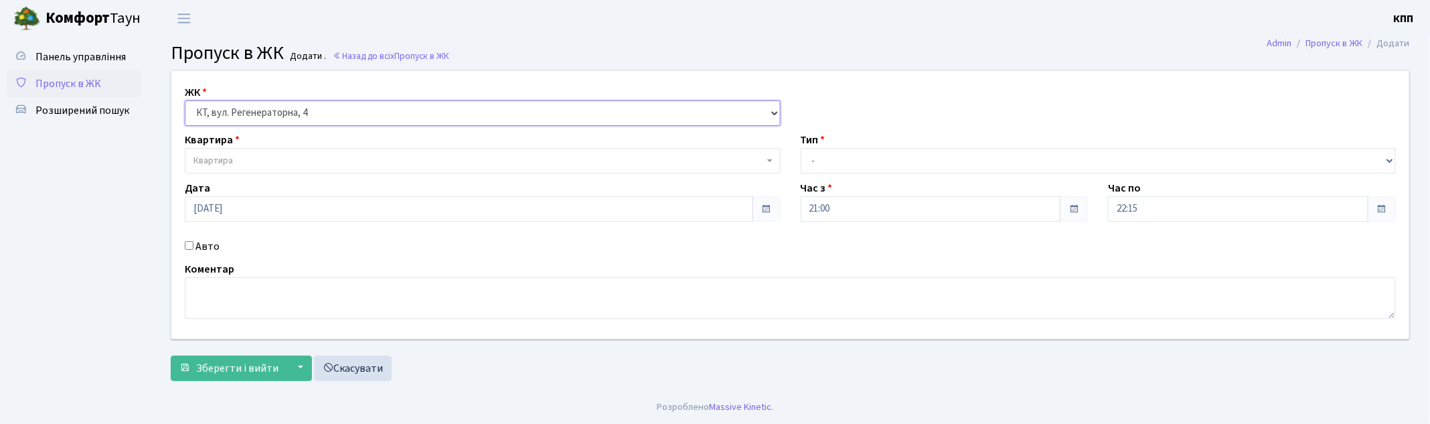
select select
click at [209, 248] on label "Авто" at bounding box center [207, 246] width 24 height 16
click at [193, 248] on input "Авто" at bounding box center [189, 245] width 9 height 9
checkbox input "true"
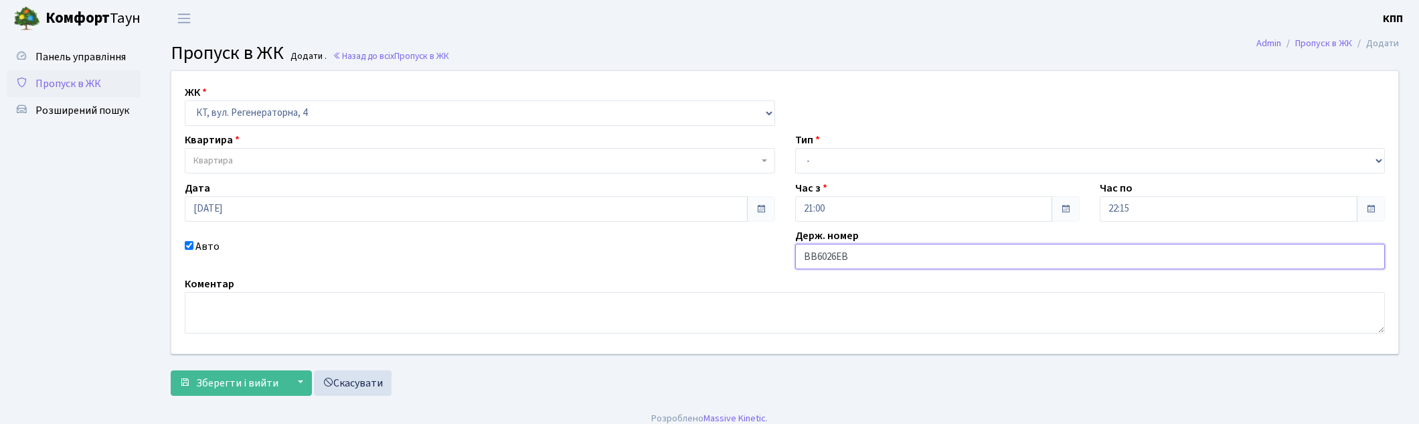
type input "ВВ6026ЕВ"
click at [291, 168] on span "Квартира" at bounding box center [480, 160] width 590 height 25
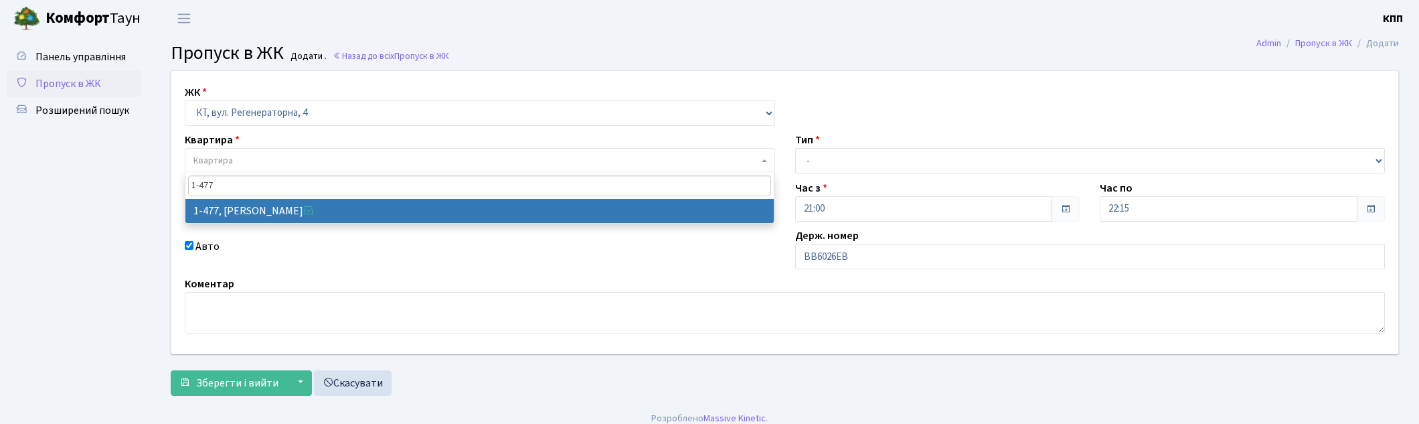
type input "1-477"
select select "396"
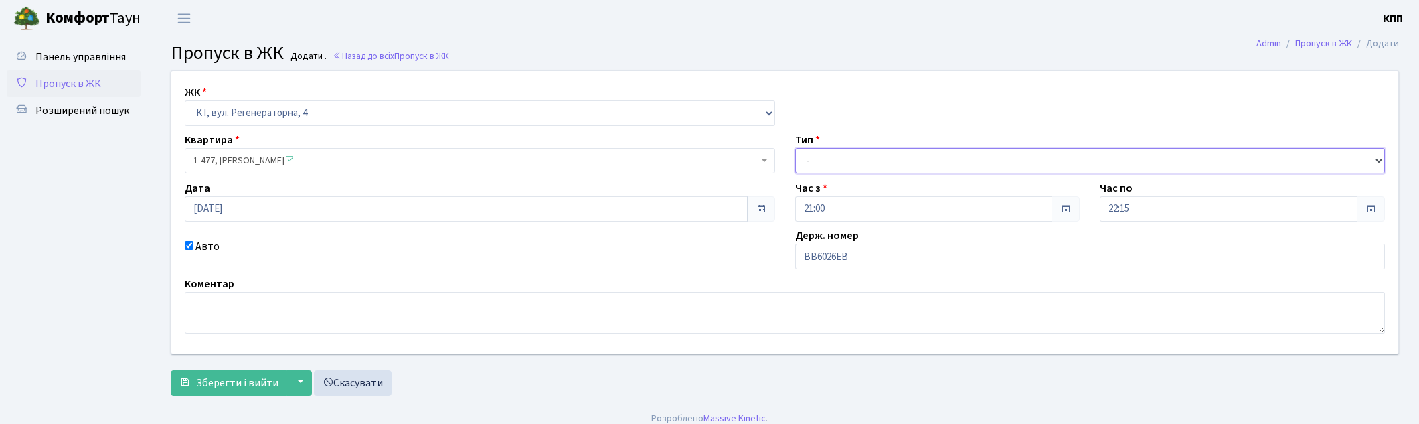
click at [819, 165] on select "- Доставка Таксі Гості Сервіс" at bounding box center [1090, 160] width 590 height 25
select select "3"
click at [795, 148] on select "- Доставка Таксі Гості Сервіс" at bounding box center [1090, 160] width 590 height 25
click at [220, 384] on span "Зберегти і вийти" at bounding box center [237, 383] width 82 height 15
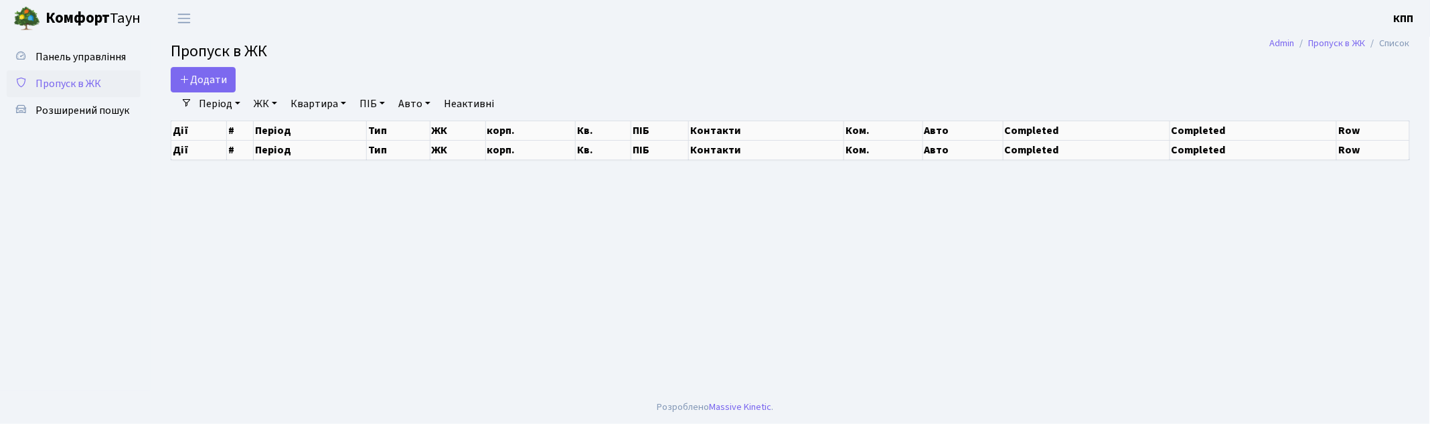
select select "25"
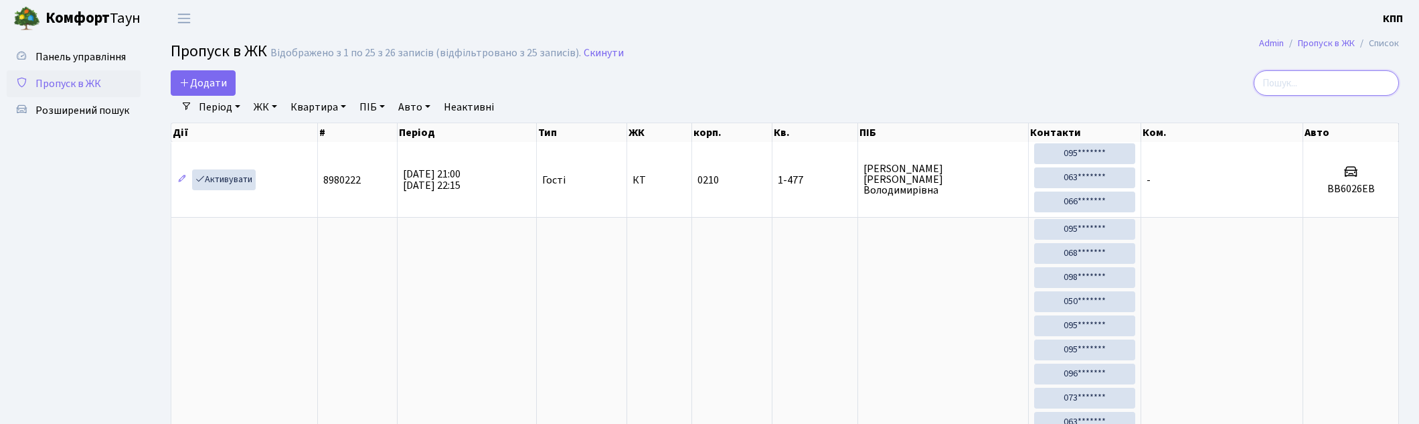
click at [1321, 90] on input "search" at bounding box center [1326, 82] width 145 height 25
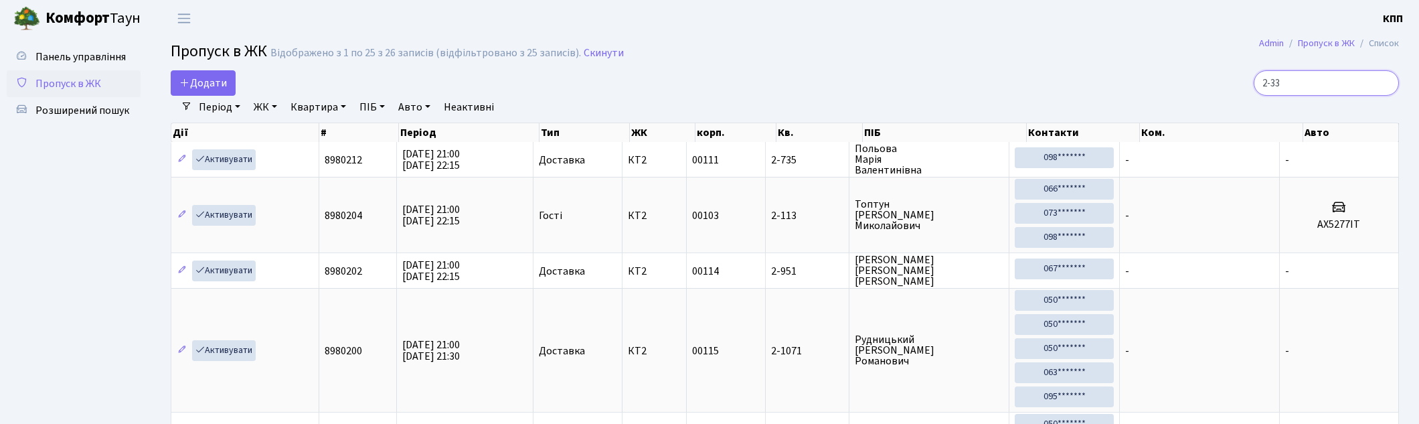
type input "2-331"
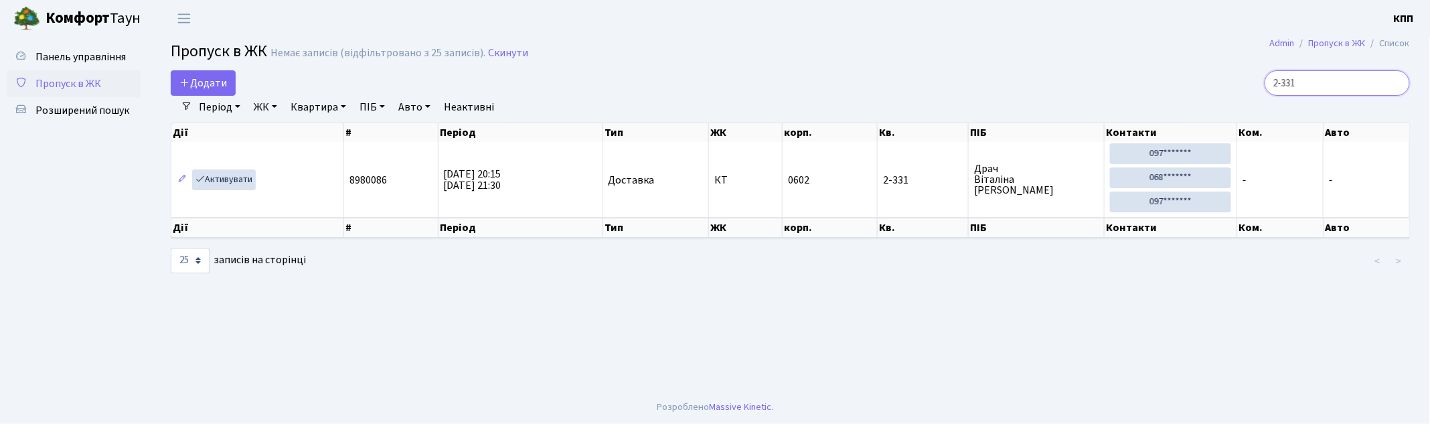
drag, startPoint x: 1315, startPoint y: 81, endPoint x: 1171, endPoint y: 76, distance: 143.4
click at [1173, 76] on div "2-331" at bounding box center [1210, 82] width 400 height 25
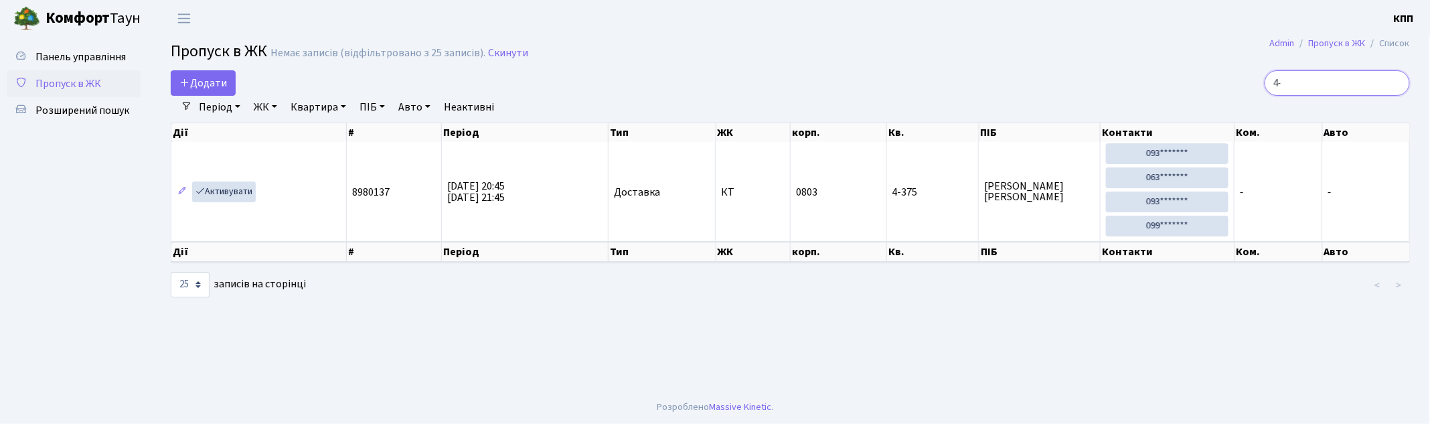
type input "4"
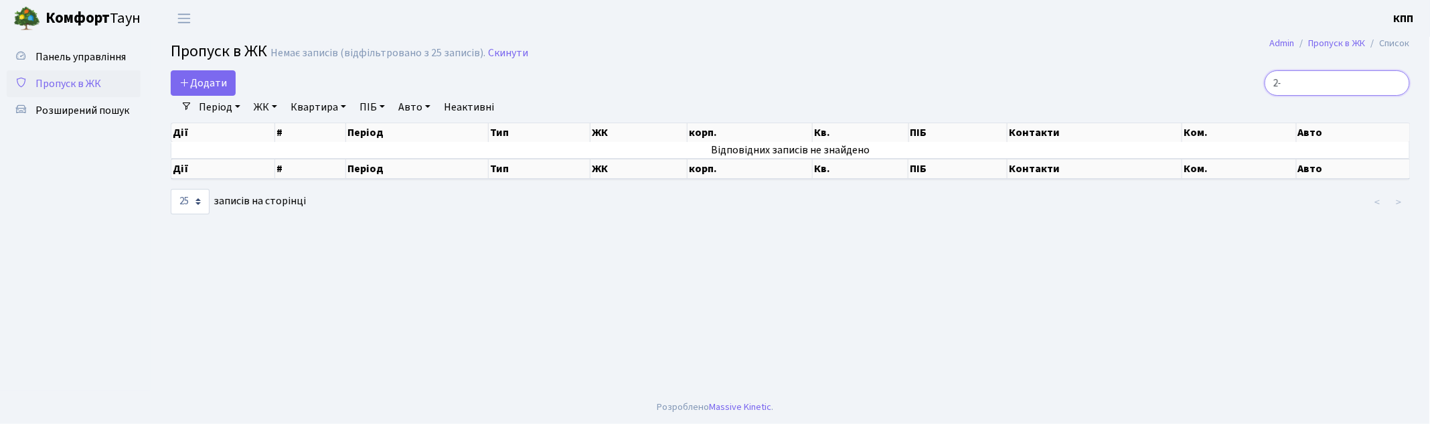
type input "2"
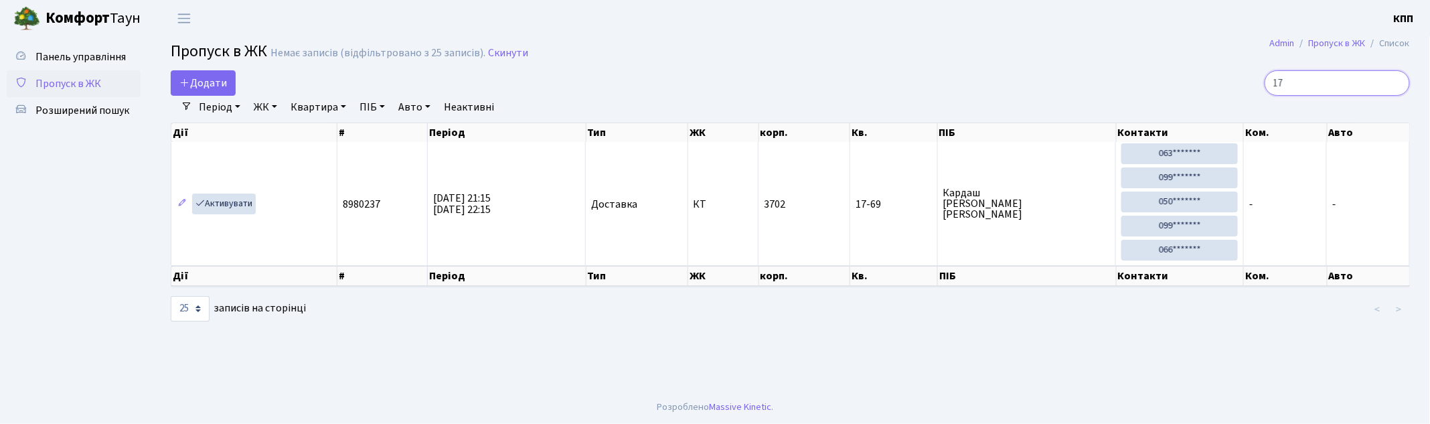
type input "1"
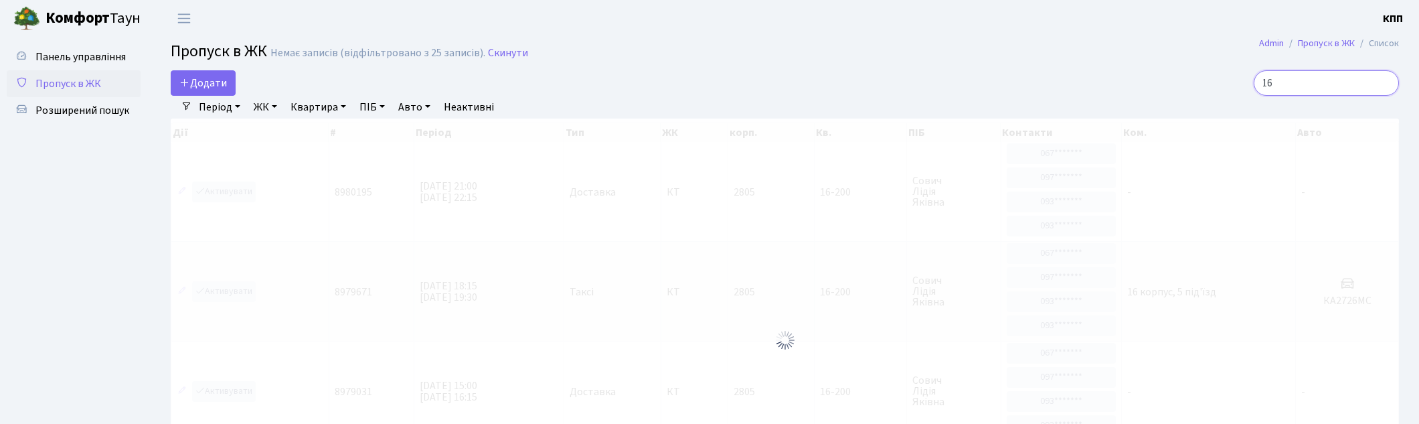
type input "1"
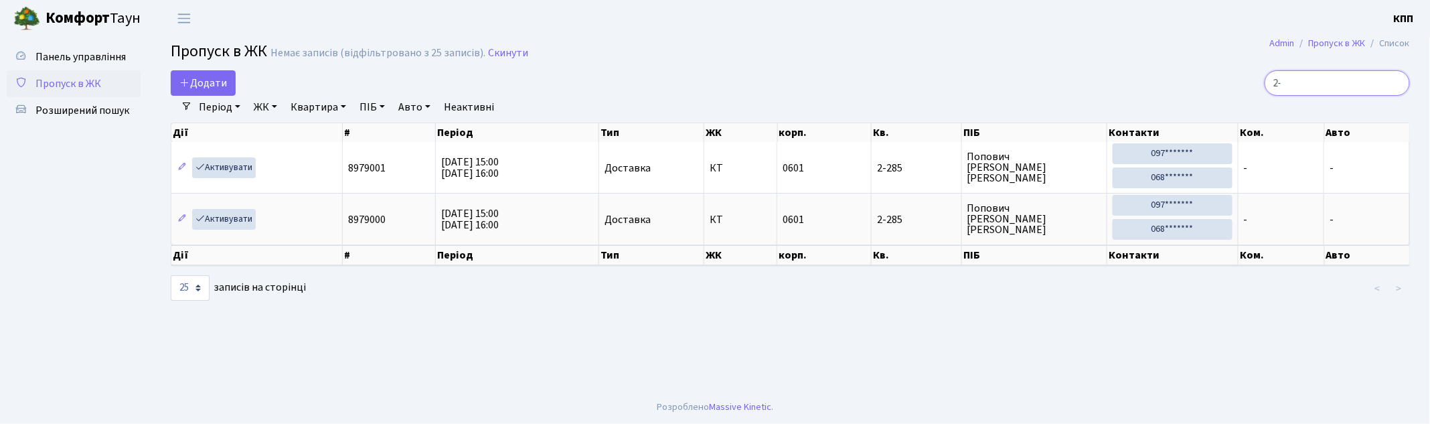
type input "2"
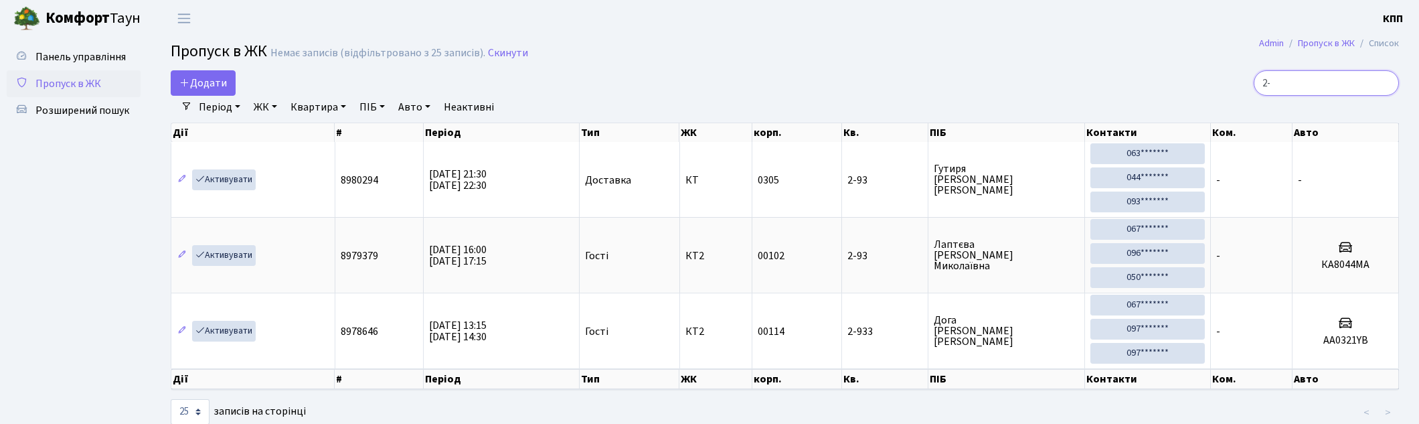
type input "2"
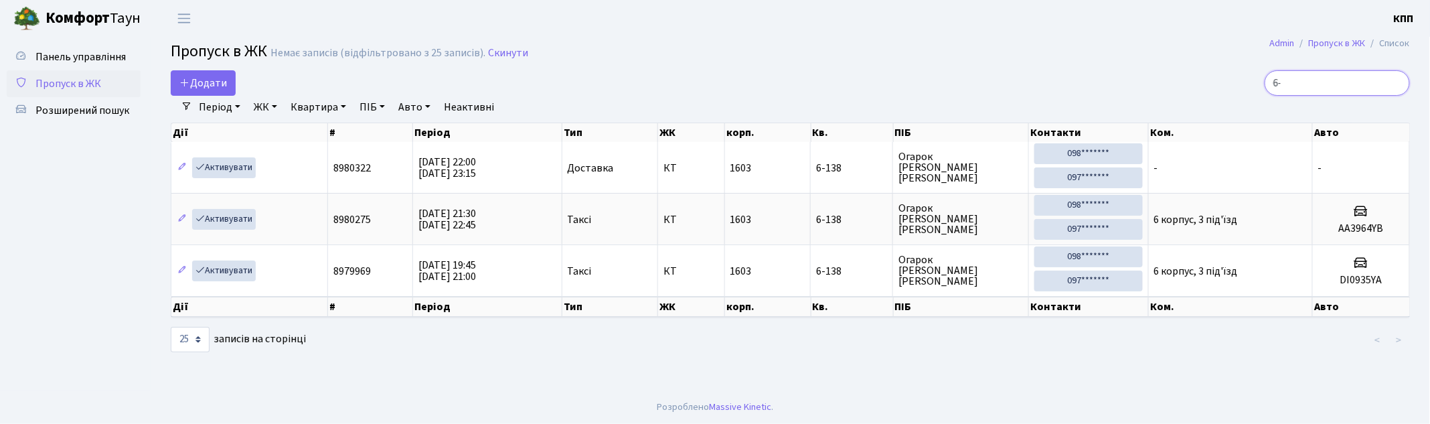
type input "6"
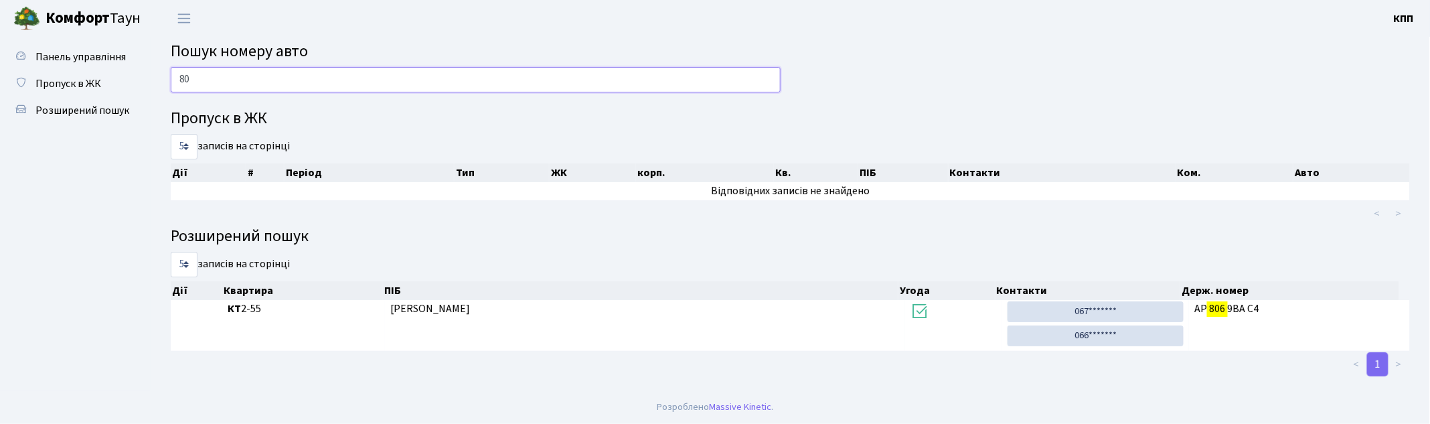
type input "8"
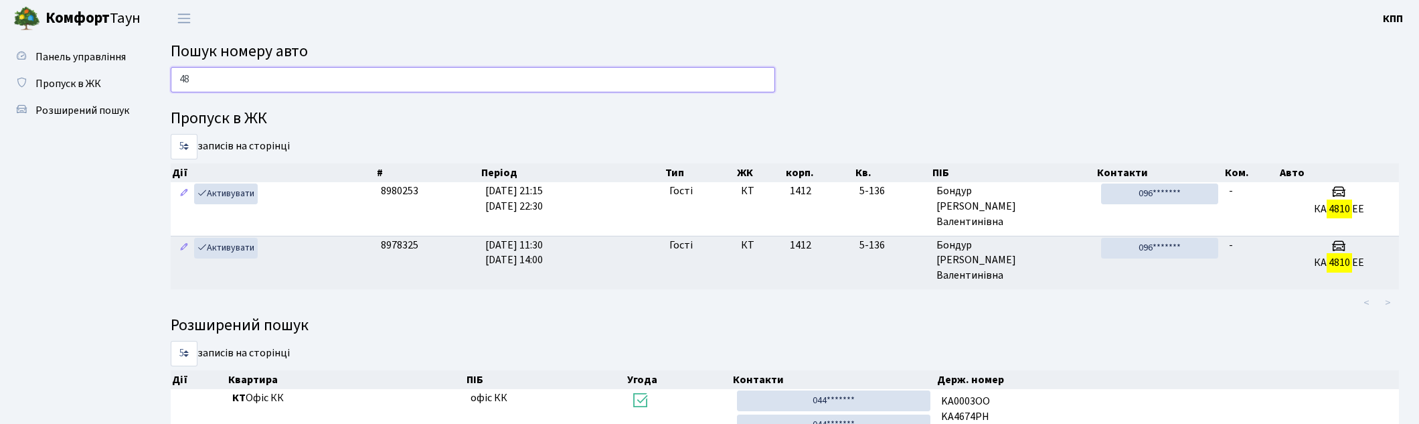
type input "4"
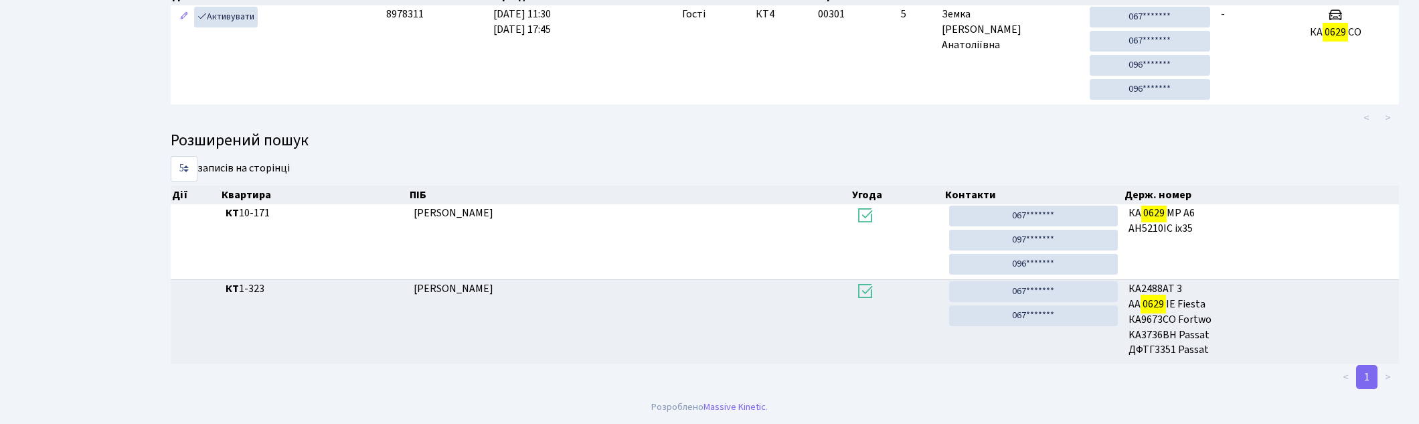
scroll to position [72, 0]
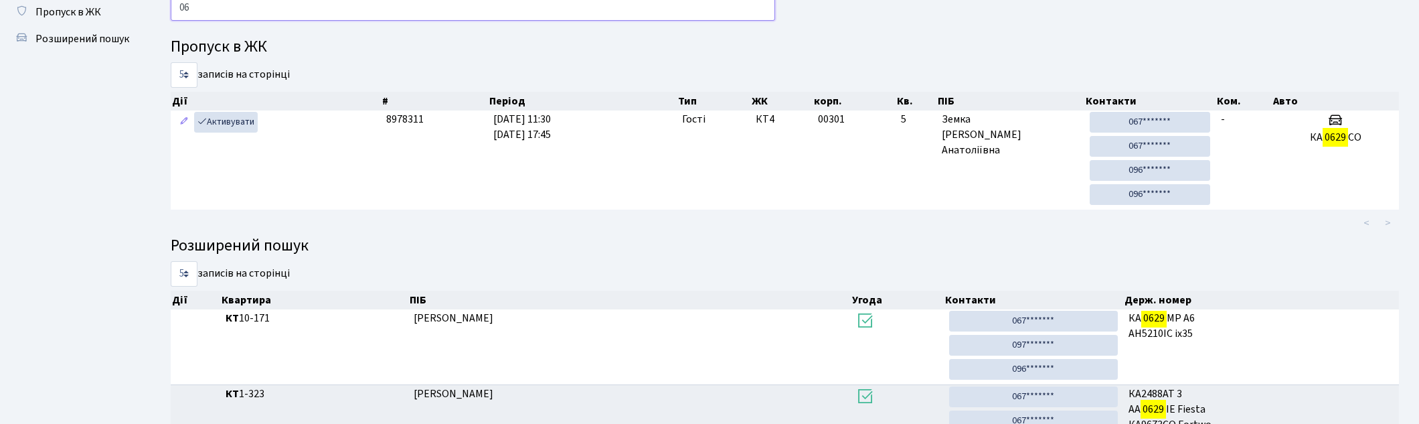
type input "0"
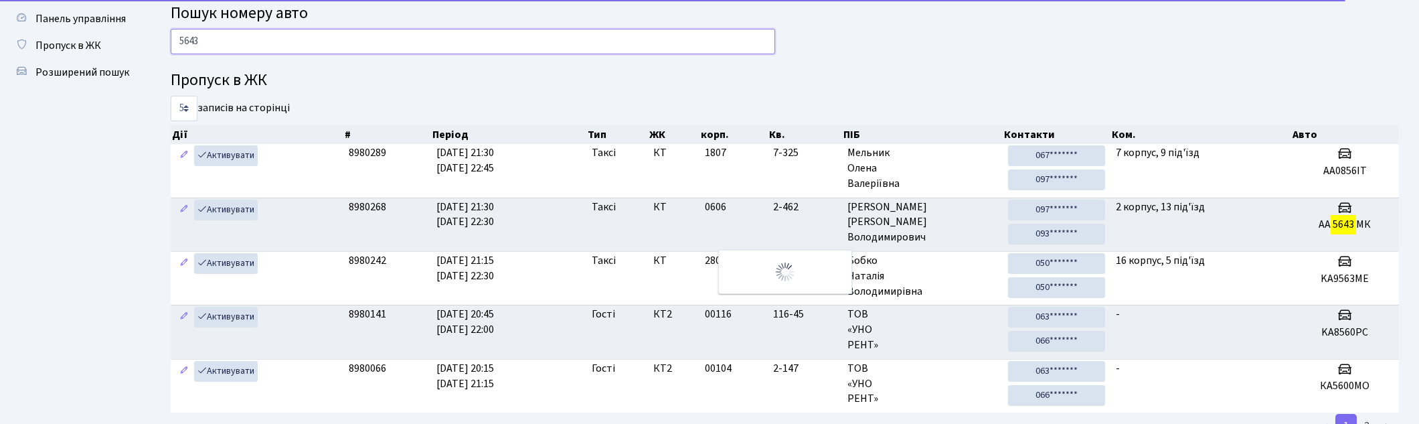
scroll to position [20, 0]
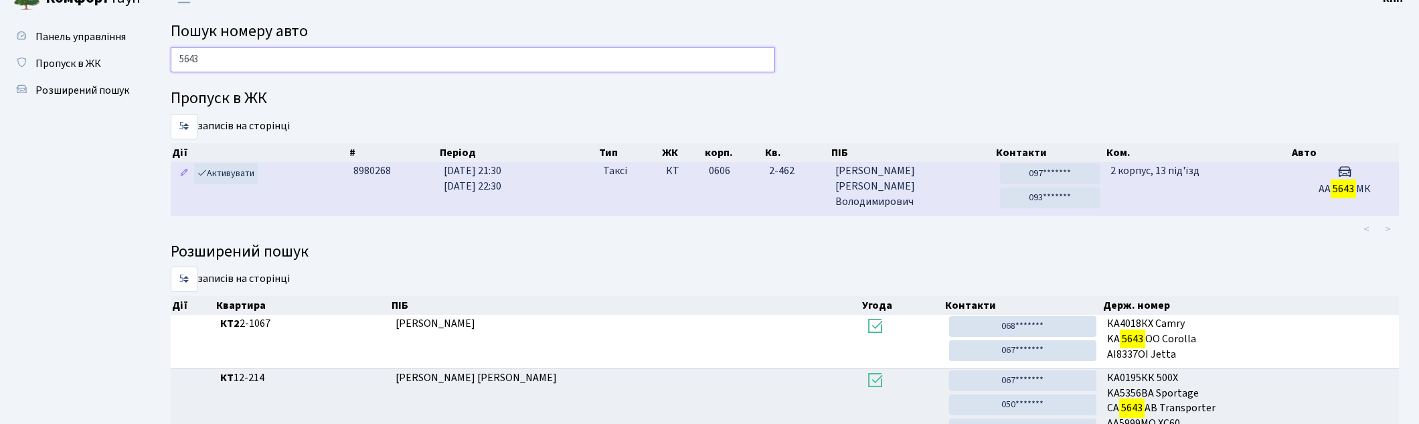
type input "5643"
click at [1215, 190] on td "2 корпус, 13 під'їзд" at bounding box center [1197, 188] width 185 height 53
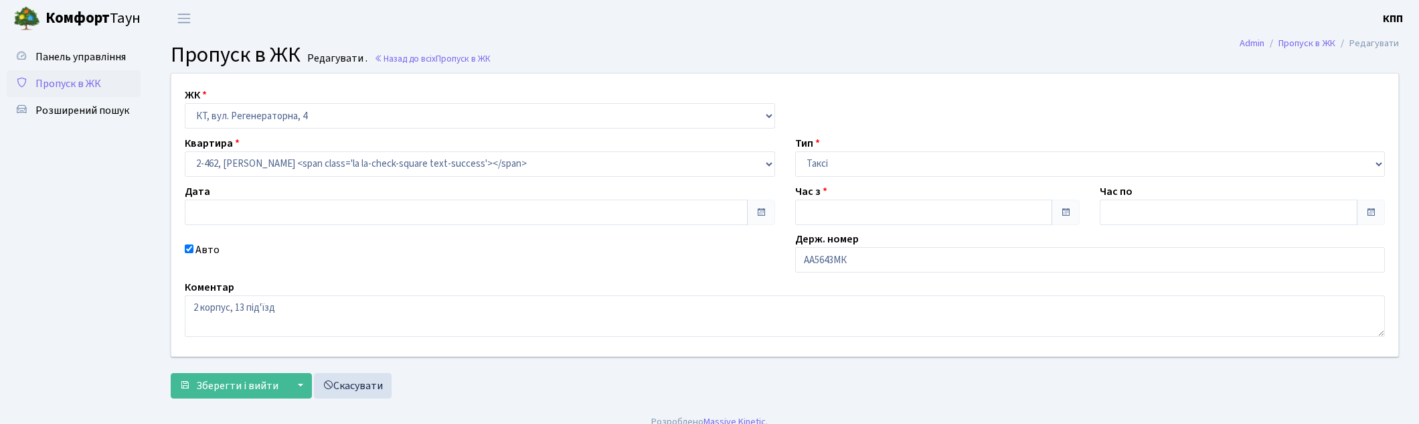
type input "[DATE]"
type input "21:30"
type input "22:30"
checkbox input "true"
click at [919, 270] on input "АА5643МК" at bounding box center [1090, 259] width 590 height 25
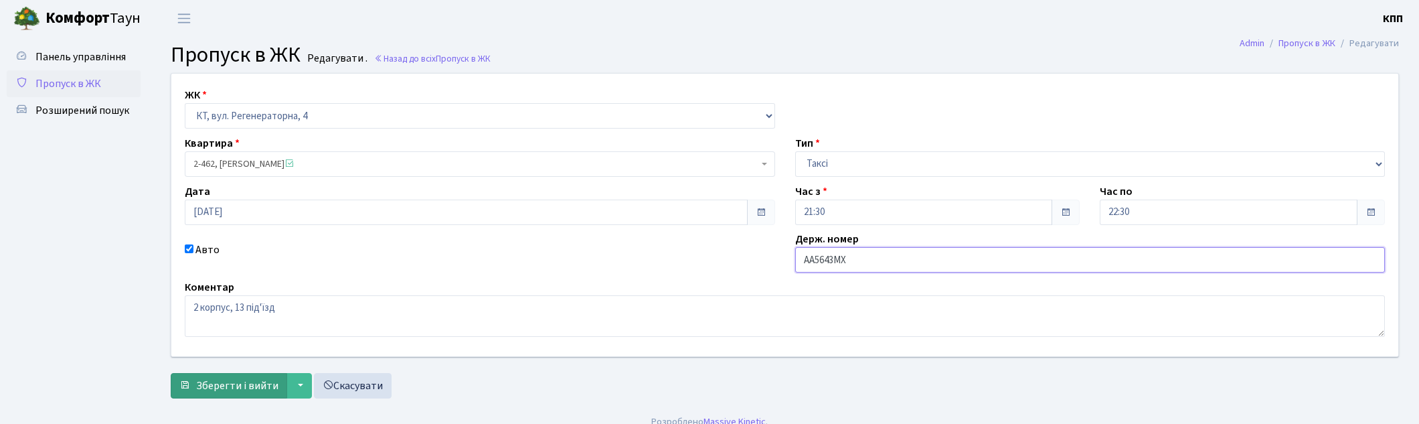
type input "АА5643МХ"
click at [238, 387] on span "Зберегти і вийти" at bounding box center [237, 385] width 82 height 15
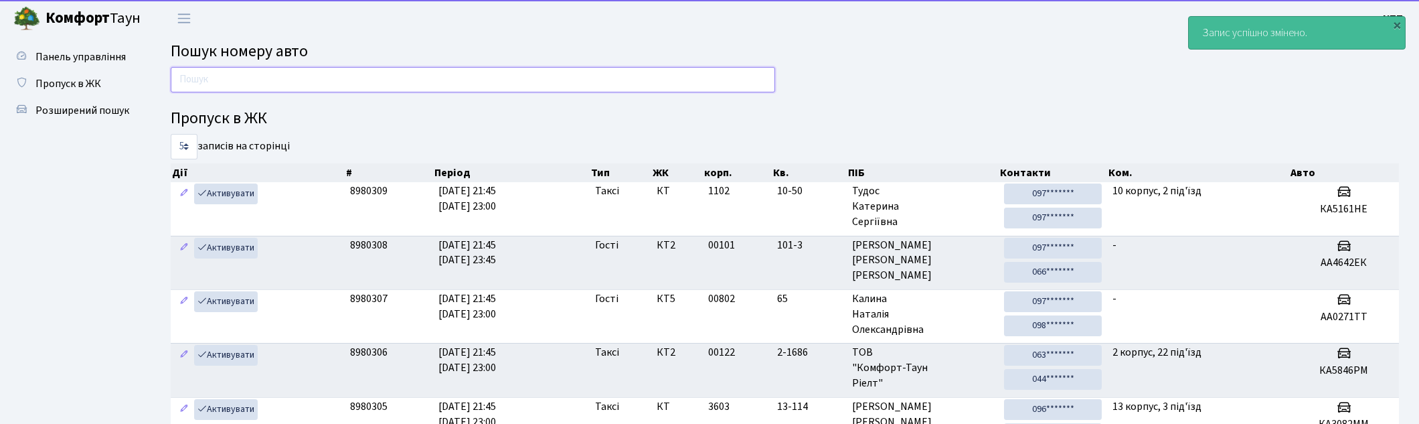
click at [378, 79] on input "text" at bounding box center [473, 79] width 604 height 25
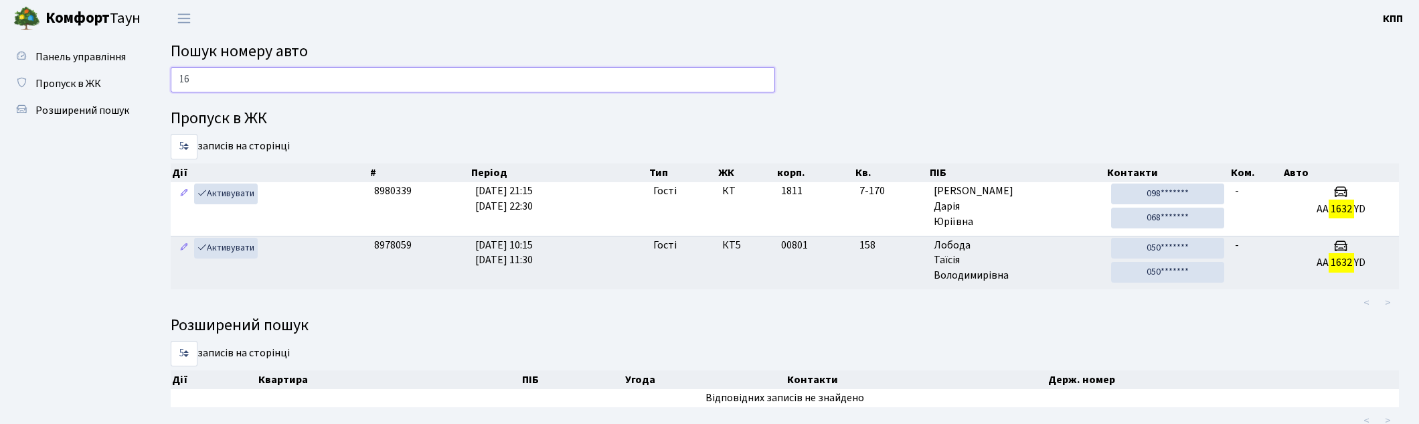
type input "1"
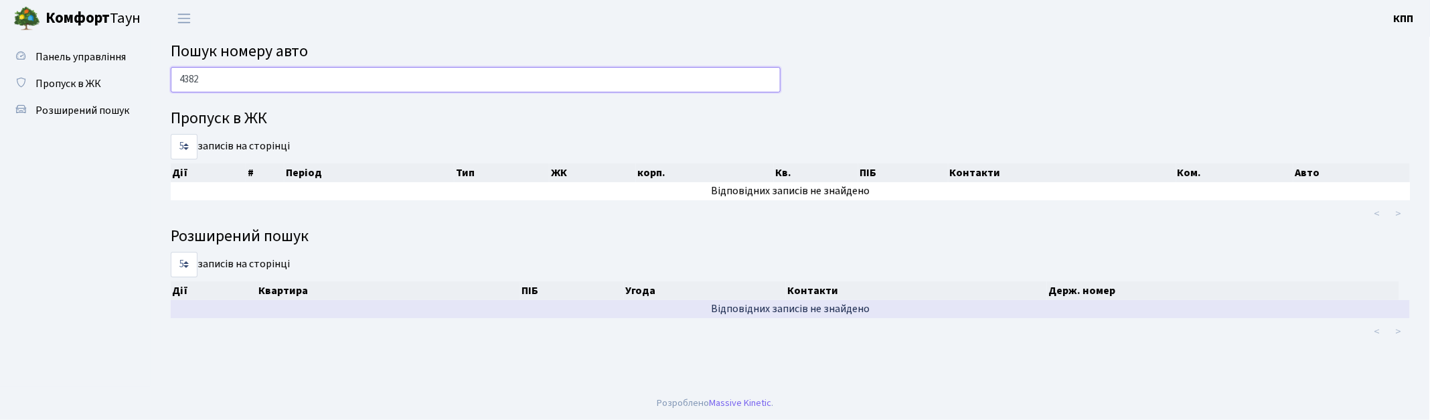
type input "4382"
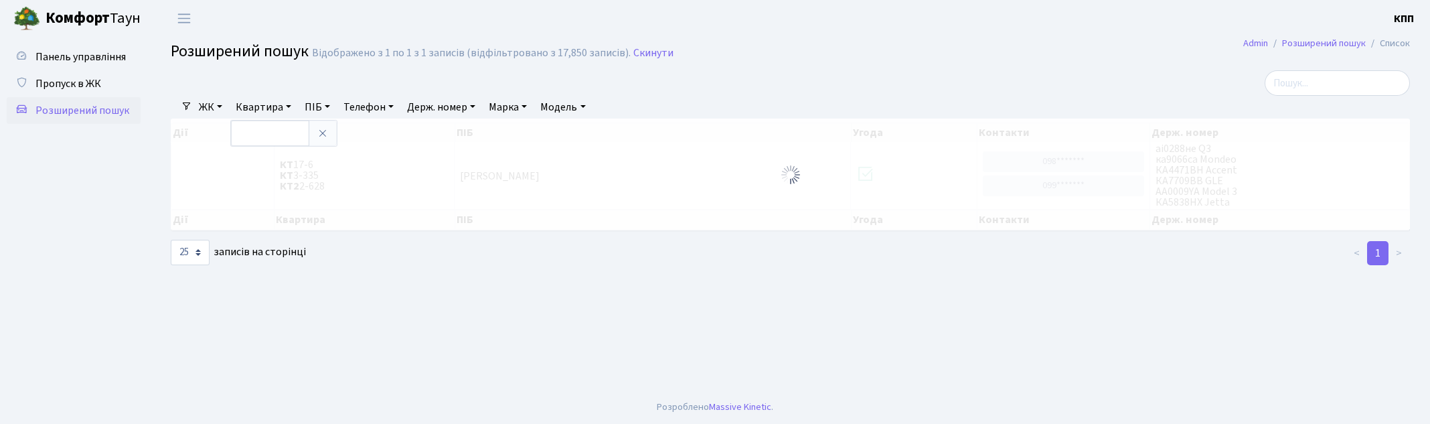
select select "25"
type input "4-361"
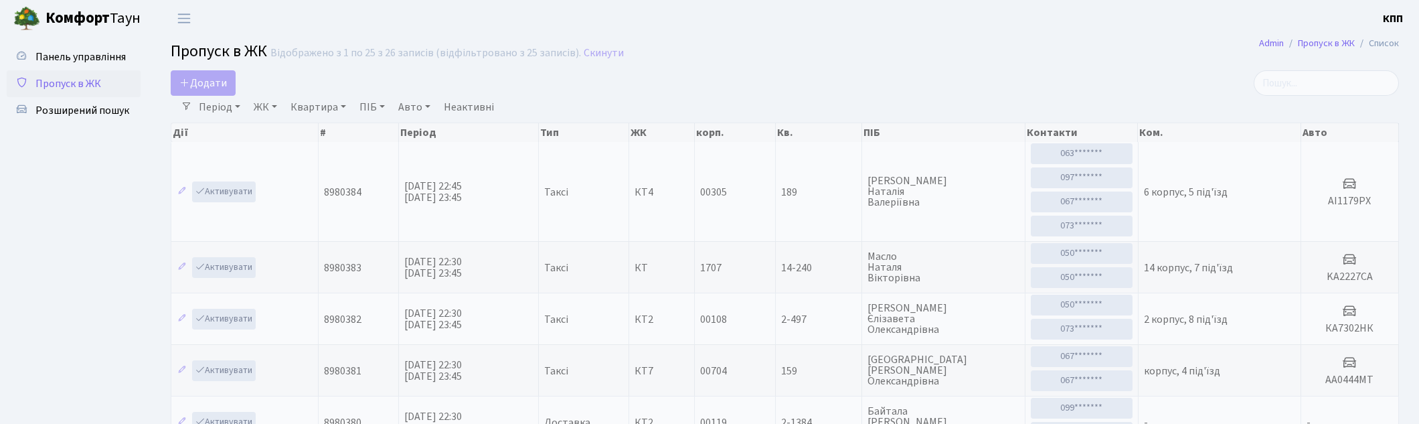
select select "25"
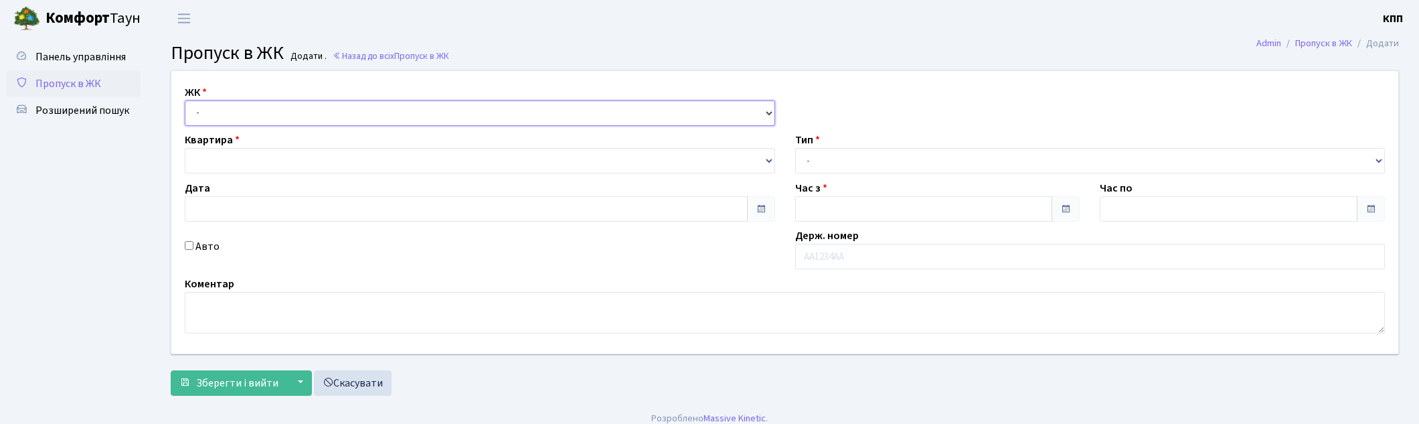
click at [243, 119] on select "- КТ, вул. Регенераторна, 4 КТ2, просп. Соборності, 17 КТ3, вул. Березнева, 16 …" at bounding box center [480, 112] width 590 height 25
type input "14.09.2025"
type input "22:45"
type input "23:45"
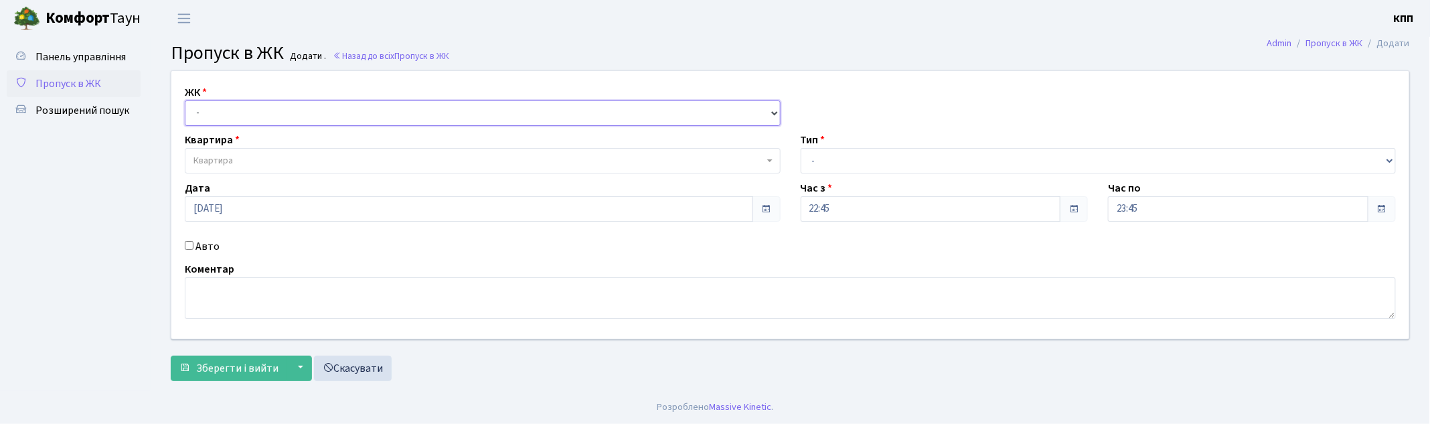
select select "271"
click at [185, 100] on select "- КТ, вул. Регенераторна, 4 КТ2, просп. Соборності, 17 КТ3, вул. Березнева, 16 …" at bounding box center [483, 112] width 596 height 25
select select
click at [275, 159] on span "Квартира" at bounding box center [478, 160] width 570 height 13
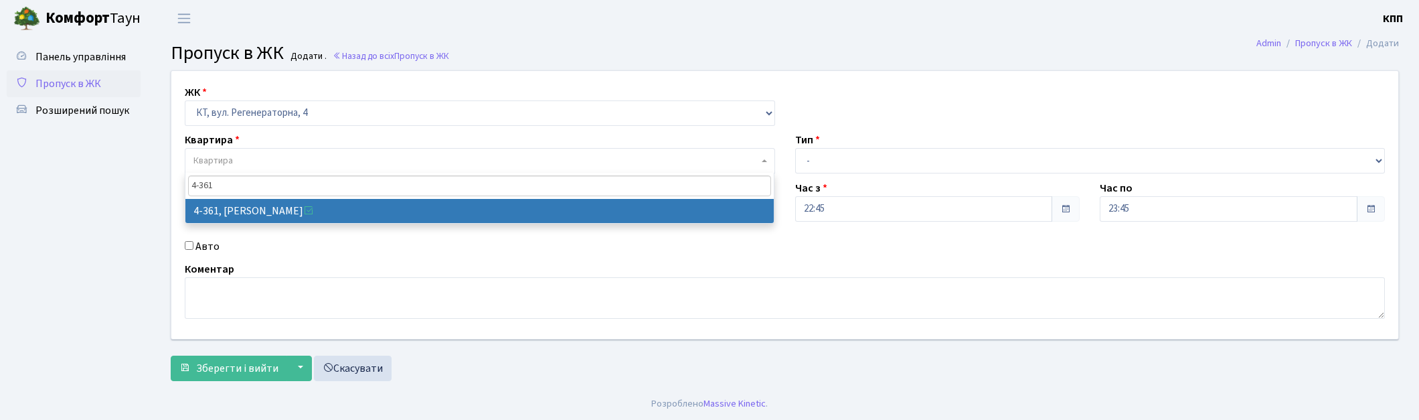
type input "4-361"
select select "1820"
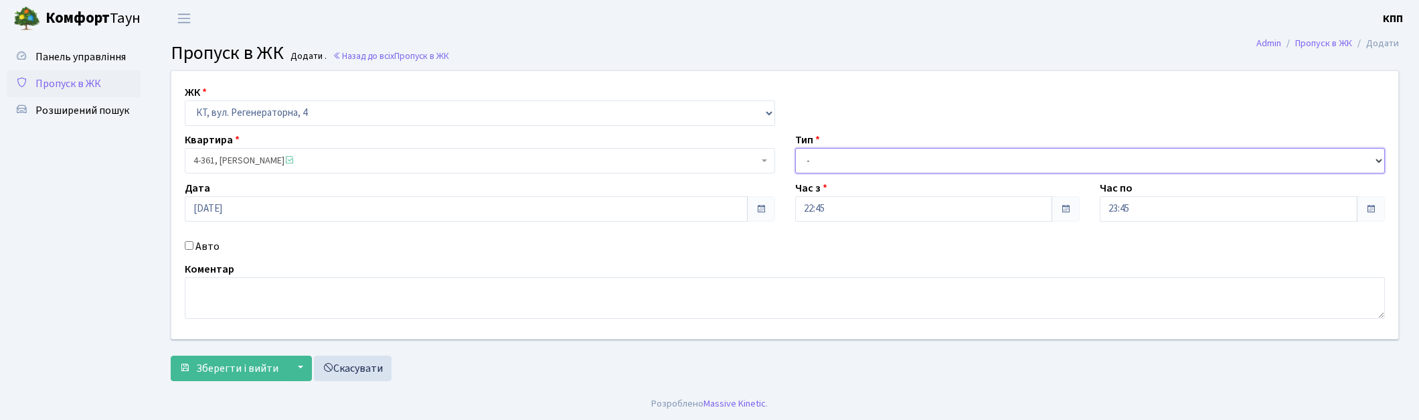
click at [849, 159] on select "- Доставка Таксі Гості Сервіс" at bounding box center [1090, 160] width 590 height 25
select select "3"
click at [795, 148] on select "- Доставка Таксі Гості Сервіс" at bounding box center [1090, 160] width 590 height 25
click at [216, 250] on label "Авто" at bounding box center [207, 246] width 24 height 16
click at [193, 250] on input "Авто" at bounding box center [189, 245] width 9 height 9
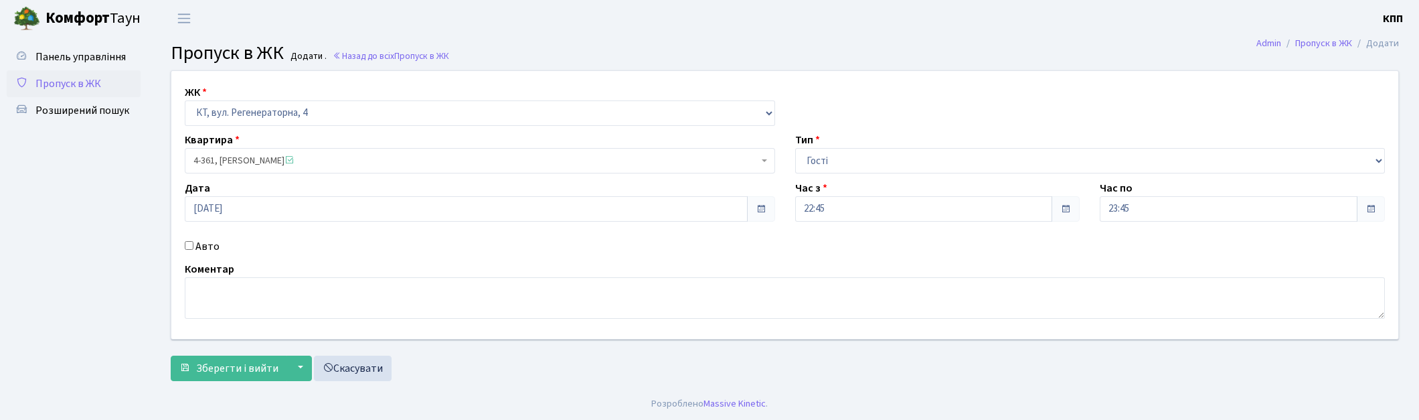
checkbox input "true"
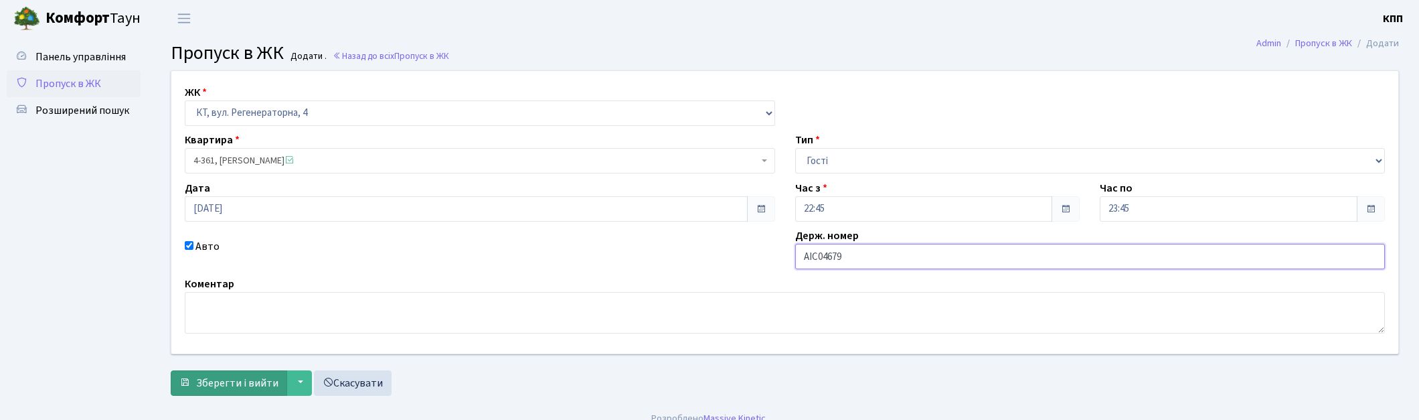
type input "АІС04679"
click at [268, 376] on span "Зберегти і вийти" at bounding box center [237, 383] width 82 height 15
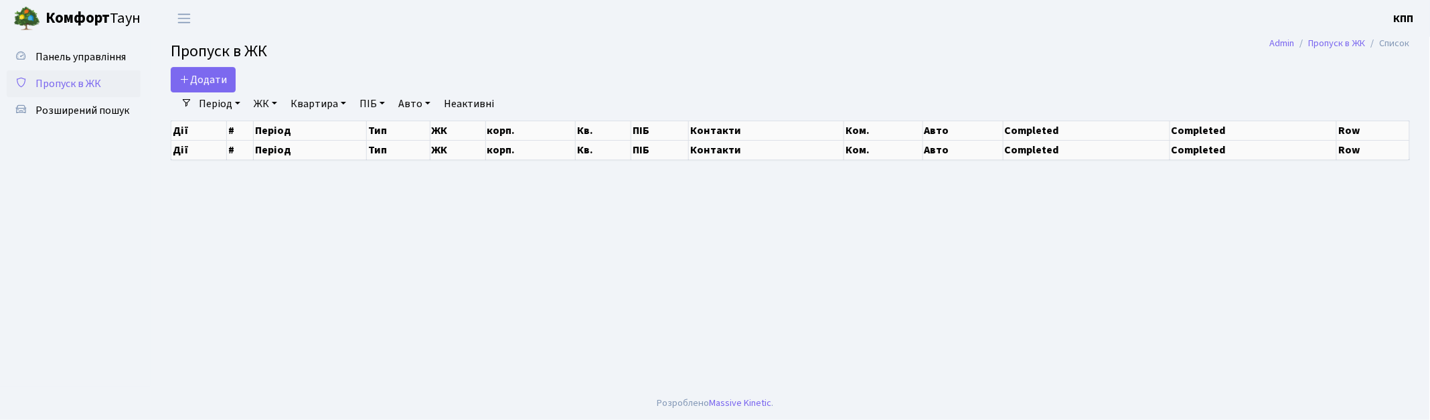
select select "25"
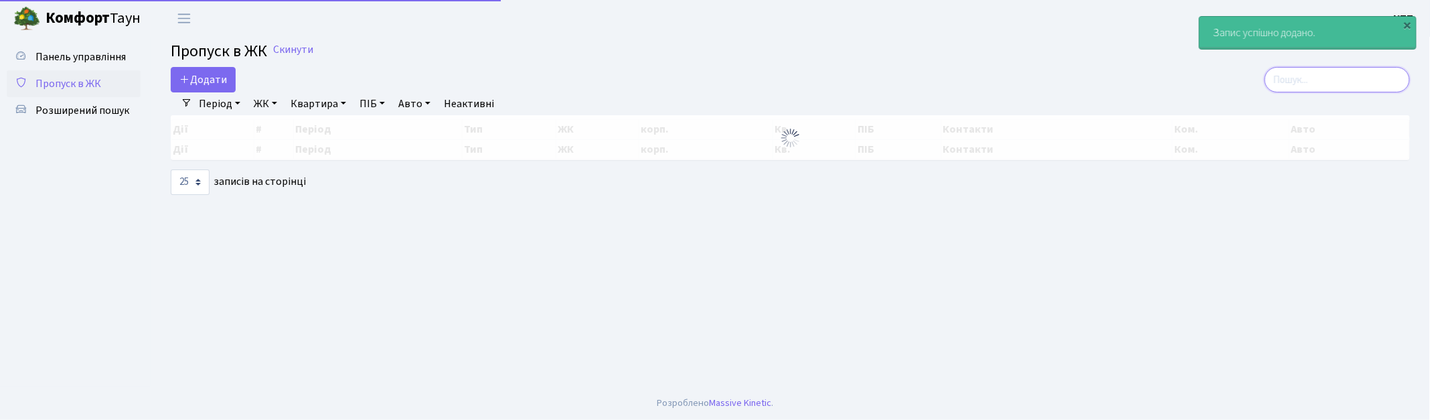
click at [1312, 79] on input "search" at bounding box center [1337, 79] width 145 height 25
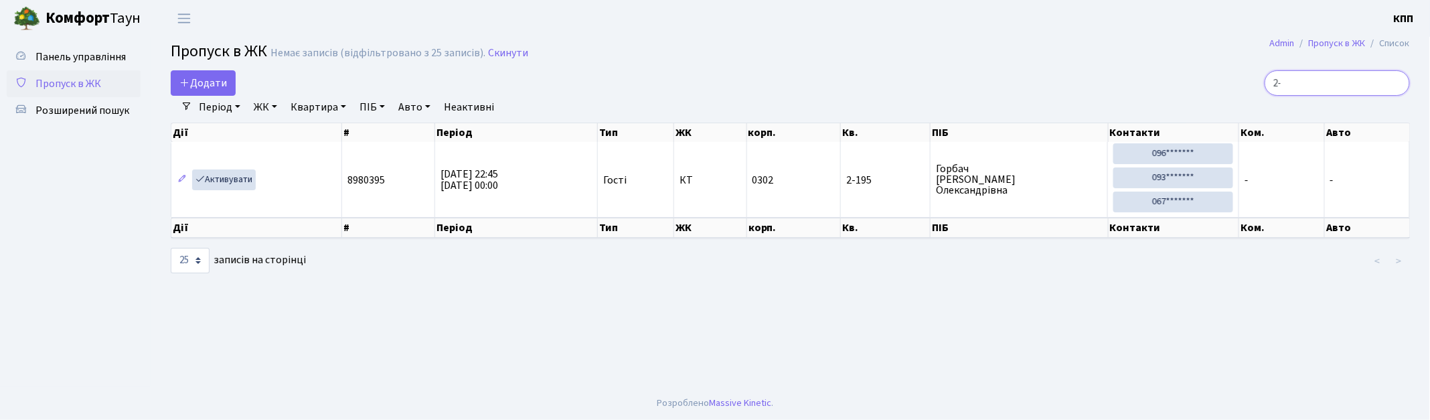
type input "2"
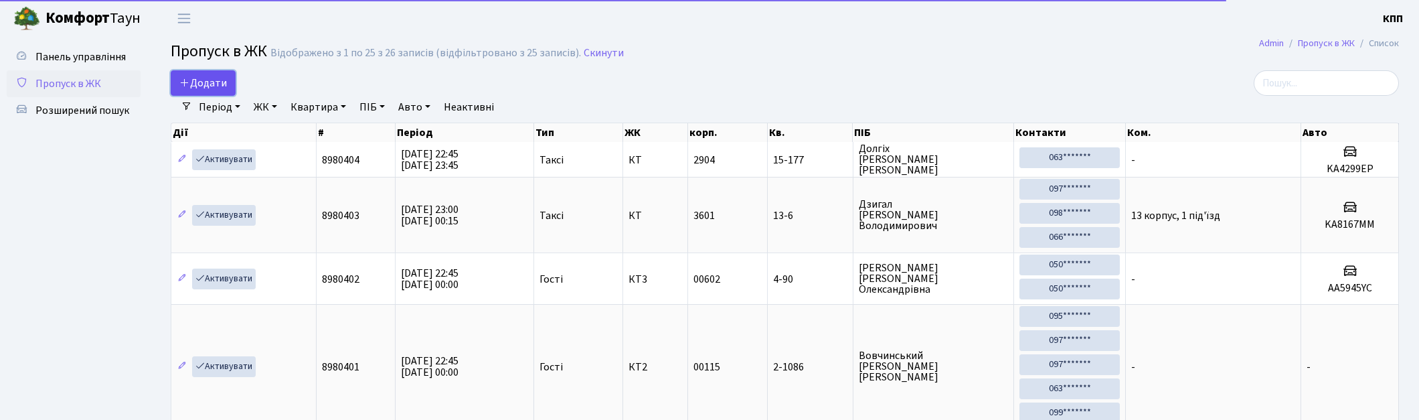
click at [205, 92] on link "Додати" at bounding box center [203, 82] width 65 height 25
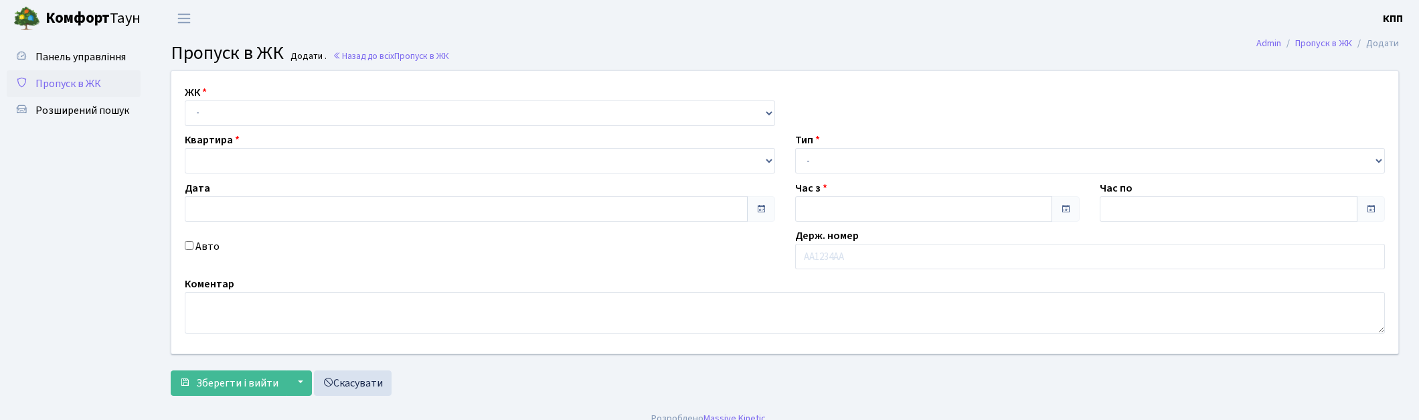
type input "[DATE]"
type input "23:00"
type input "00:00"
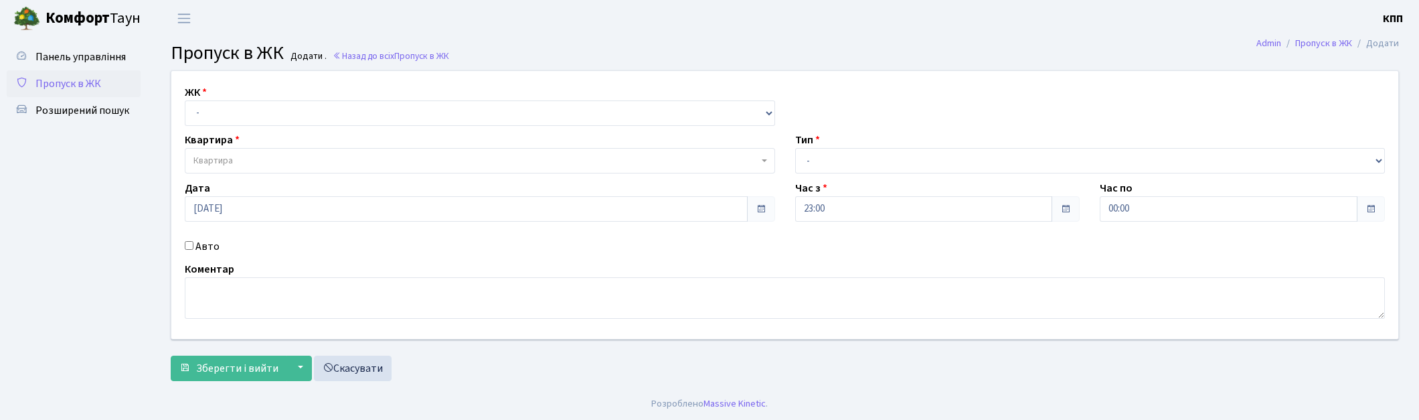
select select "271"
click at [185, 100] on select "- КТ, вул. Регенераторна, 4 КТ2, просп. [STREET_ADDRESS] [STREET_ADDRESS] [PERS…" at bounding box center [480, 112] width 590 height 25
select select
click at [238, 165] on span "Квартира" at bounding box center [475, 160] width 565 height 13
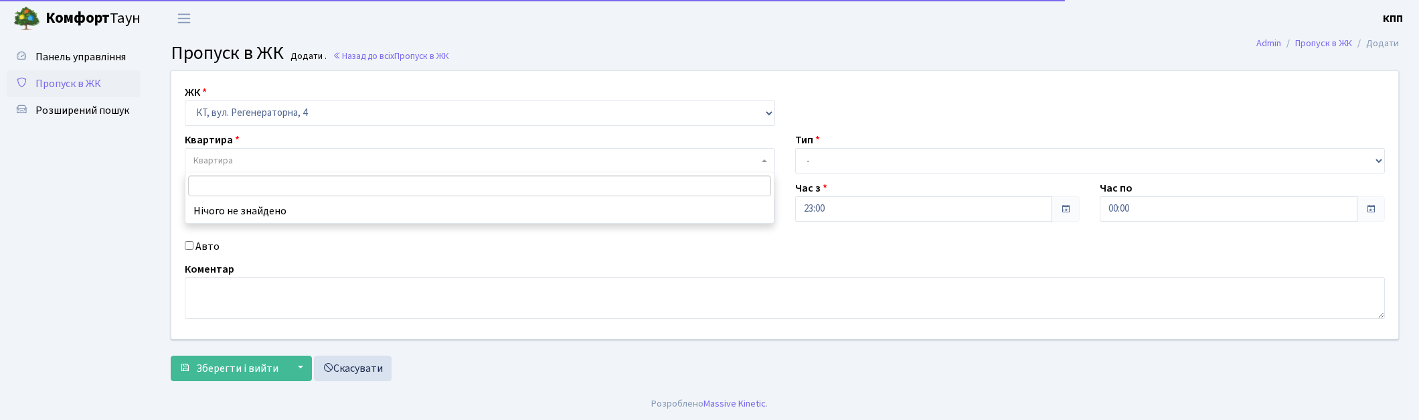
click at [208, 248] on label "Авто" at bounding box center [207, 246] width 24 height 16
click at [193, 248] on input "Авто" at bounding box center [189, 245] width 9 height 9
checkbox input "true"
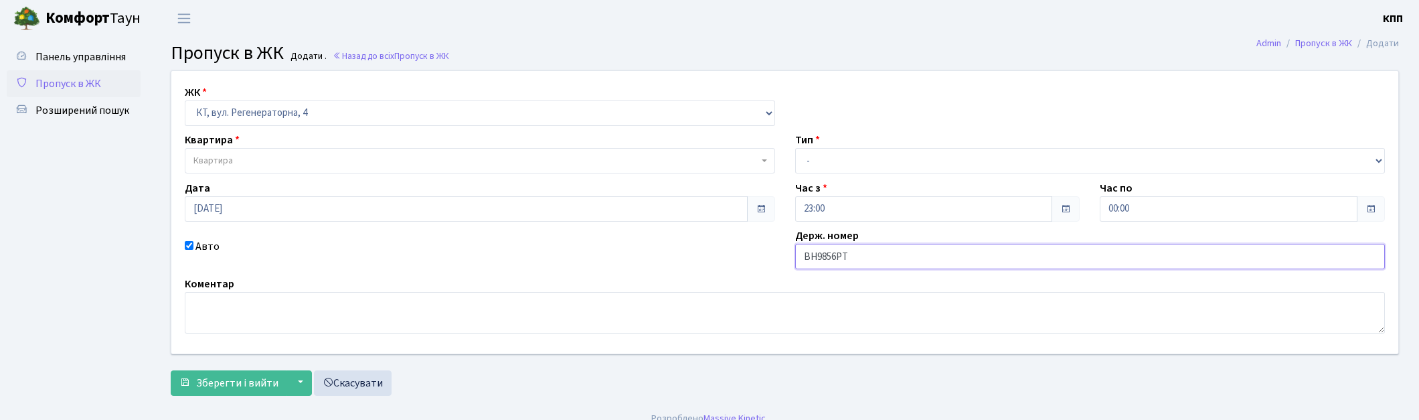
type input "ВН9856РТ"
click at [402, 163] on span "Квартира" at bounding box center [475, 160] width 565 height 13
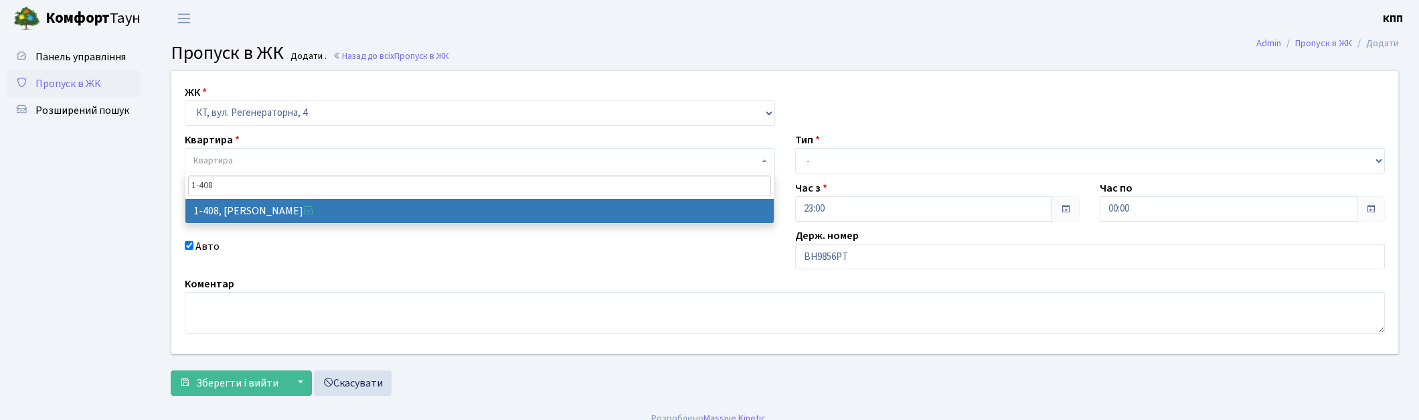
type input "1-408"
drag, startPoint x: 386, startPoint y: 202, endPoint x: 422, endPoint y: 201, distance: 36.2
select select "459"
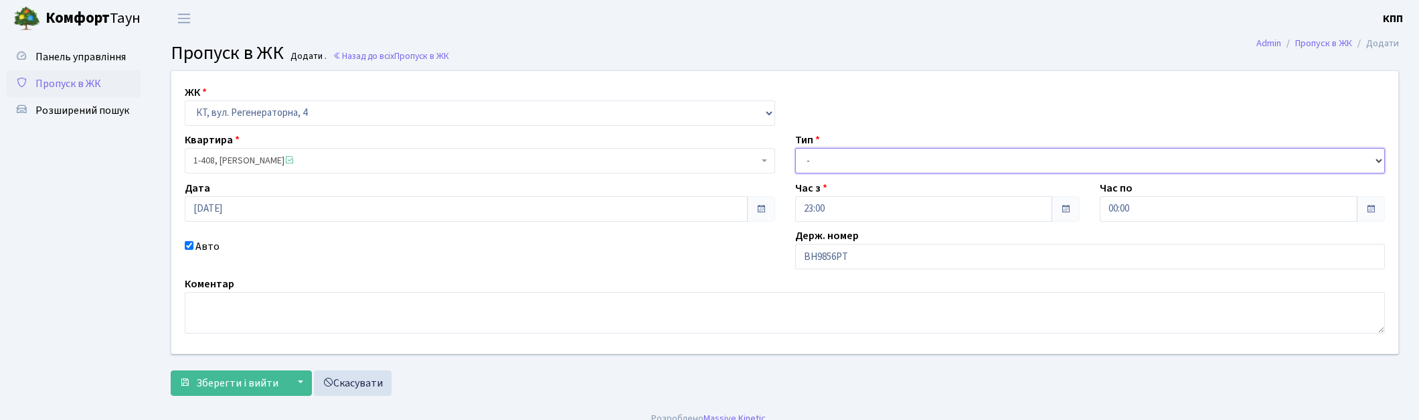
drag, startPoint x: 833, startPoint y: 155, endPoint x: 835, endPoint y: 172, distance: 16.8
click at [833, 155] on select "- Доставка Таксі Гості Сервіс" at bounding box center [1090, 160] width 590 height 25
select select "2"
click at [795, 148] on select "- Доставка Таксі Гості Сервіс" at bounding box center [1090, 160] width 590 height 25
click at [238, 376] on span "Зберегти і вийти" at bounding box center [237, 383] width 82 height 15
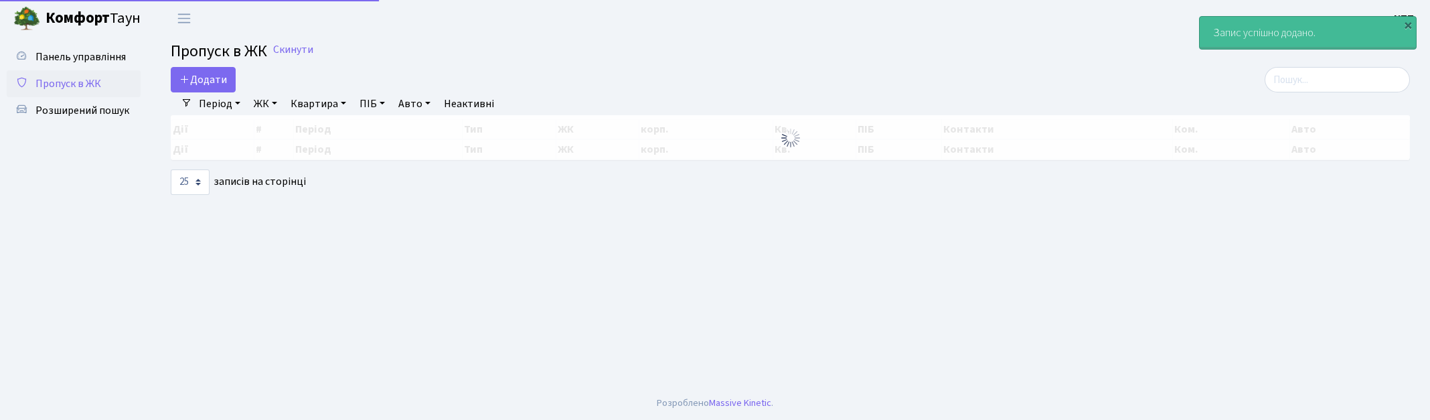
select select "25"
click at [1295, 90] on input "search" at bounding box center [1337, 79] width 145 height 25
